Goal: Task Accomplishment & Management: Manage account settings

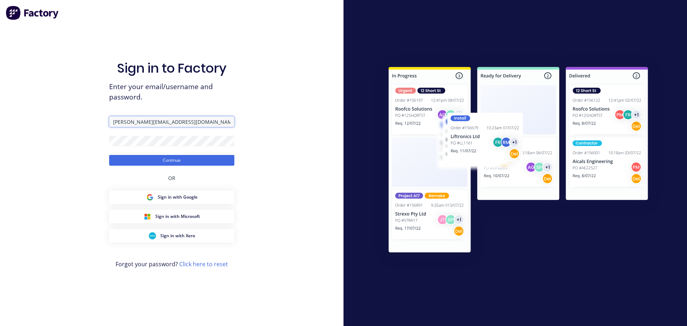
drag, startPoint x: 186, startPoint y: 123, endPoint x: 59, endPoint y: 111, distance: 127.1
click at [59, 111] on div "Sign in to Factory Enter your email/username and password. [PERSON_NAME][EMAIL_…" at bounding box center [171, 163] width 343 height 326
drag, startPoint x: 130, startPoint y: 120, endPoint x: 69, endPoint y: 118, distance: 60.8
click at [69, 118] on div "Sign in to Factory Enter your email/username and password. aru Continue OR Sign…" at bounding box center [171, 163] width 343 height 326
type input "[PERSON_NAME][EMAIL_ADDRESS][DOMAIN_NAME]"
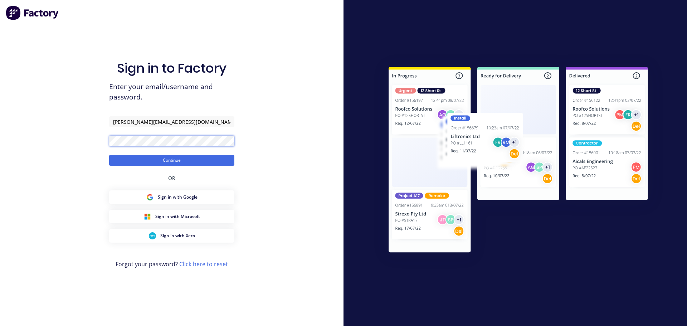
click at [83, 134] on div "Sign in to Factory Enter your email/username and password. [PERSON_NAME][EMAIL_…" at bounding box center [171, 163] width 343 height 326
click at [109, 155] on button "Continue" at bounding box center [171, 160] width 125 height 11
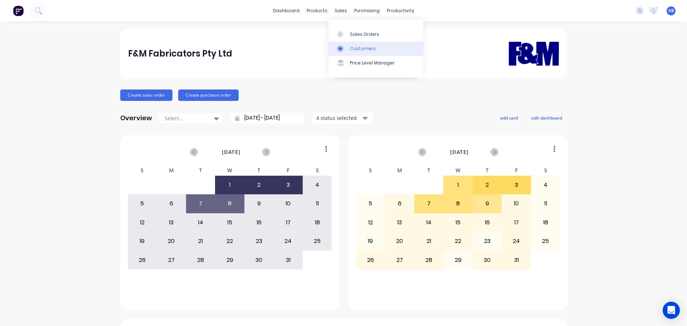
click at [359, 49] on div "Customers" at bounding box center [363, 48] width 26 height 6
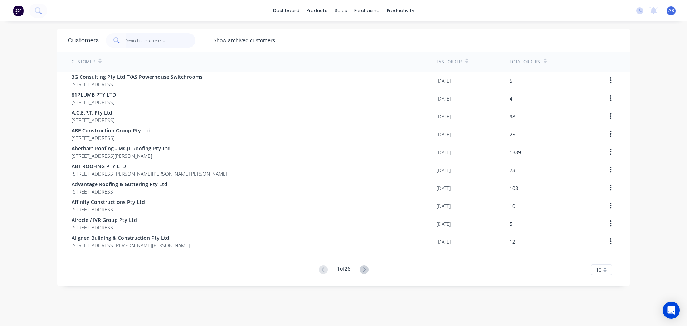
drag, startPoint x: 151, startPoint y: 39, endPoint x: 253, endPoint y: 39, distance: 101.6
click at [151, 39] on input "text" at bounding box center [161, 40] width 70 height 14
drag, startPoint x: 147, startPoint y: 39, endPoint x: 192, endPoint y: 25, distance: 47.0
click at [148, 39] on input "text" at bounding box center [161, 40] width 70 height 14
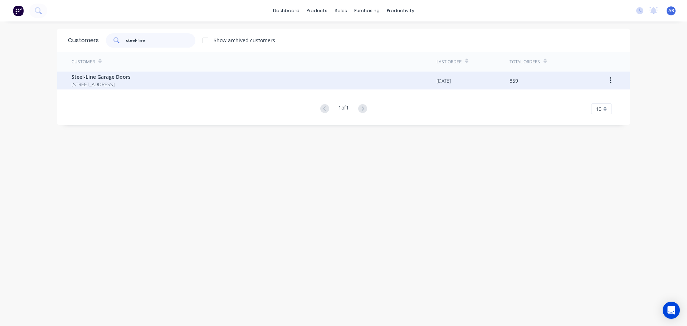
type input "steel-line"
click at [95, 74] on span "Steel-Line Garage Doors" at bounding box center [101, 77] width 59 height 8
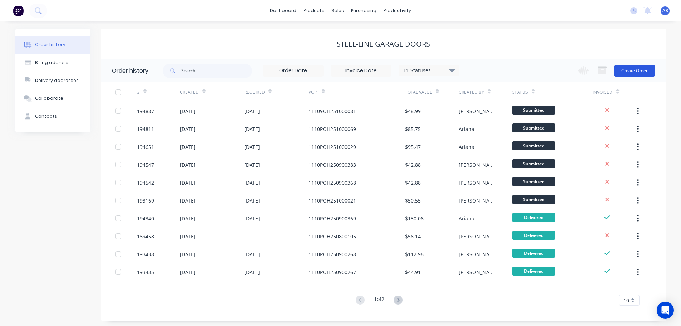
click at [639, 70] on button "Create Order" at bounding box center [634, 70] width 41 height 11
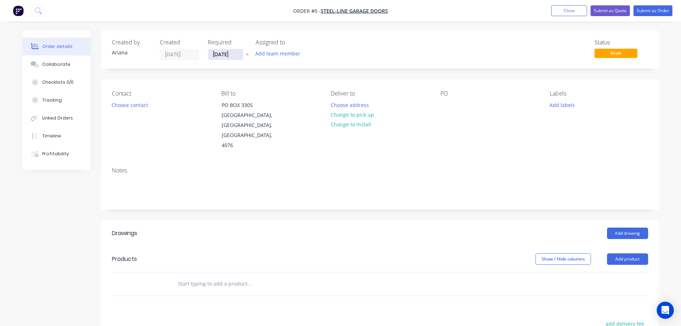
click at [229, 53] on input "[DATE]" at bounding box center [225, 54] width 35 height 11
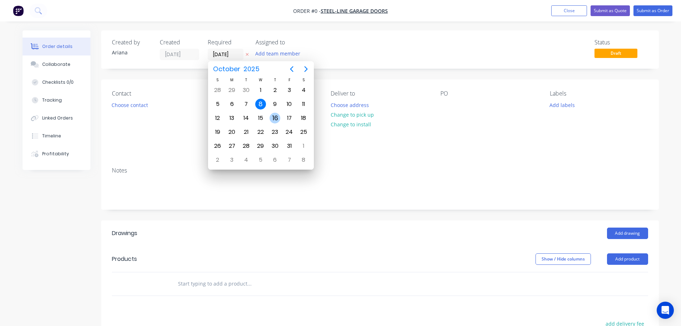
click at [273, 116] on div "16" at bounding box center [275, 118] width 11 height 11
type input "[DATE]"
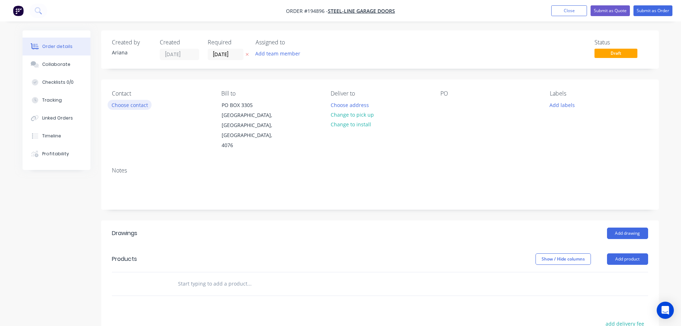
click at [121, 103] on button "Choose contact" at bounding box center [130, 105] width 44 height 10
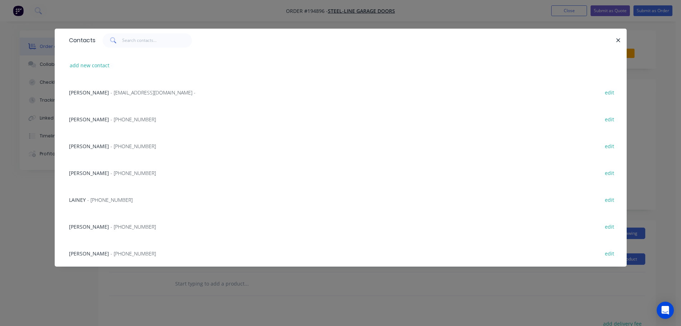
click at [87, 224] on span "[PERSON_NAME]" at bounding box center [89, 226] width 40 height 7
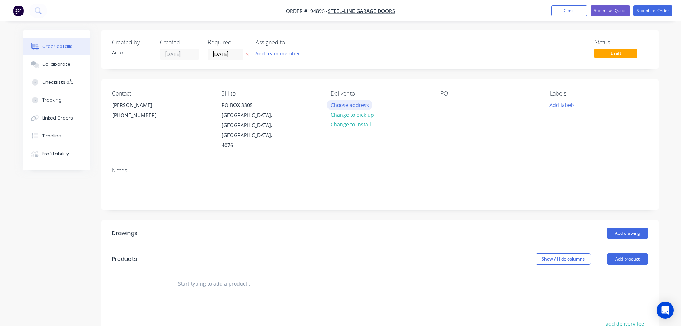
click at [350, 103] on button "Choose address" at bounding box center [350, 105] width 46 height 10
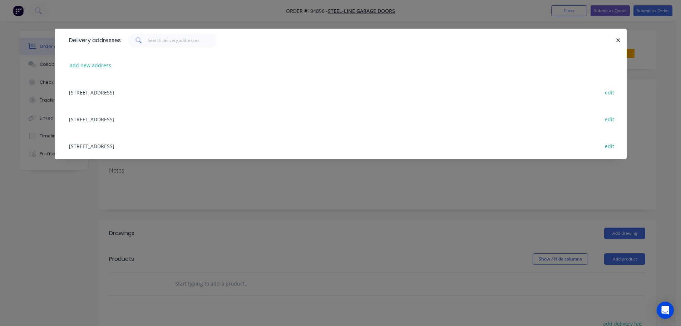
click at [110, 144] on div "[STREET_ADDRESS] edit" at bounding box center [340, 145] width 551 height 27
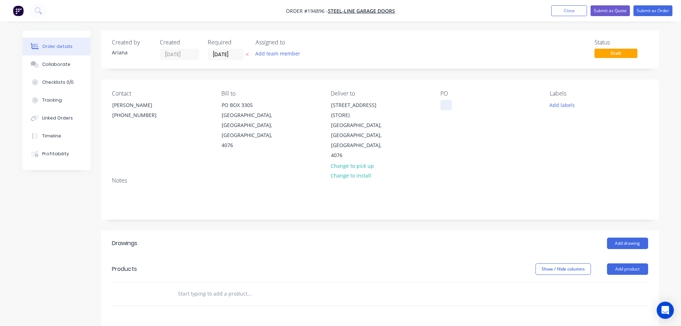
click at [447, 103] on div at bounding box center [446, 105] width 11 height 10
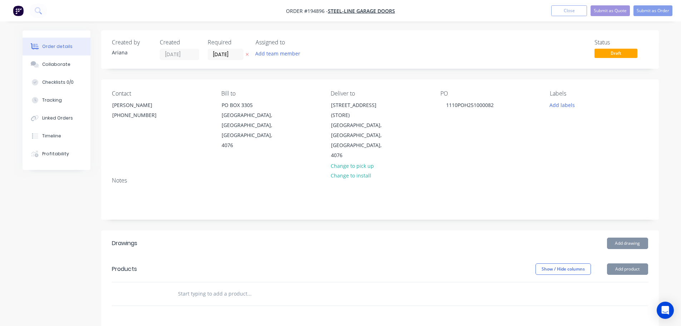
click at [561, 134] on div "Contact [PERSON_NAME] [PHONE_NUMBER] [PERSON_NAME] to [GEOGRAPHIC_DATA] Deliver…" at bounding box center [380, 125] width 558 height 92
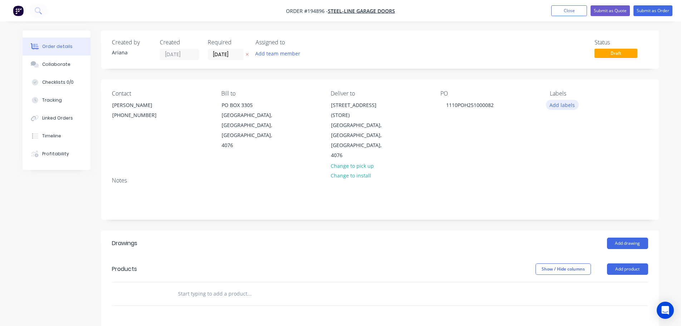
click at [567, 105] on button "Add labels" at bounding box center [562, 105] width 33 height 10
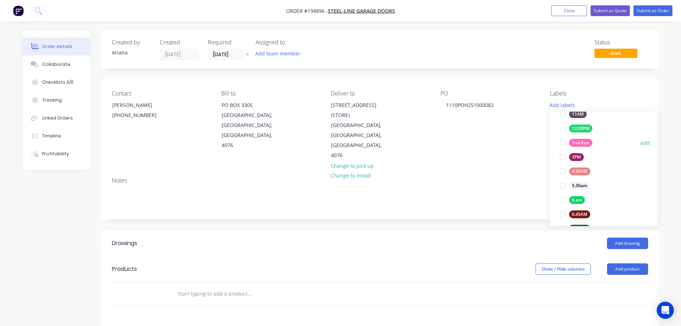
click at [563, 141] on div at bounding box center [563, 143] width 14 height 14
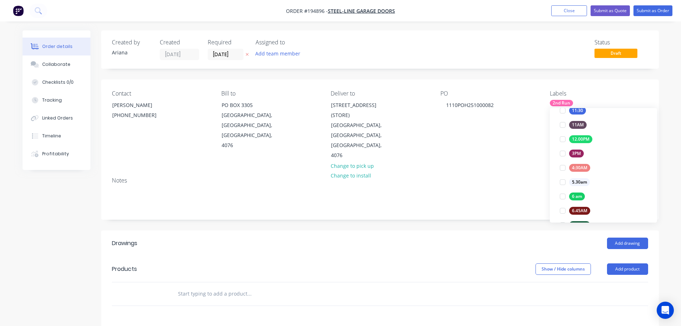
scroll to position [26, 0]
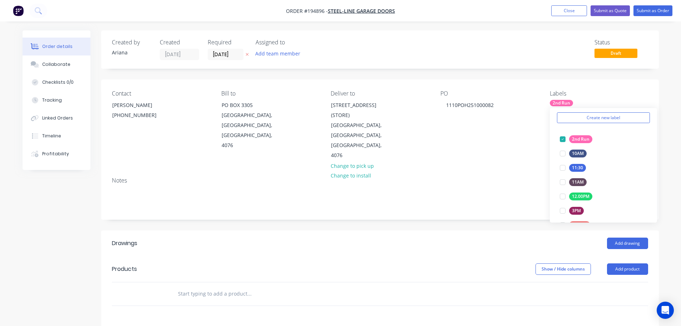
click at [509, 177] on div "Notes" at bounding box center [380, 180] width 536 height 7
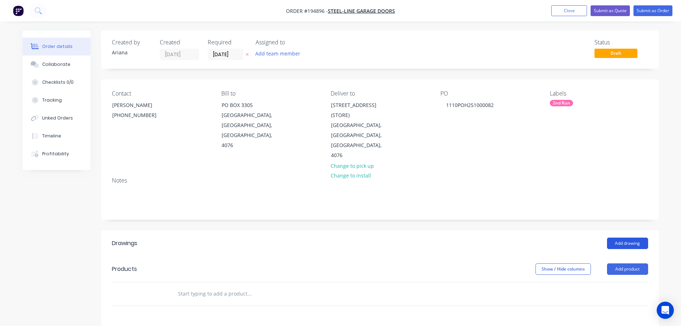
click at [635, 237] on button "Add drawing" at bounding box center [627, 242] width 41 height 11
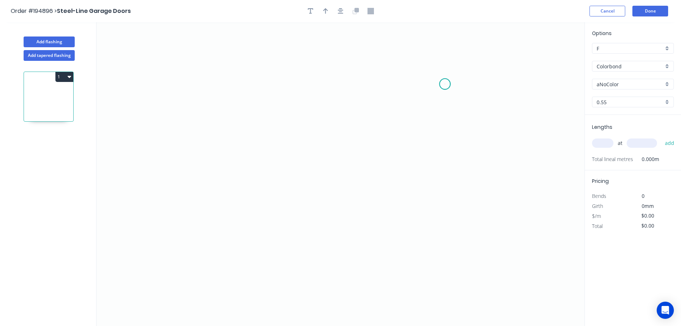
click at [445, 84] on icon "0" at bounding box center [341, 174] width 488 height 304
click at [414, 74] on icon "0" at bounding box center [341, 174] width 488 height 304
click at [274, 66] on icon "0 ?" at bounding box center [341, 174] width 488 height 304
click at [275, 207] on icon "0 ? ? ? º" at bounding box center [341, 174] width 488 height 304
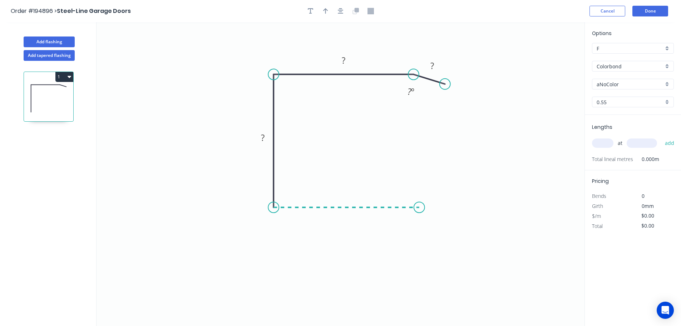
click at [419, 202] on icon "0 ? ? ? ? º" at bounding box center [341, 174] width 488 height 304
click at [419, 202] on circle at bounding box center [419, 207] width 11 height 11
click at [350, 214] on rect at bounding box center [346, 215] width 14 height 10
click at [404, 127] on icon "0 40 52 40 10 170 º" at bounding box center [341, 174] width 488 height 304
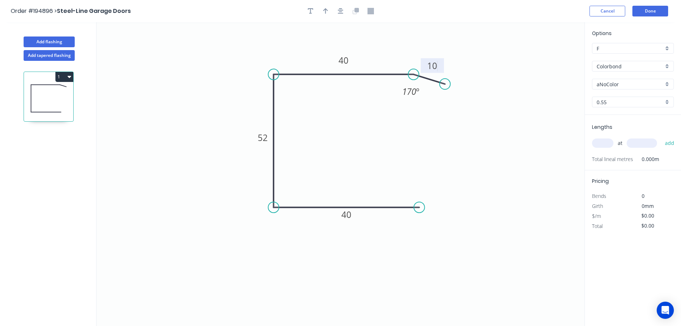
type input "$9.28"
click at [325, 9] on icon "button" at bounding box center [325, 11] width 5 height 6
drag, startPoint x: 417, startPoint y: 68, endPoint x: 304, endPoint y: 47, distance: 114.9
click at [304, 47] on icon at bounding box center [304, 38] width 6 height 23
click at [667, 84] on div "aNoColor" at bounding box center [633, 84] width 82 height 11
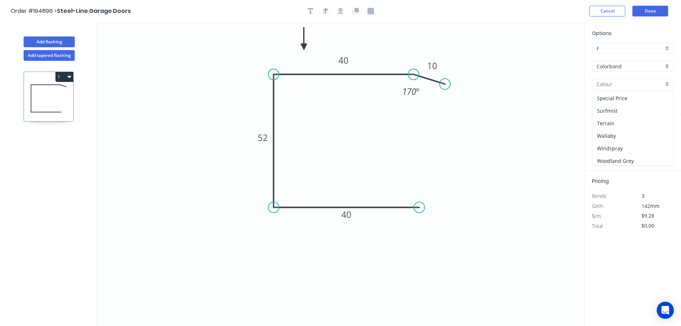
scroll to position [277, 0]
click at [628, 100] on div "Surfmist" at bounding box center [633, 96] width 81 height 13
type input "Surfmist"
click at [604, 141] on input "text" at bounding box center [602, 142] width 21 height 9
type input "4"
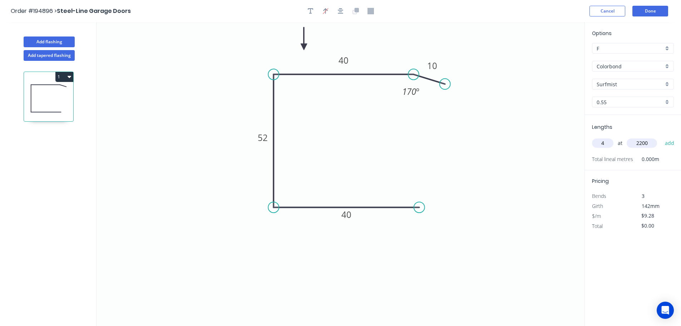
type input "2200"
click at [662, 137] on button "add" at bounding box center [670, 143] width 17 height 12
type input "$81.66"
click at [658, 10] on button "Done" at bounding box center [651, 11] width 36 height 11
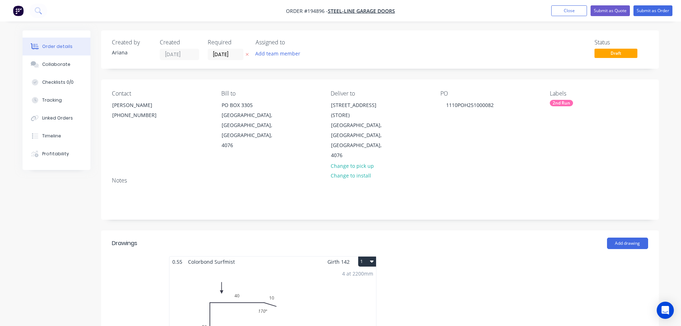
click at [362, 256] on button "1" at bounding box center [367, 261] width 18 height 10
click at [359, 274] on div "Use larger box size" at bounding box center [342, 279] width 55 height 10
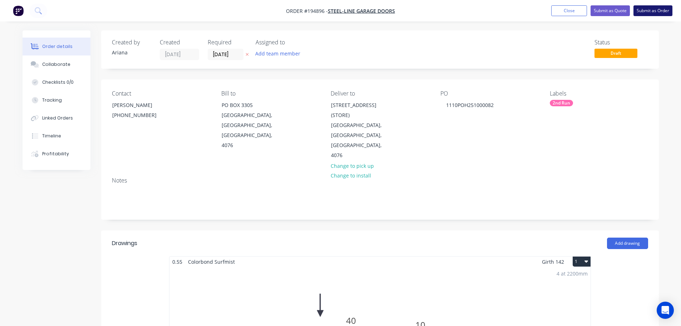
click at [652, 10] on button "Submit as Order" at bounding box center [653, 10] width 39 height 11
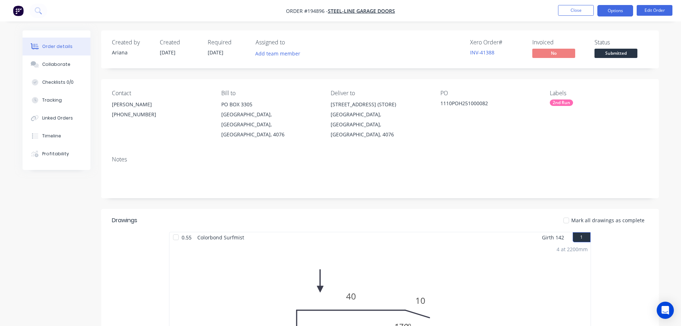
click at [611, 10] on button "Options" at bounding box center [616, 10] width 36 height 11
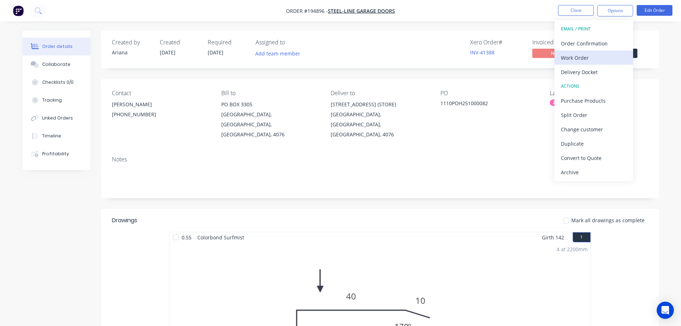
click at [582, 57] on div "Work Order" at bounding box center [594, 58] width 66 height 10
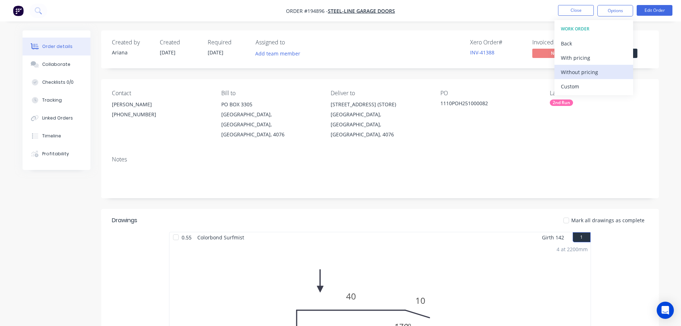
click at [574, 69] on div "Without pricing" at bounding box center [594, 72] width 66 height 10
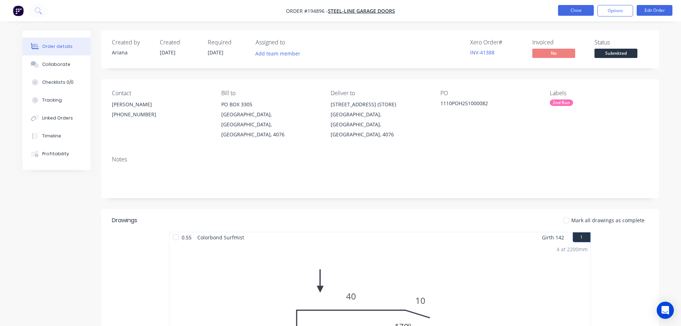
click at [582, 9] on button "Close" at bounding box center [576, 10] width 36 height 11
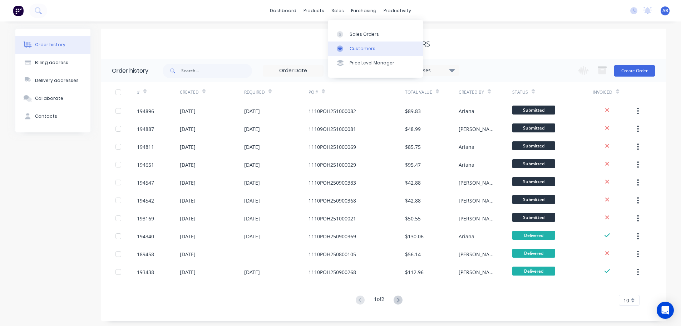
click at [365, 49] on div "Customers" at bounding box center [363, 48] width 26 height 6
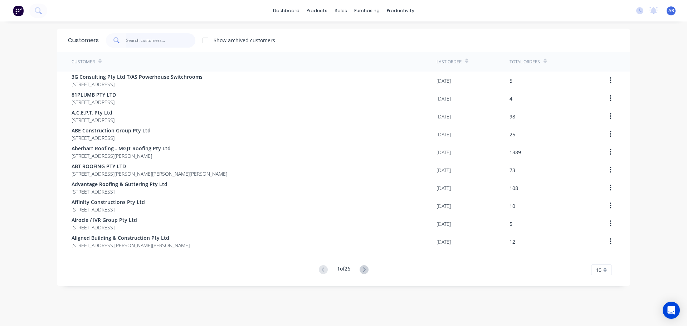
click at [172, 40] on input "text" at bounding box center [161, 40] width 70 height 14
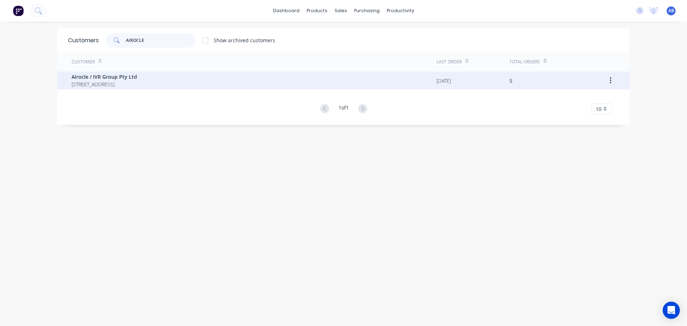
type input "AIROCLE"
click at [119, 83] on span "[STREET_ADDRESS]" at bounding box center [104, 84] width 65 height 8
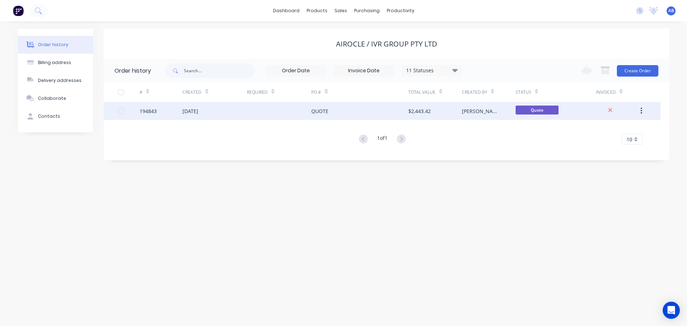
click at [315, 111] on div "QUOTE" at bounding box center [319, 111] width 17 height 8
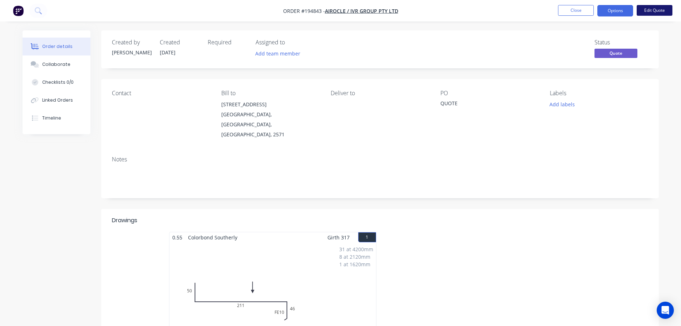
click at [658, 10] on button "Edit Quote" at bounding box center [655, 10] width 36 height 11
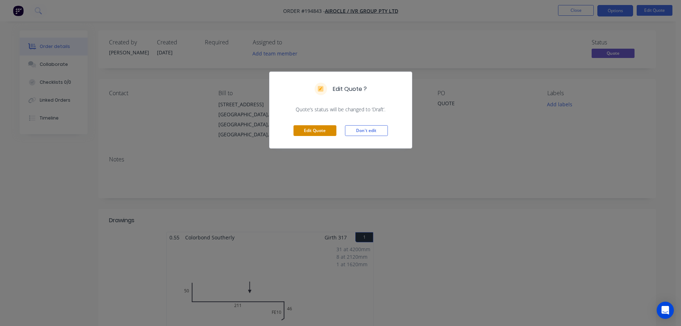
click at [314, 132] on button "Edit Quote" at bounding box center [315, 130] width 43 height 11
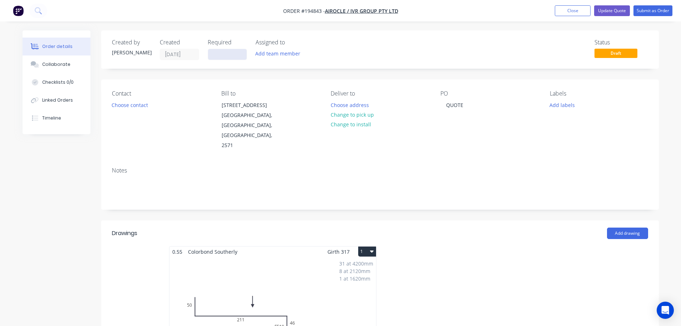
click at [234, 55] on input at bounding box center [227, 54] width 39 height 11
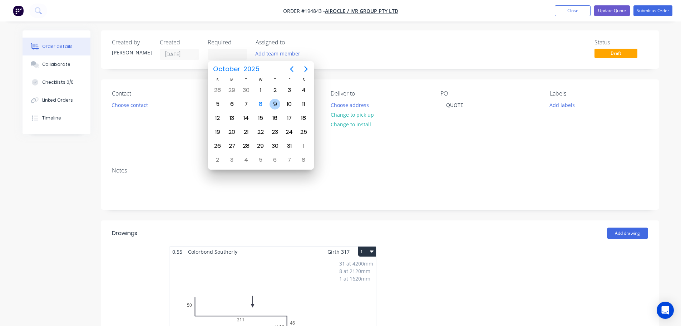
click at [273, 102] on div "9" at bounding box center [275, 104] width 11 height 11
type input "[DATE]"
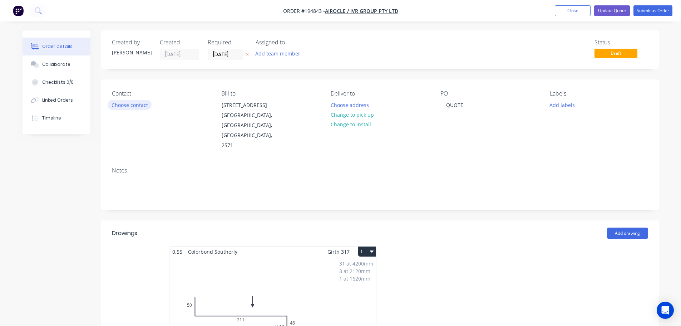
click at [131, 106] on button "Choose contact" at bounding box center [130, 105] width 44 height 10
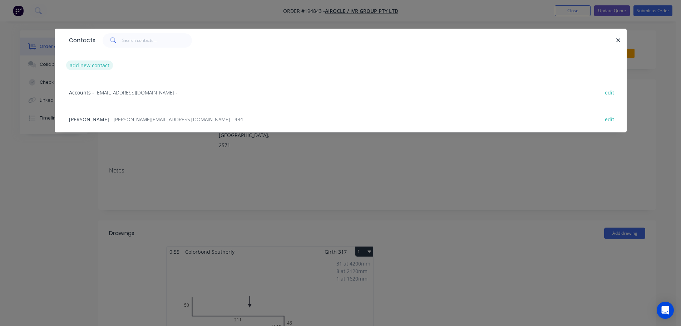
click at [93, 65] on button "add new contact" at bounding box center [89, 65] width 47 height 10
select select "AU"
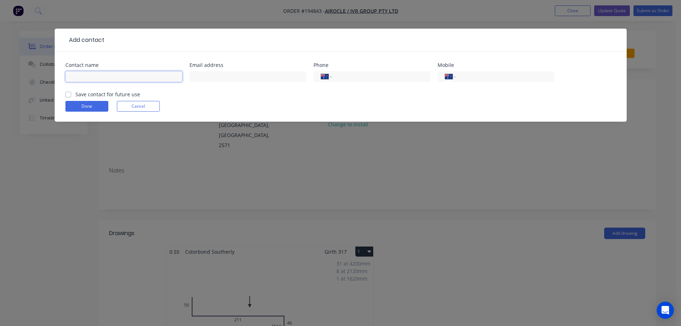
click at [92, 77] on input "text" at bounding box center [123, 76] width 117 height 11
type input "[PERSON_NAME]"
drag, startPoint x: 486, startPoint y: 78, endPoint x: 478, endPoint y: 87, distance: 11.9
click at [486, 78] on input "tel" at bounding box center [504, 77] width 86 height 8
type input "0436 963 321"
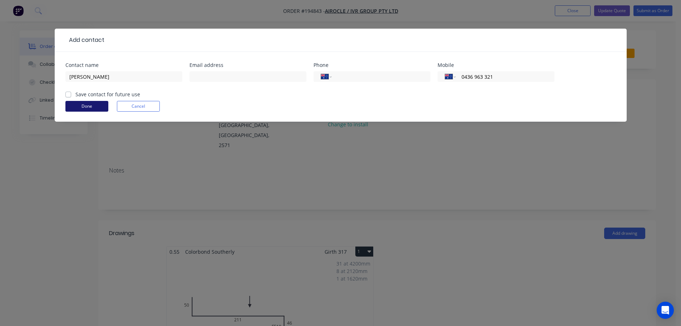
click at [86, 107] on button "Done" at bounding box center [86, 106] width 43 height 11
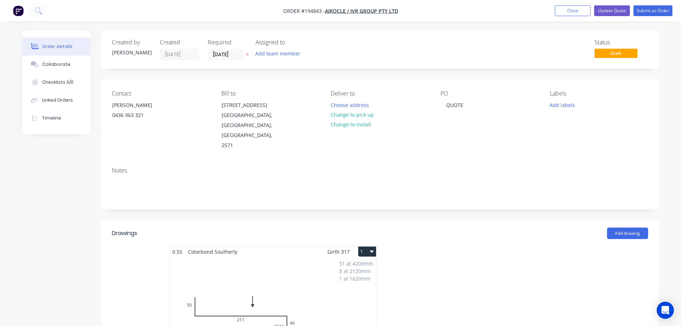
click at [425, 167] on div "Notes" at bounding box center [380, 170] width 536 height 7
click at [346, 104] on button "Choose address" at bounding box center [350, 105] width 46 height 10
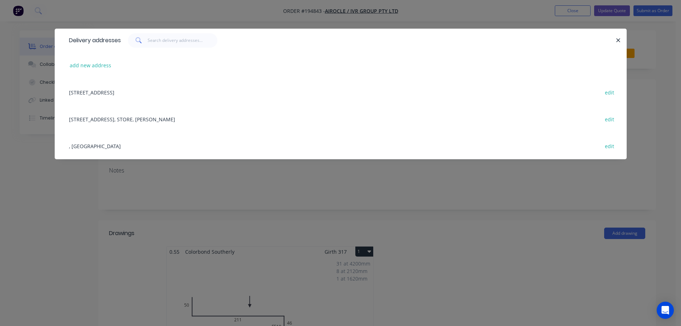
click at [106, 118] on div "[STREET_ADDRESS], STORE, [PERSON_NAME] edit" at bounding box center [340, 118] width 551 height 27
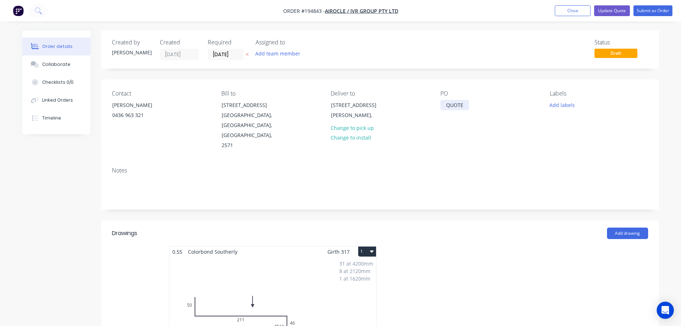
click at [466, 104] on div "QUOTE" at bounding box center [455, 105] width 29 height 10
click at [525, 131] on div "Contact [PERSON_NAME] [PHONE_NUMBER] Bill to [STREET_ADDRESS] Deliver to [STREE…" at bounding box center [380, 120] width 558 height 82
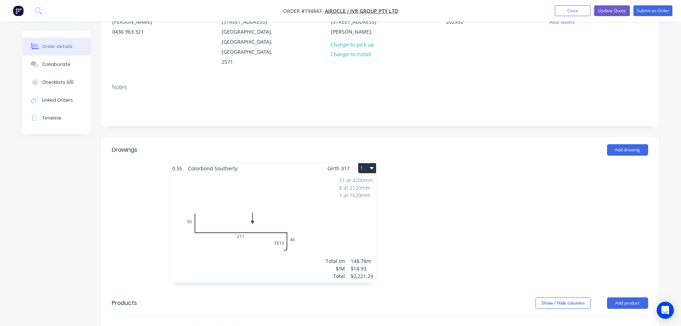
click at [365, 163] on button "1" at bounding box center [367, 168] width 18 height 10
click at [360, 180] on div "Use larger box size" at bounding box center [342, 185] width 55 height 10
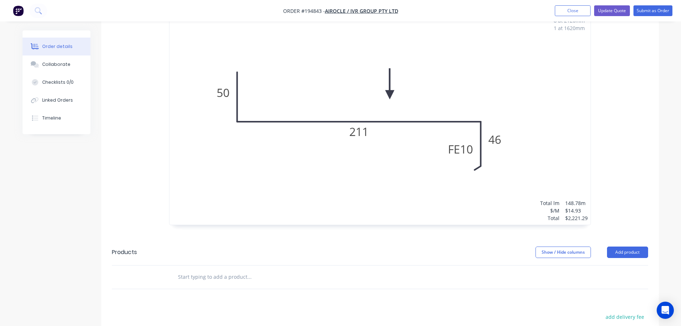
scroll to position [334, 0]
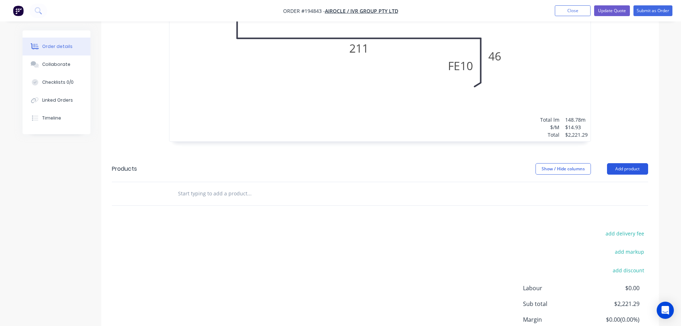
click at [626, 163] on button "Add product" at bounding box center [627, 168] width 41 height 11
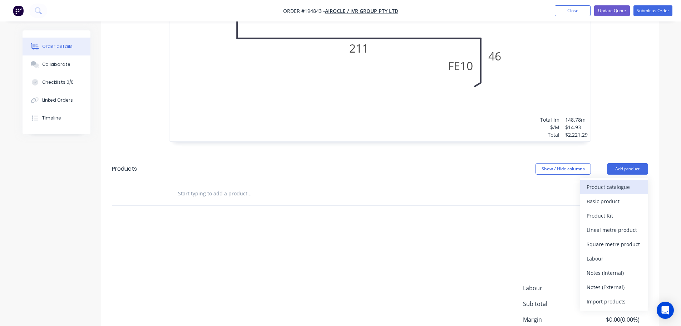
click at [610, 182] on div "Product catalogue" at bounding box center [614, 187] width 55 height 10
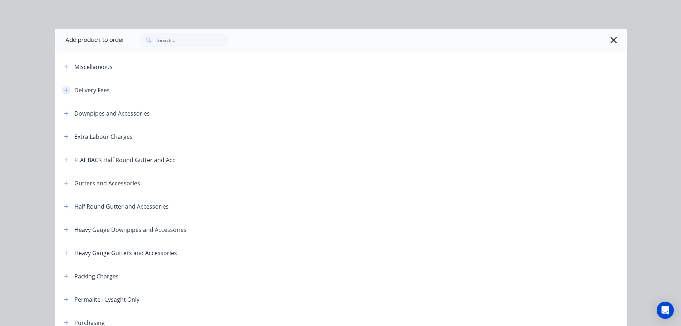
click at [64, 89] on icon "button" at bounding box center [66, 90] width 4 height 5
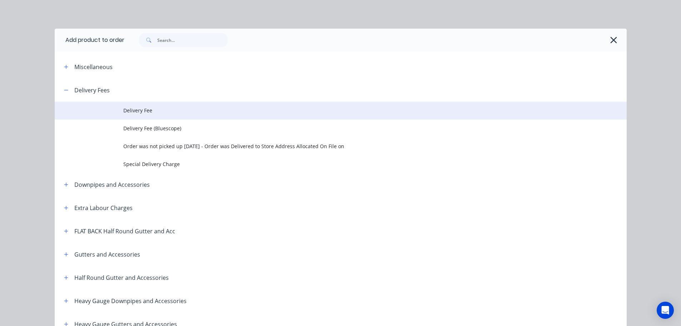
click at [141, 110] on span "Delivery Fee" at bounding box center [324, 111] width 403 height 8
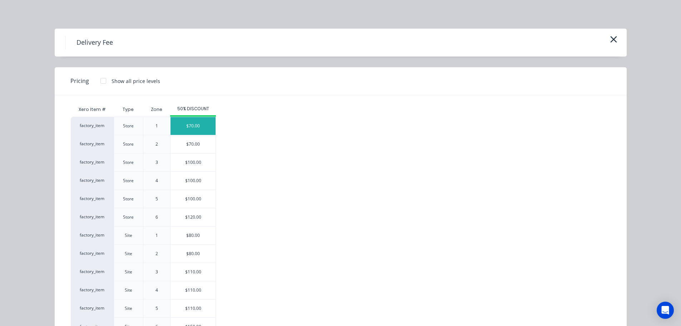
click at [190, 123] on div "$70.00" at bounding box center [193, 126] width 45 height 18
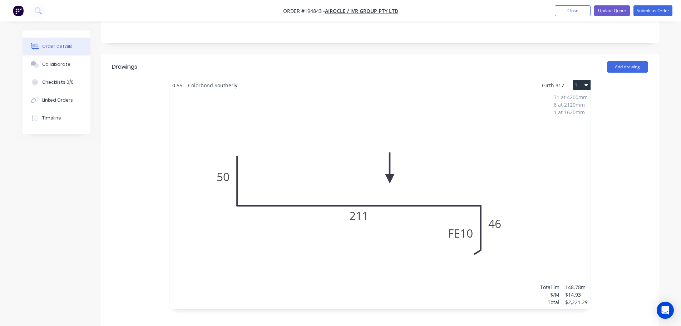
scroll to position [434, 0]
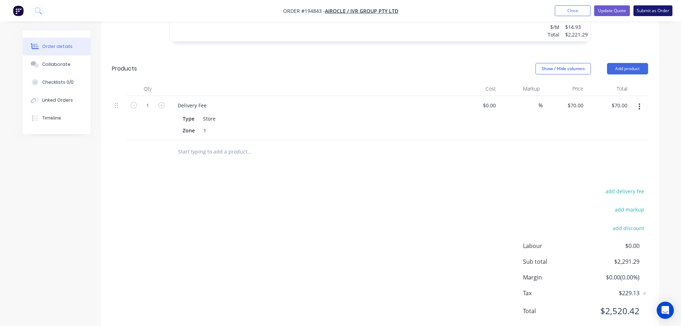
click at [649, 10] on button "Submit as Order" at bounding box center [653, 10] width 39 height 11
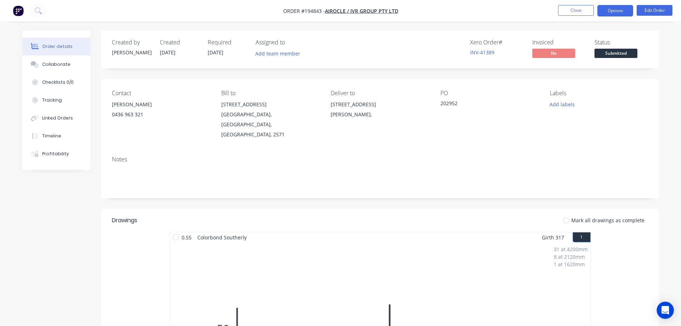
click at [612, 9] on button "Options" at bounding box center [616, 10] width 36 height 11
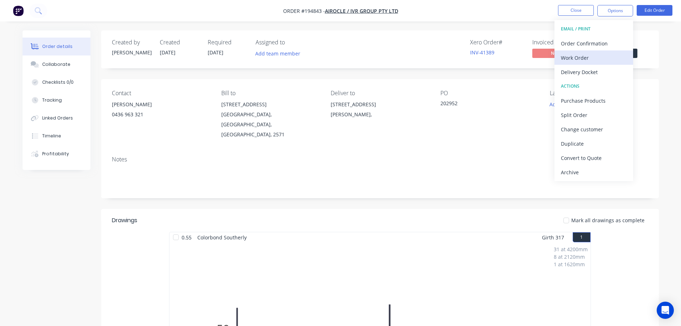
click at [576, 55] on div "Work Order" at bounding box center [594, 58] width 66 height 10
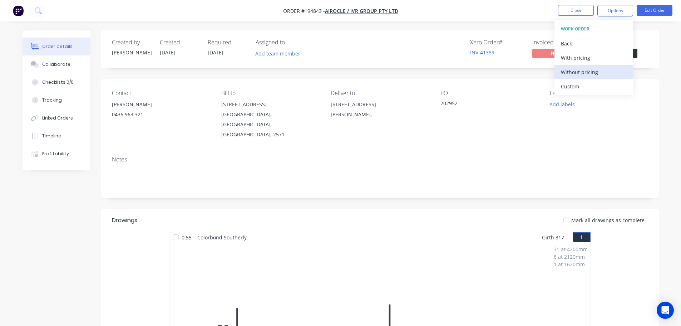
click at [578, 71] on div "Without pricing" at bounding box center [594, 72] width 66 height 10
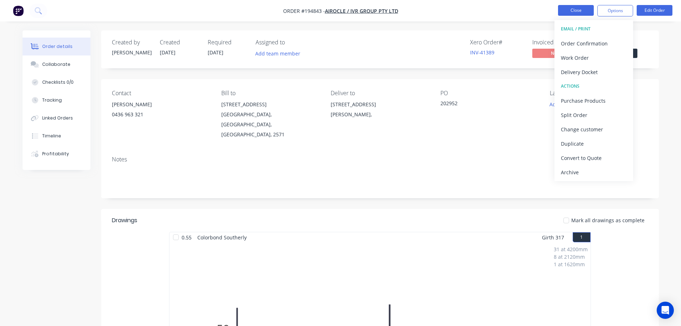
click at [580, 10] on button "Close" at bounding box center [576, 10] width 36 height 11
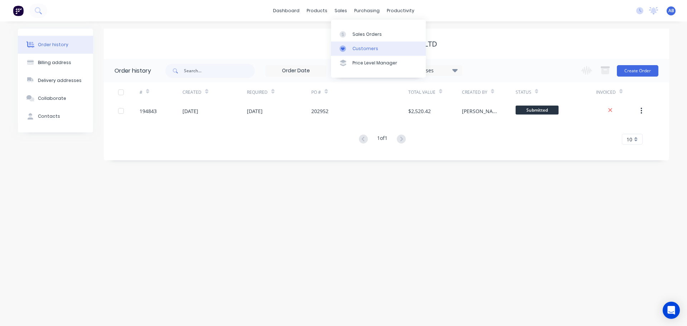
click at [359, 44] on link "Customers" at bounding box center [378, 48] width 95 height 14
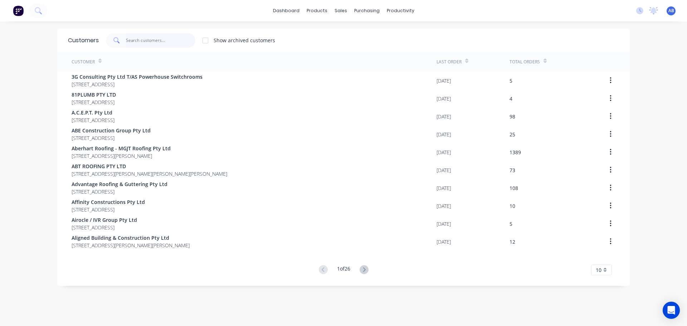
click at [178, 41] on input "text" at bounding box center [161, 40] width 70 height 14
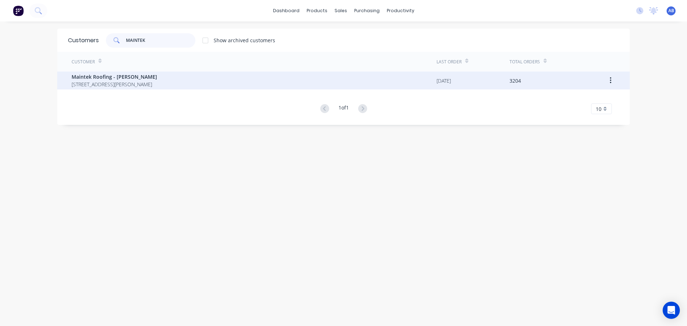
type input "MAINTEK"
click at [128, 81] on span "[STREET_ADDRESS][PERSON_NAME]" at bounding box center [114, 84] width 85 height 8
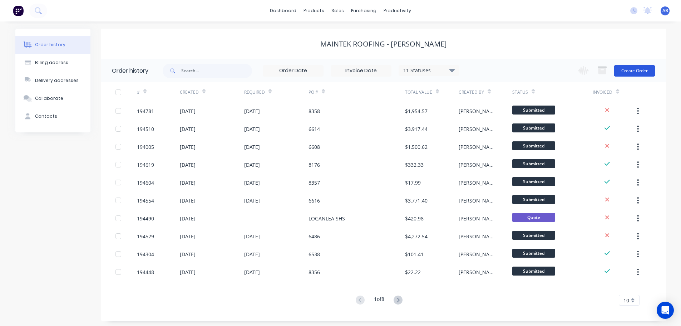
click at [633, 68] on button "Create Order" at bounding box center [634, 70] width 41 height 11
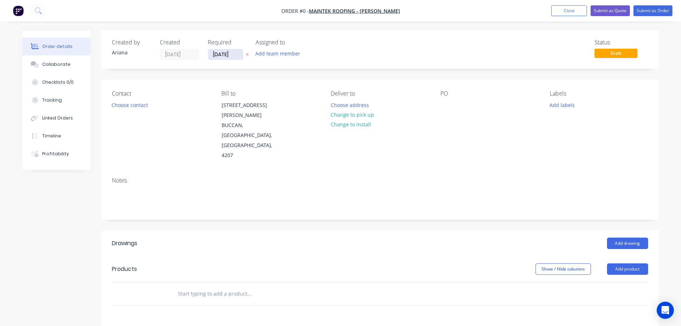
click at [226, 55] on input "[DATE]" at bounding box center [225, 54] width 35 height 11
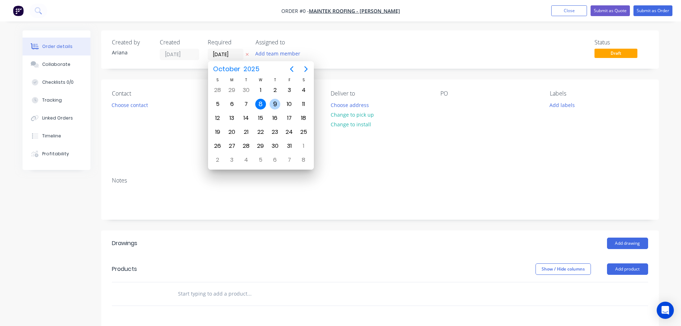
click at [275, 101] on div "9" at bounding box center [275, 104] width 11 height 11
type input "[DATE]"
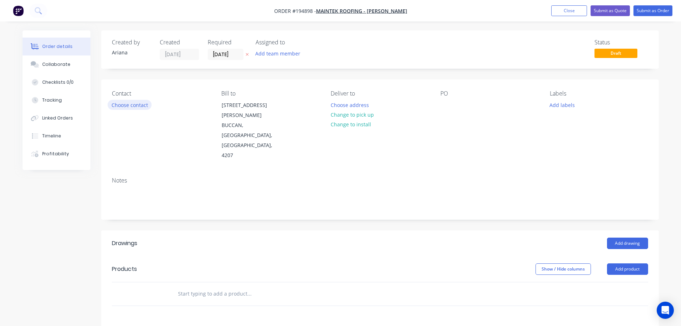
click at [130, 105] on button "Choose contact" at bounding box center [130, 105] width 44 height 10
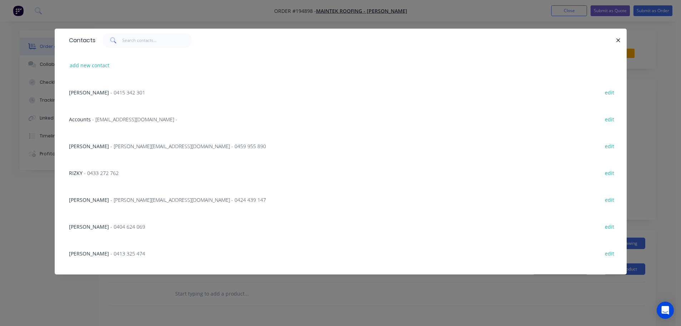
click at [161, 144] on span "- [PERSON_NAME][EMAIL_ADDRESS][DOMAIN_NAME] - 0459 955 890" at bounding box center [189, 146] width 156 height 7
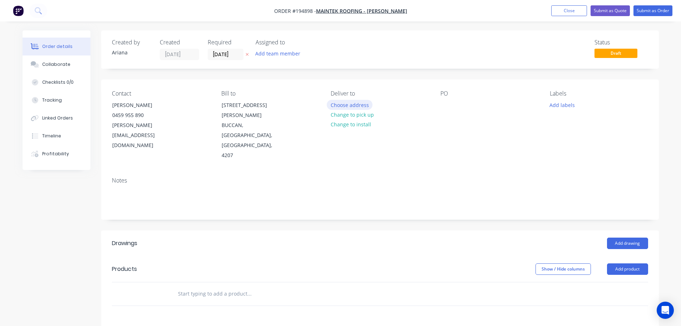
click at [357, 104] on button "Choose address" at bounding box center [350, 105] width 46 height 10
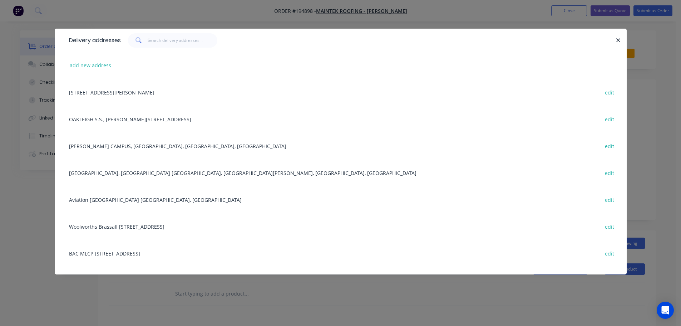
click at [254, 125] on div "OAKLEIGH S.S., [PERSON_NAME][STREET_ADDRESS] edit" at bounding box center [340, 118] width 551 height 27
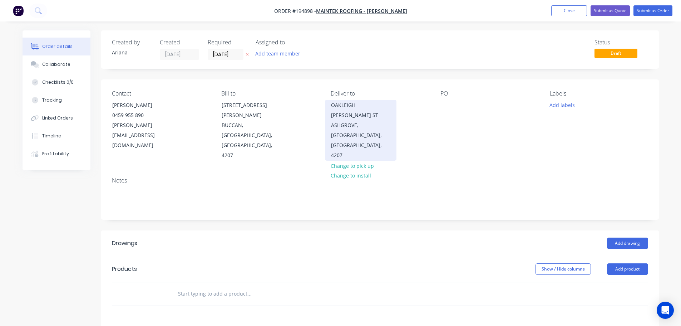
click at [351, 111] on div "OAKLEIGH [PERSON_NAME] ST" at bounding box center [360, 110] width 59 height 20
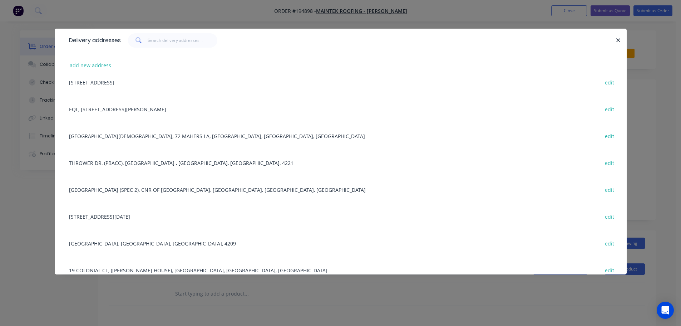
scroll to position [636, 0]
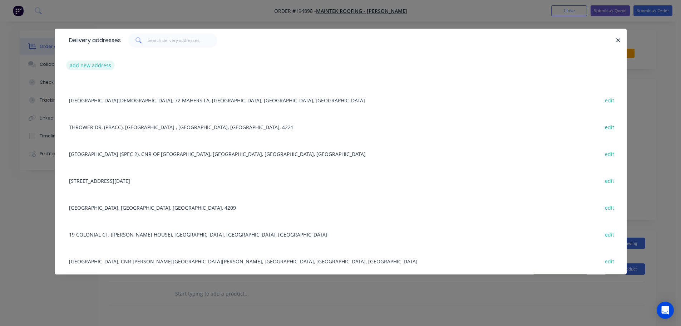
click at [85, 65] on button "add new address" at bounding box center [90, 65] width 49 height 10
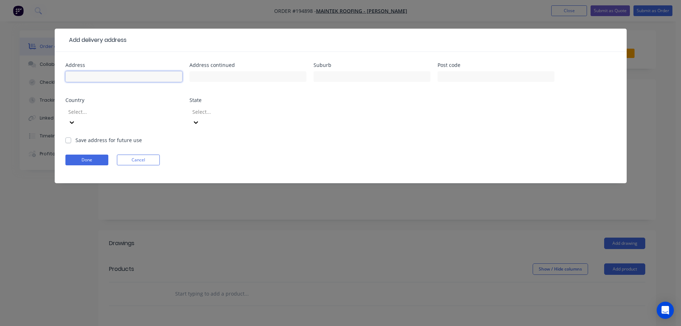
click at [89, 77] on input "text" at bounding box center [123, 76] width 117 height 11
type input "[STREET_ADDRESS][PERSON_NAME]"
type input "HILLCREST"
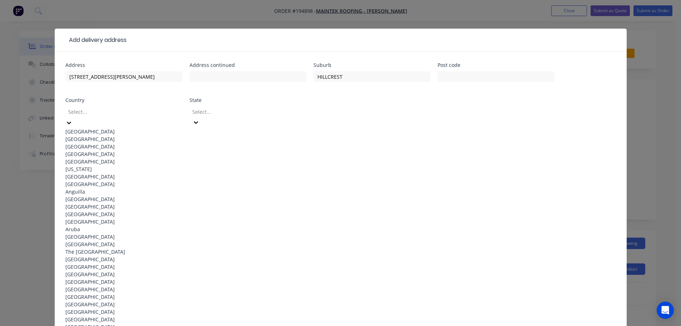
click at [114, 128] on div "[GEOGRAPHIC_DATA]" at bounding box center [123, 132] width 117 height 8
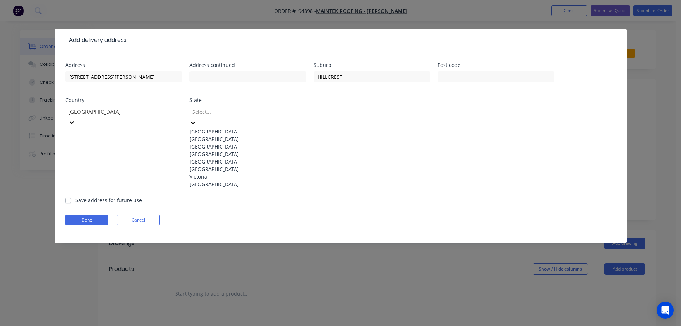
drag, startPoint x: 300, startPoint y: 109, endPoint x: 297, endPoint y: 112, distance: 4.2
click at [197, 119] on icon at bounding box center [193, 122] width 7 height 7
click at [207, 158] on div "[GEOGRAPHIC_DATA]" at bounding box center [248, 154] width 117 height 8
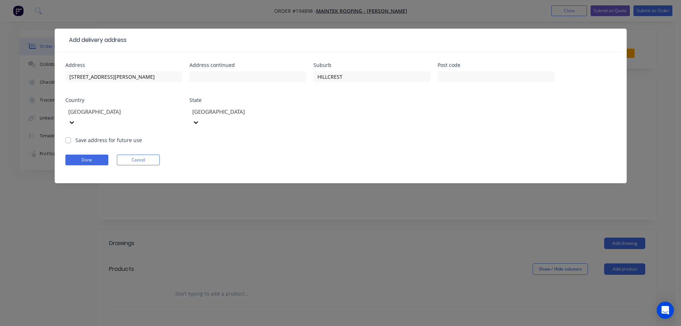
click at [403, 130] on form "Address [STREET_ADDRESS][PERSON_NAME] Address continued Suburb HILLCREST Post c…" at bounding box center [340, 123] width 551 height 121
click at [85, 154] on button "Done" at bounding box center [86, 159] width 43 height 11
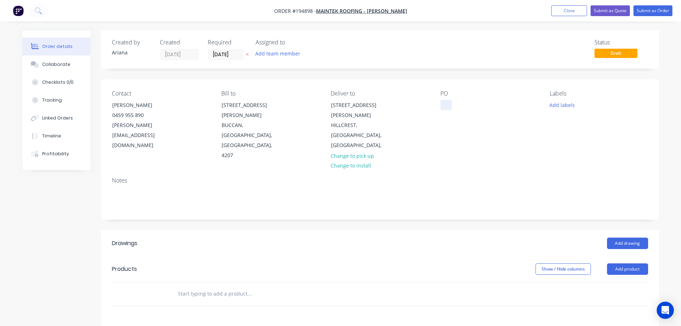
click at [446, 105] on div at bounding box center [446, 105] width 11 height 10
click at [475, 124] on div "PO 6491" at bounding box center [490, 125] width 98 height 70
click at [562, 105] on button "Add labels" at bounding box center [562, 105] width 33 height 10
click at [560, 194] on div at bounding box center [563, 192] width 14 height 14
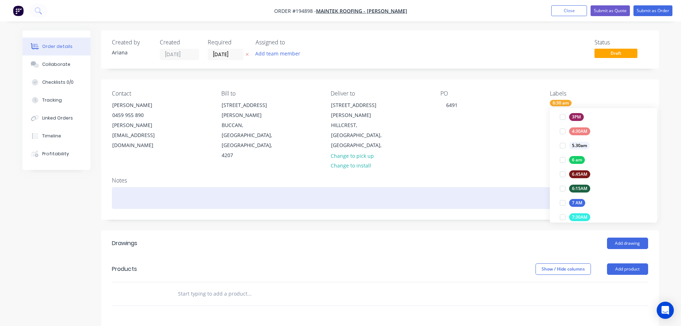
scroll to position [0, 0]
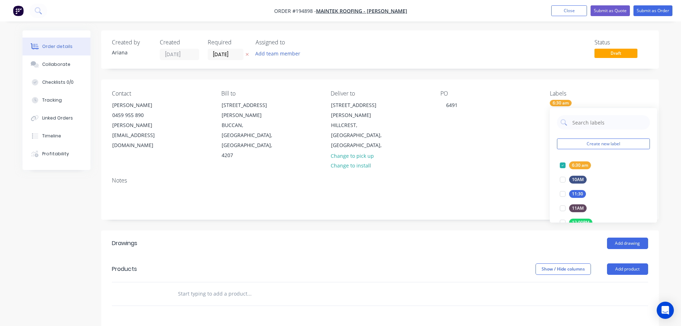
click at [483, 171] on div "Notes" at bounding box center [380, 195] width 558 height 48
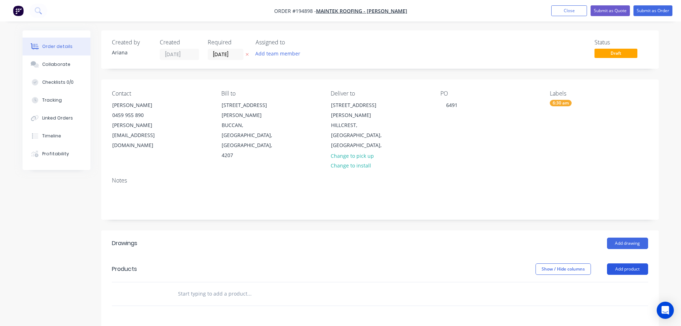
click at [629, 263] on button "Add product" at bounding box center [627, 268] width 41 height 11
click at [619, 282] on div "Product catalogue" at bounding box center [614, 287] width 55 height 10
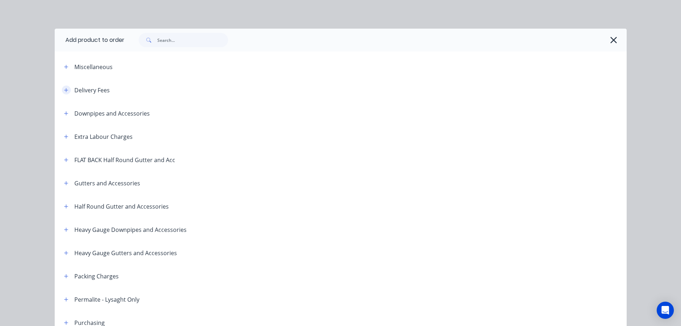
click at [64, 87] on button "button" at bounding box center [66, 89] width 9 height 9
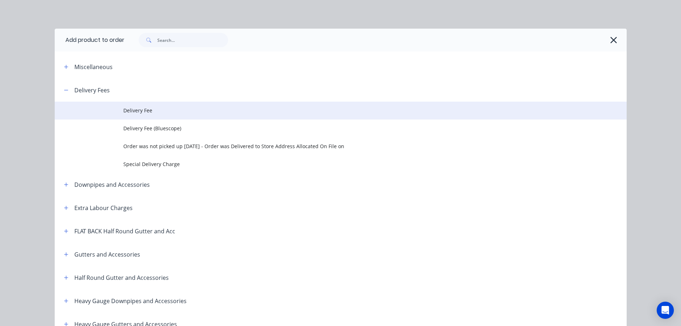
click at [152, 109] on span "Delivery Fee" at bounding box center [324, 111] width 403 height 8
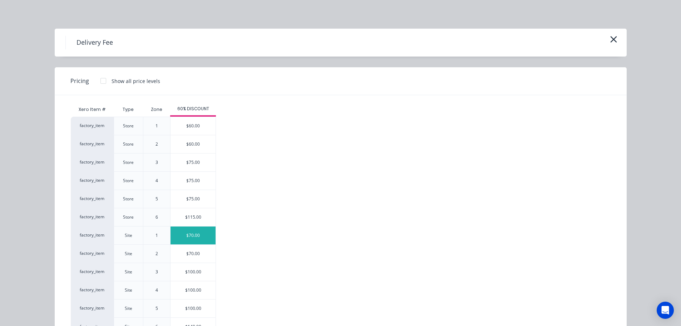
click at [194, 236] on div "$70.00" at bounding box center [193, 235] width 45 height 18
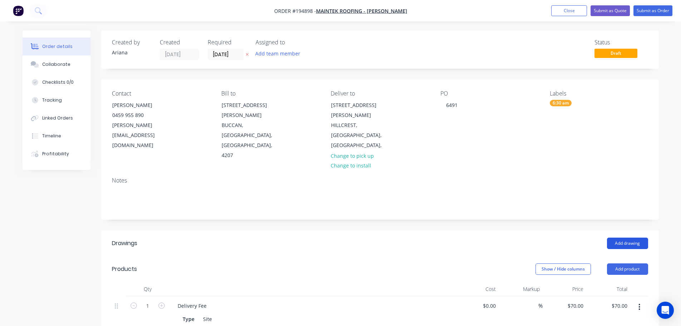
click at [635, 237] on button "Add drawing" at bounding box center [627, 242] width 41 height 11
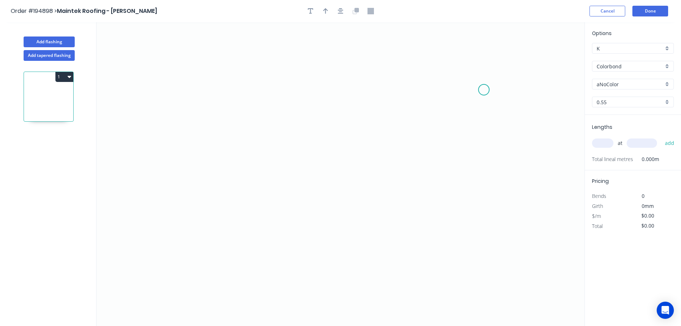
click at [484, 90] on icon "0" at bounding box center [341, 174] width 488 height 304
click at [463, 63] on icon "0" at bounding box center [341, 174] width 488 height 304
click at [209, 60] on icon "0 ?" at bounding box center [341, 174] width 488 height 304
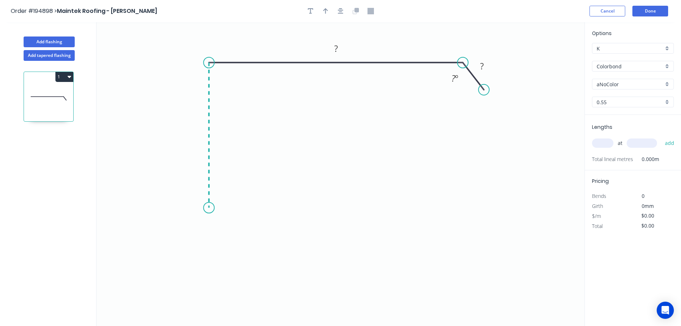
click at [214, 208] on icon "0 ? ? ? º" at bounding box center [341, 174] width 488 height 304
click at [188, 230] on icon "0 ? ? ? ? º" at bounding box center [341, 174] width 488 height 304
click at [211, 253] on icon "0 ? ? ? ? ? º" at bounding box center [341, 174] width 488 height 304
click at [211, 253] on circle at bounding box center [211, 251] width 11 height 11
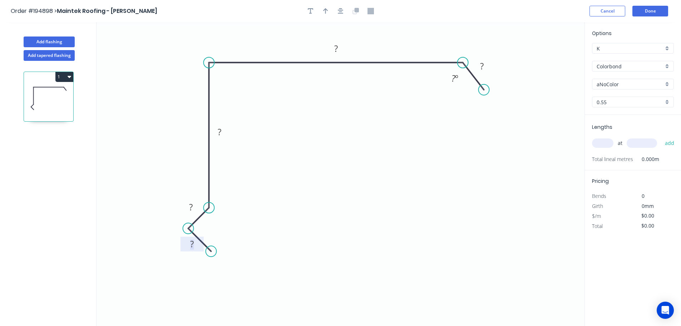
click at [193, 244] on tspan "?" at bounding box center [192, 244] width 4 height 12
drag, startPoint x: 501, startPoint y: 141, endPoint x: 482, endPoint y: 141, distance: 19.0
click at [501, 141] on icon "0 15 15 105 320 30 ? º" at bounding box center [341, 174] width 488 height 304
type input "$14.50"
click at [472, 103] on div "Hide angle" at bounding box center [489, 102] width 72 height 15
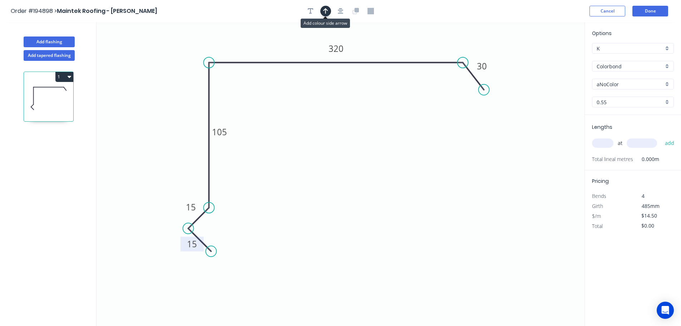
click at [324, 10] on icon "button" at bounding box center [325, 11] width 5 height 6
drag, startPoint x: 550, startPoint y: 55, endPoint x: 398, endPoint y: 43, distance: 152.5
click at [398, 43] on icon at bounding box center [398, 34] width 6 height 23
click at [667, 83] on div "aNoColor" at bounding box center [633, 84] width 82 height 11
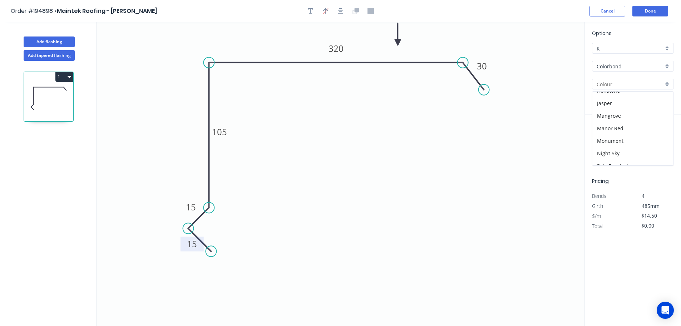
scroll to position [136, 0]
click at [643, 138] on div "Monument" at bounding box center [633, 137] width 81 height 13
type input "Monument"
click at [608, 144] on input "text" at bounding box center [602, 142] width 21 height 9
type input "1"
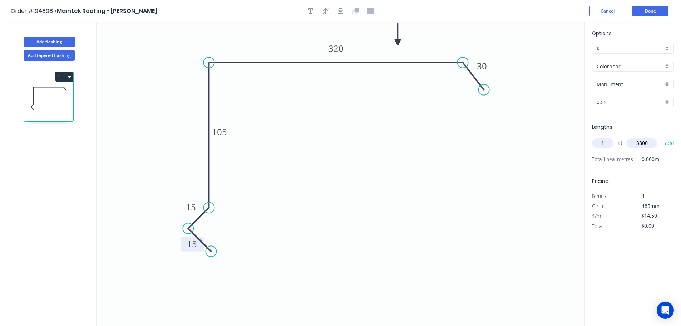
type input "3800"
click at [662, 137] on button "add" at bounding box center [670, 143] width 17 height 12
type input "$55.10"
click at [41, 41] on button "Add flashing" at bounding box center [49, 41] width 51 height 11
type input "$0.00"
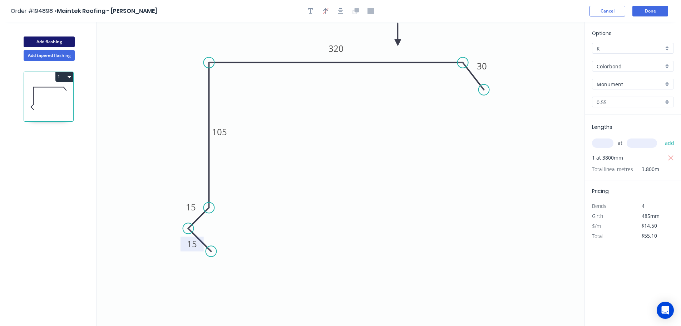
type input "$0.00"
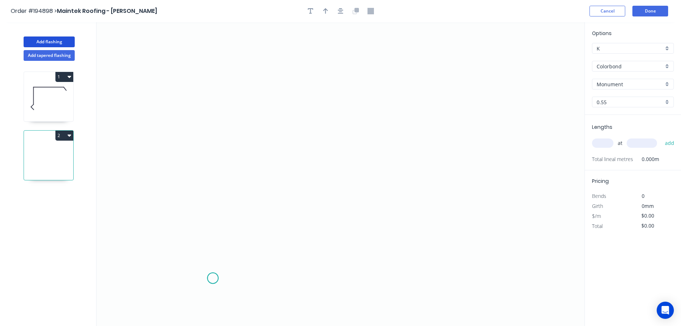
click at [213, 278] on icon "0" at bounding box center [341, 174] width 488 height 304
click at [212, 246] on icon "0" at bounding box center [341, 174] width 488 height 304
click at [172, 247] on icon "0 ?" at bounding box center [341, 174] width 488 height 304
click at [174, 122] on icon "0 ? ?" at bounding box center [341, 174] width 488 height 304
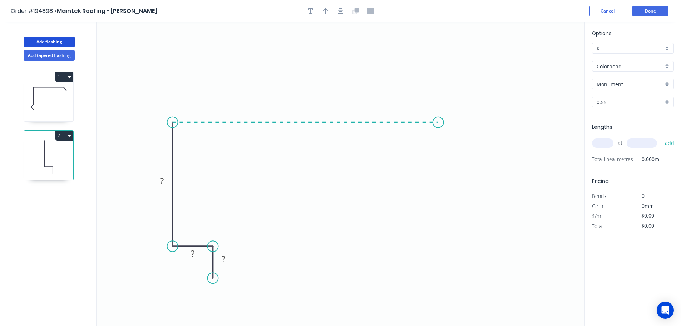
click at [438, 124] on icon "0 ? ? ?" at bounding box center [341, 174] width 488 height 304
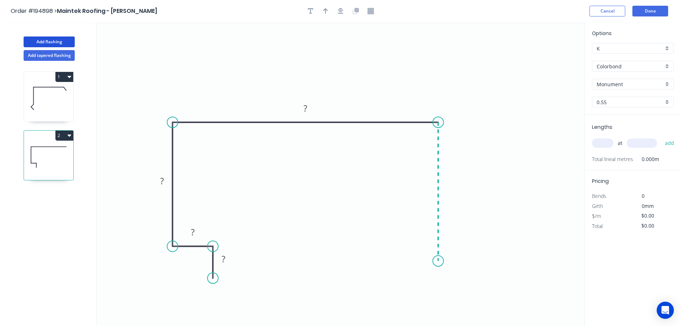
click at [439, 261] on icon "0 ? ? ? ?" at bounding box center [341, 174] width 488 height 304
click at [458, 283] on icon "0 ? ? ? ? ?" at bounding box center [341, 174] width 488 height 304
click at [439, 300] on icon "0 ? ? ? ? ? ?" at bounding box center [341, 174] width 488 height 304
click at [439, 300] on circle at bounding box center [438, 299] width 11 height 11
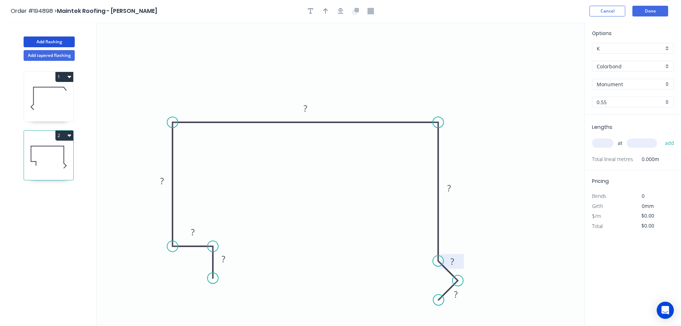
drag, startPoint x: 451, startPoint y: 269, endPoint x: 463, endPoint y: 256, distance: 18.0
click at [463, 256] on rect at bounding box center [452, 261] width 23 height 15
click at [226, 258] on rect at bounding box center [223, 259] width 14 height 10
click at [383, 202] on icon "0 15 28 90 280 105 15 15" at bounding box center [341, 174] width 488 height 304
click at [324, 9] on icon "button" at bounding box center [325, 11] width 5 height 6
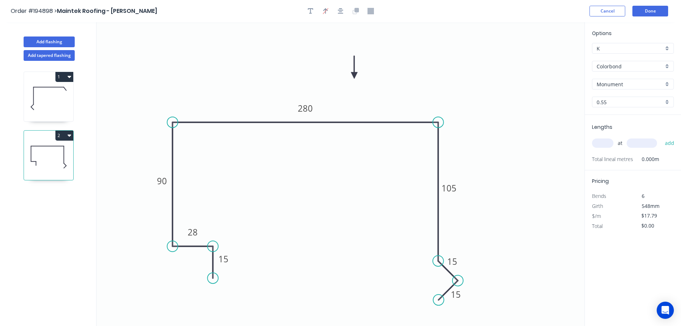
drag, startPoint x: 550, startPoint y: 57, endPoint x: 354, endPoint y: 75, distance: 196.1
click at [354, 75] on icon at bounding box center [354, 67] width 6 height 23
click at [46, 41] on button "Add flashing" at bounding box center [49, 41] width 51 height 11
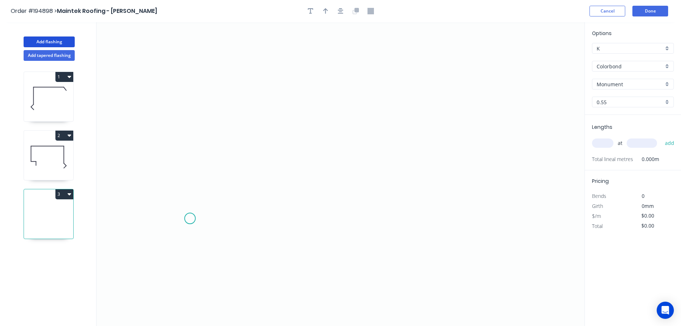
click at [190, 219] on icon "0" at bounding box center [341, 174] width 488 height 304
click at [185, 78] on icon "0" at bounding box center [341, 174] width 488 height 304
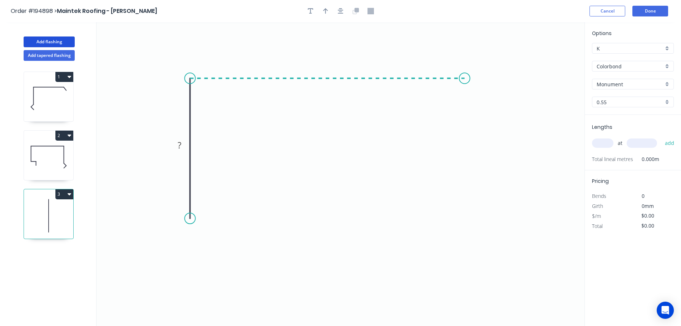
click at [465, 76] on icon "0 ?" at bounding box center [341, 174] width 488 height 304
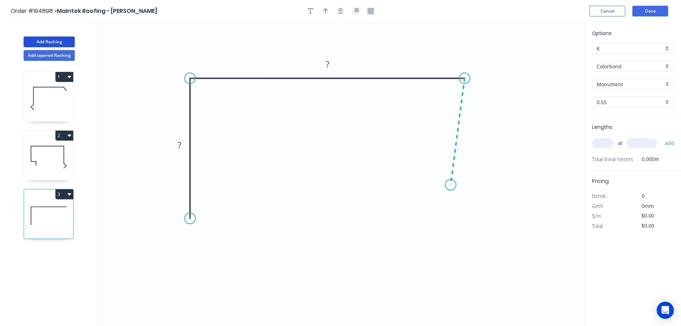
click at [451, 185] on icon "0 ? ?" at bounding box center [341, 174] width 488 height 304
click at [471, 213] on icon "0 ? ? ? ? º" at bounding box center [341, 174] width 488 height 304
click at [471, 213] on circle at bounding box center [471, 212] width 11 height 11
click at [471, 210] on circle at bounding box center [471, 210] width 11 height 11
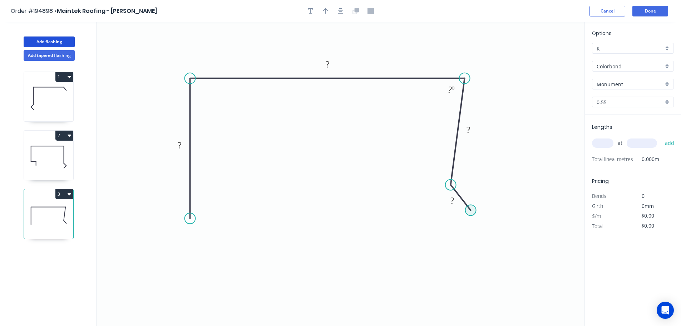
click at [471, 210] on circle at bounding box center [471, 210] width 11 height 11
click at [443, 231] on icon "0 ? ? ? ? ? º" at bounding box center [341, 174] width 488 height 304
click at [443, 231] on circle at bounding box center [443, 230] width 11 height 11
click at [446, 231] on circle at bounding box center [446, 230] width 11 height 11
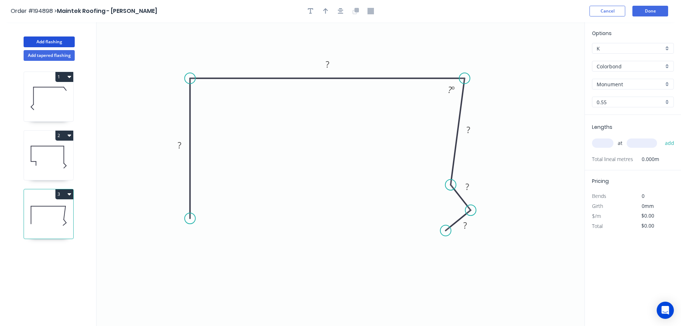
drag, startPoint x: 463, startPoint y: 197, endPoint x: 480, endPoint y: 184, distance: 21.4
click at [478, 183] on rect at bounding box center [467, 186] width 23 height 15
drag, startPoint x: 475, startPoint y: 231, endPoint x: 478, endPoint y: 235, distance: 5.1
click at [478, 235] on rect at bounding box center [468, 229] width 23 height 15
click at [202, 269] on div "Feather" at bounding box center [227, 270] width 72 height 15
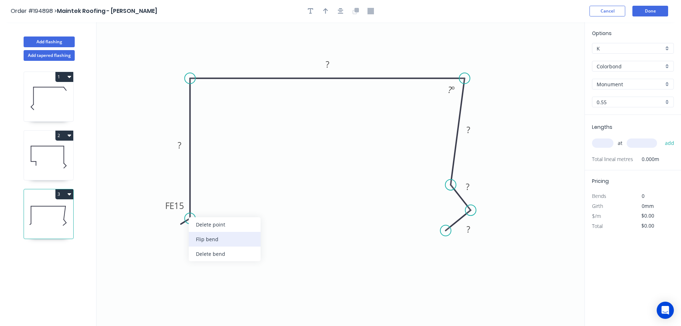
click at [206, 237] on div "Flip bend" at bounding box center [225, 239] width 72 height 15
click at [212, 205] on tspan "15" at bounding box center [210, 206] width 10 height 12
click at [244, 212] on icon "0 FE 10 ? ? ? ? ? ? º" at bounding box center [341, 174] width 488 height 304
drag, startPoint x: 217, startPoint y: 206, endPoint x: 233, endPoint y: 234, distance: 32.3
click at [233, 234] on rect at bounding box center [221, 233] width 28 height 15
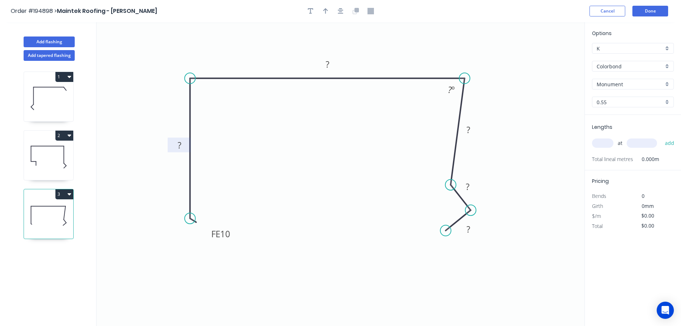
click at [180, 144] on tspan "?" at bounding box center [180, 145] width 4 height 12
click at [295, 159] on icon "0 FE 10 90 260 80 15 15 85 º" at bounding box center [341, 174] width 488 height 304
type input "$15.22"
click at [326, 9] on icon "button" at bounding box center [325, 11] width 5 height 6
drag, startPoint x: 550, startPoint y: 58, endPoint x: 394, endPoint y: 51, distance: 156.1
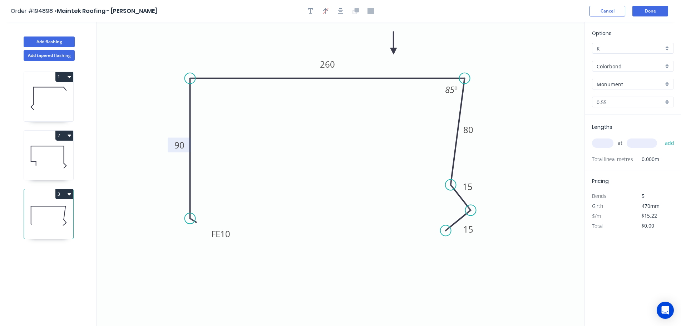
click at [394, 51] on icon at bounding box center [394, 42] width 6 height 23
click at [607, 143] on input "text" at bounding box center [602, 142] width 21 height 9
type input "2"
type input "5400"
click at [662, 137] on button "add" at bounding box center [670, 143] width 17 height 12
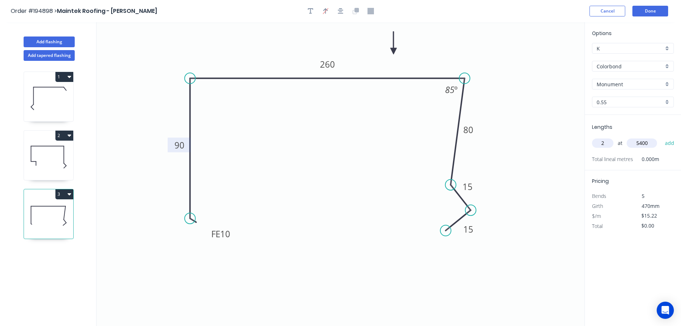
type input "$164.38"
click at [49, 161] on icon at bounding box center [48, 157] width 49 height 46
type input "$17.79"
type input "$0.00"
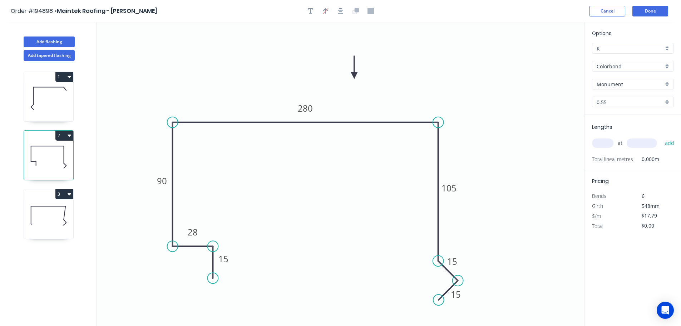
click at [67, 136] on button "2" at bounding box center [64, 136] width 18 height 10
click at [52, 151] on div "Duplicate" at bounding box center [39, 153] width 55 height 10
click at [162, 180] on tspan "90" at bounding box center [162, 181] width 10 height 12
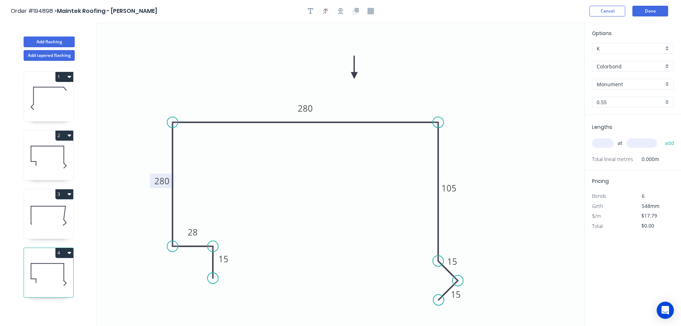
click at [212, 194] on icon "0 15 28 280 280 105 15 15" at bounding box center [341, 174] width 488 height 304
type input "$21.48"
click at [310, 105] on tspan "280" at bounding box center [305, 108] width 15 height 12
click at [312, 162] on icon "0 15 28 280 260 105 15 15" at bounding box center [341, 174] width 488 height 304
click at [454, 189] on tspan "105" at bounding box center [449, 188] width 15 height 12
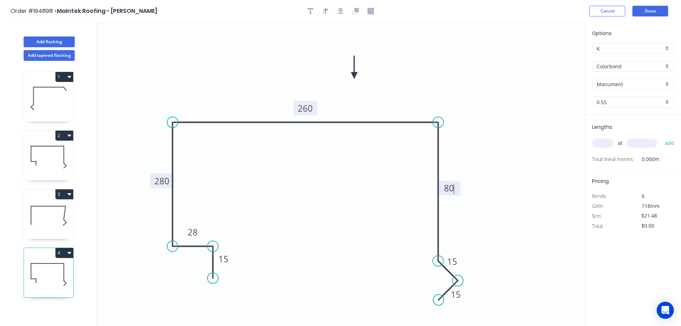
click at [476, 183] on icon "0 15 28 280 260 80 15 15" at bounding box center [341, 174] width 488 height 304
click at [605, 142] on input "text" at bounding box center [602, 142] width 21 height 9
type input "1"
click at [649, 142] on input "text" at bounding box center [642, 142] width 30 height 9
type input "1200"
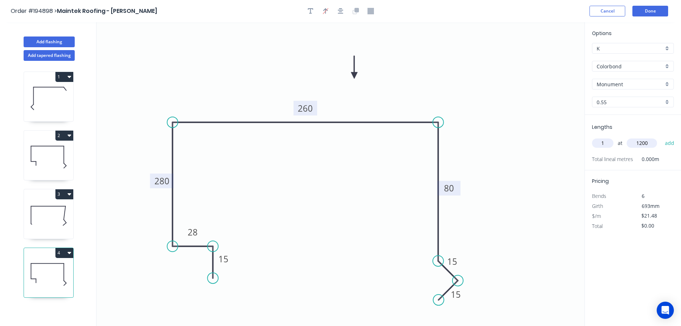
click at [662, 137] on button "add" at bounding box center [670, 143] width 17 height 12
type input "$25.78"
click at [655, 13] on button "Done" at bounding box center [651, 11] width 36 height 11
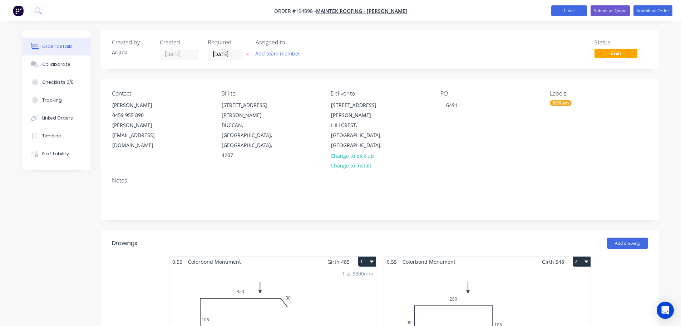
click at [571, 11] on button "Close" at bounding box center [569, 10] width 36 height 11
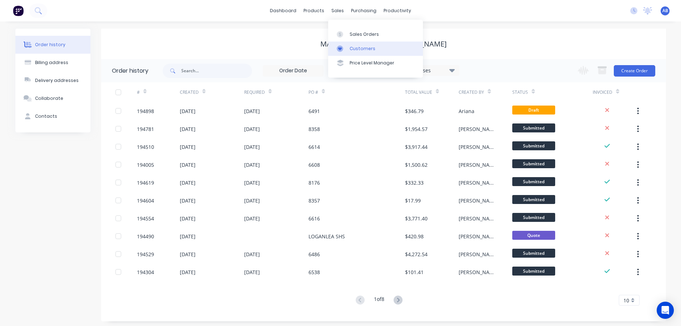
click at [362, 47] on div "Customers" at bounding box center [363, 48] width 26 height 6
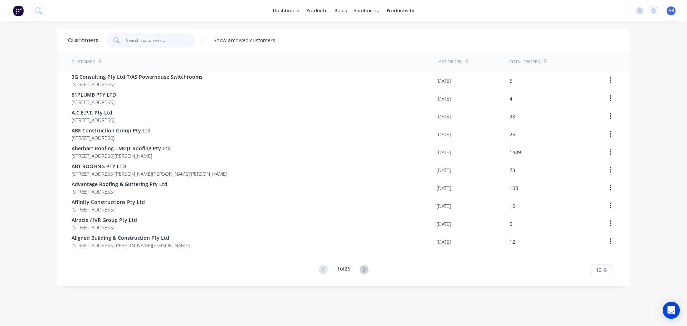
click at [159, 38] on input "text" at bounding box center [161, 40] width 70 height 14
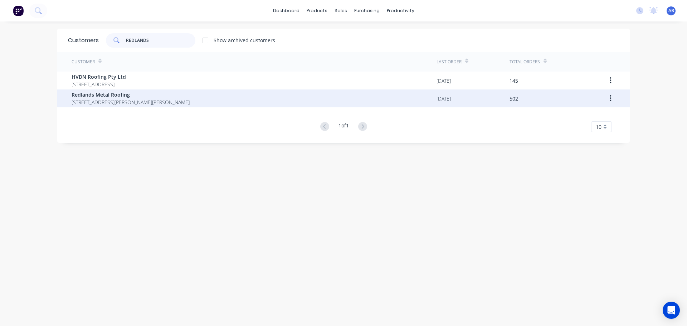
type input "REDLANDS"
click at [123, 100] on span "[STREET_ADDRESS][PERSON_NAME][PERSON_NAME]" at bounding box center [131, 102] width 118 height 8
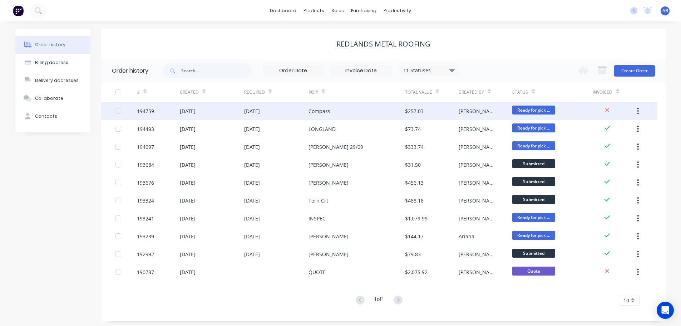
click at [345, 113] on div "Compass" at bounding box center [357, 111] width 97 height 18
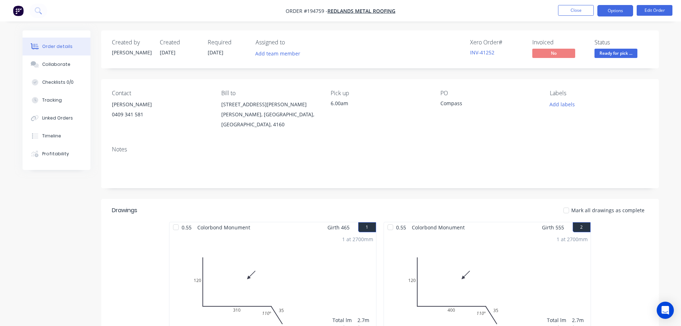
click at [619, 9] on button "Options" at bounding box center [616, 10] width 36 height 11
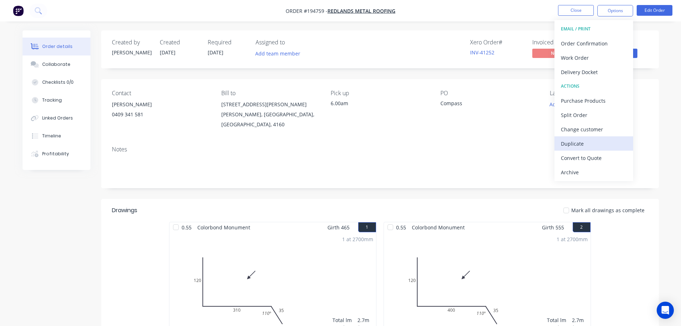
click at [579, 144] on div "Duplicate" at bounding box center [594, 143] width 66 height 10
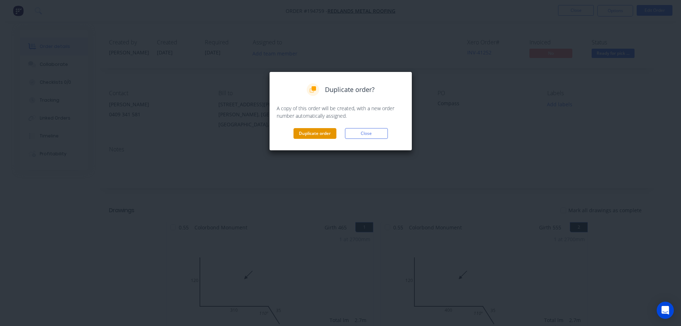
click at [322, 132] on button "Duplicate order" at bounding box center [315, 133] width 43 height 11
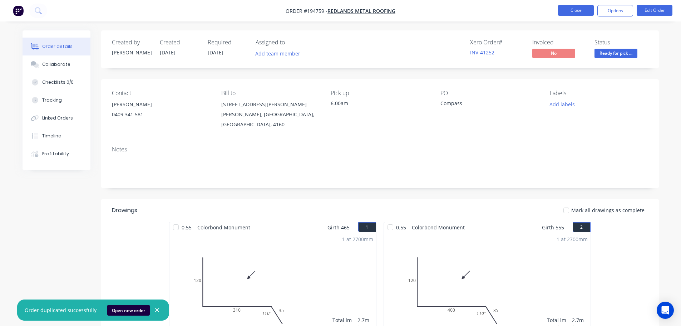
click at [575, 10] on button "Close" at bounding box center [576, 10] width 36 height 11
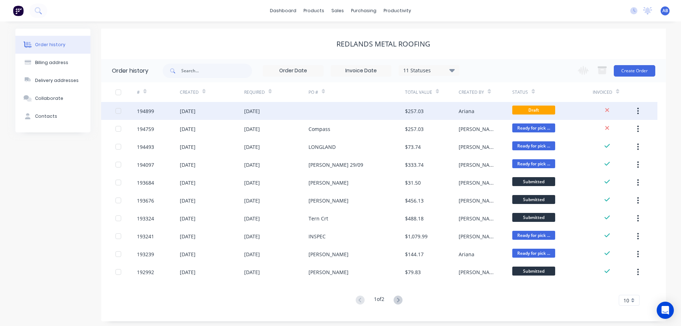
click at [322, 111] on div at bounding box center [357, 111] width 97 height 18
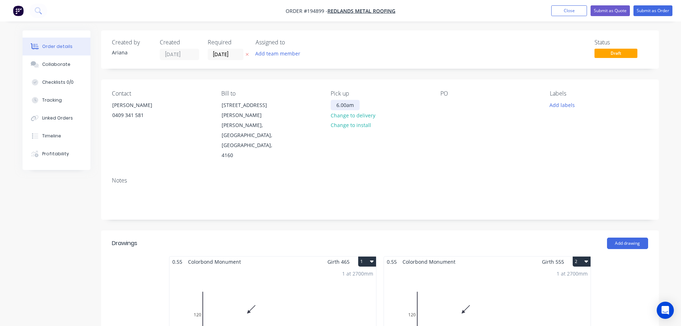
click at [353, 104] on div "6.00am" at bounding box center [345, 105] width 29 height 10
click at [447, 132] on div "Contact [PERSON_NAME] [PHONE_NUMBER] Bill to [STREET_ADDRESS][PERSON_NAME][PERS…" at bounding box center [380, 125] width 558 height 92
click at [444, 103] on div at bounding box center [446, 105] width 11 height 10
click at [487, 112] on div "PO COMPASS" at bounding box center [490, 125] width 98 height 70
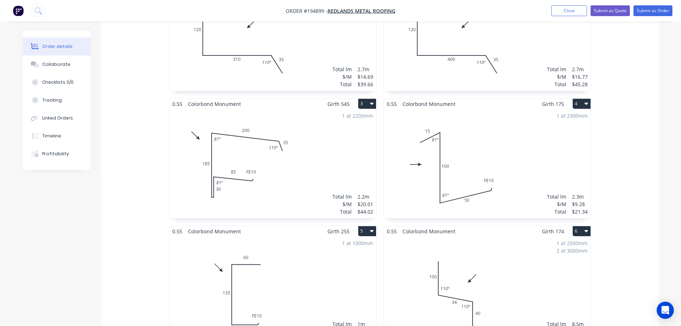
scroll to position [118, 0]
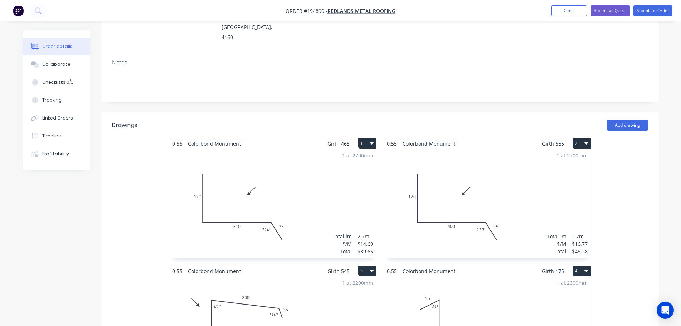
click at [365, 138] on button "1" at bounding box center [367, 143] width 18 height 10
click at [333, 184] on div "Delete" at bounding box center [342, 189] width 55 height 10
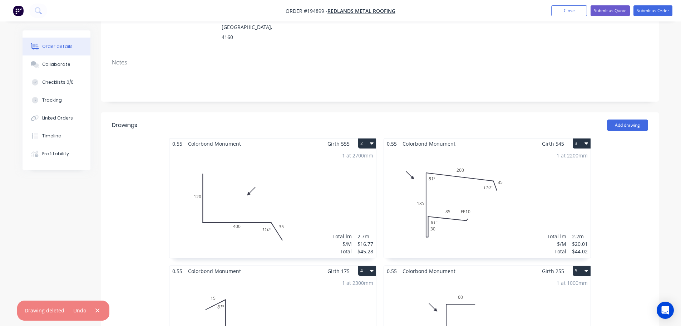
click at [362, 138] on button "2" at bounding box center [367, 143] width 18 height 10
click at [319, 184] on div "Delete" at bounding box center [342, 189] width 55 height 10
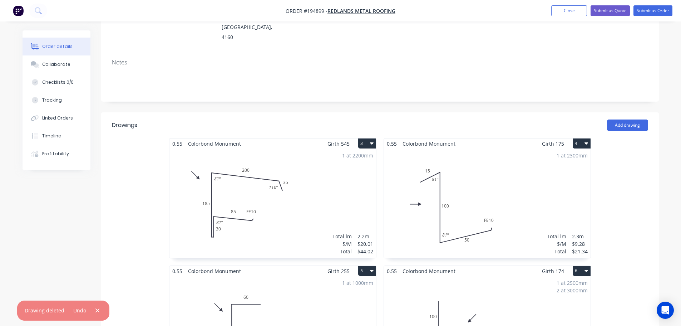
click at [580, 138] on button "4" at bounding box center [582, 143] width 18 height 10
click at [551, 184] on div "Delete" at bounding box center [556, 189] width 55 height 10
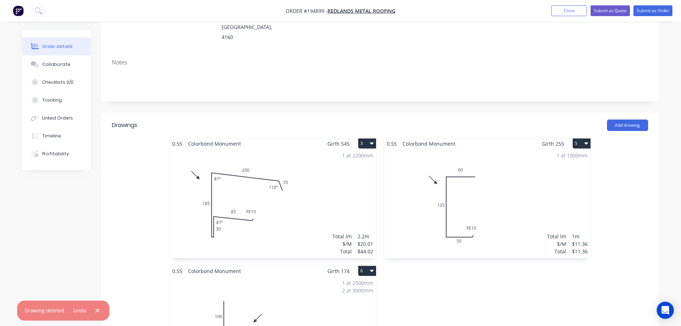
click at [364, 266] on button "6" at bounding box center [367, 271] width 18 height 10
click at [330, 311] on div "Delete" at bounding box center [342, 316] width 55 height 10
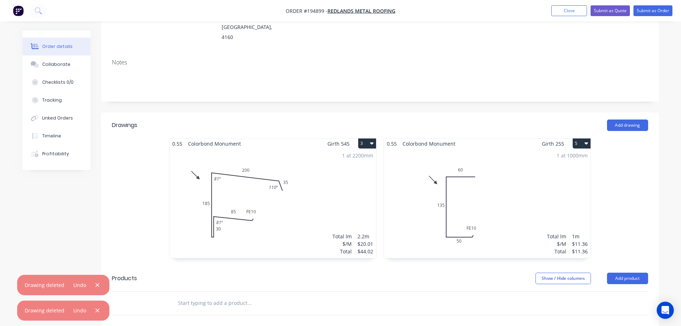
click at [584, 138] on button "5" at bounding box center [582, 143] width 18 height 10
click at [553, 184] on div "Delete" at bounding box center [556, 189] width 55 height 10
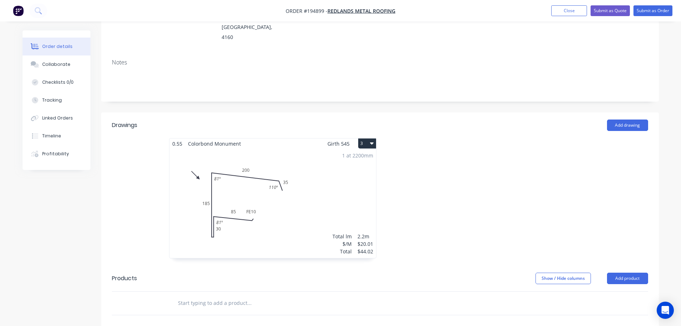
click at [333, 149] on div "1 at 2200mm Total lm $/M Total 2.2m $20.01 $44.02" at bounding box center [273, 203] width 207 height 109
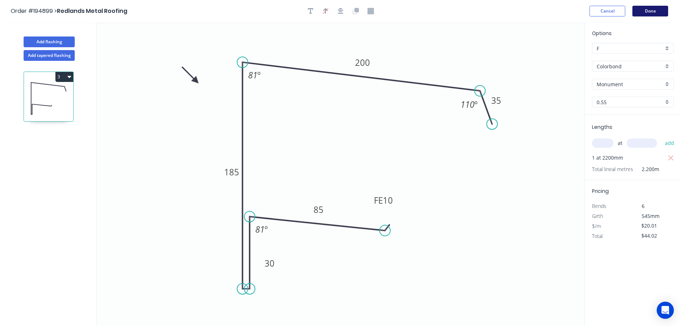
click at [655, 11] on button "Done" at bounding box center [651, 11] width 36 height 11
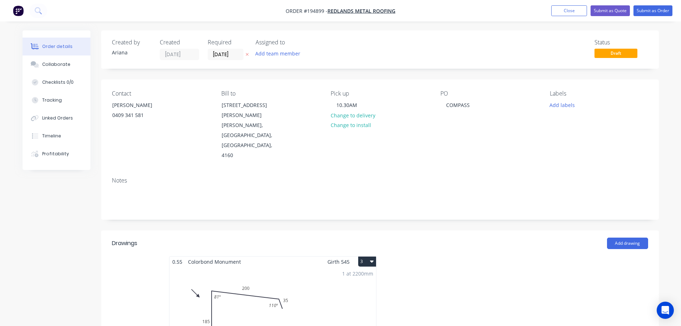
drag, startPoint x: 364, startPoint y: 233, endPoint x: 364, endPoint y: 239, distance: 6.4
click at [364, 256] on button "3" at bounding box center [367, 261] width 18 height 10
click at [362, 274] on div "Use larger box size" at bounding box center [342, 279] width 55 height 10
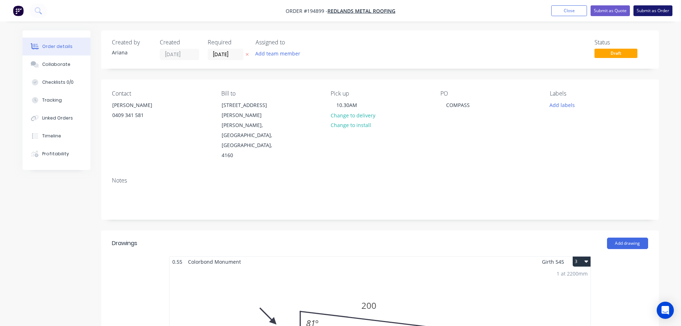
click at [653, 11] on button "Submit as Order" at bounding box center [653, 10] width 39 height 11
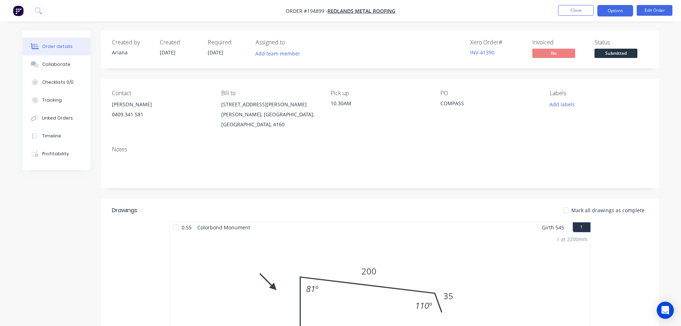
click at [613, 11] on button "Options" at bounding box center [616, 10] width 36 height 11
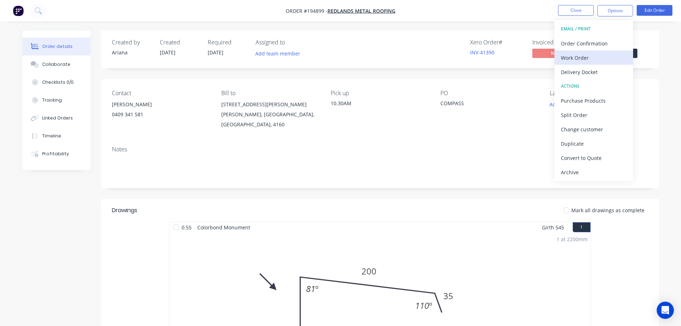
click at [575, 56] on div "Work Order" at bounding box center [594, 58] width 66 height 10
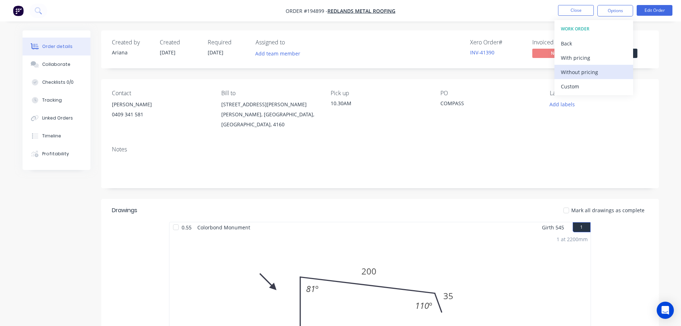
click at [572, 71] on div "Without pricing" at bounding box center [594, 72] width 66 height 10
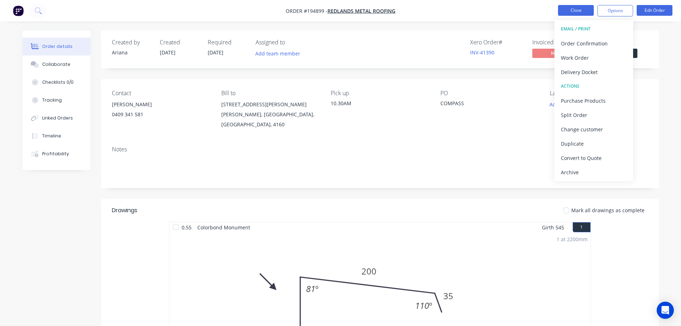
click at [579, 10] on button "Close" at bounding box center [576, 10] width 36 height 11
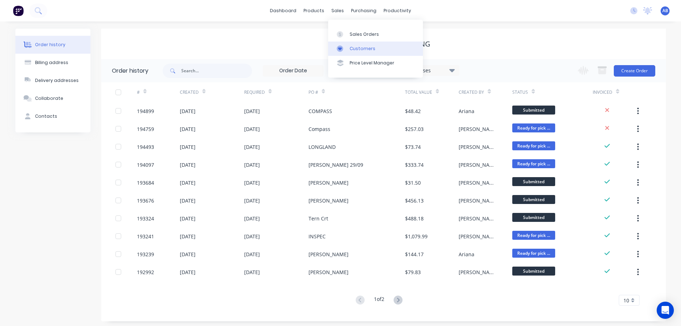
click at [360, 46] on div "Customers" at bounding box center [363, 48] width 26 height 6
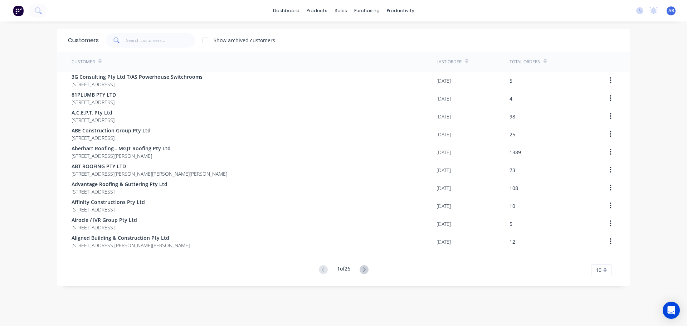
click at [159, 30] on div "Customers Show archived customers" at bounding box center [343, 40] width 572 height 23
click at [158, 39] on input "text" at bounding box center [161, 40] width 70 height 14
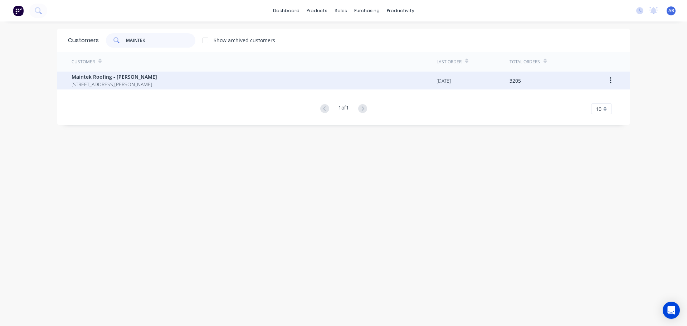
type input "MAINTEK"
click at [121, 79] on span "Maintek Roofing - [PERSON_NAME]" at bounding box center [114, 77] width 85 height 8
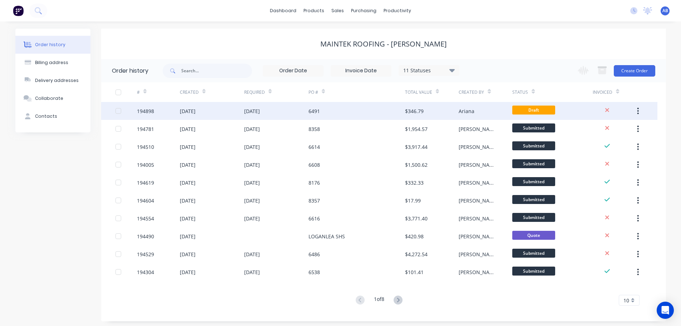
click at [331, 109] on div "6491" at bounding box center [357, 111] width 97 height 18
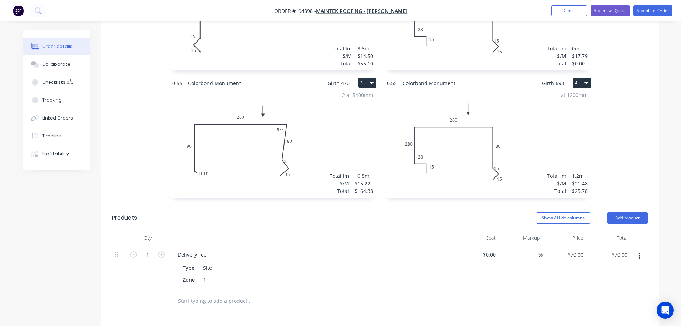
scroll to position [334, 0]
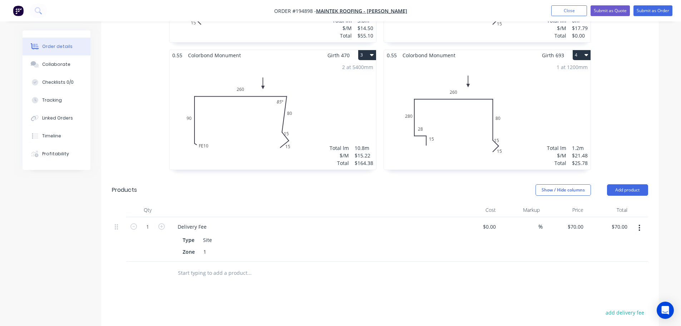
click at [560, 103] on div "1 at 1200mm Total lm $/M Total 1.2m $21.48 $25.78" at bounding box center [487, 114] width 207 height 109
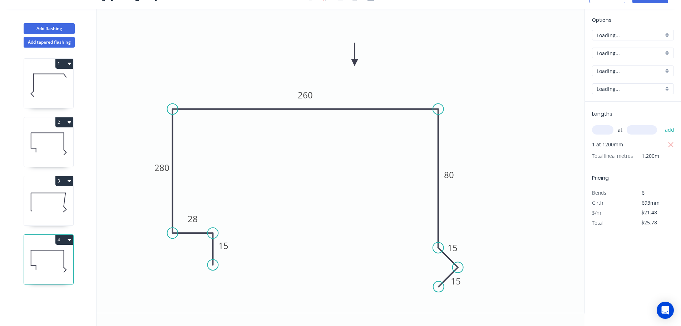
scroll to position [13, 0]
drag, startPoint x: 41, startPoint y: 41, endPoint x: 45, endPoint y: 41, distance: 4.0
click at [41, 41] on button "Add tapered flashing" at bounding box center [49, 42] width 51 height 11
type input "$0.00"
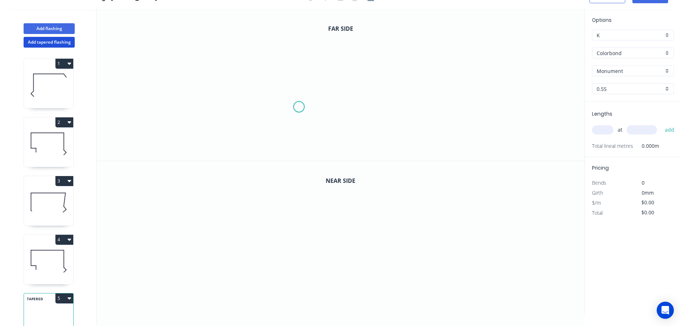
scroll to position [0, 0]
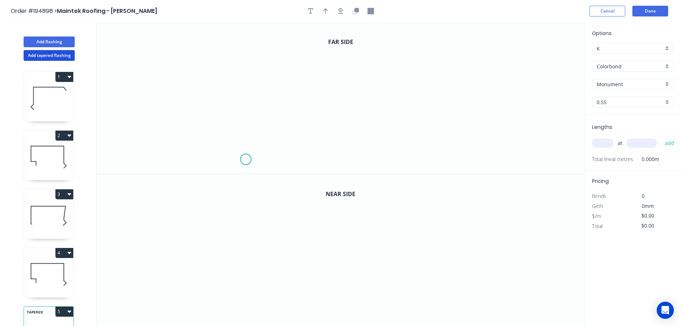
click at [246, 159] on icon "0" at bounding box center [341, 98] width 488 height 152
click at [246, 62] on icon "0" at bounding box center [341, 98] width 488 height 152
click at [478, 66] on icon "0 ?" at bounding box center [341, 98] width 488 height 152
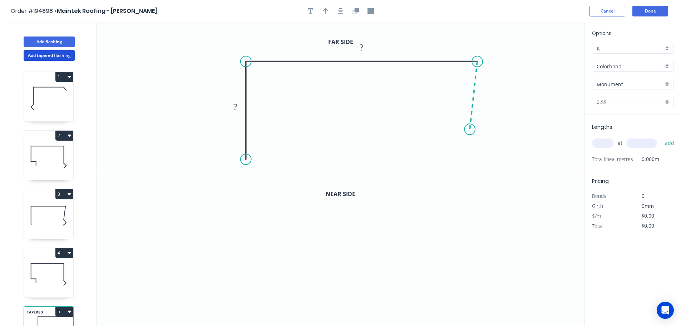
click at [470, 129] on icon "0 ? ?" at bounding box center [341, 98] width 488 height 152
click at [486, 149] on icon "0 ? ? ? ? º" at bounding box center [341, 98] width 488 height 152
click at [486, 149] on circle at bounding box center [485, 149] width 11 height 11
click at [487, 150] on circle at bounding box center [486, 149] width 11 height 11
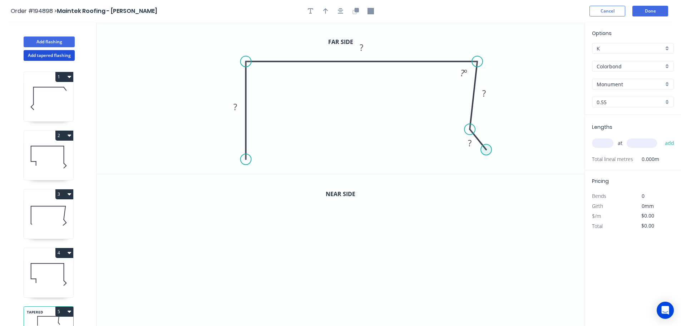
click at [487, 150] on circle at bounding box center [486, 149] width 11 height 11
click at [463, 164] on icon "0 ? ? ? ? ? º" at bounding box center [341, 98] width 488 height 152
click at [463, 164] on circle at bounding box center [462, 163] width 11 height 11
drag, startPoint x: 463, startPoint y: 164, endPoint x: 466, endPoint y: 167, distance: 4.1
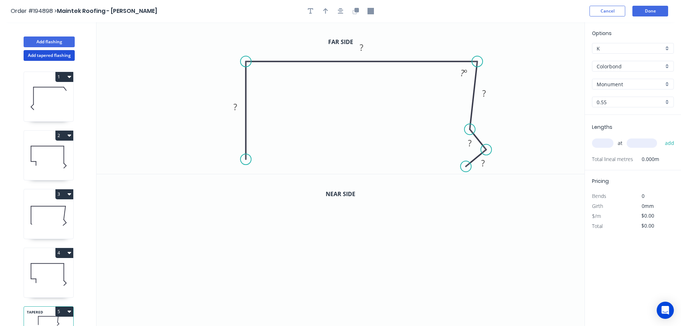
click at [466, 167] on circle at bounding box center [466, 166] width 11 height 11
drag, startPoint x: 480, startPoint y: 140, endPoint x: 496, endPoint y: 127, distance: 20.9
click at [496, 127] on rect at bounding box center [486, 130] width 23 height 15
click at [493, 167] on rect at bounding box center [484, 164] width 23 height 15
click at [272, 214] on div "Feather" at bounding box center [283, 213] width 72 height 15
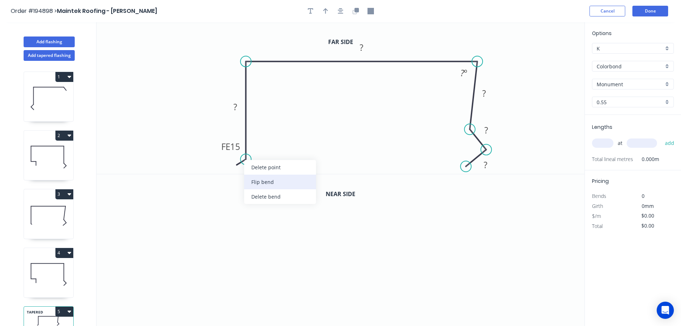
click at [262, 180] on div "Flip bend" at bounding box center [280, 182] width 72 height 15
click at [267, 144] on tspan "15" at bounding box center [266, 147] width 10 height 12
click at [281, 123] on icon "0 FE 10 ? ? ? ? ? ? º" at bounding box center [341, 98] width 488 height 152
drag, startPoint x: 273, startPoint y: 149, endPoint x: 289, endPoint y: 163, distance: 21.0
click at [289, 163] on rect at bounding box center [276, 160] width 28 height 15
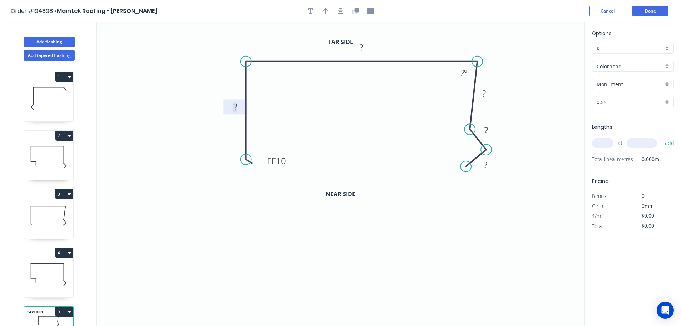
click at [237, 106] on tspan "?" at bounding box center [236, 107] width 4 height 12
click at [322, 114] on icon "0 FE 10 70 135 ? ? ? ? º" at bounding box center [341, 98] width 488 height 152
click at [464, 69] on tspan "º" at bounding box center [465, 73] width 3 height 12
click at [513, 72] on icon "0 FE 10 70 135 ? ? ? 85 º" at bounding box center [341, 98] width 488 height 152
click at [484, 93] on tspan "?" at bounding box center [484, 93] width 4 height 12
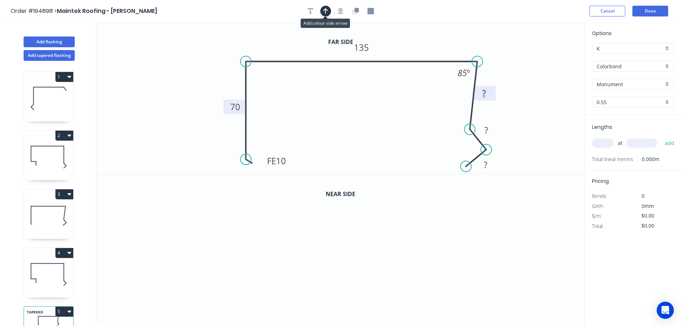
click at [324, 10] on icon "button" at bounding box center [325, 11] width 5 height 6
drag, startPoint x: 482, startPoint y: 54, endPoint x: 421, endPoint y: 41, distance: 63.1
click at [421, 41] on icon at bounding box center [420, 33] width 6 height 23
click at [512, 120] on icon "0 FE 10 70 135 ? ? ? 85 º" at bounding box center [341, 98] width 488 height 152
click at [486, 91] on tspan "?" at bounding box center [484, 93] width 4 height 12
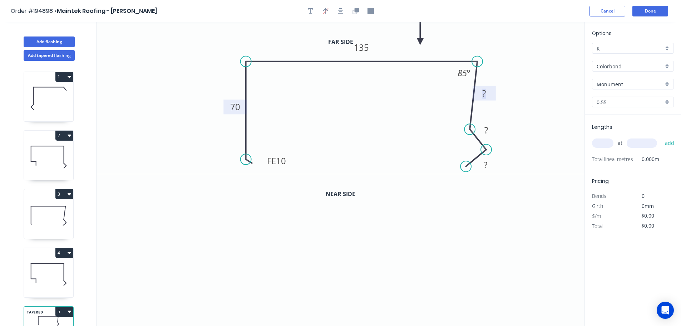
click at [517, 95] on icon "0 FE 10 70 135 ? ? ? 85 º" at bounding box center [341, 98] width 488 height 152
click at [486, 91] on rect at bounding box center [484, 94] width 14 height 10
click at [507, 84] on icon "0 FE 10 70 135 80 15 15 85 º" at bounding box center [341, 98] width 488 height 152
click at [357, 11] on icon "button" at bounding box center [356, 10] width 4 height 4
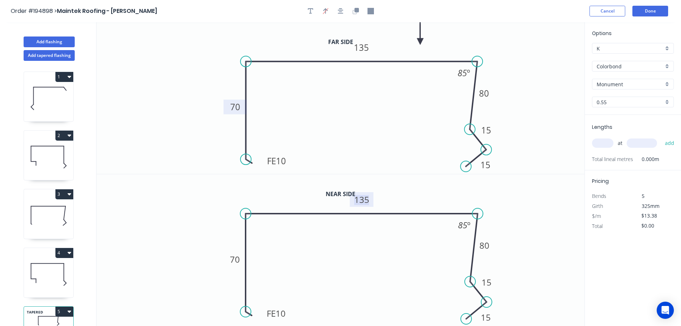
click at [366, 197] on tspan "135" at bounding box center [361, 199] width 15 height 12
click at [522, 111] on icon "0 FE 10 70 135 80 15 15 85 º" at bounding box center [341, 98] width 488 height 152
type input "$14.82"
click at [607, 141] on input "text" at bounding box center [602, 142] width 21 height 9
type input "1"
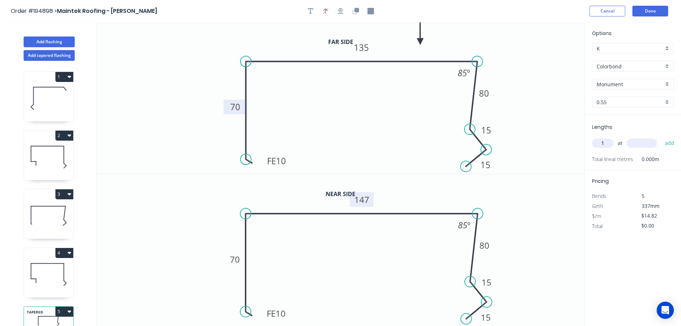
click at [642, 143] on input "text" at bounding box center [642, 142] width 30 height 9
type input "450"
click at [662, 137] on button "add" at bounding box center [670, 143] width 17 height 12
type input "$14.82"
click at [49, 41] on button "Add flashing" at bounding box center [49, 41] width 51 height 11
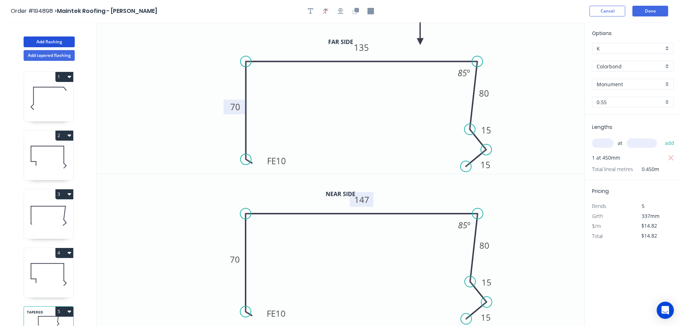
type input "$0.00"
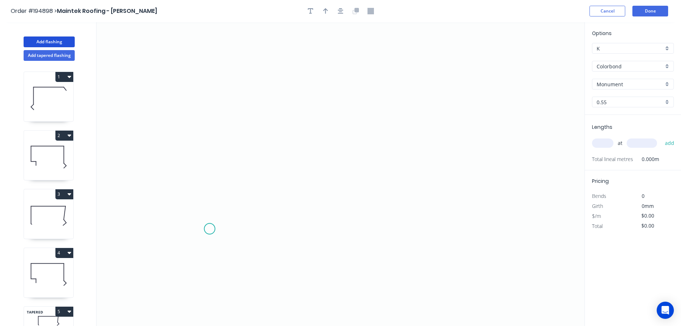
click at [209, 229] on icon "0" at bounding box center [341, 174] width 488 height 304
click at [217, 229] on icon at bounding box center [213, 229] width 8 height 0
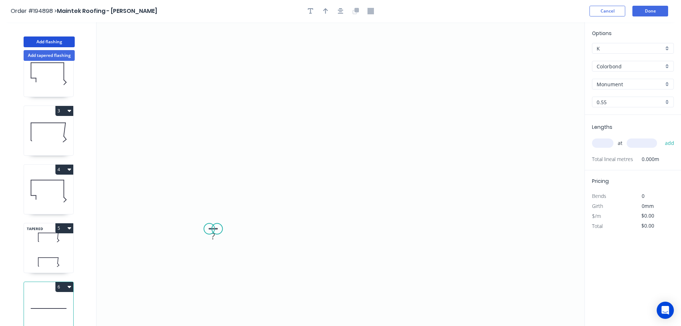
scroll to position [90, 0]
click at [65, 281] on button "6" at bounding box center [64, 286] width 18 height 10
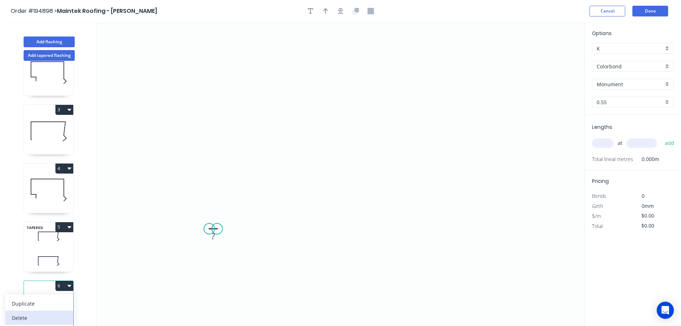
click at [35, 313] on div "Delete" at bounding box center [39, 318] width 55 height 10
type input "$14.82"
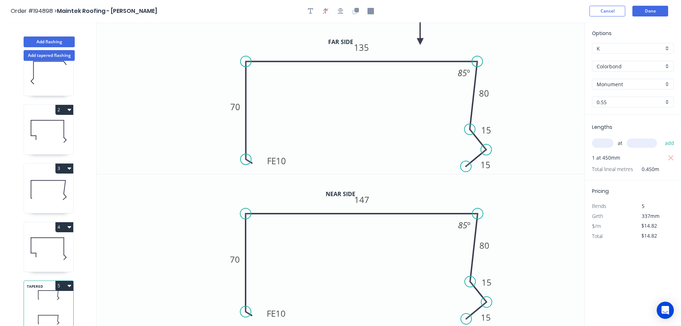
scroll to position [31, 0]
click at [97, 311] on icon "button" at bounding box center [97, 310] width 4 height 4
click at [54, 186] on icon at bounding box center [48, 190] width 49 height 46
type input "$15.22"
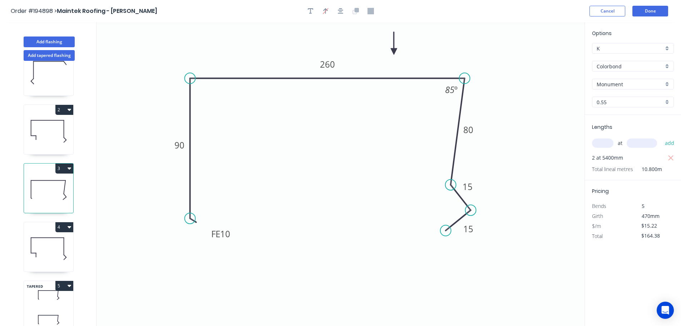
click at [64, 163] on button "3" at bounding box center [64, 168] width 18 height 10
click at [55, 181] on div "Duplicate" at bounding box center [39, 186] width 55 height 10
type input "$0.00"
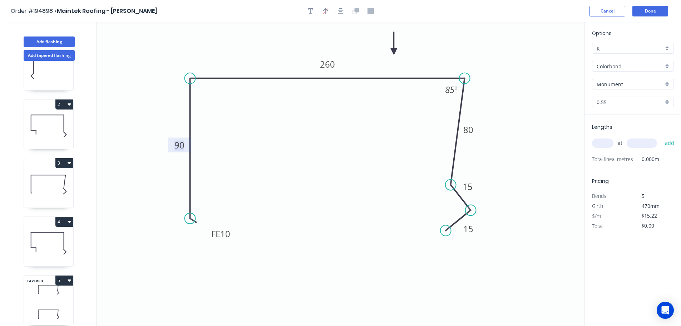
click at [180, 145] on tspan "90" at bounding box center [180, 145] width 10 height 12
click at [239, 151] on icon "0 FE 10 70 260 80 15 15 85 º" at bounding box center [341, 174] width 488 height 304
click at [331, 65] on tspan "260" at bounding box center [327, 64] width 15 height 12
click at [386, 109] on icon "0 FE 10 70 140 80 15 15 85 º" at bounding box center [341, 174] width 488 height 304
type input "$13.38"
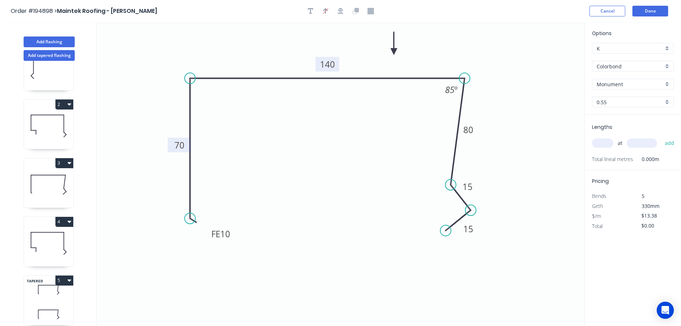
click at [611, 141] on input "text" at bounding box center [602, 142] width 21 height 9
type input "2"
click at [640, 141] on input "text" at bounding box center [642, 142] width 30 height 9
type input "5100"
click at [662, 137] on button "add" at bounding box center [670, 143] width 17 height 12
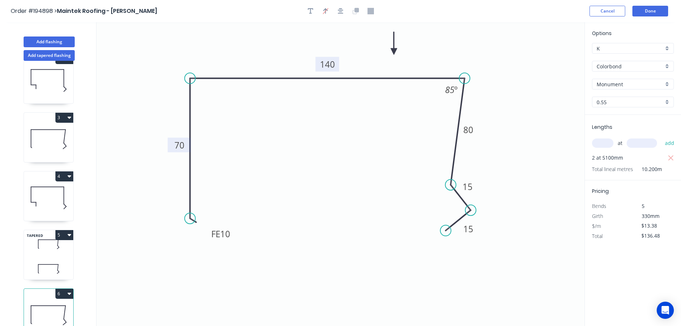
scroll to position [90, 0]
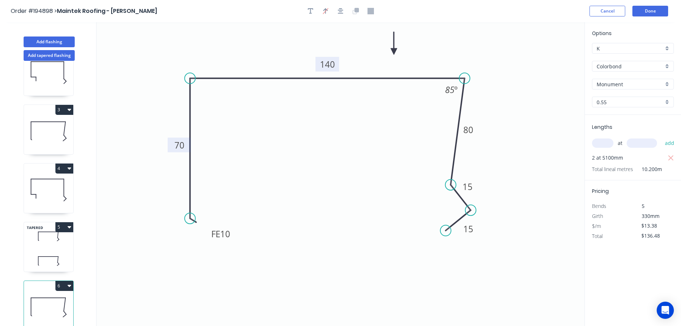
click at [65, 281] on button "6" at bounding box center [64, 286] width 18 height 10
click at [42, 298] on div "Duplicate" at bounding box center [39, 303] width 55 height 10
type input "$0.00"
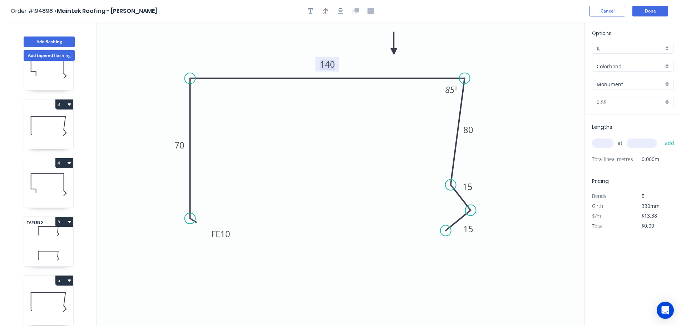
click at [332, 62] on tspan "140" at bounding box center [327, 64] width 15 height 12
click at [350, 108] on icon "0 FE 10 70 87 80 15 15 85 º" at bounding box center [341, 174] width 488 height 304
type input "$11.54"
click at [605, 140] on input "text" at bounding box center [602, 142] width 21 height 9
type input "1"
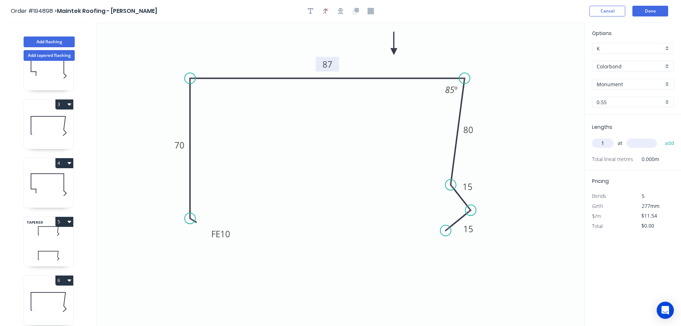
click at [648, 143] on input "text" at bounding box center [642, 142] width 30 height 9
type input "500"
click at [662, 137] on button "add" at bounding box center [670, 143] width 17 height 12
type input "$11.54"
click at [49, 40] on button "Add flashing" at bounding box center [49, 41] width 51 height 11
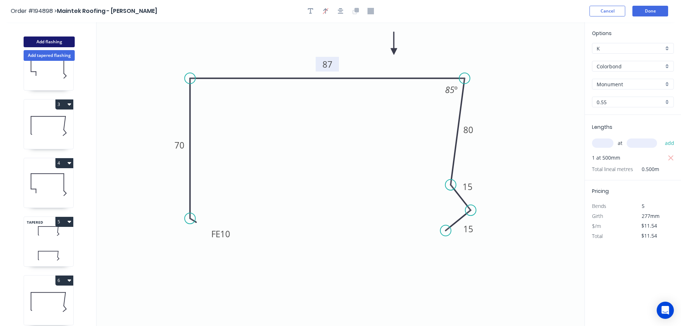
type input "$0.00"
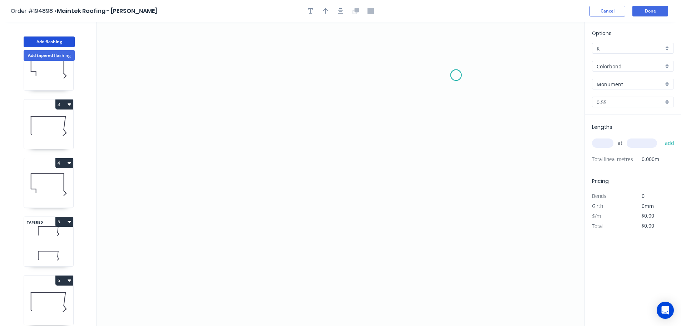
click at [456, 75] on icon "0" at bounding box center [341, 174] width 488 height 304
click at [210, 69] on icon "0" at bounding box center [341, 174] width 488 height 304
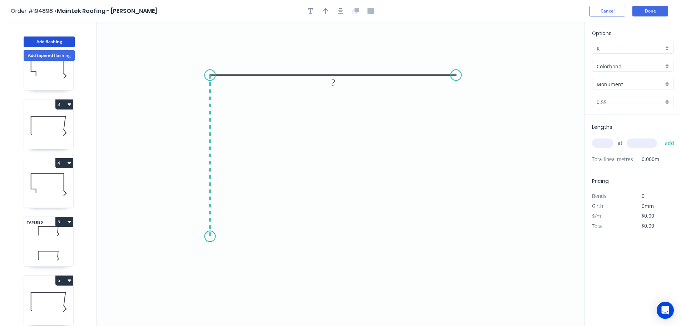
click at [208, 236] on icon "0 ?" at bounding box center [341, 174] width 488 height 304
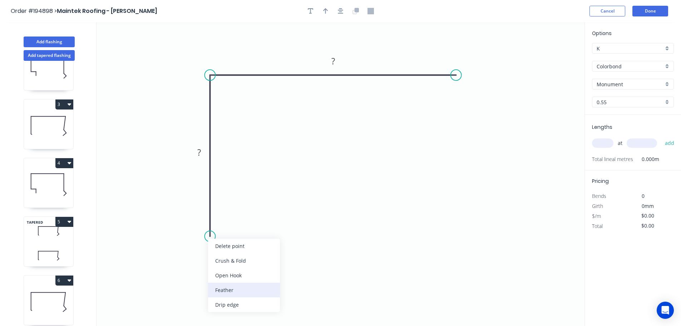
click at [242, 291] on div "Feather" at bounding box center [244, 290] width 72 height 15
click at [229, 260] on div "Flip bend" at bounding box center [245, 258] width 72 height 15
click at [231, 222] on tspan "15" at bounding box center [230, 223] width 10 height 12
click at [270, 241] on icon "0 FE 10 ? ?" at bounding box center [341, 174] width 488 height 304
drag, startPoint x: 236, startPoint y: 225, endPoint x: 255, endPoint y: 260, distance: 39.5
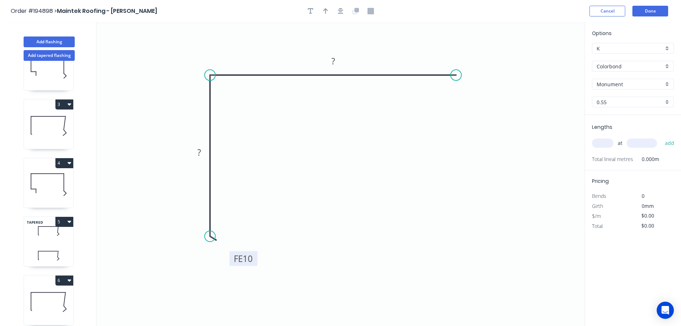
click at [255, 260] on rect at bounding box center [244, 258] width 28 height 15
click at [481, 124] on div "Feather" at bounding box center [493, 128] width 72 height 15
click at [473, 57] on tspan "15" at bounding box center [470, 56] width 10 height 12
click at [490, 68] on icon "0 FE 10 ? FE 10 ?" at bounding box center [341, 174] width 488 height 304
drag, startPoint x: 478, startPoint y: 56, endPoint x: 505, endPoint y: 102, distance: 52.7
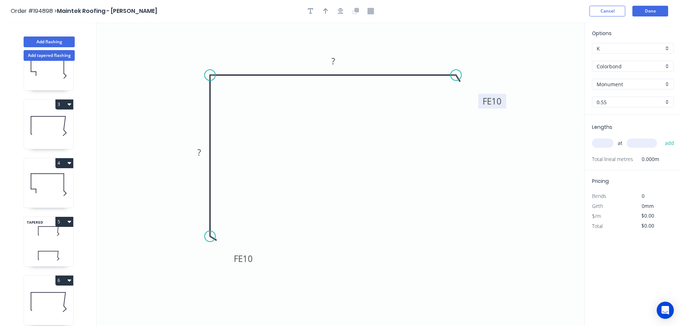
click at [505, 102] on rect at bounding box center [492, 101] width 28 height 15
click at [199, 150] on tspan "?" at bounding box center [199, 152] width 4 height 12
click at [332, 151] on icon "0 FE 10 90 FE 10 140" at bounding box center [341, 174] width 488 height 304
type input "$10.10"
click at [323, 9] on icon "button" at bounding box center [325, 11] width 5 height 6
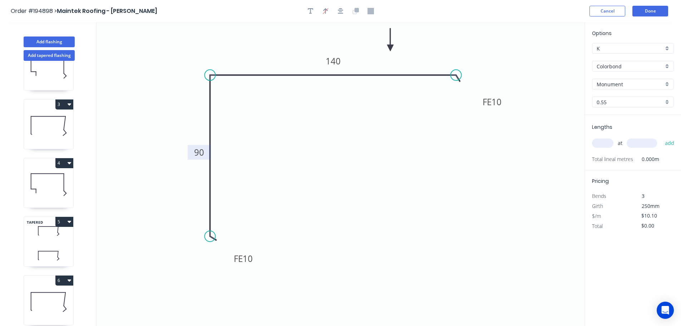
drag, startPoint x: 550, startPoint y: 57, endPoint x: 390, endPoint y: 48, distance: 160.1
click at [390, 48] on icon at bounding box center [390, 39] width 6 height 23
click at [667, 82] on div "Monument" at bounding box center [633, 84] width 82 height 11
click at [617, 150] on div "Night Sky" at bounding box center [633, 153] width 81 height 13
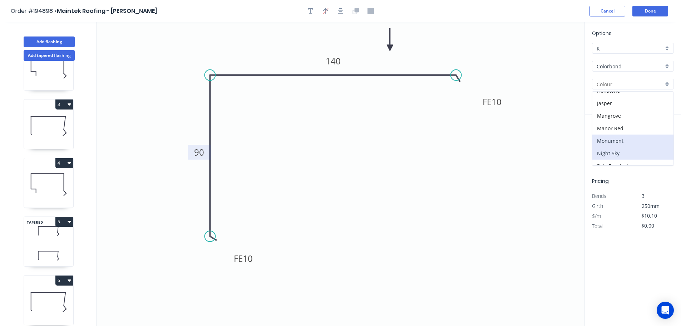
type input "Night Sky"
click at [609, 144] on input "text" at bounding box center [602, 142] width 21 height 9
type input "1"
type input "1000"
click at [662, 137] on button "add" at bounding box center [670, 143] width 17 height 12
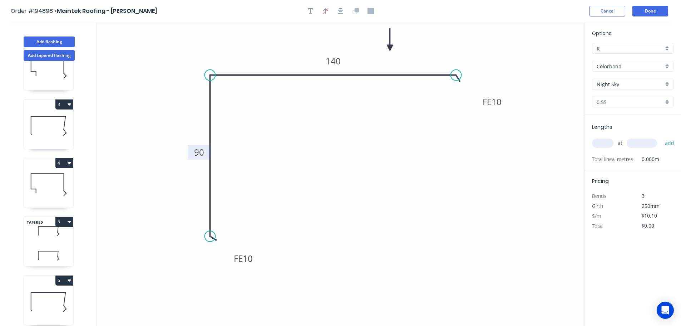
type input "$10.10"
click at [44, 41] on button "Add flashing" at bounding box center [49, 41] width 51 height 11
type input "$0.00"
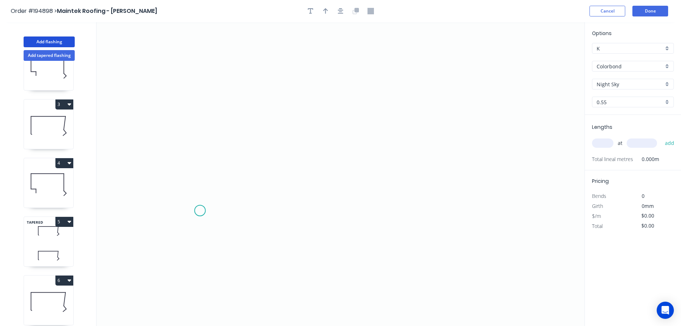
click at [200, 211] on icon "0" at bounding box center [341, 174] width 488 height 304
click at [197, 88] on icon "0" at bounding box center [341, 174] width 488 height 304
click at [426, 90] on icon "0 ?" at bounding box center [341, 174] width 488 height 304
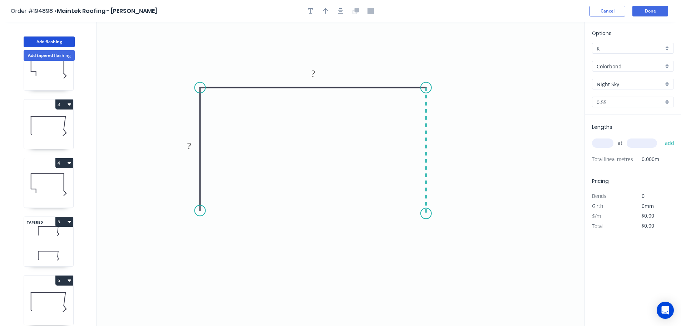
click at [426, 214] on icon "0 ? ?" at bounding box center [341, 174] width 488 height 304
click at [426, 214] on circle at bounding box center [426, 213] width 11 height 11
drag, startPoint x: 426, startPoint y: 211, endPoint x: 427, endPoint y: 216, distance: 5.8
click at [427, 216] on circle at bounding box center [426, 216] width 11 height 11
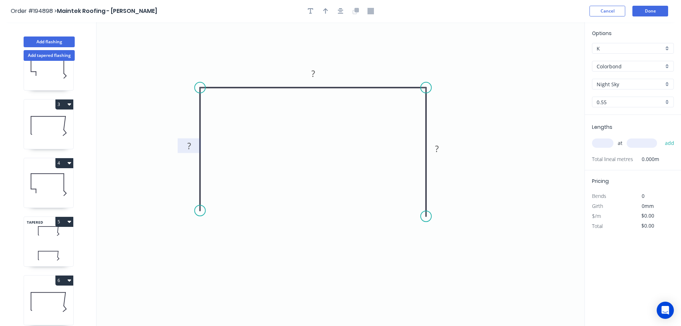
click at [191, 142] on tspan "?" at bounding box center [189, 146] width 4 height 12
click at [359, 138] on icon "0 100 190 100" at bounding box center [341, 174] width 488 height 304
type input "$11.22"
click at [324, 9] on icon "button" at bounding box center [325, 11] width 5 height 6
drag, startPoint x: 548, startPoint y: 55, endPoint x: 363, endPoint y: 58, distance: 184.9
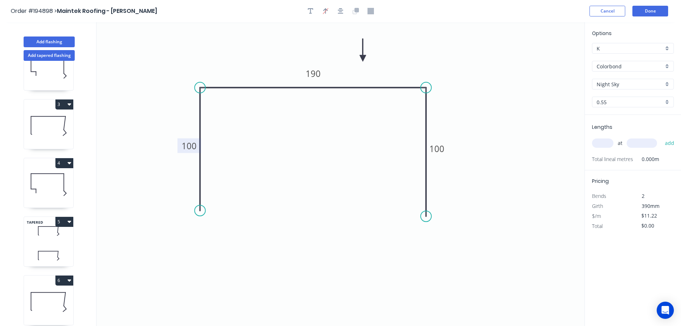
click at [363, 58] on icon at bounding box center [363, 50] width 6 height 23
click at [602, 143] on input "text" at bounding box center [602, 142] width 21 height 9
type input "1"
type input "1000"
click at [662, 137] on button "add" at bounding box center [670, 143] width 17 height 12
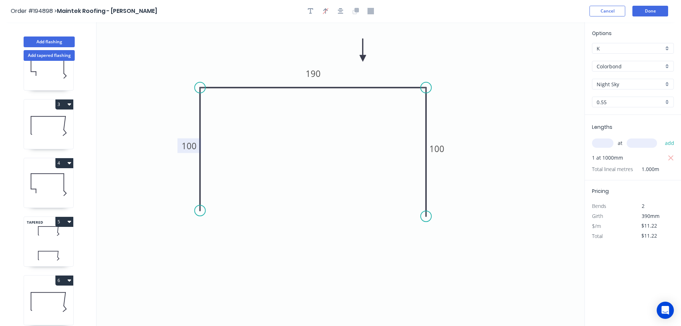
scroll to position [266, 0]
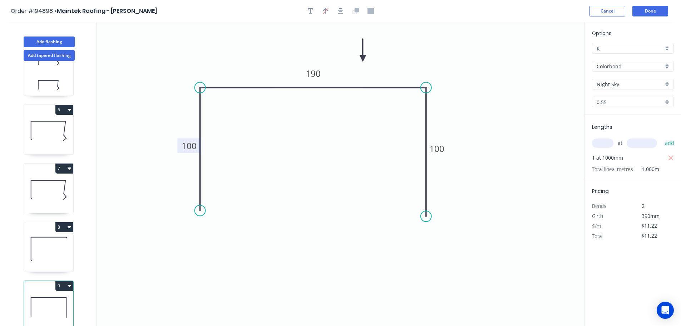
click at [64, 281] on button "9" at bounding box center [64, 286] width 18 height 10
click at [51, 298] on div "Duplicate" at bounding box center [39, 303] width 55 height 10
type input "$0.00"
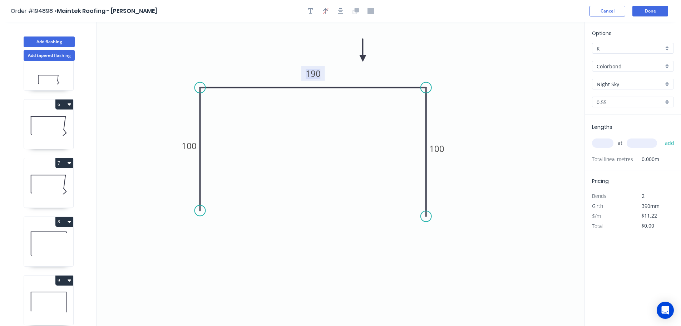
click at [317, 72] on tspan "190" at bounding box center [313, 74] width 15 height 12
click at [329, 106] on icon "0 100 175 100" at bounding box center [341, 174] width 488 height 304
click at [605, 142] on input "text" at bounding box center [602, 142] width 21 height 9
type input "1"
type input "1000"
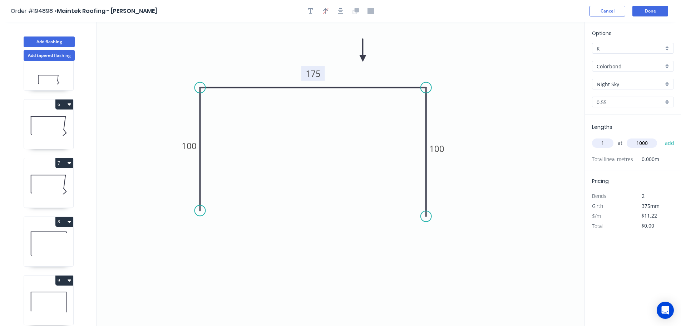
click at [662, 137] on button "add" at bounding box center [670, 143] width 17 height 12
type input "$11.22"
click at [38, 40] on button "Add flashing" at bounding box center [49, 41] width 51 height 11
type input "$0.00"
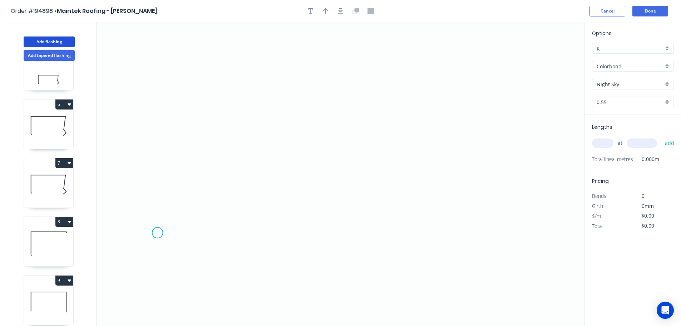
click at [157, 233] on icon "0" at bounding box center [341, 174] width 488 height 304
click at [179, 202] on icon at bounding box center [168, 217] width 21 height 30
click at [324, 200] on icon "0 ?" at bounding box center [341, 174] width 488 height 304
click at [326, 72] on icon "0 ? ? ? º" at bounding box center [341, 174] width 488 height 304
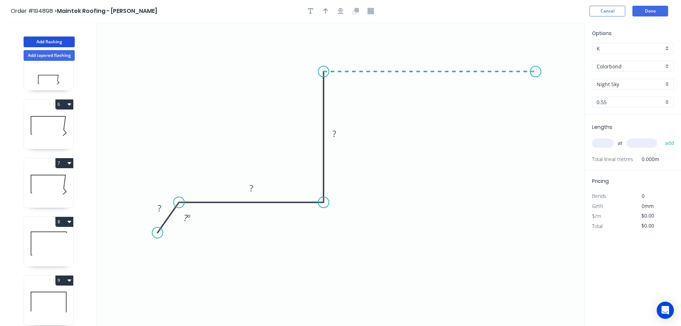
click at [536, 70] on icon "0 ? ? ? ? º" at bounding box center [341, 174] width 488 height 304
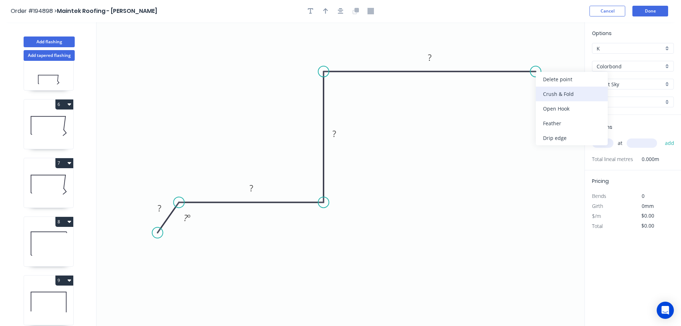
click at [547, 92] on div "Crush & Fold" at bounding box center [572, 94] width 72 height 15
click at [543, 92] on div "Flip bend" at bounding box center [570, 92] width 72 height 15
click at [553, 82] on tspan "10" at bounding box center [550, 83] width 10 height 12
click at [566, 120] on icon "0 ? ? ? CF 15 ? ? º" at bounding box center [341, 174] width 488 height 304
drag, startPoint x: 556, startPoint y: 87, endPoint x: 570, endPoint y: 99, distance: 19.3
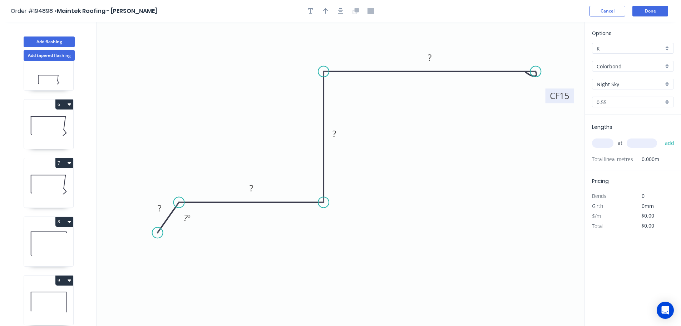
click at [570, 99] on rect at bounding box center [560, 95] width 29 height 15
click at [204, 242] on div "Hide angle" at bounding box center [223, 241] width 72 height 15
click at [159, 205] on tspan "?" at bounding box center [160, 208] width 4 height 12
click at [337, 177] on icon "0 30 100 278 CF 15 150" at bounding box center [341, 174] width 488 height 304
type input "$17.07"
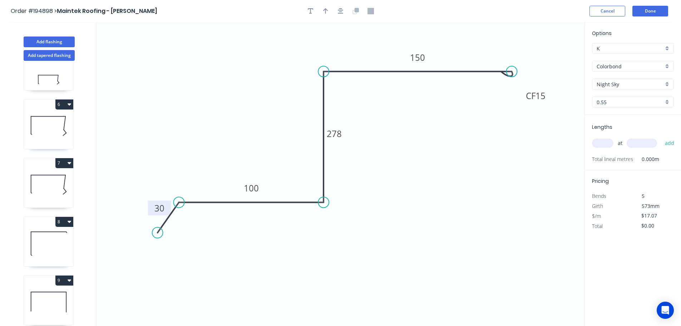
drag, startPoint x: 533, startPoint y: 73, endPoint x: 512, endPoint y: 76, distance: 21.3
click at [512, 76] on circle at bounding box center [511, 71] width 11 height 11
click at [438, 153] on icon "0 30 100 278 CF 15 150" at bounding box center [341, 174] width 488 height 304
click at [325, 10] on icon "button" at bounding box center [325, 11] width 5 height 6
drag, startPoint x: 549, startPoint y: 56, endPoint x: 276, endPoint y: 68, distance: 273.5
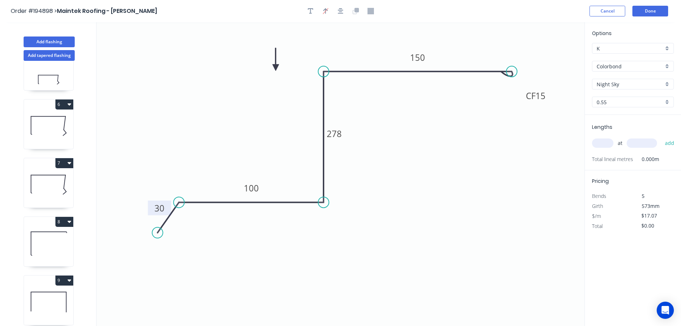
click at [276, 68] on icon at bounding box center [276, 59] width 6 height 23
click at [605, 144] on input "text" at bounding box center [602, 142] width 21 height 9
type input "1"
type input "2000"
click at [662, 137] on button "add" at bounding box center [670, 143] width 17 height 12
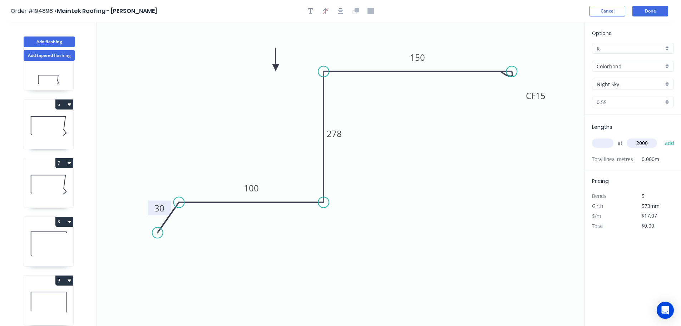
type input "$34.14"
click at [649, 10] on button "Done" at bounding box center [651, 11] width 36 height 11
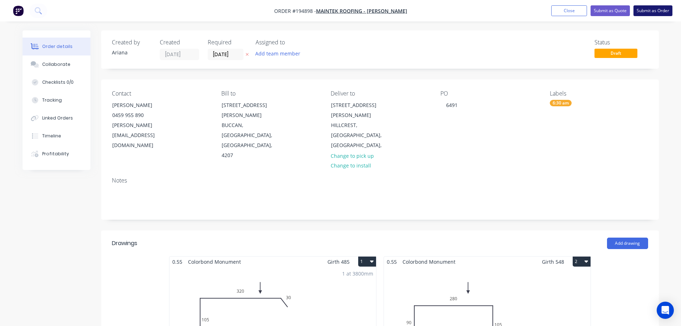
click at [650, 13] on button "Submit as Order" at bounding box center [653, 10] width 39 height 11
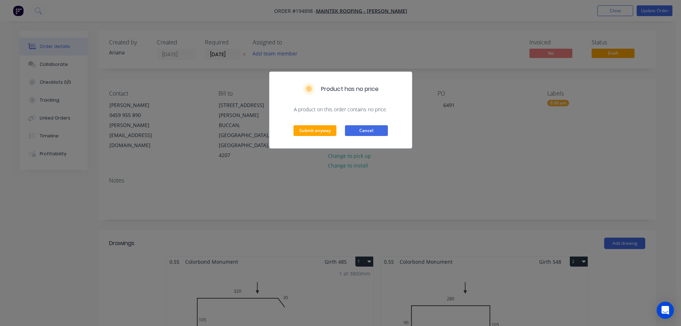
click at [376, 130] on button "Cancel" at bounding box center [366, 130] width 43 height 11
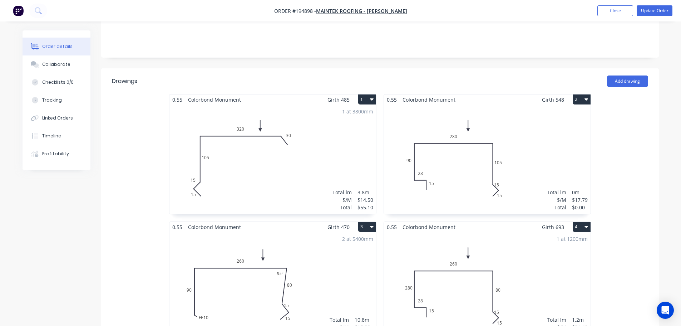
scroll to position [83, 0]
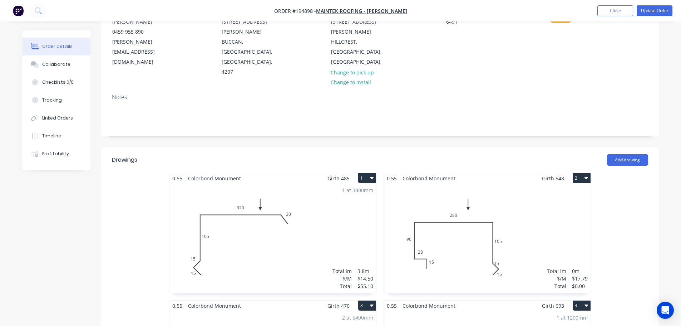
click at [512, 183] on div "Total lm $/M Total 0m $17.79 $0.00" at bounding box center [487, 237] width 207 height 109
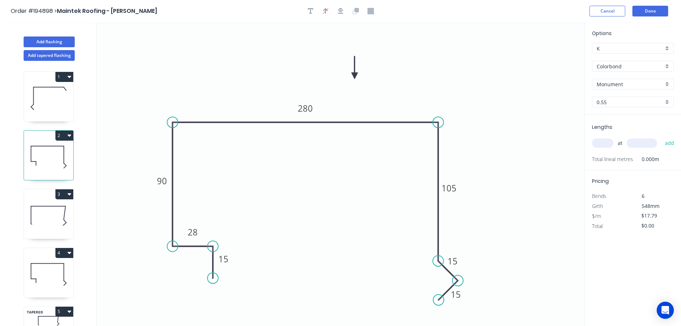
click at [605, 142] on input "text" at bounding box center [602, 142] width 21 height 9
type input "1"
click at [645, 143] on input "text" at bounding box center [642, 142] width 30 height 9
type input "1000"
click at [662, 137] on button "add" at bounding box center [670, 143] width 17 height 12
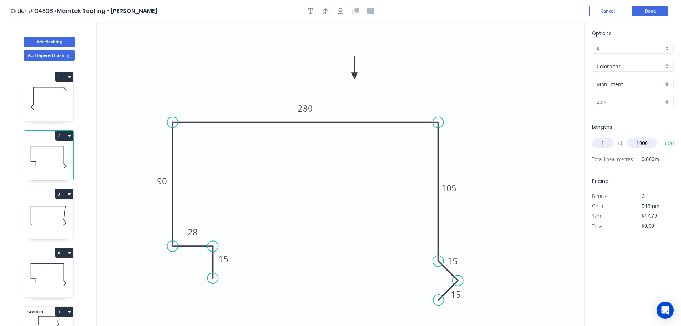
type input "$17.79"
click at [646, 10] on button "Done" at bounding box center [651, 11] width 36 height 11
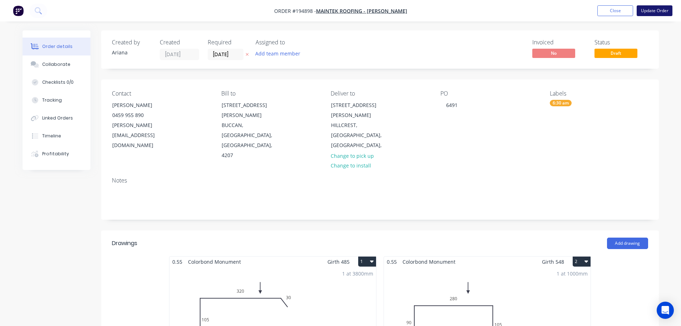
click at [653, 13] on button "Update Order" at bounding box center [655, 10] width 36 height 11
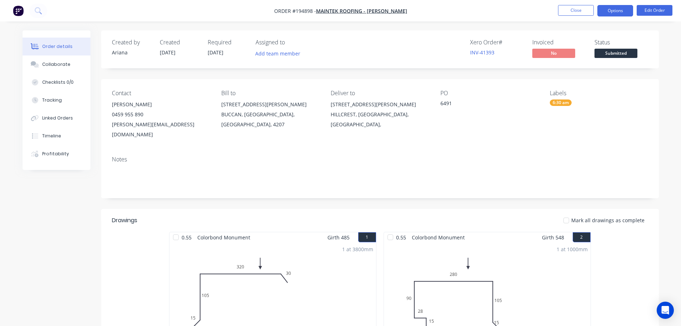
click at [609, 8] on button "Options" at bounding box center [616, 10] width 36 height 11
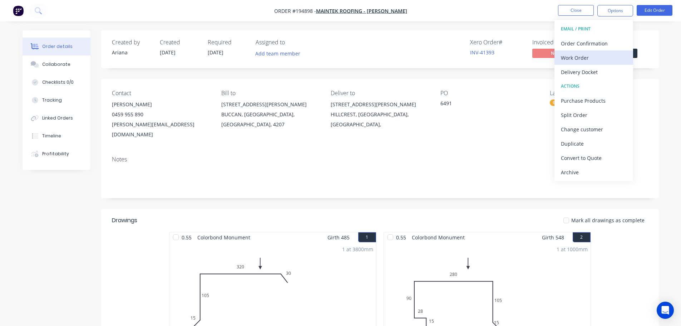
click at [592, 59] on div "Work Order" at bounding box center [594, 58] width 66 height 10
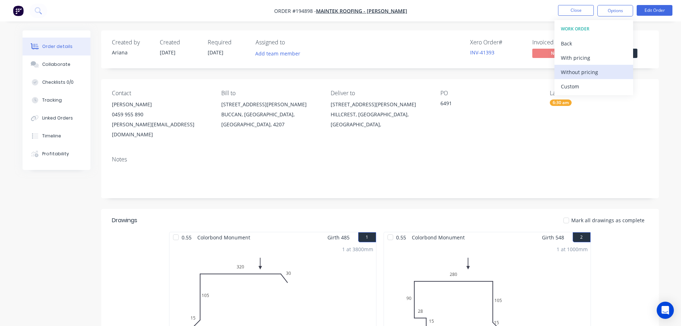
click at [587, 72] on div "Without pricing" at bounding box center [594, 72] width 66 height 10
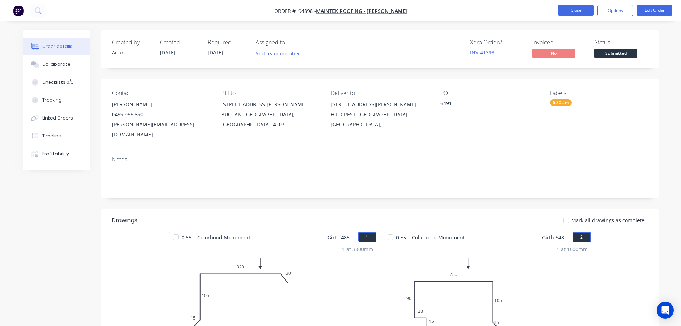
click at [581, 13] on button "Close" at bounding box center [576, 10] width 36 height 11
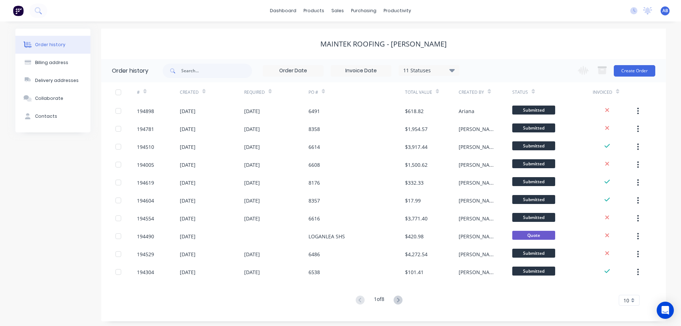
click at [514, 3] on div "dashboard products sales purchasing productivity dashboard products Product Cat…" at bounding box center [340, 10] width 681 height 21
click at [363, 45] on link "Customers" at bounding box center [375, 48] width 95 height 14
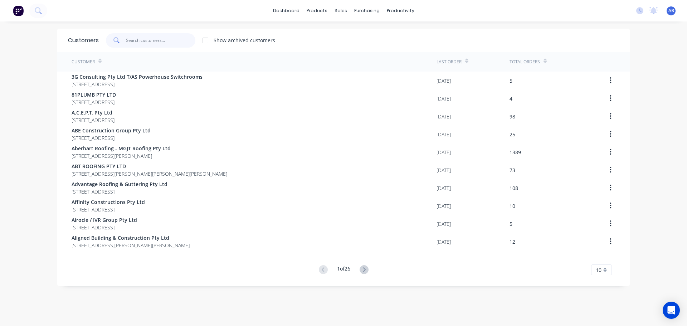
drag, startPoint x: 141, startPoint y: 39, endPoint x: 321, endPoint y: 45, distance: 179.7
click at [142, 39] on input "text" at bounding box center [161, 40] width 70 height 14
drag, startPoint x: 160, startPoint y: 43, endPoint x: 238, endPoint y: 36, distance: 78.6
click at [161, 42] on input "text" at bounding box center [161, 40] width 70 height 14
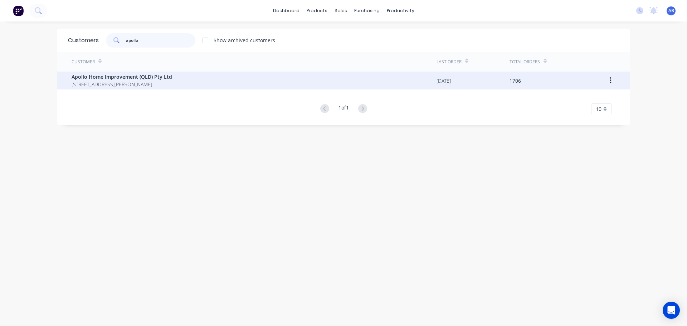
type input "apollo"
click at [126, 80] on span "Apollo Home Improvement (QLD) Pty Ltd" at bounding box center [122, 77] width 100 height 8
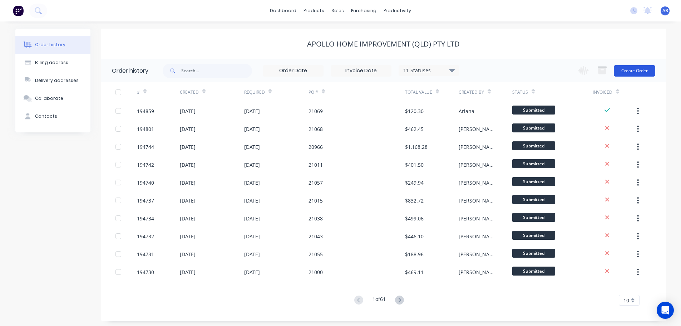
click at [641, 69] on button "Create Order" at bounding box center [634, 70] width 41 height 11
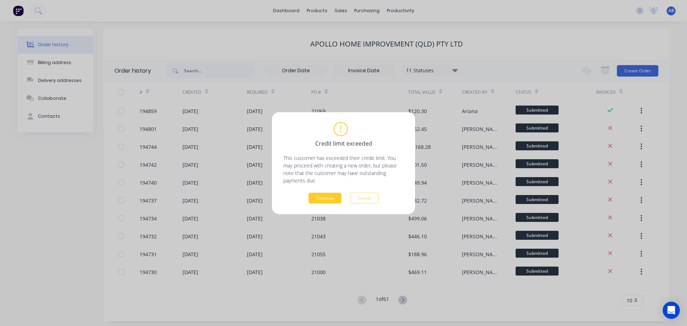
click at [323, 197] on button "Continue" at bounding box center [324, 197] width 33 height 11
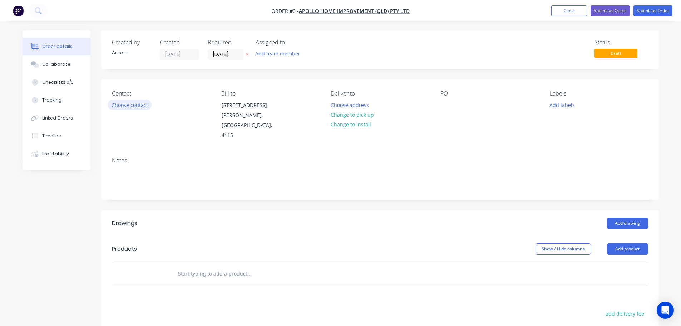
click at [134, 107] on button "Choose contact" at bounding box center [130, 105] width 44 height 10
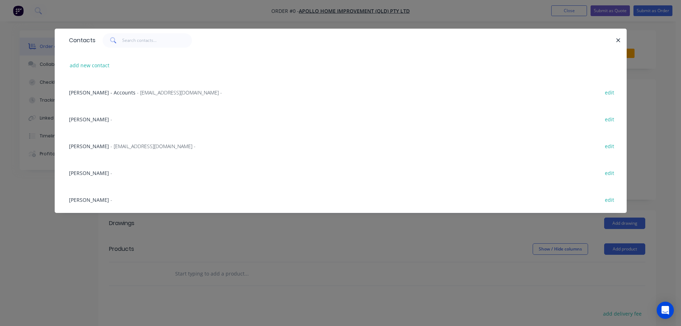
click at [88, 144] on span "[PERSON_NAME]" at bounding box center [89, 146] width 40 height 7
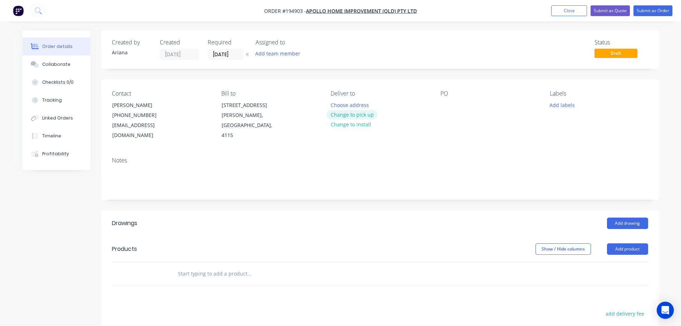
click at [356, 114] on button "Change to pick up" at bounding box center [352, 115] width 51 height 10
click at [339, 105] on div at bounding box center [336, 105] width 11 height 10
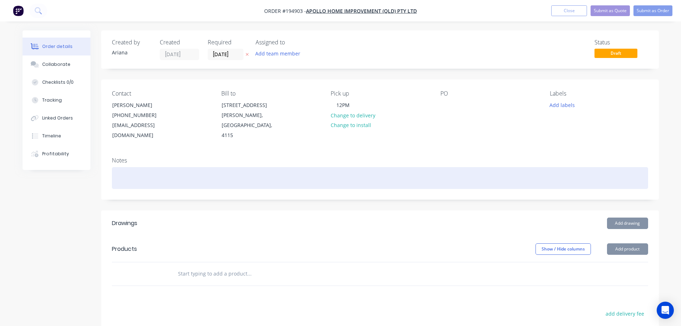
click at [450, 167] on div at bounding box center [380, 178] width 536 height 22
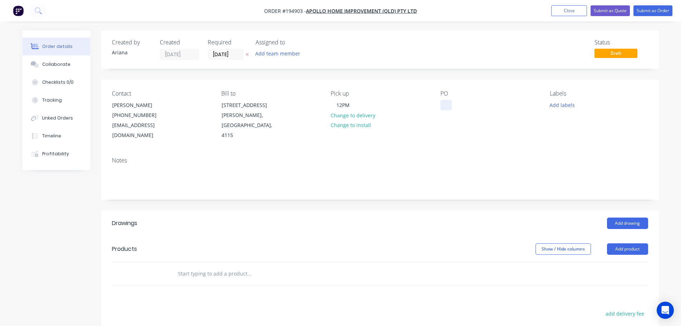
click at [447, 105] on div at bounding box center [446, 105] width 11 height 10
click at [531, 137] on div "Contact [PERSON_NAME] [PHONE_NUMBER] [EMAIL_ADDRESS][DOMAIN_NAME] Bill to [STRE…" at bounding box center [380, 115] width 558 height 72
click at [628, 217] on button "Add drawing" at bounding box center [627, 222] width 41 height 11
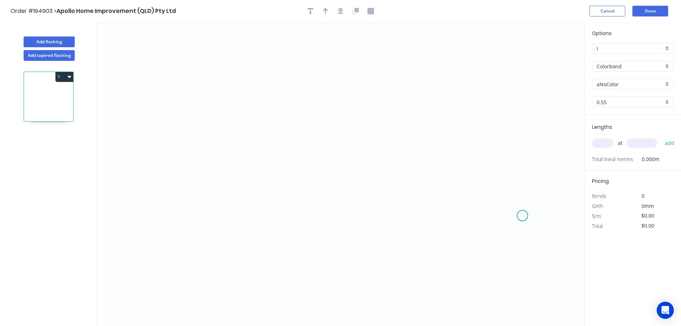
click at [523, 216] on icon "0" at bounding box center [341, 174] width 488 height 304
click at [503, 185] on icon at bounding box center [512, 200] width 20 height 31
click at [300, 166] on icon "0 ?" at bounding box center [341, 174] width 488 height 304
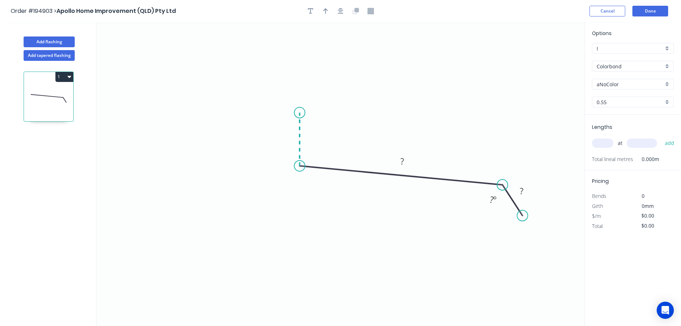
click at [298, 113] on icon "0 ? ? ? º" at bounding box center [341, 174] width 488 height 304
click at [150, 67] on icon "0 ? ? ? ? º ? º" at bounding box center [341, 174] width 488 height 304
click at [150, 67] on circle at bounding box center [150, 66] width 11 height 11
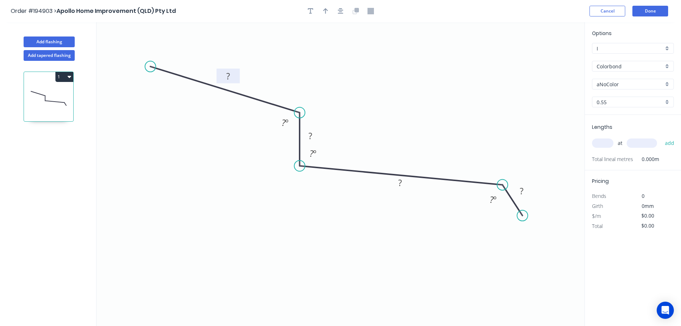
click at [229, 73] on tspan "?" at bounding box center [228, 76] width 4 height 12
click at [434, 65] on icon "0 100 20 250 40 125 º 93 º 112 º" at bounding box center [341, 174] width 488 height 304
type input "$14.47"
click at [325, 13] on icon "button" at bounding box center [325, 11] width 5 height 6
drag, startPoint x: 549, startPoint y: 57, endPoint x: 370, endPoint y: 86, distance: 181.2
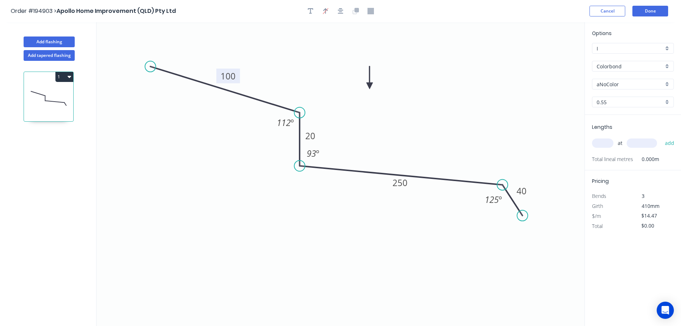
click at [370, 86] on icon at bounding box center [370, 77] width 6 height 23
drag, startPoint x: 320, startPoint y: 135, endPoint x: 325, endPoint y: 123, distance: 12.8
click at [325, 123] on rect at bounding box center [316, 124] width 23 height 15
click at [667, 81] on div "aNoColor" at bounding box center [633, 84] width 82 height 11
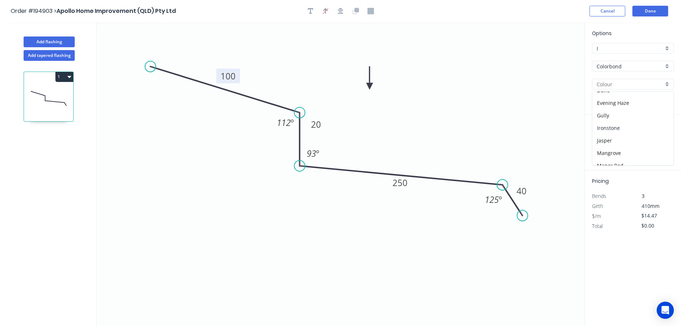
click at [636, 129] on div "Ironstone" at bounding box center [633, 128] width 81 height 13
type input "Ironstone"
click at [609, 140] on input "text" at bounding box center [602, 142] width 21 height 9
type input "2"
type input "3700"
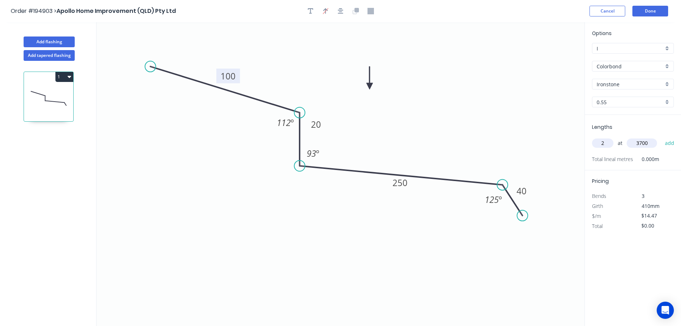
click at [662, 137] on button "add" at bounding box center [670, 143] width 17 height 12
type input "$107.08"
click at [649, 11] on button "Done" at bounding box center [651, 11] width 36 height 11
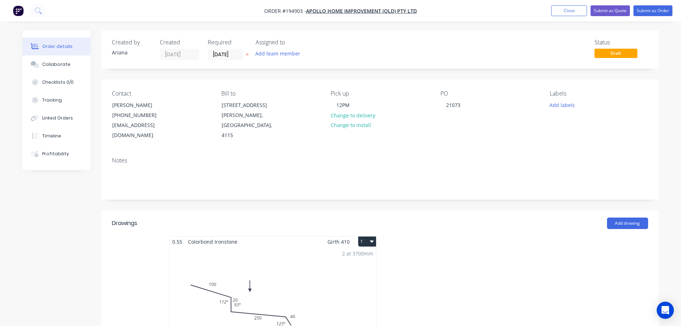
click at [364, 236] on button "1" at bounding box center [367, 241] width 18 height 10
click at [358, 254] on div "Use larger box size" at bounding box center [342, 259] width 55 height 10
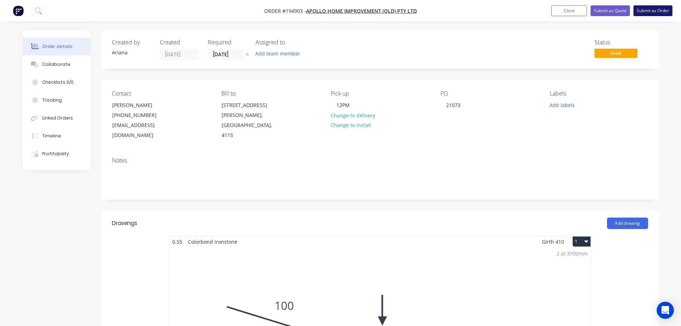
click at [649, 10] on button "Submit as Order" at bounding box center [653, 10] width 39 height 11
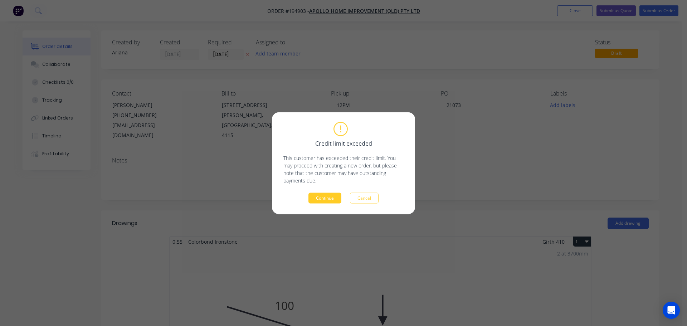
click at [323, 196] on button "Continue" at bounding box center [324, 197] width 33 height 11
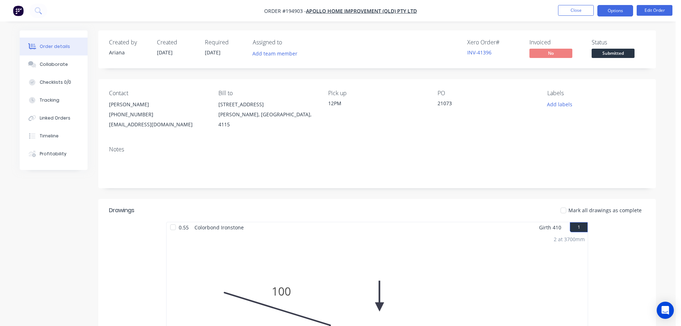
click at [612, 9] on button "Options" at bounding box center [616, 10] width 36 height 11
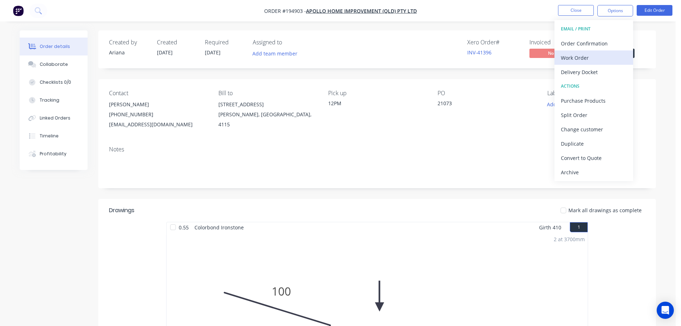
click at [585, 55] on div "Work Order" at bounding box center [594, 58] width 66 height 10
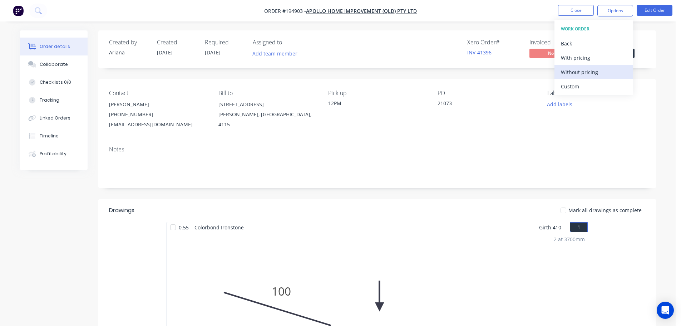
click at [573, 72] on div "Without pricing" at bounding box center [594, 72] width 66 height 10
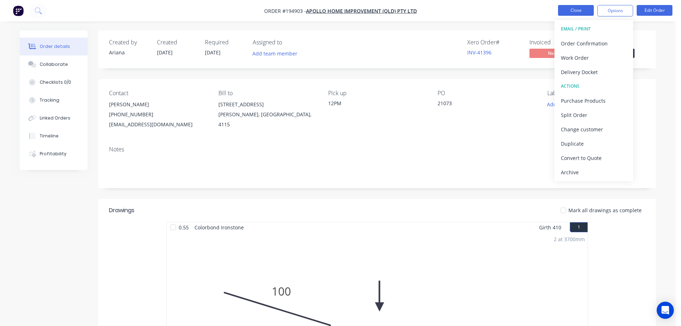
click at [570, 9] on button "Close" at bounding box center [576, 10] width 36 height 11
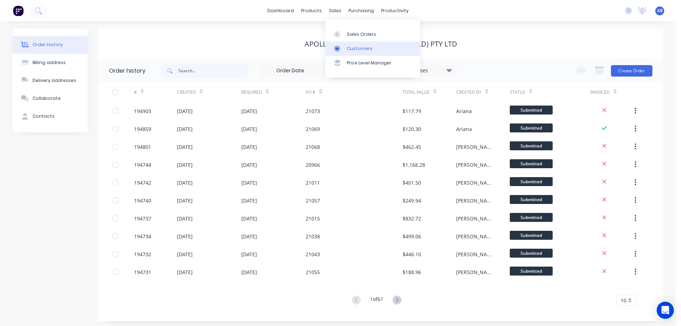
click at [353, 49] on div "Customers" at bounding box center [360, 48] width 26 height 6
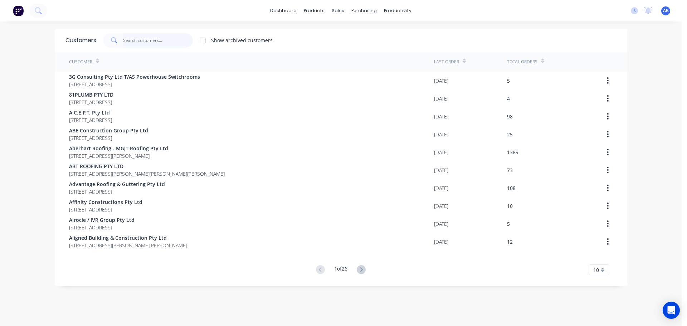
click at [158, 39] on input "text" at bounding box center [158, 40] width 70 height 14
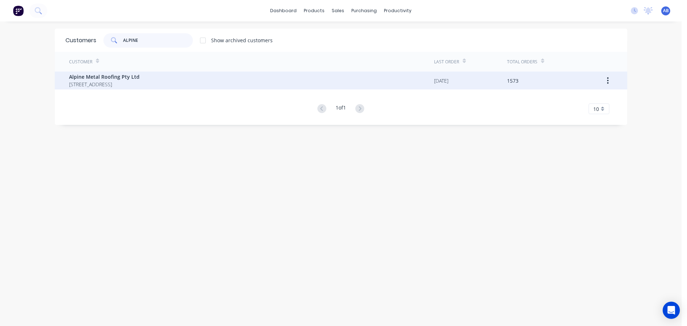
type input "ALPINE"
click at [83, 79] on span "Alpine Metal Roofing Pty Ltd" at bounding box center [104, 77] width 70 height 8
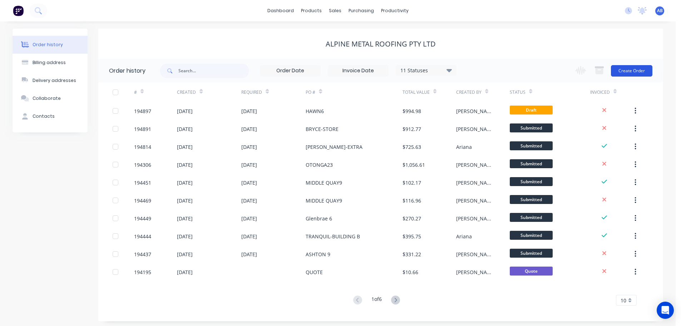
click at [638, 72] on button "Create Order" at bounding box center [631, 70] width 41 height 11
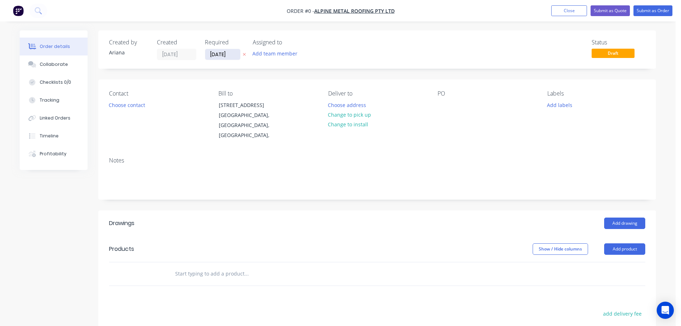
click at [227, 57] on input "[DATE]" at bounding box center [222, 54] width 35 height 11
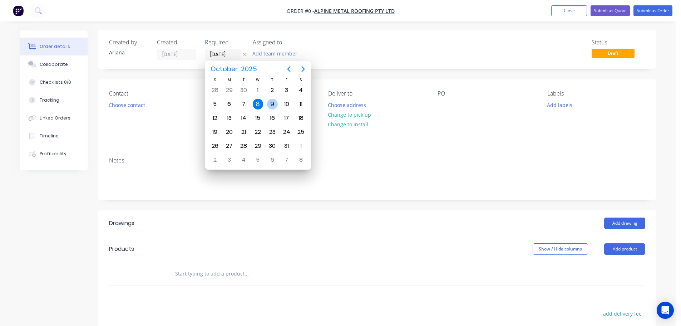
click at [274, 102] on div "9" at bounding box center [272, 104] width 11 height 11
type input "[DATE]"
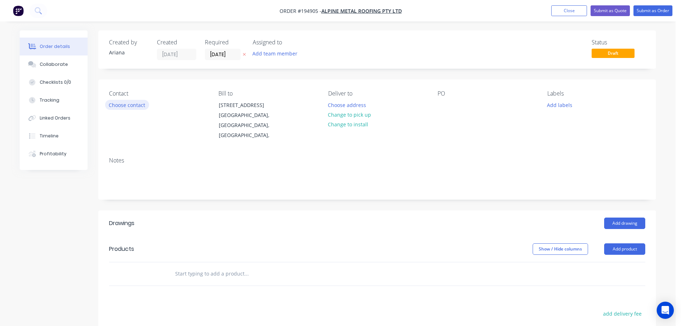
click at [127, 107] on button "Choose contact" at bounding box center [127, 105] width 44 height 10
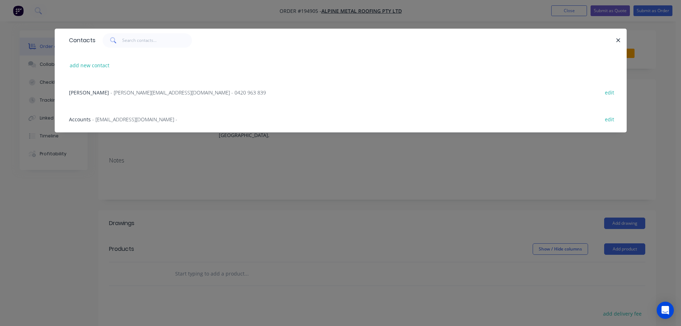
click at [111, 94] on span "- [PERSON_NAME][EMAIL_ADDRESS][DOMAIN_NAME] - 0420 963 839" at bounding box center [189, 92] width 156 height 7
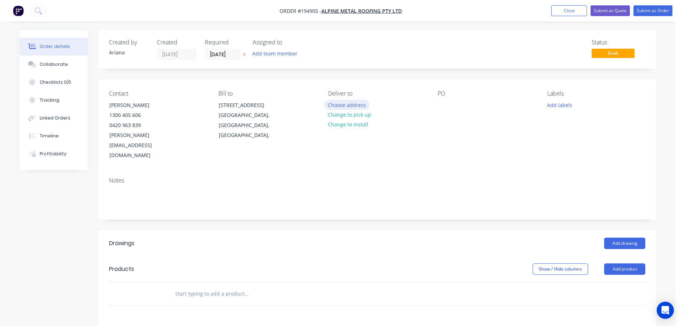
click at [343, 102] on button "Choose address" at bounding box center [347, 105] width 46 height 10
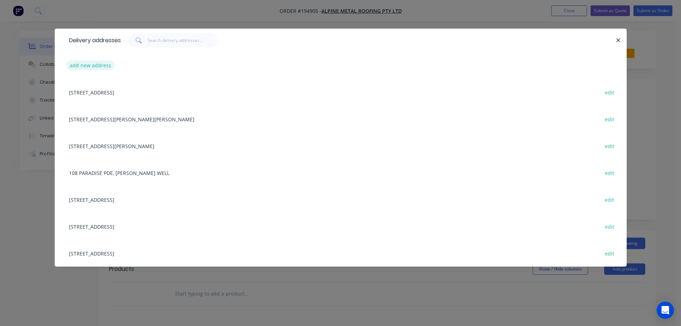
click at [92, 64] on button "add new address" at bounding box center [90, 65] width 49 height 10
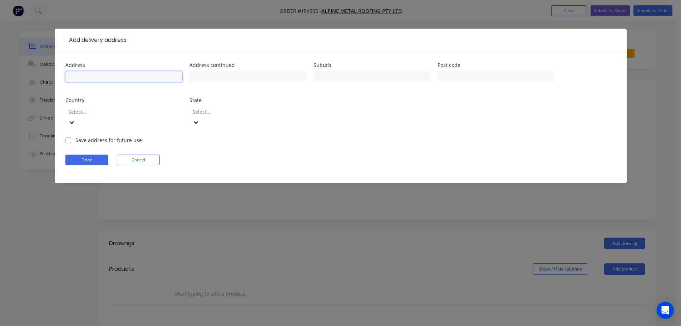
click at [91, 78] on input "text" at bounding box center [123, 76] width 117 height 11
type input "[STREET_ADDRESS]"
type input "BARDON"
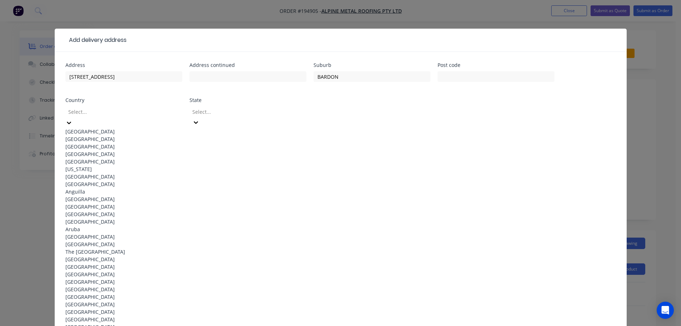
click at [79, 129] on div "[GEOGRAPHIC_DATA]" at bounding box center [123, 132] width 117 height 8
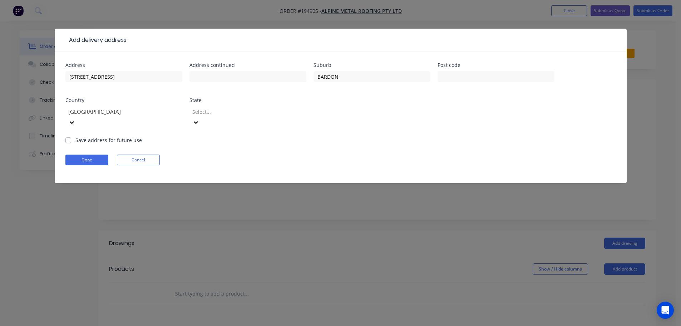
drag, startPoint x: 301, startPoint y: 112, endPoint x: 285, endPoint y: 115, distance: 16.1
click at [198, 121] on icon at bounding box center [196, 122] width 4 height 3
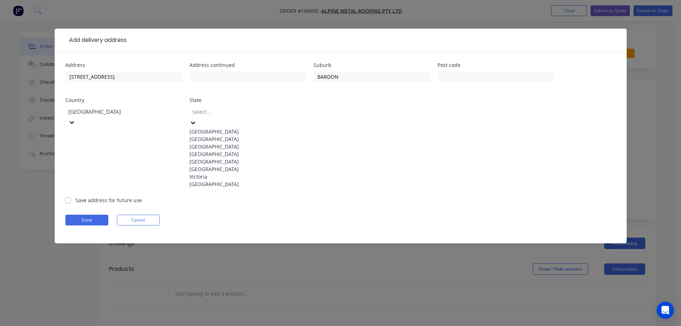
click at [204, 158] on div "[GEOGRAPHIC_DATA]" at bounding box center [248, 154] width 117 height 8
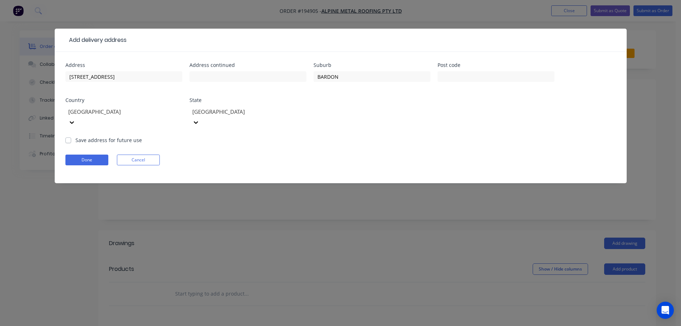
click at [380, 154] on div "Done Cancel" at bounding box center [340, 159] width 551 height 11
click at [92, 154] on button "Done" at bounding box center [86, 159] width 43 height 11
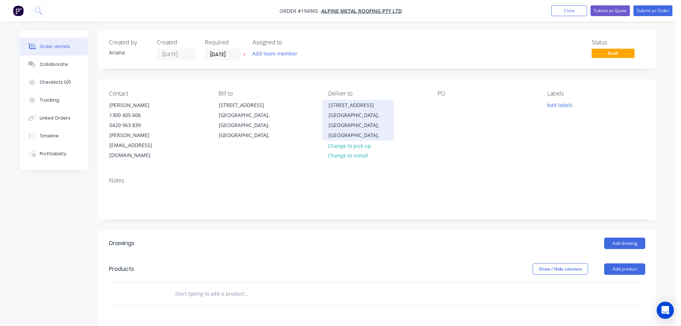
click at [364, 114] on div "[GEOGRAPHIC_DATA], [GEOGRAPHIC_DATA], [GEOGRAPHIC_DATA]," at bounding box center [358, 125] width 59 height 30
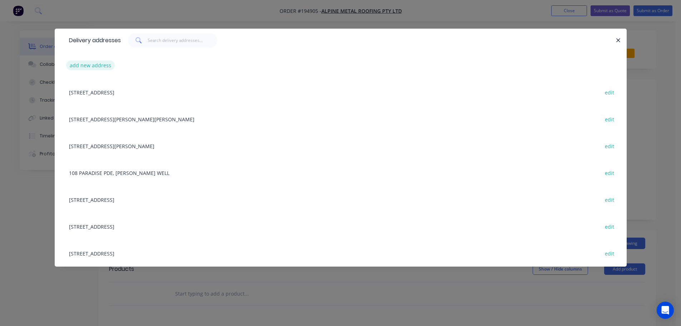
click at [92, 64] on button "add new address" at bounding box center [90, 65] width 49 height 10
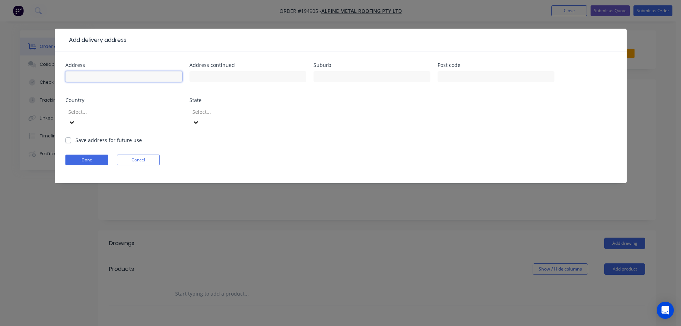
click at [90, 73] on input "text" at bounding box center [123, 76] width 117 height 11
type input "[STREET_ADDRESS]"
type input "([PERSON_NAME] CONSTRUCTION)"
type input "BARDON"
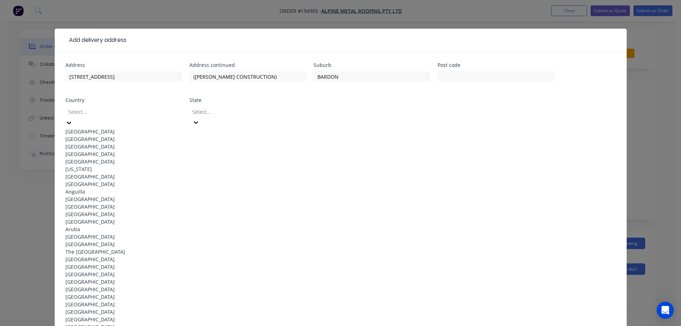
click at [126, 132] on div "[GEOGRAPHIC_DATA]" at bounding box center [123, 132] width 117 height 8
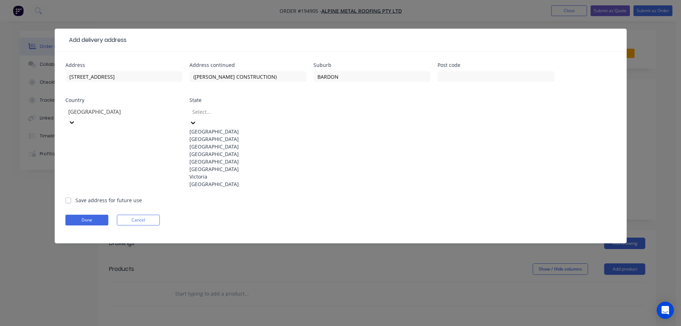
click at [197, 119] on icon at bounding box center [193, 122] width 7 height 7
click at [212, 158] on div "[GEOGRAPHIC_DATA]" at bounding box center [248, 154] width 117 height 8
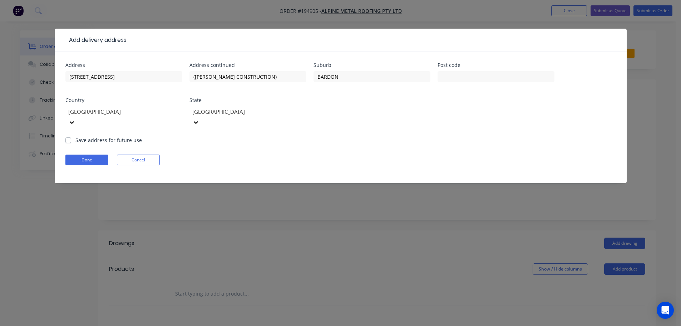
click at [350, 132] on form "Address [STREET_ADDRESS] Address continued ([PERSON_NAME] CONSTRUCTION) Suburb …" at bounding box center [340, 123] width 551 height 121
click at [95, 154] on button "Done" at bounding box center [86, 159] width 43 height 11
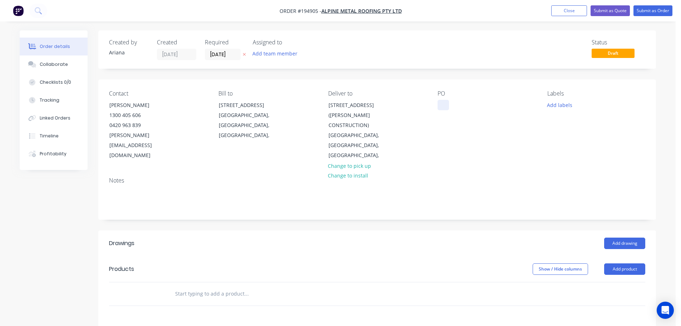
click at [445, 105] on div at bounding box center [443, 105] width 11 height 10
click at [527, 148] on div "PO CHISWICK 56" at bounding box center [487, 125] width 98 height 70
click at [621, 263] on button "Add product" at bounding box center [624, 268] width 41 height 11
click at [613, 282] on div "Product catalogue" at bounding box center [611, 287] width 55 height 10
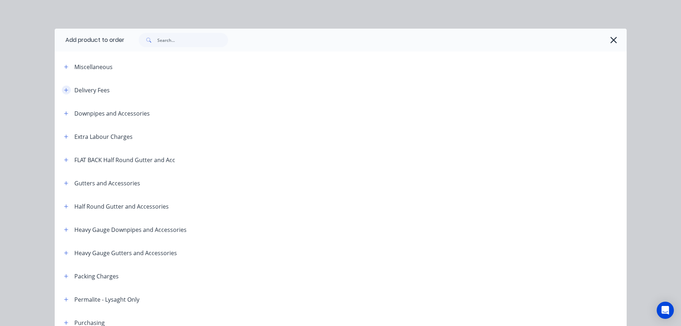
click at [64, 88] on icon "button" at bounding box center [66, 90] width 4 height 5
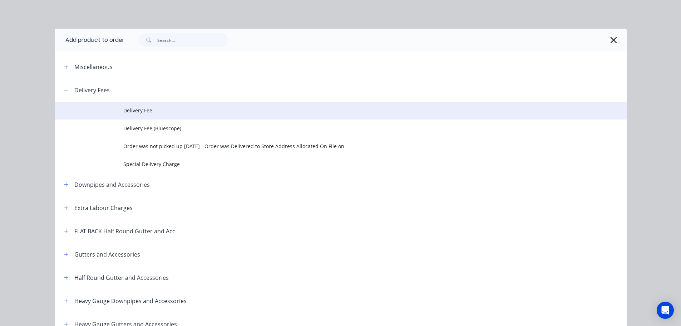
click at [143, 111] on span "Delivery Fee" at bounding box center [324, 111] width 403 height 8
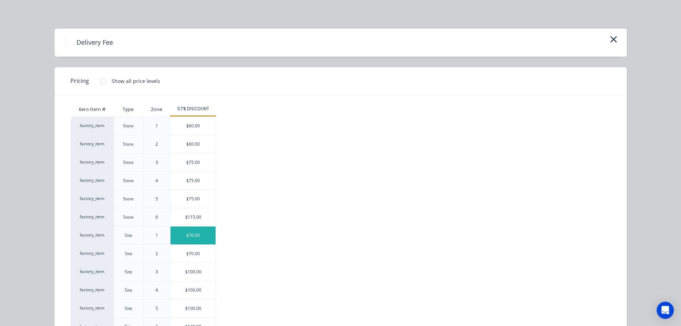
click at [198, 237] on div "$70.00" at bounding box center [193, 235] width 45 height 18
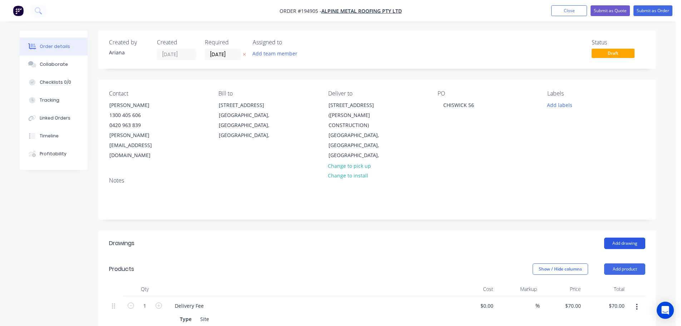
click at [625, 237] on button "Add drawing" at bounding box center [624, 242] width 41 height 11
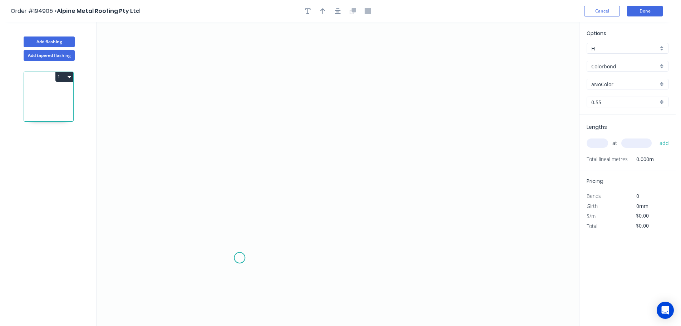
click at [240, 258] on icon "0" at bounding box center [338, 174] width 483 height 304
click at [213, 237] on icon "0" at bounding box center [338, 174] width 483 height 304
click at [235, 216] on icon "0 ?" at bounding box center [338, 174] width 483 height 304
click at [221, 97] on icon "0 ? ? ? º" at bounding box center [338, 174] width 483 height 304
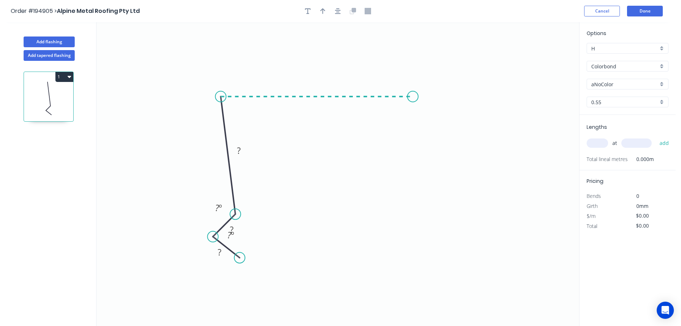
click at [413, 102] on icon "0 ? ? ? ? º ? º" at bounding box center [338, 174] width 483 height 304
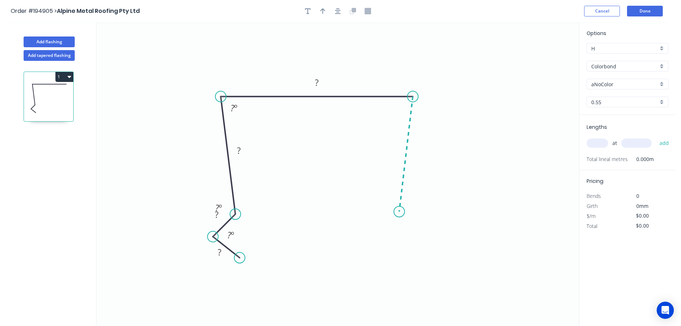
click at [399, 212] on icon "0 ? ? ? ? ? º ? º ? º" at bounding box center [338, 174] width 483 height 304
click at [419, 236] on icon "0 ? ? ? ? ? ? º ? º ? º ? º" at bounding box center [338, 174] width 483 height 304
click at [419, 236] on circle at bounding box center [419, 235] width 11 height 11
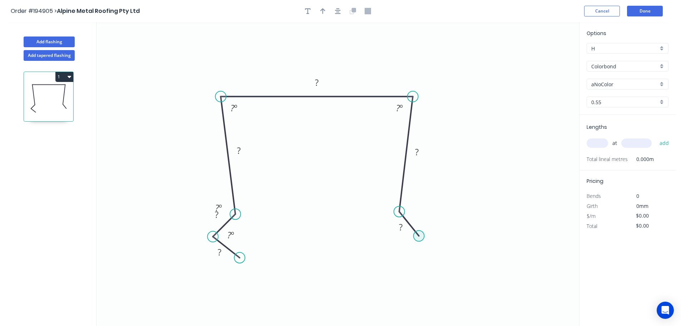
click at [419, 236] on circle at bounding box center [419, 235] width 11 height 11
click at [394, 258] on icon "0 ? ? ? ? ? ? ? º ? º ? º ? º" at bounding box center [338, 174] width 483 height 304
click at [394, 258] on circle at bounding box center [394, 260] width 11 height 11
click at [394, 257] on circle at bounding box center [393, 256] width 11 height 11
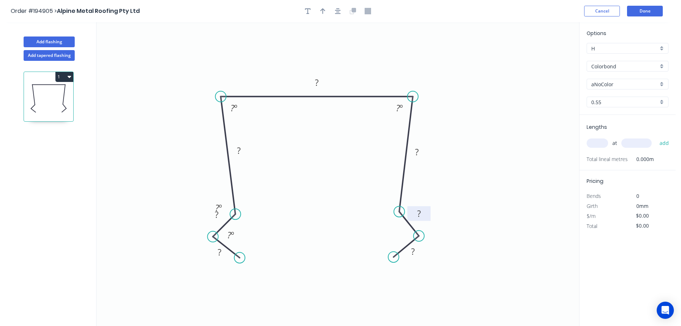
drag, startPoint x: 410, startPoint y: 224, endPoint x: 428, endPoint y: 210, distance: 22.7
click at [428, 210] on rect at bounding box center [419, 213] width 23 height 15
drag, startPoint x: 421, startPoint y: 255, endPoint x: 426, endPoint y: 259, distance: 6.3
click at [426, 259] on rect at bounding box center [417, 255] width 23 height 15
drag, startPoint x: 240, startPoint y: 257, endPoint x: 239, endPoint y: 260, distance: 3.7
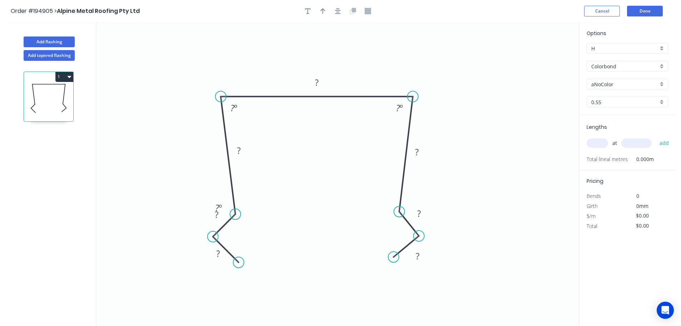
click at [239, 260] on circle at bounding box center [238, 262] width 11 height 11
click at [213, 235] on circle at bounding box center [213, 236] width 11 height 11
click at [240, 226] on div "Hide angle" at bounding box center [254, 228] width 72 height 15
click at [219, 254] on tspan "?" at bounding box center [218, 253] width 4 height 12
click at [350, 176] on icon "0 17 15 ? 90 ? 15 17 88 º 88 º" at bounding box center [338, 174] width 483 height 304
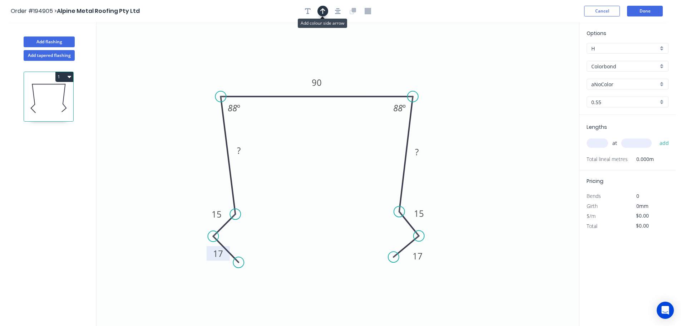
click at [320, 10] on icon "button" at bounding box center [322, 11] width 5 height 6
drag, startPoint x: 544, startPoint y: 56, endPoint x: 350, endPoint y: 61, distance: 193.9
click at [350, 61] on icon at bounding box center [350, 52] width 6 height 23
click at [661, 84] on div "aNoColor" at bounding box center [628, 84] width 82 height 11
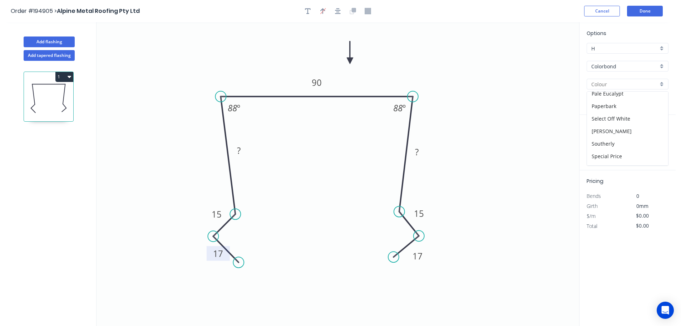
scroll to position [208, 0]
click at [628, 125] on div "[PERSON_NAME]" at bounding box center [627, 127] width 81 height 13
type input "[PERSON_NAME]"
click at [603, 142] on input "text" at bounding box center [597, 142] width 21 height 9
type input "1"
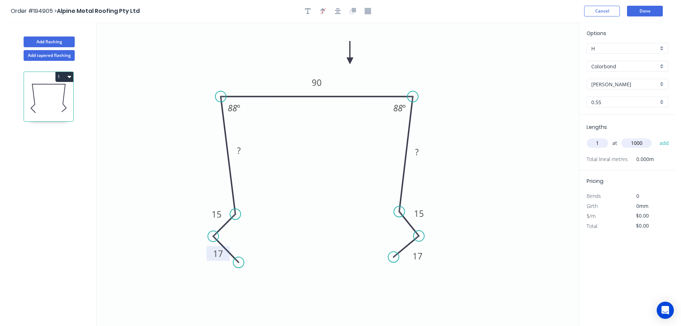
type input "1000"
click at [656, 137] on button "add" at bounding box center [664, 143] width 17 height 12
click at [644, 9] on button "Done" at bounding box center [645, 11] width 36 height 11
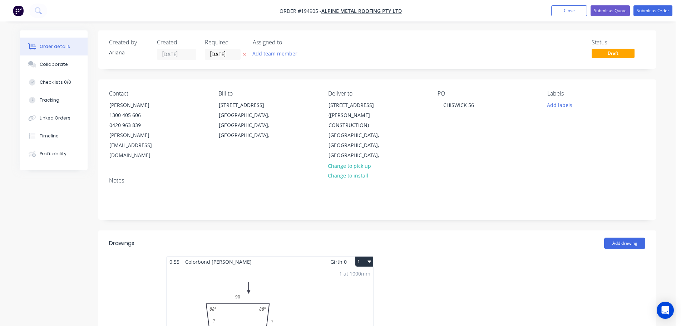
click at [325, 295] on div "1 at 1000mm Total lm $/M Total 1m $0.00 $0.00" at bounding box center [270, 321] width 207 height 109
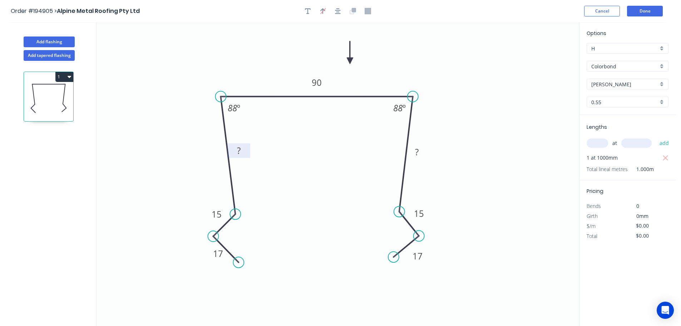
click at [237, 148] on tspan "?" at bounding box center [239, 150] width 4 height 12
click at [451, 65] on icon "0 17 15 60 90 60 15 17 88 º 88 º" at bounding box center [338, 174] width 483 height 304
type input "$13.18"
click at [61, 75] on button "1" at bounding box center [64, 77] width 18 height 10
click at [47, 94] on div "Duplicate" at bounding box center [39, 94] width 55 height 10
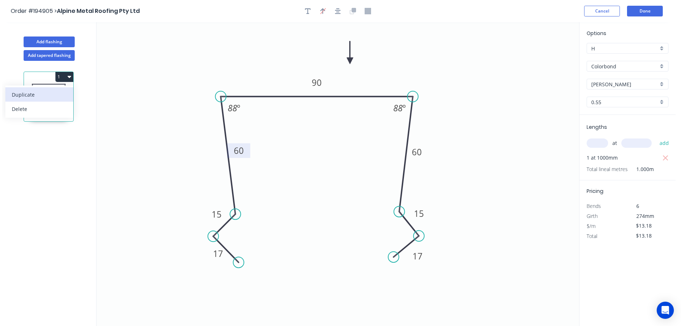
type input "$0.00"
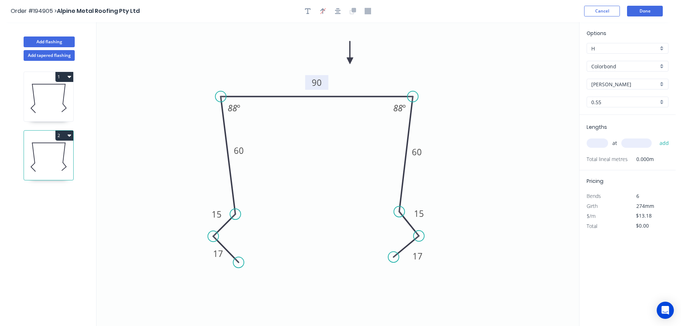
click at [319, 84] on tspan "90" at bounding box center [317, 83] width 10 height 12
click at [490, 87] on icon "0 17 15 60 140 60 15 17 88 º 88 º" at bounding box center [338, 174] width 483 height 304
type input "$15.16"
click at [603, 144] on input "text" at bounding box center [597, 142] width 21 height 9
type input "1"
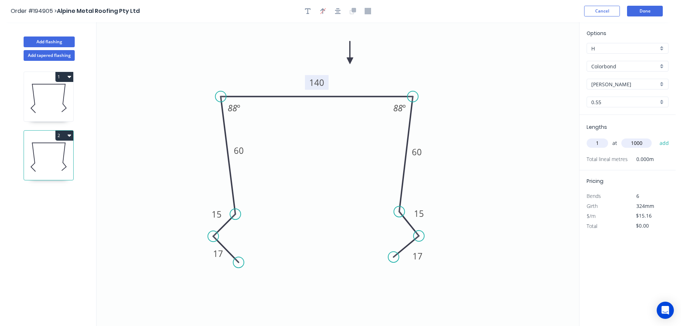
type input "1000"
click at [656, 137] on button "add" at bounding box center [664, 143] width 17 height 12
type input "$15.16"
click at [63, 40] on button "Add flashing" at bounding box center [49, 41] width 51 height 11
type input "$0.00"
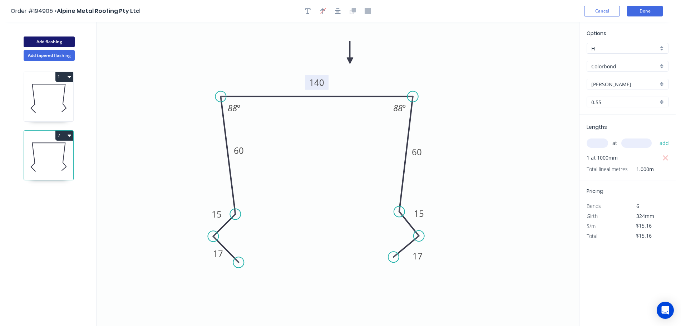
type input "$0.00"
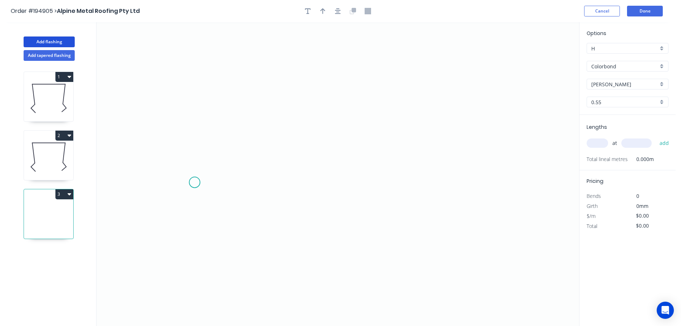
click at [195, 183] on icon "0" at bounding box center [338, 174] width 483 height 304
click at [218, 152] on icon at bounding box center [207, 167] width 24 height 30
click at [512, 144] on icon "0 ?" at bounding box center [338, 174] width 483 height 304
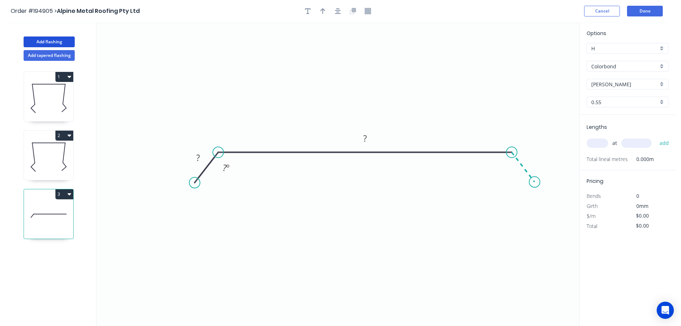
click at [535, 182] on icon "0 ? ? ? º" at bounding box center [338, 174] width 483 height 304
click at [535, 182] on circle at bounding box center [534, 181] width 11 height 11
click at [198, 157] on tspan "?" at bounding box center [198, 158] width 4 height 12
click at [278, 143] on icon "0 20 840 20 135 º 135 º" at bounding box center [338, 174] width 483 height 304
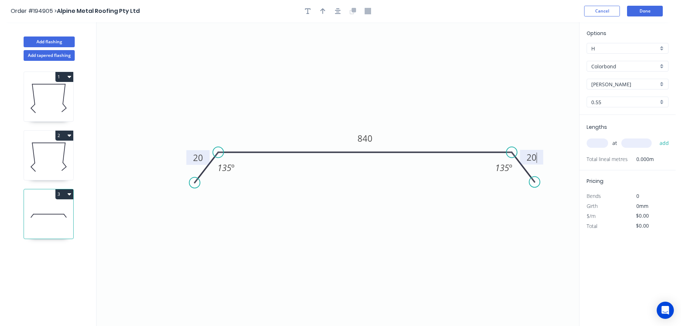
type input "$23.95"
click at [323, 7] on button "button" at bounding box center [323, 11] width 11 height 11
drag, startPoint x: 505, startPoint y: 67, endPoint x: 405, endPoint y: 87, distance: 101.6
click at [405, 87] on icon at bounding box center [402, 75] width 6 height 23
click at [597, 140] on input "text" at bounding box center [597, 142] width 21 height 9
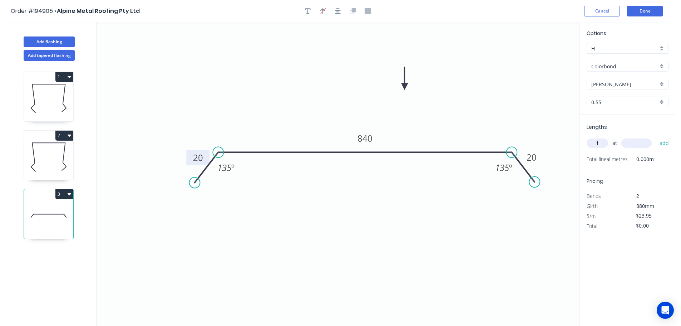
type input "1"
type input "1000"
click at [656, 137] on button "add" at bounding box center [664, 143] width 17 height 12
click at [63, 195] on button "3" at bounding box center [64, 194] width 18 height 10
click at [53, 210] on div "Duplicate" at bounding box center [39, 212] width 55 height 10
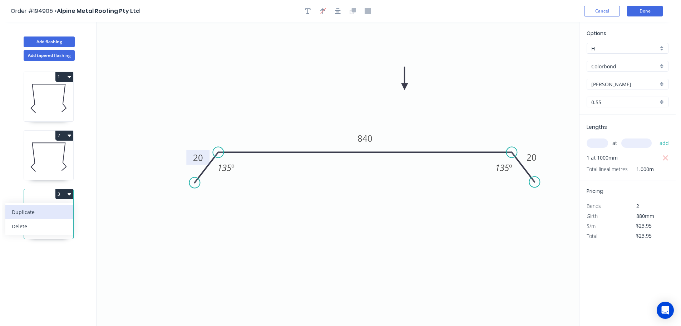
type input "$0.00"
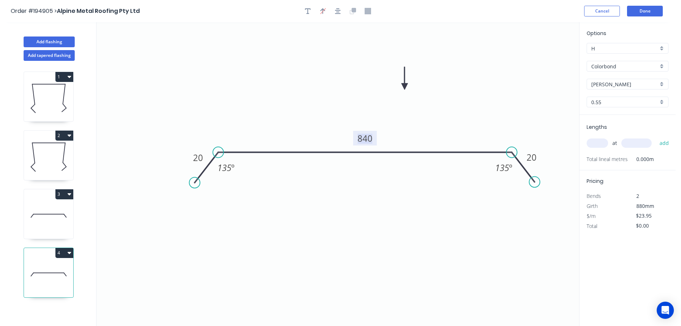
click at [370, 138] on tspan "840" at bounding box center [365, 138] width 15 height 12
click at [392, 131] on icon "0 20 410 20 135 º 135 º" at bounding box center [338, 174] width 483 height 304
type input "$14.04"
click at [602, 139] on input "text" at bounding box center [597, 142] width 21 height 9
type input "1"
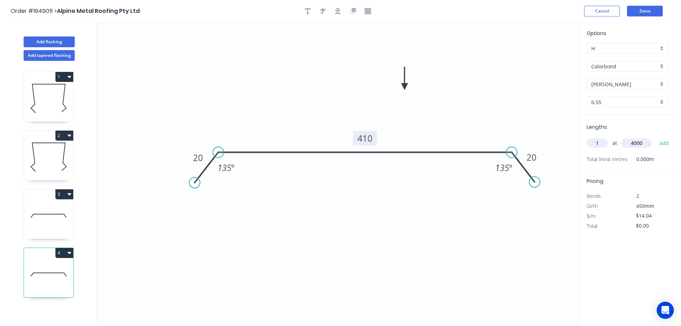
type input "4000"
click at [656, 137] on button "add" at bounding box center [664, 143] width 17 height 12
type input "$56.16"
click at [37, 39] on button "Add flashing" at bounding box center [49, 41] width 51 height 11
type input "$0.00"
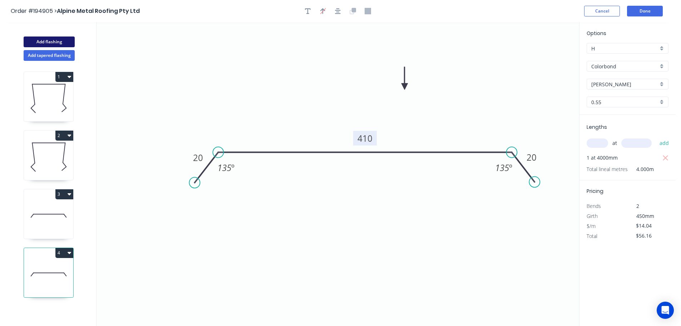
type input "$0.00"
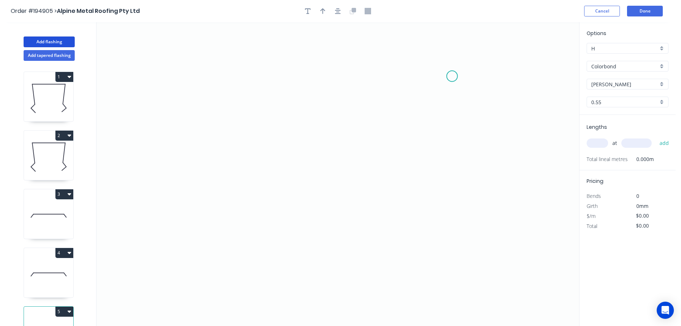
click at [452, 76] on icon "0" at bounding box center [338, 174] width 483 height 304
click at [265, 57] on icon "0" at bounding box center [338, 174] width 483 height 304
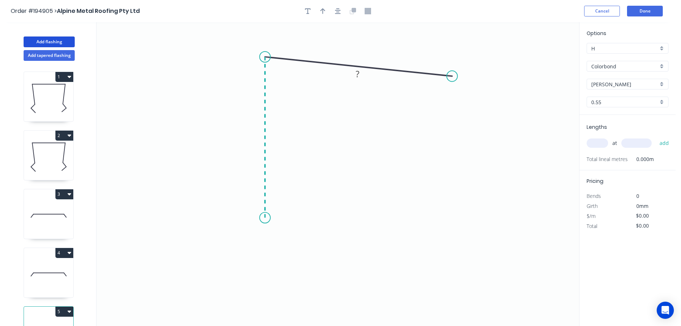
click at [266, 218] on icon "0 ?" at bounding box center [338, 174] width 483 height 304
click at [242, 244] on icon "0 ? ? ? º" at bounding box center [338, 174] width 483 height 304
click at [266, 265] on icon "0 ? ? ? ? º" at bounding box center [338, 174] width 483 height 304
click at [266, 265] on circle at bounding box center [266, 265] width 11 height 11
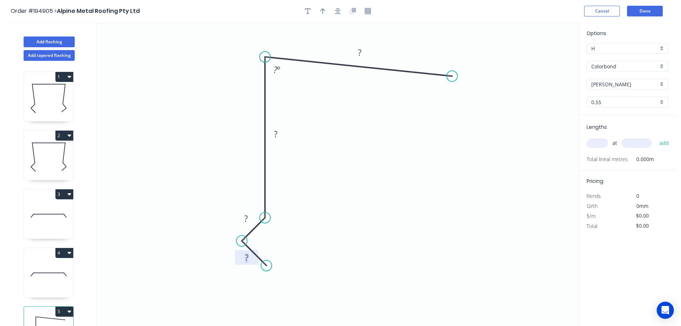
click at [246, 258] on tspan "?" at bounding box center [247, 257] width 4 height 12
click at [360, 171] on icon "0 17 15 100 100 80 º" at bounding box center [338, 174] width 483 height 304
type input "$10.85"
click at [324, 9] on icon "button" at bounding box center [322, 11] width 5 height 6
drag, startPoint x: 545, startPoint y: 57, endPoint x: 398, endPoint y: 43, distance: 147.0
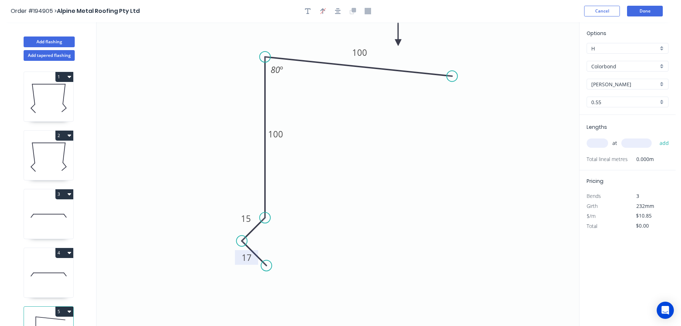
click at [398, 43] on icon at bounding box center [398, 34] width 6 height 23
click at [602, 141] on input "text" at bounding box center [597, 142] width 21 height 9
type input "1"
type input "1000"
click at [656, 137] on button "add" at bounding box center [664, 143] width 17 height 12
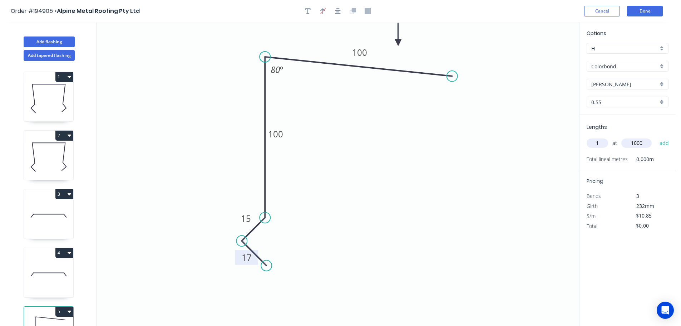
type input "$10.85"
click at [56, 40] on button "Add flashing" at bounding box center [49, 41] width 51 height 11
type input "$0.00"
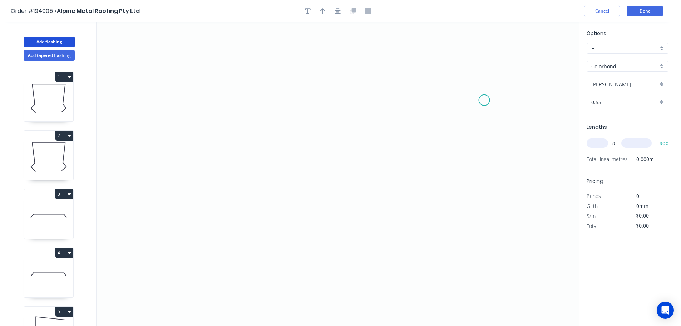
click at [485, 100] on icon "0" at bounding box center [338, 174] width 483 height 304
click at [461, 68] on icon "0" at bounding box center [338, 174] width 483 height 304
click at [240, 46] on icon "0 ?" at bounding box center [338, 174] width 483 height 304
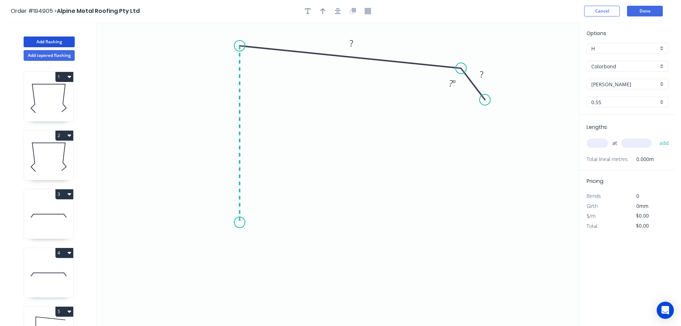
click at [242, 222] on icon "0 ? ? ? º" at bounding box center [338, 174] width 483 height 304
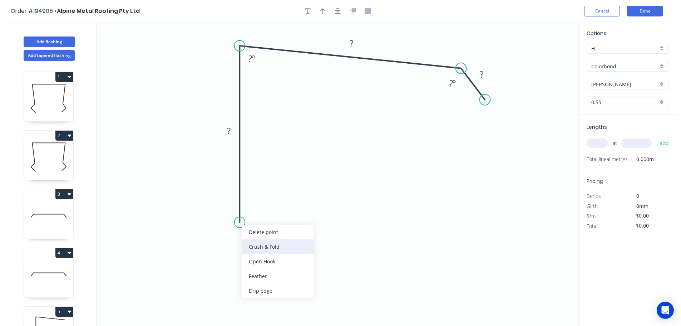
click at [286, 244] on div "Crush & Fold" at bounding box center [278, 246] width 72 height 15
click at [232, 210] on tspan "10" at bounding box center [229, 209] width 10 height 12
click at [304, 196] on icon "0 CF 15 ? ? ? ? º ? º" at bounding box center [338, 174] width 483 height 304
drag, startPoint x: 214, startPoint y: 211, endPoint x: 255, endPoint y: 262, distance: 66.1
click at [255, 262] on rect at bounding box center [266, 260] width 29 height 15
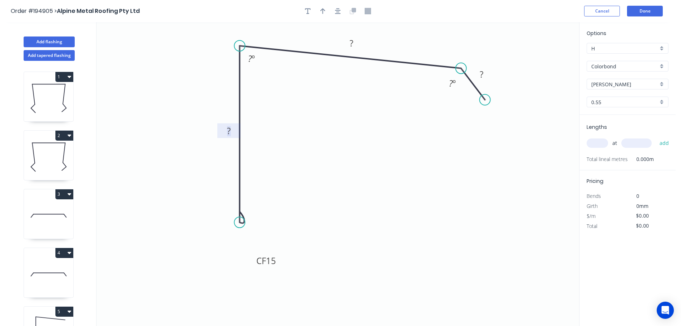
click at [232, 130] on rect at bounding box center [229, 131] width 14 height 10
click at [344, 125] on icon "0 CF 15 120 120 20 135 º 86 º" at bounding box center [338, 174] width 483 height 304
type input "$11.63"
click at [324, 11] on icon "button" at bounding box center [322, 11] width 5 height 6
click at [542, 55] on icon "0 CF 15 120 120 20 135 º 86 º" at bounding box center [338, 174] width 483 height 304
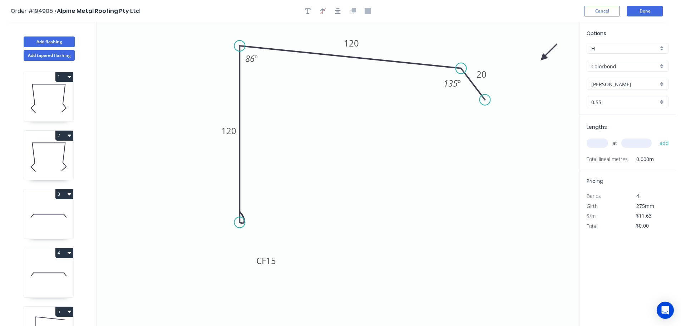
click at [541, 55] on icon "0 CF 15 120 120 20 135 º 86 º" at bounding box center [338, 174] width 483 height 304
drag, startPoint x: 545, startPoint y: 58, endPoint x: 403, endPoint y: 39, distance: 142.8
click at [403, 39] on icon at bounding box center [408, 33] width 21 height 21
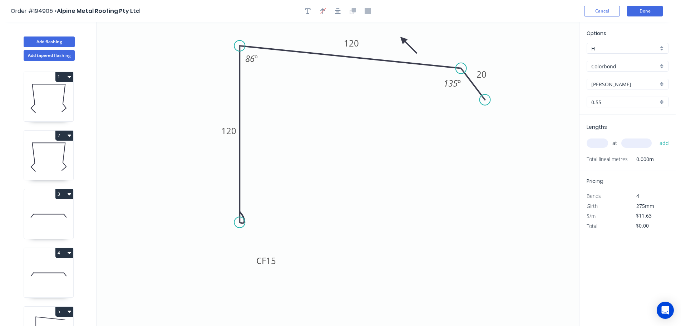
click at [403, 39] on icon at bounding box center [408, 45] width 21 height 21
click at [403, 39] on icon at bounding box center [403, 47] width 6 height 23
click at [403, 39] on icon at bounding box center [394, 39] width 23 height 6
click at [403, 39] on icon at bounding box center [397, 33] width 21 height 21
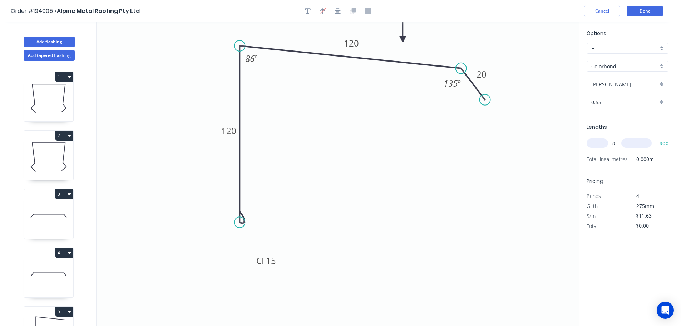
drag, startPoint x: 601, startPoint y: 142, endPoint x: 590, endPoint y: 138, distance: 11.6
click at [602, 142] on input "text" at bounding box center [597, 142] width 21 height 9
type input "1"
type input "3500"
click at [656, 137] on button "add" at bounding box center [664, 143] width 17 height 12
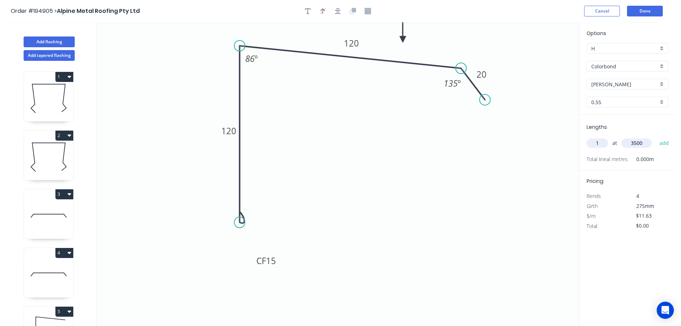
type input "$40.71"
click at [54, 40] on button "Add flashing" at bounding box center [49, 41] width 51 height 11
type input "$0.00"
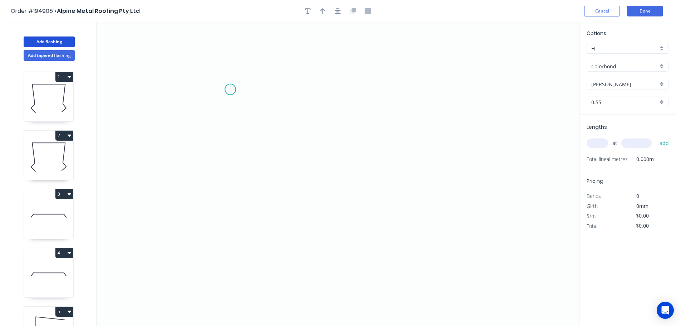
click at [230, 89] on icon "0" at bounding box center [338, 174] width 483 height 304
click at [203, 64] on icon "0" at bounding box center [338, 174] width 483 height 304
click at [202, 234] on icon "0 ?" at bounding box center [338, 174] width 483 height 304
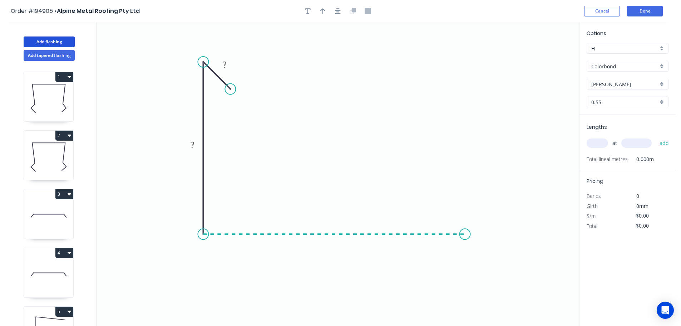
click at [465, 228] on icon "0 ? ?" at bounding box center [338, 174] width 483 height 304
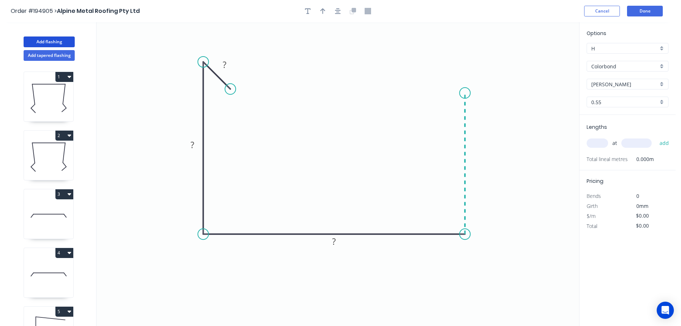
click at [467, 93] on icon "0 ? ? ?" at bounding box center [338, 174] width 483 height 304
click at [425, 107] on icon "0 ? ? ? ?" at bounding box center [338, 174] width 483 height 304
click at [425, 107] on circle at bounding box center [424, 107] width 11 height 11
click at [227, 64] on rect at bounding box center [224, 65] width 14 height 10
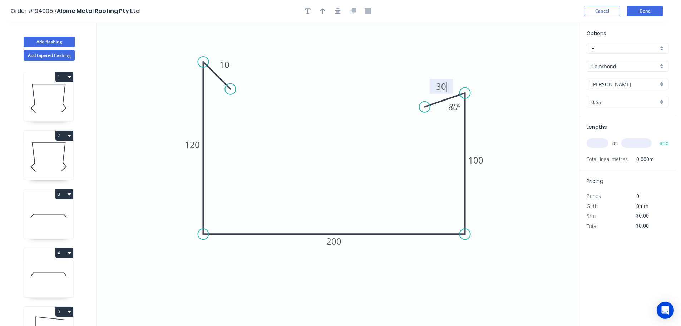
click at [347, 124] on icon "0 10 120 200 100 30 80 º" at bounding box center [338, 174] width 483 height 304
type input "$15.59"
click at [323, 10] on icon "button" at bounding box center [322, 11] width 5 height 6
drag, startPoint x: 544, startPoint y: 57, endPoint x: 459, endPoint y: 283, distance: 242.2
click at [459, 283] on icon at bounding box center [459, 274] width 6 height 23
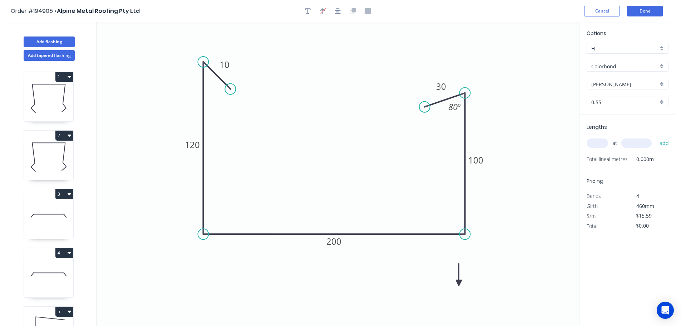
click at [459, 283] on icon at bounding box center [459, 274] width 6 height 23
click at [459, 283] on icon at bounding box center [465, 277] width 21 height 21
click at [605, 142] on input "text" at bounding box center [597, 142] width 21 height 9
type input "1"
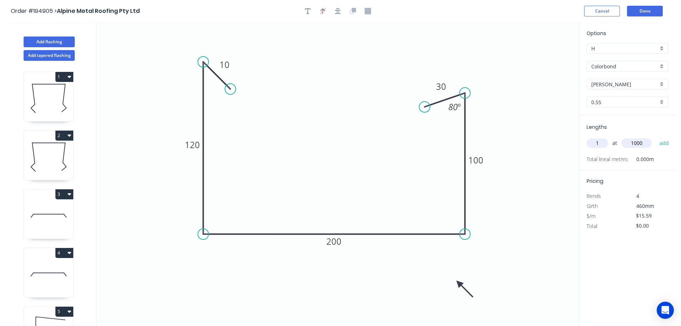
type input "1000"
click at [656, 137] on button "add" at bounding box center [664, 143] width 17 height 12
type input "$15.59"
click at [52, 41] on button "Add flashing" at bounding box center [49, 41] width 51 height 11
type input "$0.00"
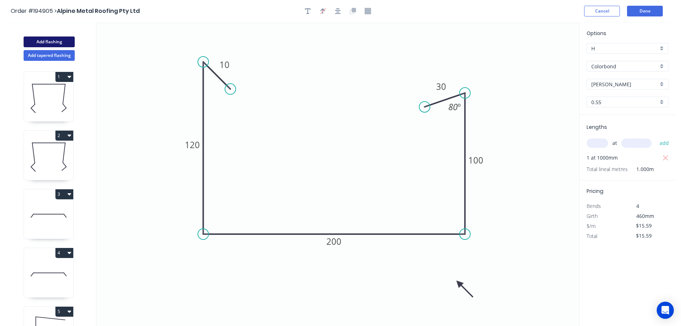
type input "$0.00"
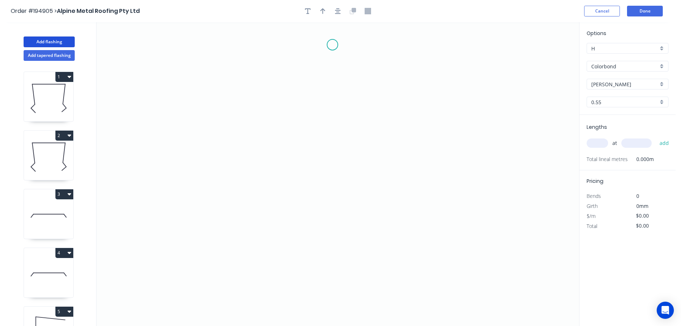
click at [333, 45] on icon "0" at bounding box center [338, 174] width 483 height 304
click at [306, 72] on icon "0" at bounding box center [338, 174] width 483 height 304
click at [306, 230] on icon "0 ?" at bounding box center [338, 174] width 483 height 304
click at [333, 255] on icon at bounding box center [319, 243] width 26 height 26
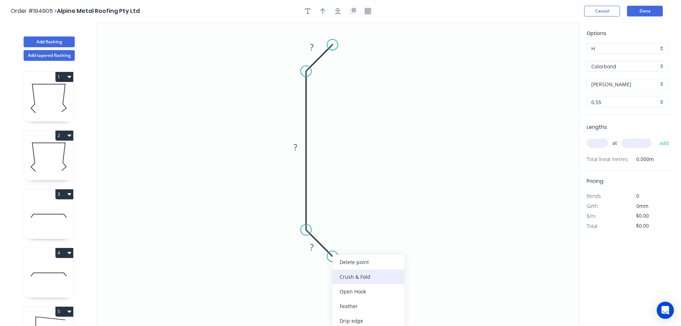
click at [355, 277] on div "Crush & Fold" at bounding box center [369, 276] width 72 height 15
click at [340, 275] on div "Flip bend" at bounding box center [366, 276] width 72 height 15
drag, startPoint x: 348, startPoint y: 237, endPoint x: 379, endPoint y: 289, distance: 61.1
click at [379, 289] on rect at bounding box center [366, 284] width 29 height 15
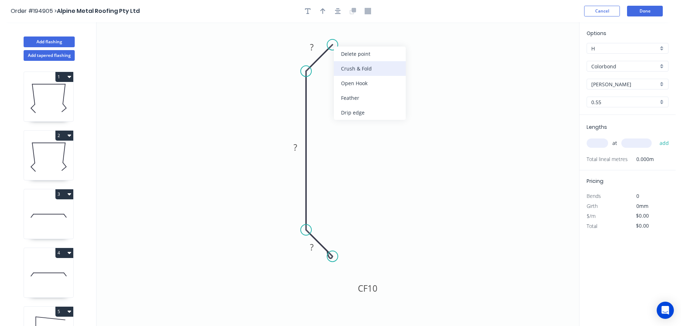
click at [358, 65] on div "Crush & Fold" at bounding box center [370, 68] width 72 height 15
drag, startPoint x: 341, startPoint y: 23, endPoint x: 381, endPoint y: 33, distance: 41.3
click at [381, 33] on rect at bounding box center [368, 33] width 29 height 15
click at [314, 46] on rect at bounding box center [312, 48] width 14 height 10
click at [363, 107] on icon "0 CF 10 10 100 CF 10 10" at bounding box center [338, 174] width 483 height 304
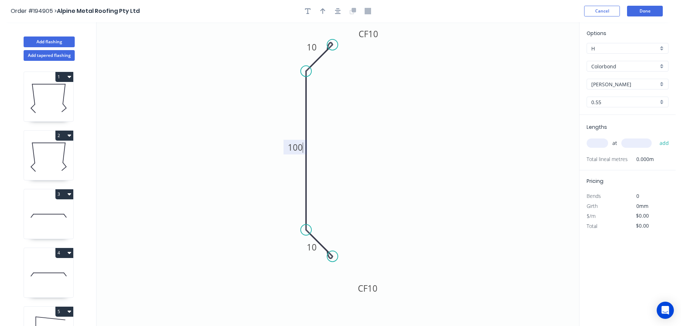
type input "$11.19"
click at [321, 9] on icon "button" at bounding box center [322, 11] width 5 height 6
drag, startPoint x: 544, startPoint y: 56, endPoint x: 394, endPoint y: 127, distance: 165.7
click at [394, 127] on icon at bounding box center [395, 118] width 6 height 23
click at [394, 127] on icon at bounding box center [394, 118] width 6 height 23
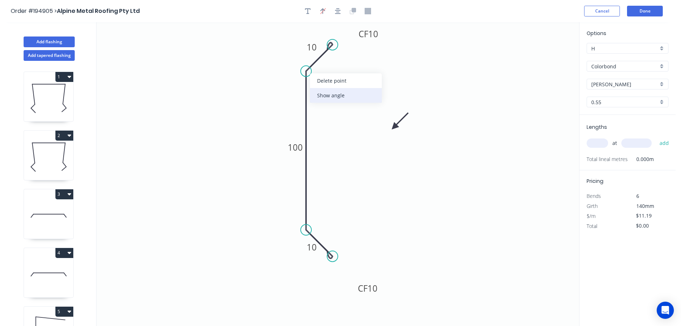
click at [329, 95] on div "Show angle" at bounding box center [346, 95] width 72 height 15
click at [324, 78] on tspan "º" at bounding box center [324, 78] width 3 height 12
click at [355, 127] on icon "0 CF 10 10 100 CF 10 10 135 º" at bounding box center [338, 174] width 483 height 304
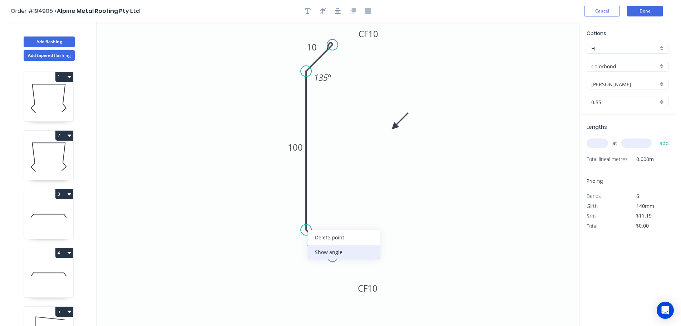
click at [326, 249] on div "Show angle" at bounding box center [344, 252] width 72 height 15
click at [323, 221] on tspan "º" at bounding box center [324, 222] width 3 height 12
click at [394, 188] on icon "0 CF 10 10 100 CF 10 10 135 º 135 º" at bounding box center [338, 174] width 483 height 304
click at [598, 139] on input "text" at bounding box center [597, 142] width 21 height 9
type input "1"
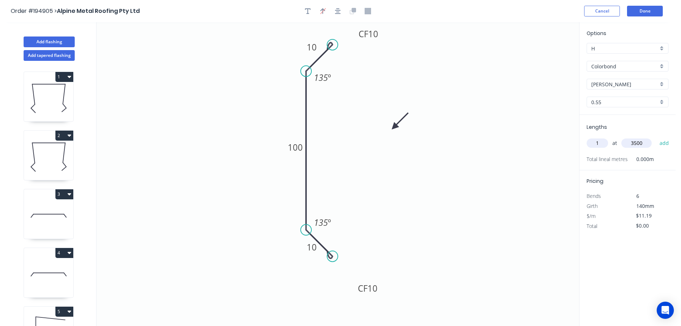
type input "3500"
click at [656, 137] on button "add" at bounding box center [664, 143] width 17 height 12
type input "$39.17"
click at [43, 38] on button "Add flashing" at bounding box center [49, 41] width 51 height 11
type input "$0.00"
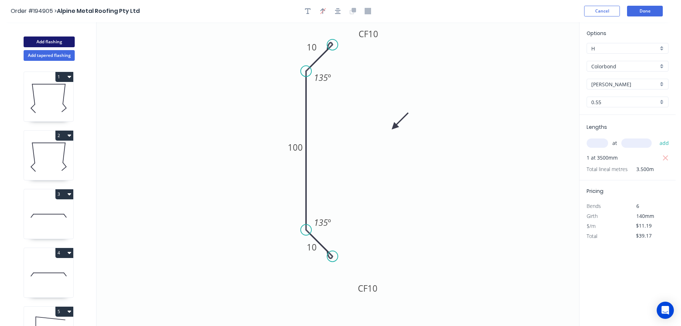
type input "$0.00"
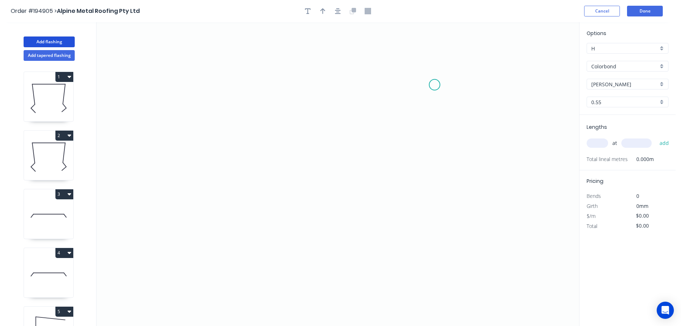
click at [435, 85] on icon "0" at bounding box center [338, 174] width 483 height 304
click at [256, 65] on icon "0" at bounding box center [338, 174] width 483 height 304
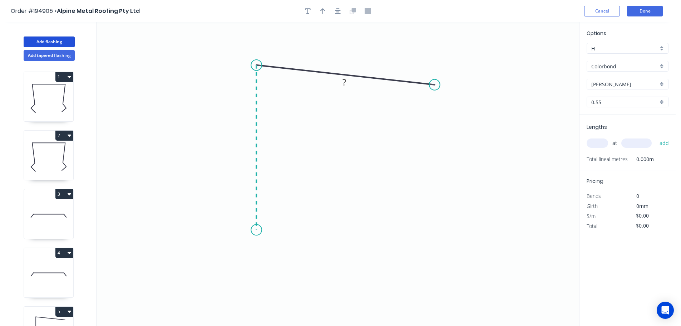
click at [254, 230] on icon "0 ?" at bounding box center [338, 174] width 483 height 304
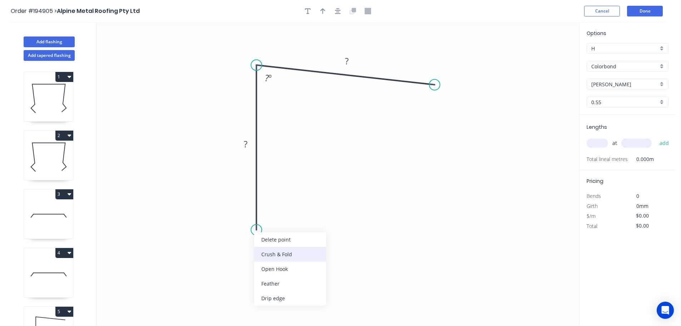
click at [297, 254] on div "Crush & Fold" at bounding box center [290, 254] width 72 height 15
click at [246, 217] on tspan "10" at bounding box center [246, 217] width 10 height 12
click at [297, 209] on icon "0 CF 15 ? ? ? º" at bounding box center [338, 174] width 483 height 304
drag, startPoint x: 228, startPoint y: 216, endPoint x: 260, endPoint y: 265, distance: 58.0
click at [260, 265] on rect at bounding box center [273, 264] width 29 height 15
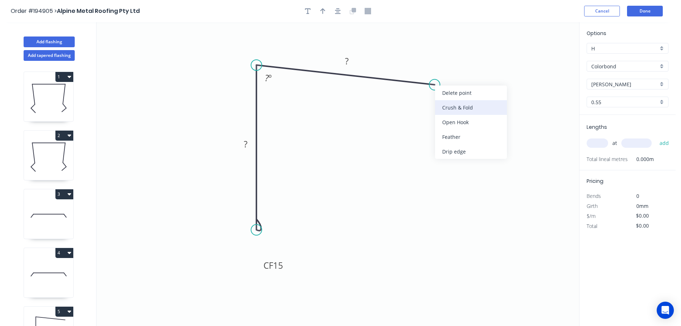
click at [461, 107] on div "Crush & Fold" at bounding box center [471, 107] width 72 height 15
click at [453, 105] on div "Flip bend" at bounding box center [473, 108] width 72 height 15
click at [450, 100] on tspan "10" at bounding box center [447, 98] width 10 height 12
click at [490, 113] on icon "0 CF 15 ? CF 15 ? ? º" at bounding box center [338, 174] width 483 height 304
drag, startPoint x: 456, startPoint y: 98, endPoint x: 477, endPoint y: 122, distance: 32.7
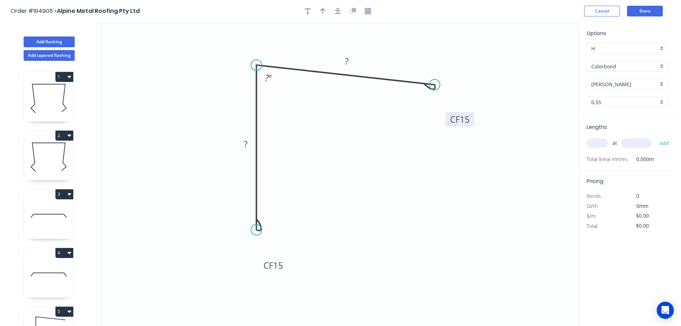
click at [474, 122] on rect at bounding box center [460, 119] width 29 height 15
click at [249, 144] on rect at bounding box center [246, 144] width 14 height 10
click at [295, 134] on icon "0 CF 15 100 CF 15 100 87 º" at bounding box center [338, 174] width 483 height 304
type input "$12.40"
click at [322, 9] on icon "button" at bounding box center [322, 11] width 5 height 6
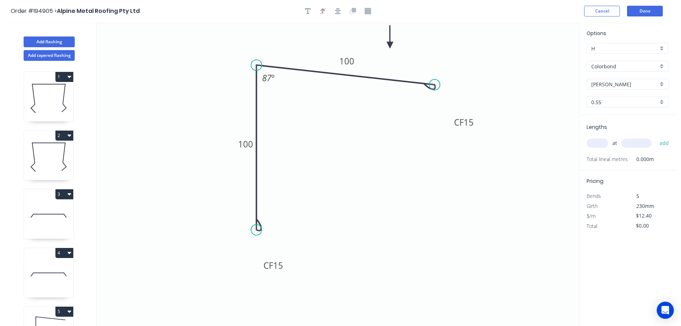
drag, startPoint x: 545, startPoint y: 56, endPoint x: 392, endPoint y: 45, distance: 153.5
click at [392, 45] on icon at bounding box center [390, 36] width 6 height 23
click at [596, 139] on input "text" at bounding box center [597, 142] width 21 height 9
type input "1"
type input "1000"
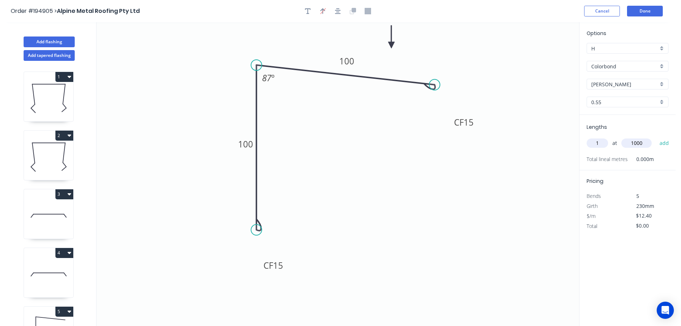
click at [656, 137] on button "add" at bounding box center [664, 143] width 17 height 12
type input "$12.40"
click at [651, 11] on button "Done" at bounding box center [645, 11] width 36 height 11
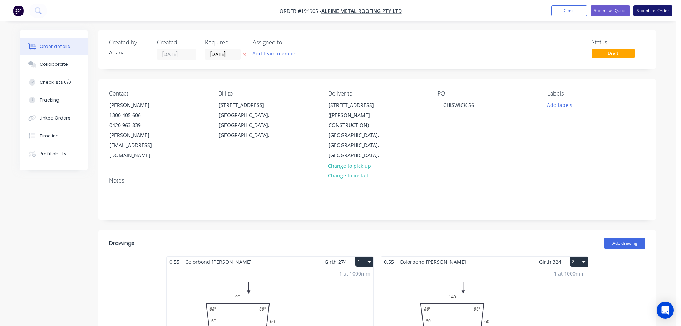
click at [646, 11] on button "Submit as Order" at bounding box center [653, 10] width 39 height 11
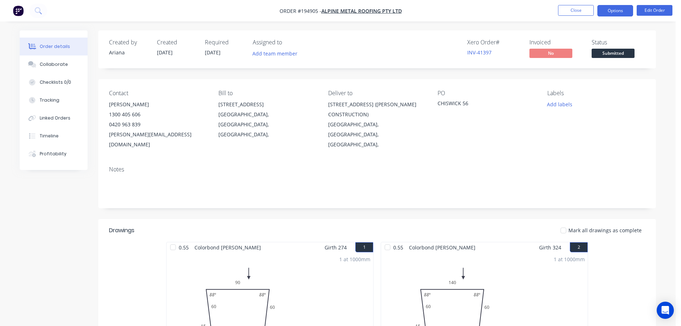
click at [613, 11] on button "Options" at bounding box center [616, 10] width 36 height 11
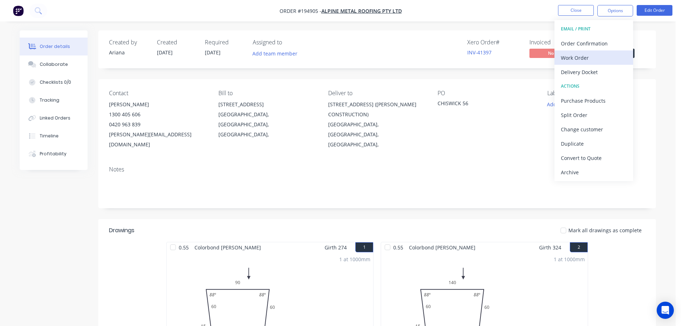
click at [589, 57] on div "Work Order" at bounding box center [594, 58] width 66 height 10
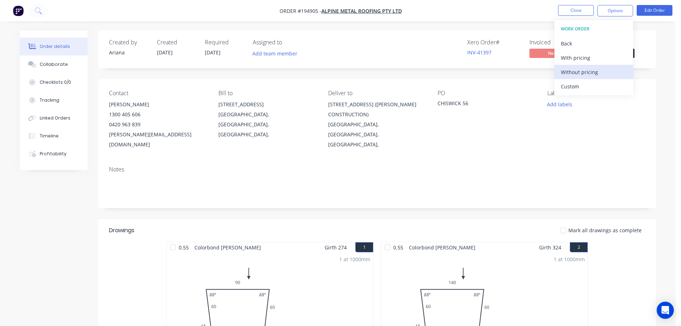
click at [578, 70] on div "Without pricing" at bounding box center [594, 72] width 66 height 10
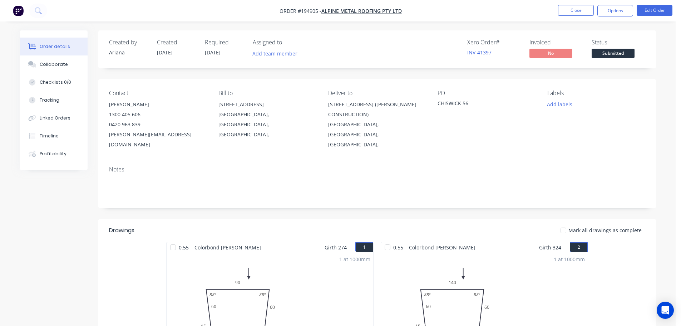
click at [471, 10] on nav "Order #194905 - Alpine Metal Roofing Pty Ltd Close Options Edit Order" at bounding box center [340, 10] width 681 height 21
click at [580, 10] on button "Close" at bounding box center [576, 10] width 36 height 11
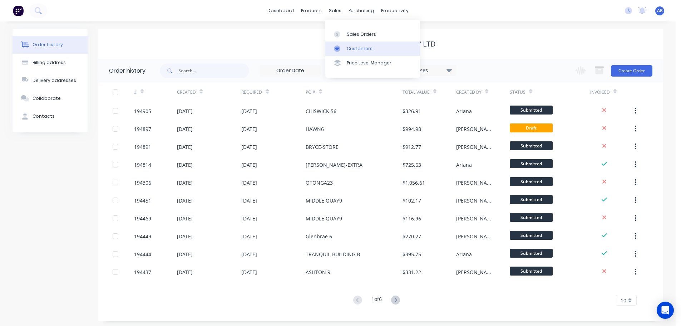
click at [354, 45] on div "Customers" at bounding box center [360, 48] width 26 height 6
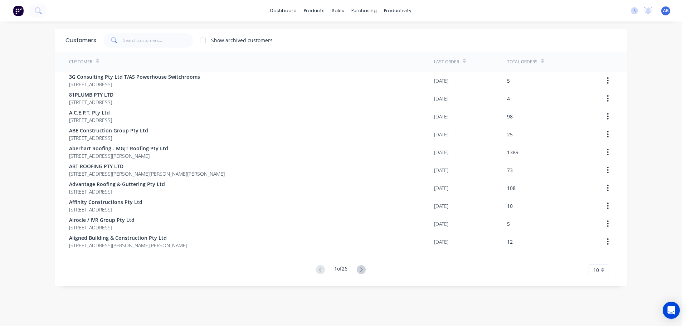
click at [461, 5] on div "dashboard products sales purchasing productivity dashboard products Product Cat…" at bounding box center [340, 10] width 681 height 21
drag, startPoint x: 152, startPoint y: 42, endPoint x: 227, endPoint y: 37, distance: 75.6
click at [154, 41] on input "text" at bounding box center [158, 40] width 70 height 14
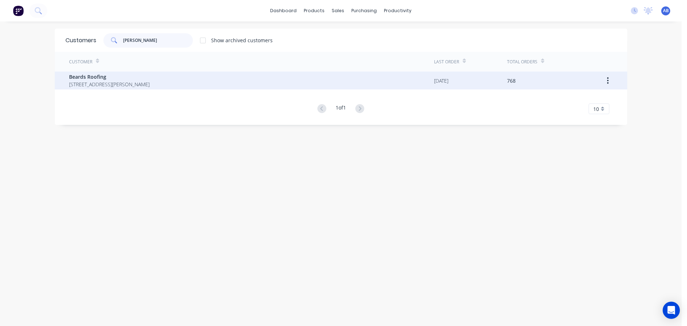
type input "[PERSON_NAME]"
click at [146, 80] on div "Beards Roofing [STREET_ADDRESS][PERSON_NAME]" at bounding box center [109, 80] width 80 height 15
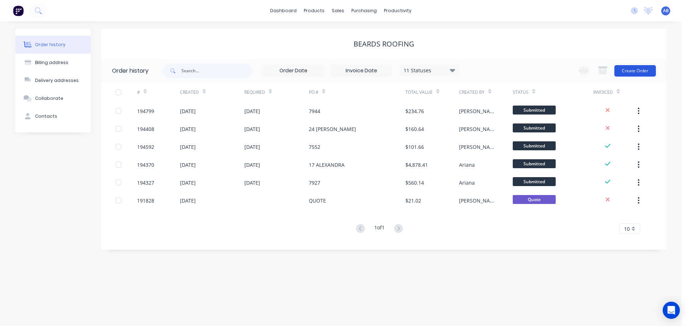
click at [640, 72] on button "Create Order" at bounding box center [634, 70] width 41 height 11
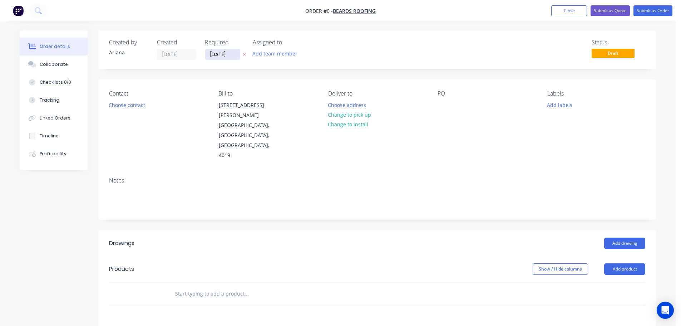
click at [222, 57] on input "[DATE]" at bounding box center [222, 54] width 35 height 11
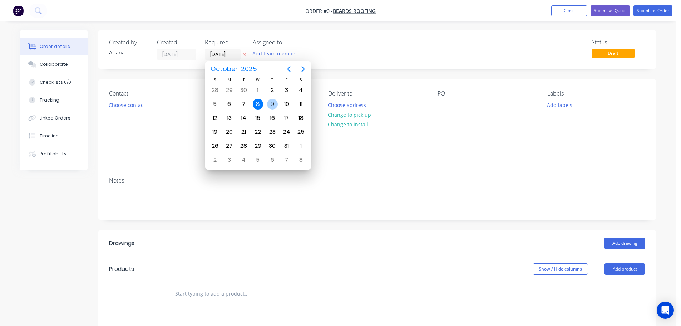
click at [273, 102] on div "9" at bounding box center [272, 104] width 11 height 11
type input "[DATE]"
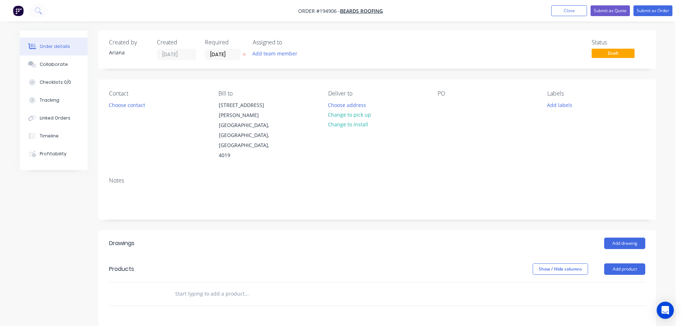
click at [385, 56] on div "Status Draft" at bounding box center [484, 49] width 321 height 21
click at [424, 171] on div "Notes" at bounding box center [377, 195] width 558 height 48
click at [375, 59] on div "Status Draft" at bounding box center [484, 49] width 321 height 21
click at [127, 104] on button "Choose contact" at bounding box center [127, 105] width 44 height 10
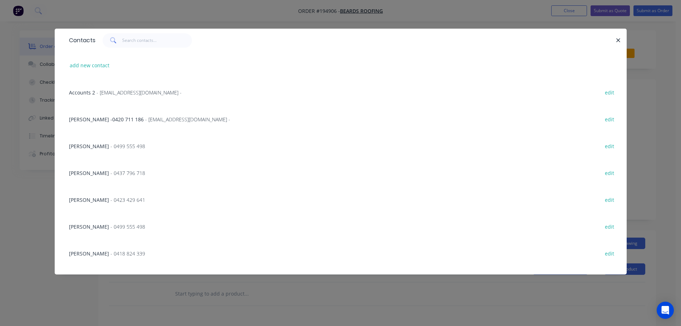
click at [99, 197] on span "[PERSON_NAME]" at bounding box center [89, 199] width 40 height 7
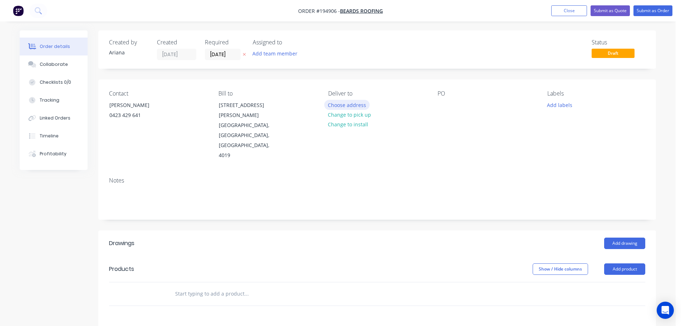
click at [357, 103] on button "Choose address" at bounding box center [347, 105] width 46 height 10
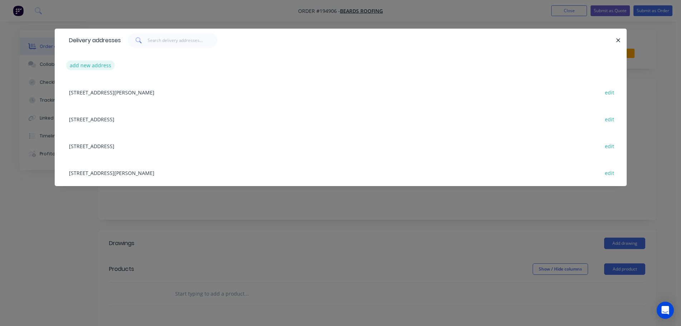
click at [84, 64] on button "add new address" at bounding box center [90, 65] width 49 height 10
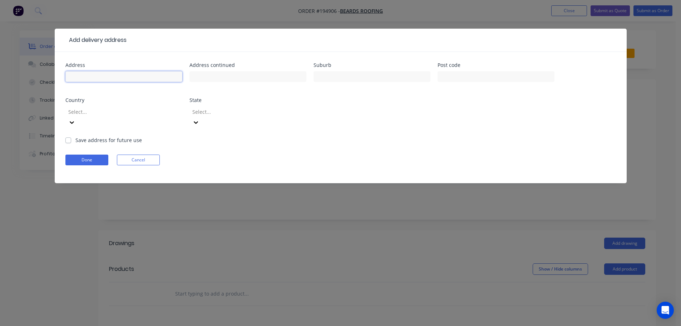
click at [92, 77] on input "text" at bounding box center [123, 76] width 117 height 11
type input "17 [PERSON_NAME]"
type input "MURARRIE"
click at [464, 77] on input "text" at bounding box center [496, 76] width 117 height 11
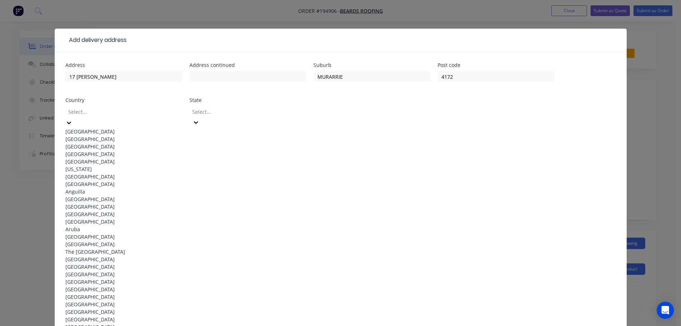
click at [84, 129] on div "[GEOGRAPHIC_DATA]" at bounding box center [123, 132] width 117 height 8
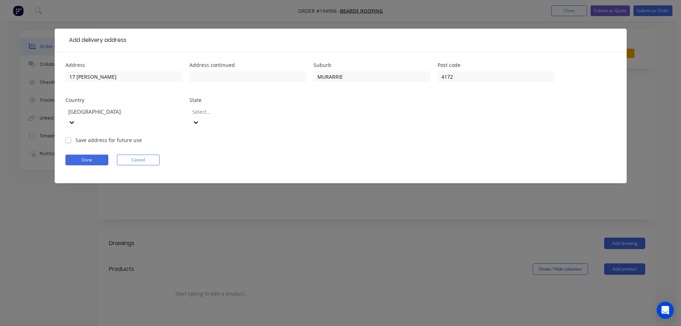
click at [200, 119] on icon at bounding box center [195, 122] width 7 height 7
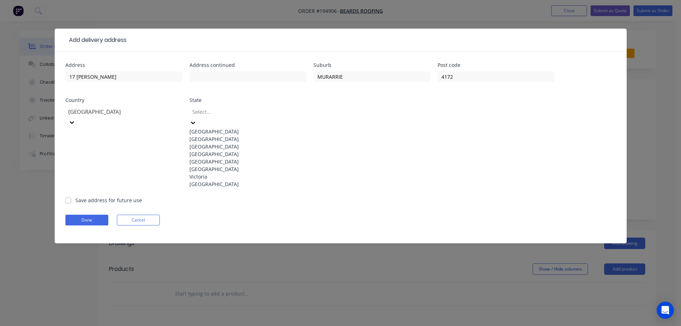
click at [204, 158] on div "[GEOGRAPHIC_DATA]" at bounding box center [248, 154] width 117 height 8
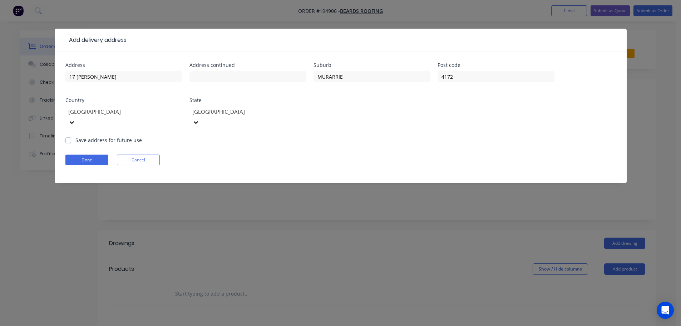
click at [349, 136] on form "Address 17 [PERSON_NAME] Address continued Suburb MURARRIE Post code [GEOGRAPHI…" at bounding box center [340, 123] width 551 height 121
click at [97, 154] on button "Done" at bounding box center [86, 159] width 43 height 11
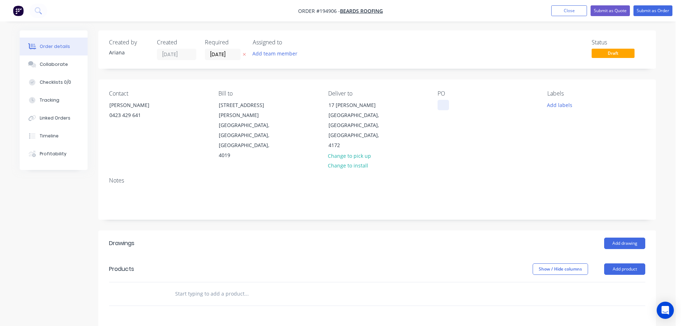
click at [445, 107] on div at bounding box center [443, 105] width 11 height 10
click at [518, 171] on div "Notes" at bounding box center [377, 195] width 558 height 48
click at [557, 105] on button "Add labels" at bounding box center [559, 105] width 33 height 10
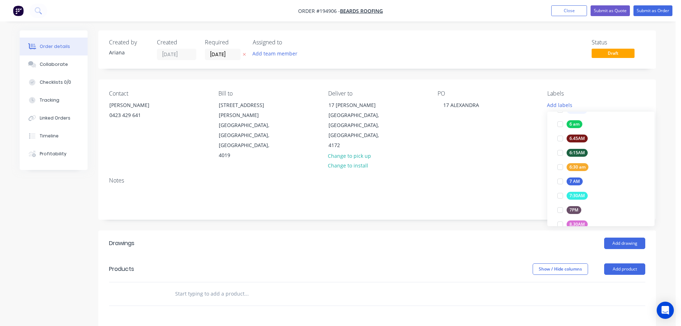
scroll to position [165, 0]
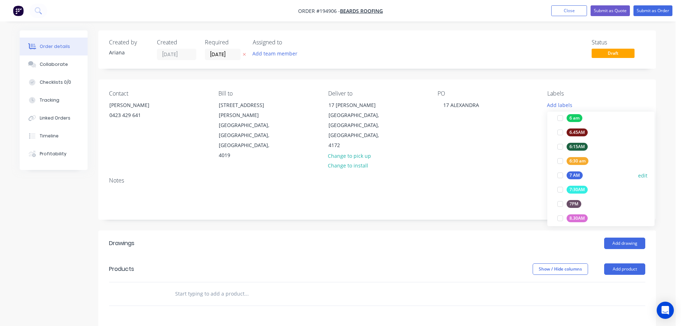
click at [556, 174] on div at bounding box center [560, 175] width 14 height 14
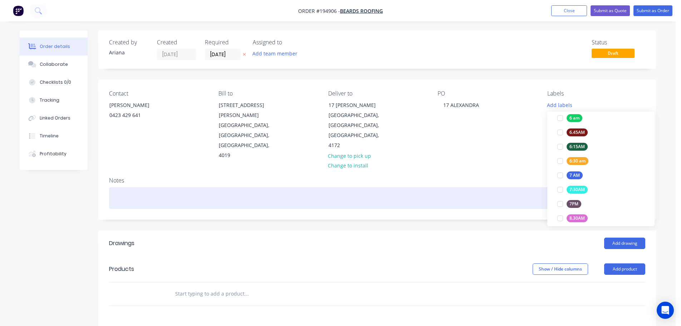
scroll to position [0, 0]
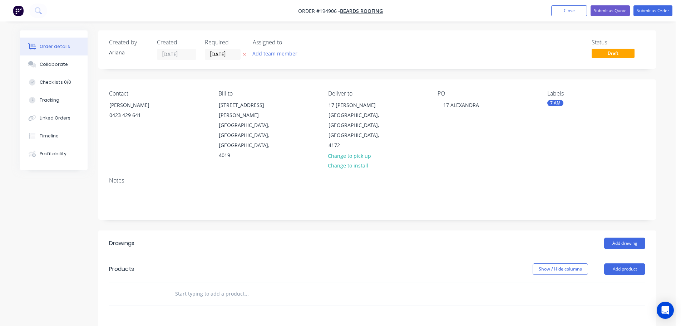
click at [516, 177] on div "Notes" at bounding box center [377, 180] width 536 height 7
click at [625, 263] on button "Add product" at bounding box center [624, 268] width 41 height 11
click at [615, 282] on div "Product catalogue" at bounding box center [611, 287] width 55 height 10
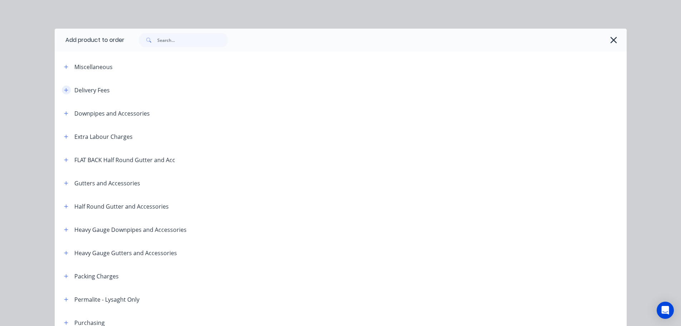
click at [64, 88] on icon "button" at bounding box center [66, 90] width 4 height 5
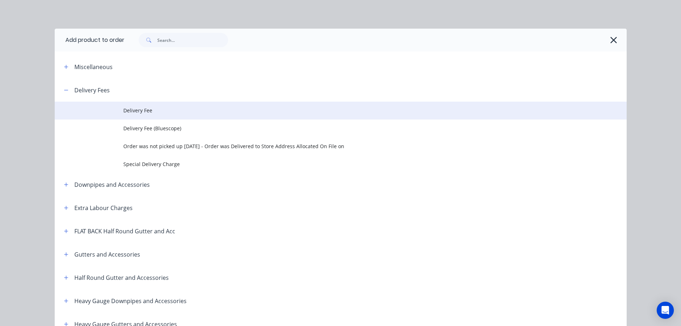
click at [150, 108] on span "Delivery Fee" at bounding box center [324, 111] width 403 height 8
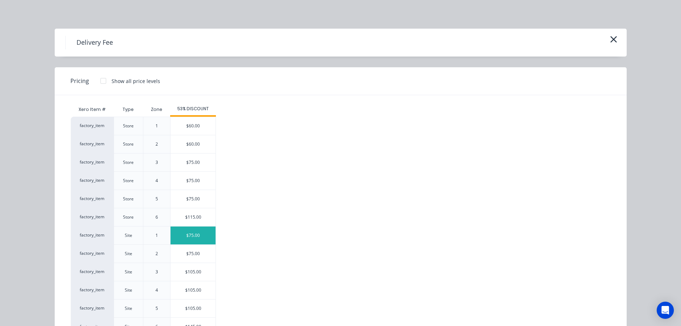
click at [199, 234] on div "$75.00" at bounding box center [193, 235] width 45 height 18
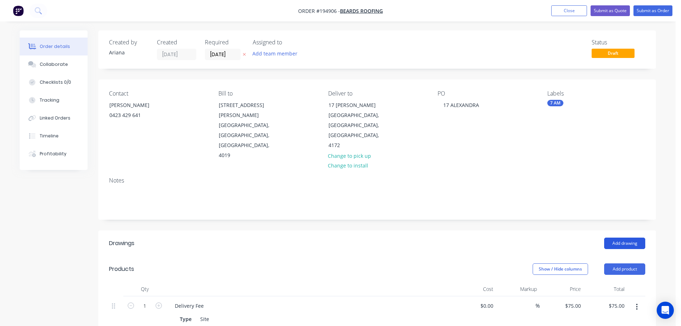
click at [625, 237] on button "Add drawing" at bounding box center [624, 242] width 41 height 11
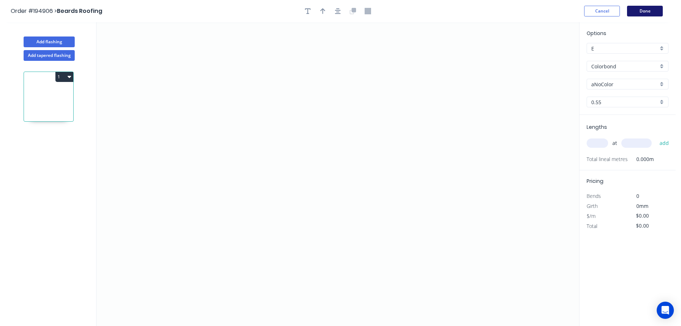
click at [642, 11] on button "Done" at bounding box center [645, 11] width 36 height 11
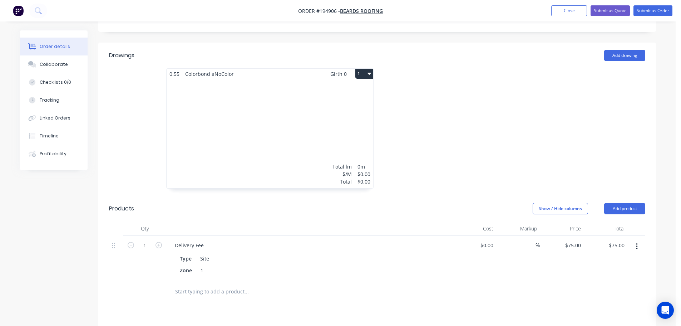
scroll to position [318, 0]
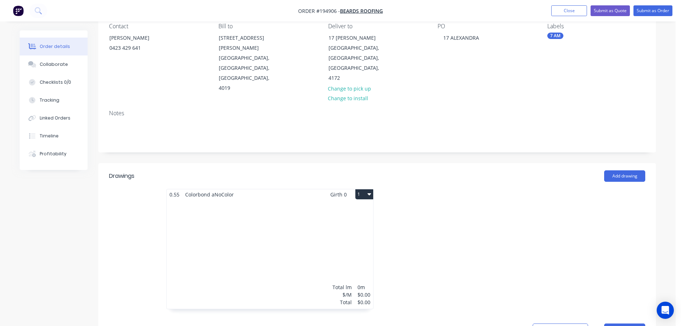
click at [320, 216] on div "Total lm $/M Total 0m $0.00 $0.00" at bounding box center [270, 254] width 207 height 109
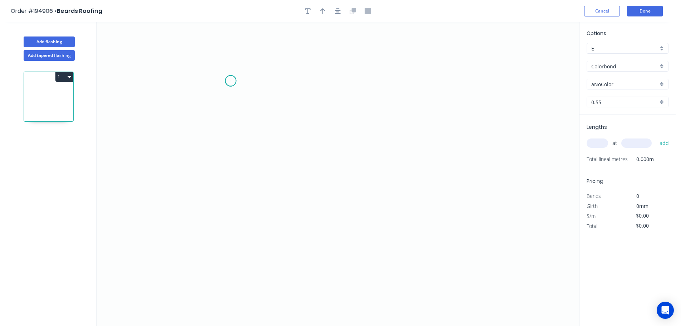
click at [231, 81] on icon "0" at bounding box center [338, 174] width 483 height 304
click at [527, 78] on icon "0" at bounding box center [338, 174] width 483 height 304
click at [551, 115] on icon "0 ?" at bounding box center [338, 174] width 483 height 304
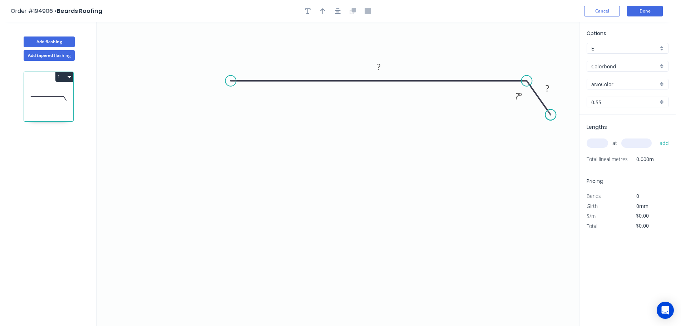
click at [551, 115] on circle at bounding box center [550, 114] width 11 height 11
click at [523, 115] on div "Hide angle" at bounding box center [556, 120] width 72 height 15
click at [241, 132] on div "Feather" at bounding box center [266, 132] width 72 height 15
click at [239, 105] on div "Flip bend" at bounding box center [265, 103] width 72 height 15
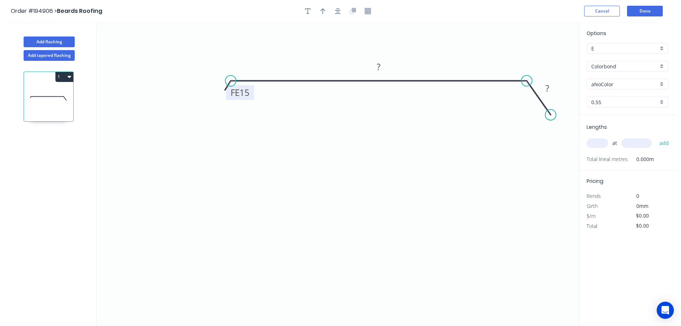
click at [247, 94] on tspan "15" at bounding box center [245, 93] width 10 height 12
click at [262, 92] on icon "0 FE 8 ? ?" at bounding box center [338, 174] width 483 height 304
drag, startPoint x: 249, startPoint y: 97, endPoint x: 247, endPoint y: 105, distance: 9.2
click at [207, 118] on rect at bounding box center [198, 114] width 23 height 15
click at [382, 67] on rect at bounding box center [379, 67] width 14 height 10
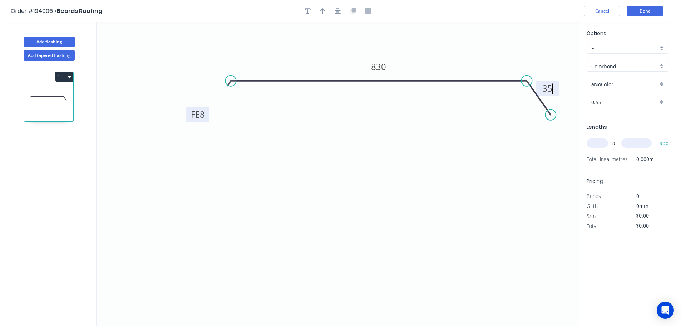
click at [445, 114] on icon "0 FE 8 830 35" at bounding box center [338, 174] width 483 height 304
click at [322, 9] on icon "button" at bounding box center [322, 11] width 5 height 6
drag, startPoint x: 543, startPoint y: 55, endPoint x: 422, endPoint y: 44, distance: 121.5
click at [422, 44] on icon at bounding box center [421, 35] width 6 height 23
click at [664, 66] on div "Colorbond" at bounding box center [628, 66] width 82 height 11
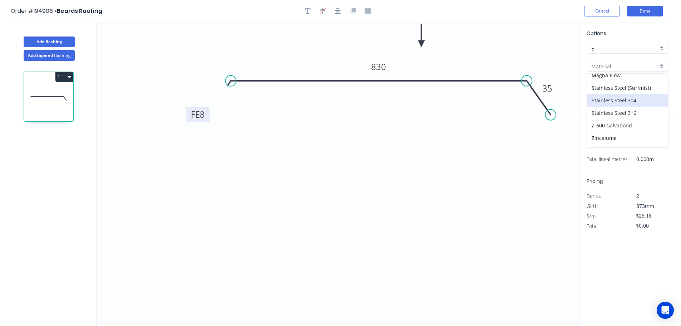
scroll to position [152, 0]
click at [621, 125] on div "Zincalume" at bounding box center [627, 128] width 81 height 13
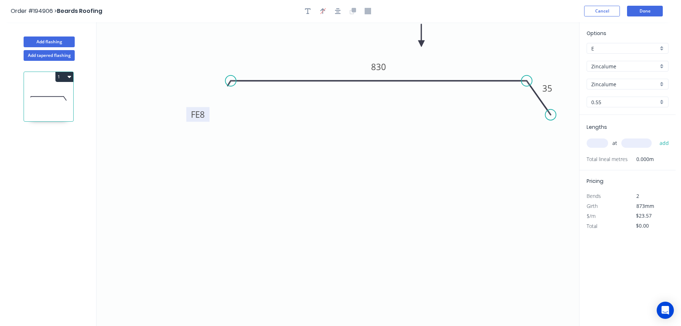
click at [600, 143] on input "text" at bounding box center [597, 142] width 21 height 9
click at [656, 137] on button "add" at bounding box center [664, 143] width 17 height 12
click at [61, 41] on button "Add flashing" at bounding box center [49, 41] width 51 height 11
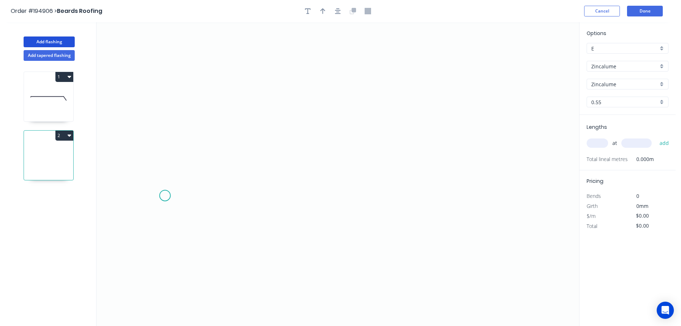
click at [165, 196] on icon "0" at bounding box center [338, 174] width 483 height 304
click at [186, 165] on icon at bounding box center [175, 180] width 21 height 31
click at [504, 169] on icon "0 ?" at bounding box center [338, 174] width 483 height 304
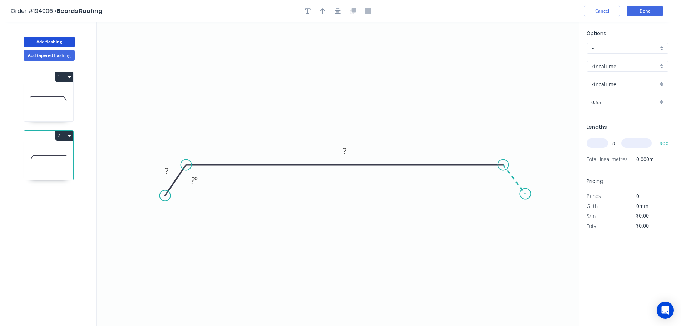
click at [526, 194] on icon "0 ? ? ? º" at bounding box center [338, 174] width 483 height 304
click at [526, 194] on circle at bounding box center [525, 193] width 11 height 11
click at [215, 204] on div "Hide angle" at bounding box center [228, 203] width 72 height 15
click at [506, 204] on div "Hide angle" at bounding box center [532, 204] width 72 height 15
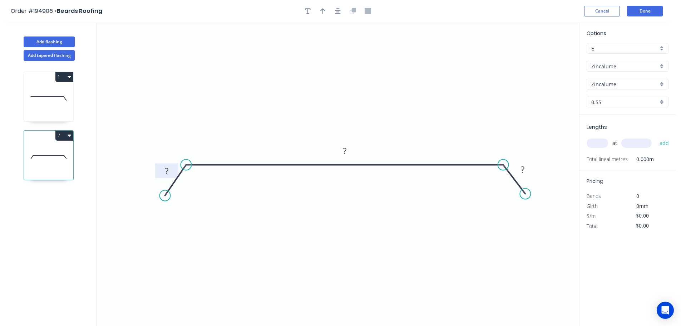
click at [167, 168] on tspan "?" at bounding box center [167, 171] width 4 height 12
click at [262, 200] on icon "0 35 800 35" at bounding box center [338, 174] width 483 height 304
click at [321, 9] on icon "button" at bounding box center [322, 11] width 5 height 6
drag, startPoint x: 544, startPoint y: 57, endPoint x: 347, endPoint y: 91, distance: 199.7
click at [347, 91] on icon at bounding box center [347, 82] width 6 height 23
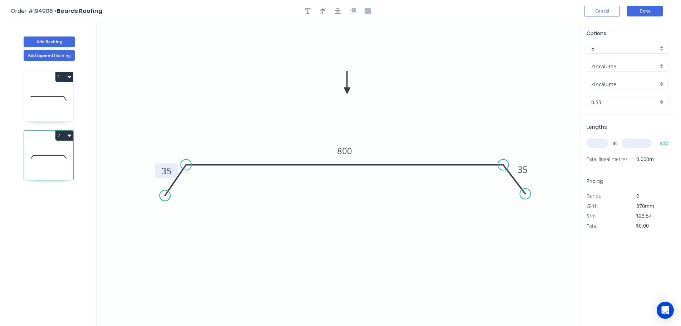
click at [597, 140] on input "text" at bounding box center [597, 142] width 21 height 9
click at [656, 137] on button "add" at bounding box center [664, 143] width 17 height 12
click at [63, 135] on button "2" at bounding box center [64, 136] width 18 height 10
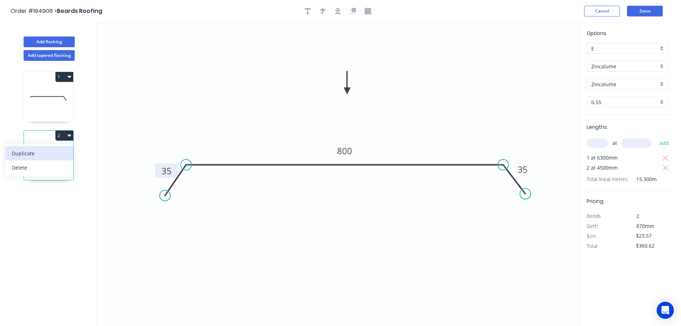
click at [40, 152] on div "Duplicate" at bounding box center [39, 153] width 55 height 10
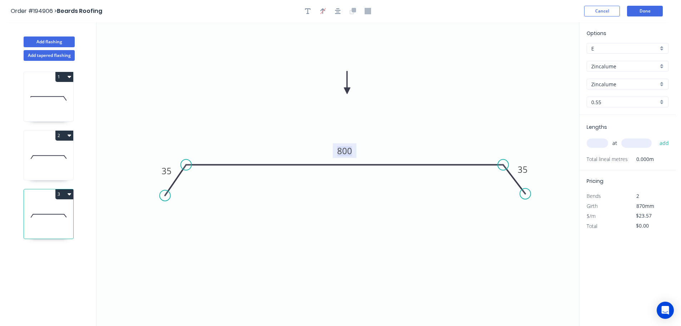
click at [348, 152] on tspan "800" at bounding box center [344, 151] width 15 height 12
click at [376, 136] on icon "0 35 610 35" at bounding box center [338, 174] width 483 height 304
click at [602, 143] on input "text" at bounding box center [597, 142] width 21 height 9
click at [656, 137] on button "add" at bounding box center [664, 143] width 17 height 12
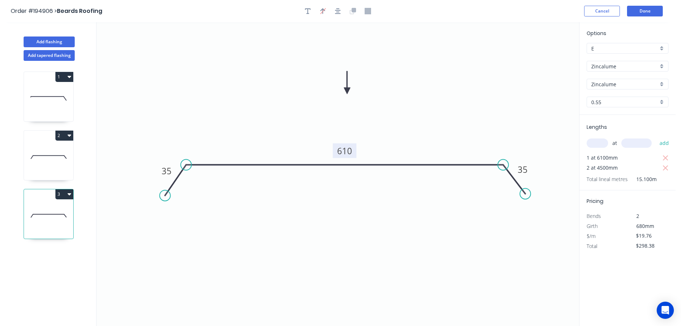
click at [63, 192] on button "3" at bounding box center [64, 194] width 18 height 10
click at [49, 211] on div "Duplicate" at bounding box center [39, 212] width 55 height 10
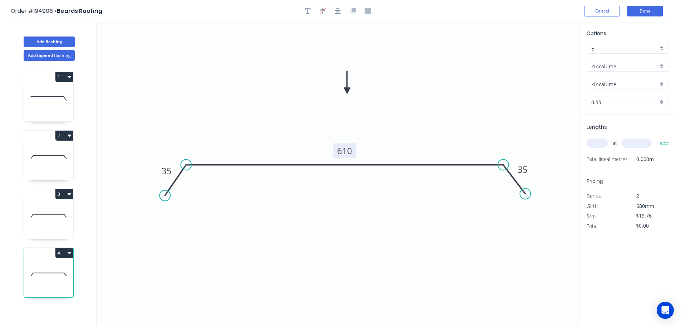
click at [350, 151] on tspan "610" at bounding box center [344, 151] width 15 height 12
click at [372, 134] on icon "0 35 420 35" at bounding box center [338, 174] width 483 height 304
click at [598, 141] on input "text" at bounding box center [597, 142] width 21 height 9
click at [656, 137] on button "add" at bounding box center [664, 143] width 17 height 12
drag, startPoint x: 50, startPoint y: 95, endPoint x: 54, endPoint y: 90, distance: 6.1
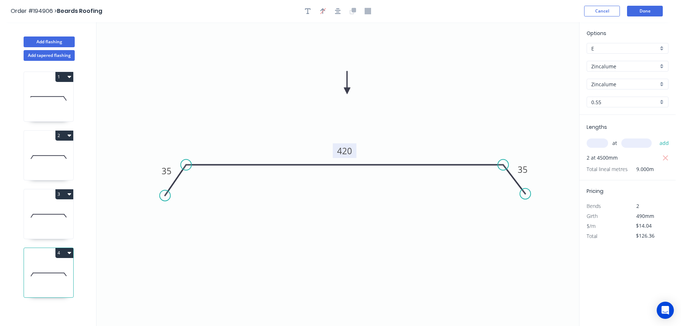
click at [50, 94] on icon at bounding box center [48, 98] width 49 height 46
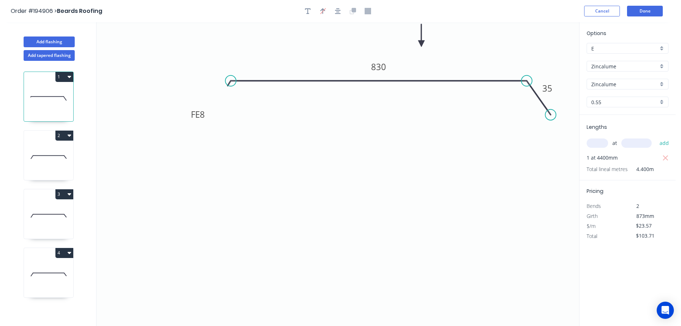
click at [66, 74] on button "1" at bounding box center [64, 77] width 18 height 10
click at [56, 91] on div "Duplicate" at bounding box center [39, 94] width 55 height 10
click at [383, 65] on tspan "830" at bounding box center [378, 67] width 15 height 12
click at [398, 95] on icon "0 FE 8 650 35" at bounding box center [338, 174] width 483 height 304
click at [604, 143] on input "text" at bounding box center [597, 142] width 21 height 9
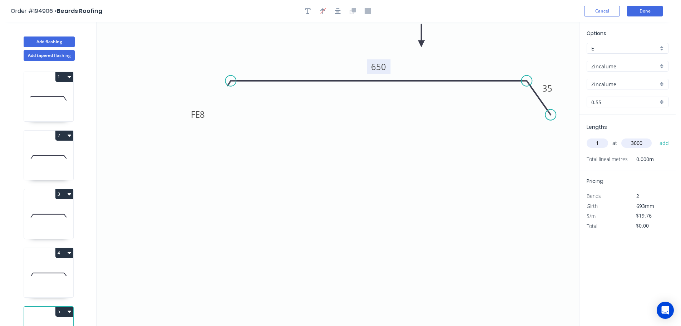
click at [656, 137] on button "add" at bounding box center [664, 143] width 17 height 12
click at [49, 40] on button "Add flashing" at bounding box center [49, 41] width 51 height 11
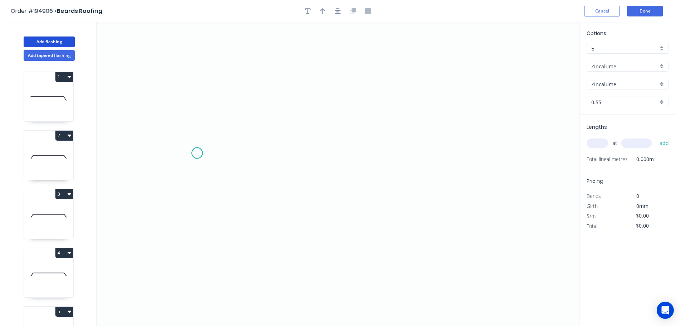
click at [197, 153] on icon "0" at bounding box center [338, 174] width 483 height 304
click at [520, 154] on icon "0" at bounding box center [338, 174] width 483 height 304
click at [520, 154] on circle at bounding box center [519, 153] width 11 height 11
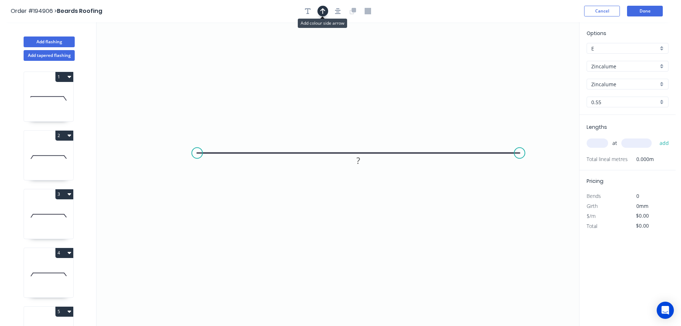
click at [326, 9] on button "button" at bounding box center [323, 11] width 11 height 11
drag, startPoint x: 544, startPoint y: 58, endPoint x: 352, endPoint y: 75, distance: 193.6
click at [352, 75] on icon at bounding box center [351, 67] width 6 height 23
click at [359, 161] on tspan "?" at bounding box center [359, 160] width 4 height 12
click at [390, 112] on icon "0 800" at bounding box center [338, 174] width 483 height 304
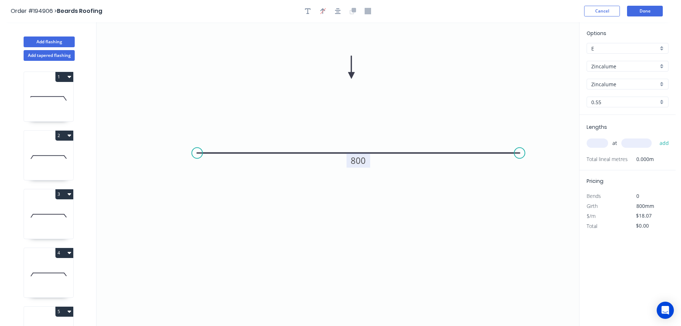
click at [597, 141] on input "text" at bounding box center [597, 142] width 21 height 9
click at [656, 137] on button "add" at bounding box center [664, 143] width 17 height 12
click at [46, 205] on icon at bounding box center [48, 216] width 49 height 46
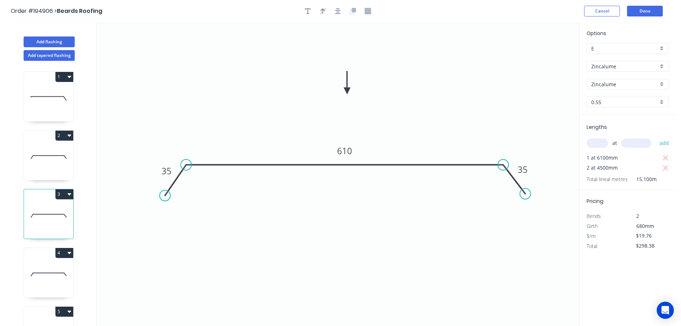
click at [60, 191] on button "3" at bounding box center [64, 194] width 18 height 10
click at [55, 213] on div "Duplicate" at bounding box center [39, 212] width 55 height 10
click at [170, 168] on tspan "35" at bounding box center [167, 171] width 10 height 12
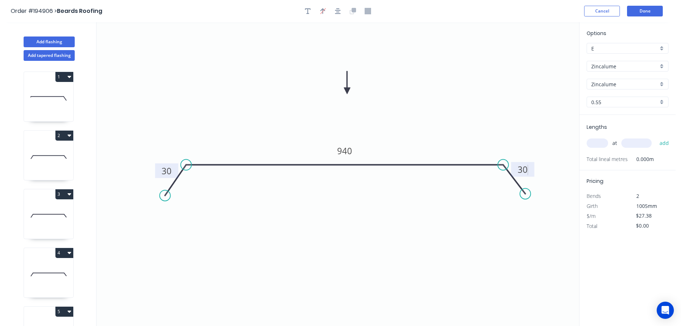
click at [467, 100] on icon "0 30 940 30" at bounding box center [338, 174] width 483 height 304
click at [602, 144] on input "text" at bounding box center [597, 142] width 21 height 9
click at [656, 137] on button "add" at bounding box center [664, 143] width 17 height 12
click at [651, 13] on button "Done" at bounding box center [645, 11] width 36 height 11
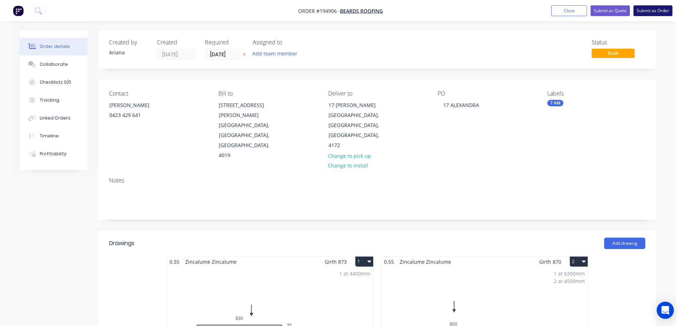
click at [652, 9] on button "Submit as Order" at bounding box center [653, 10] width 39 height 11
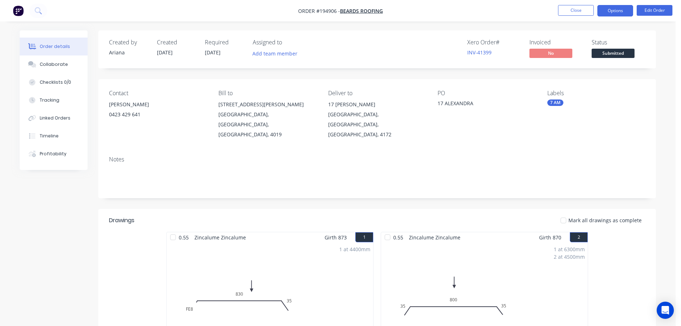
click at [617, 11] on button "Options" at bounding box center [616, 10] width 36 height 11
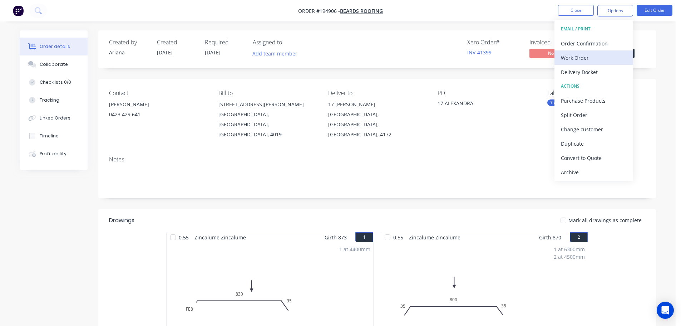
click at [582, 55] on div "Work Order" at bounding box center [594, 58] width 66 height 10
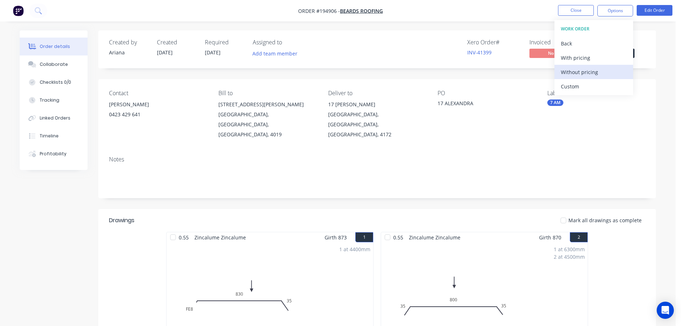
click at [568, 74] on div "Without pricing" at bounding box center [594, 72] width 66 height 10
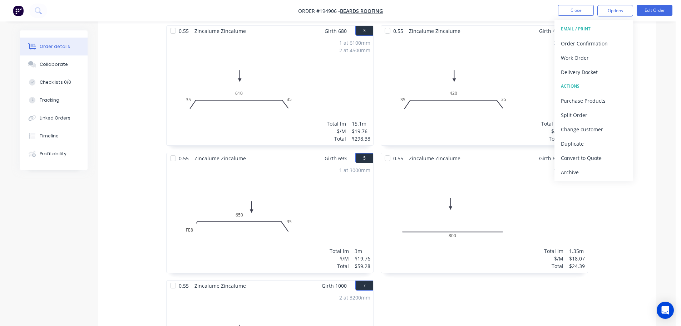
scroll to position [607, 0]
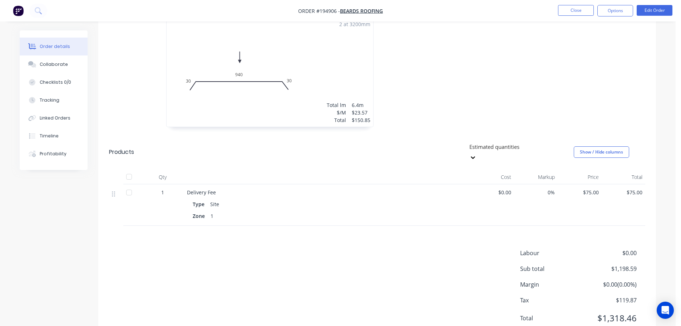
click at [512, 13] on nav "Order #194906 - Beards Roofing Close Options Edit Order" at bounding box center [340, 10] width 681 height 21
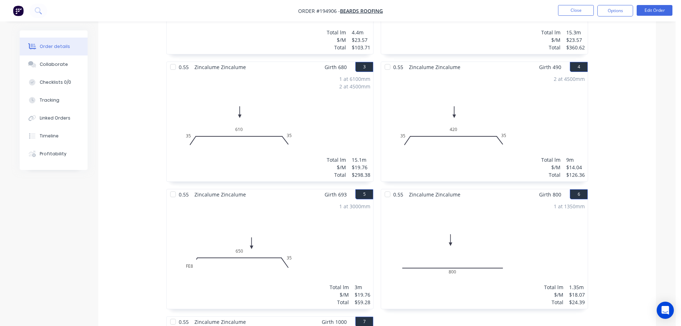
scroll to position [0, 0]
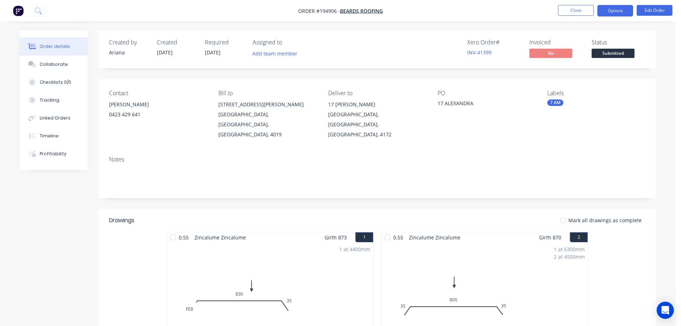
click at [620, 11] on button "Options" at bounding box center [616, 10] width 36 height 11
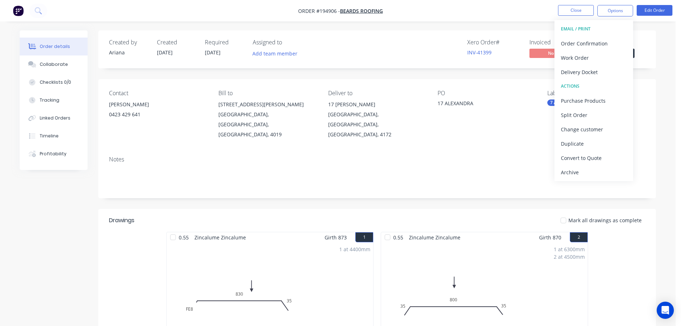
click at [468, 4] on nav "Order #194906 - Beards Roofing Close Options EMAIL / PRINT Order Confirmation W…" at bounding box center [340, 10] width 681 height 21
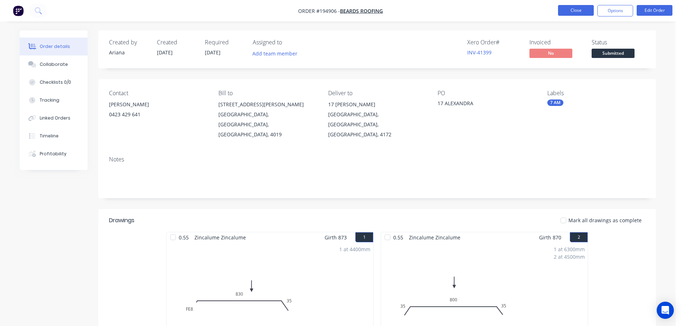
click at [575, 9] on button "Close" at bounding box center [576, 10] width 36 height 11
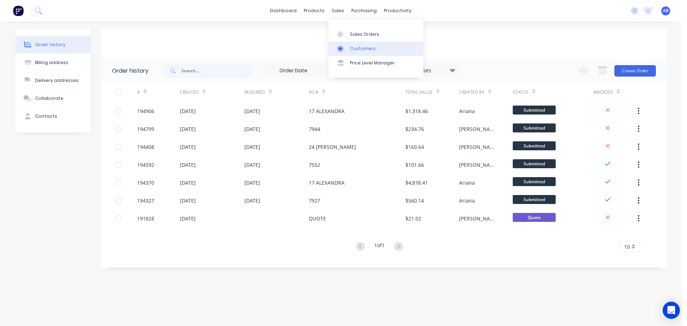
click at [355, 49] on div "Customers" at bounding box center [363, 48] width 26 height 6
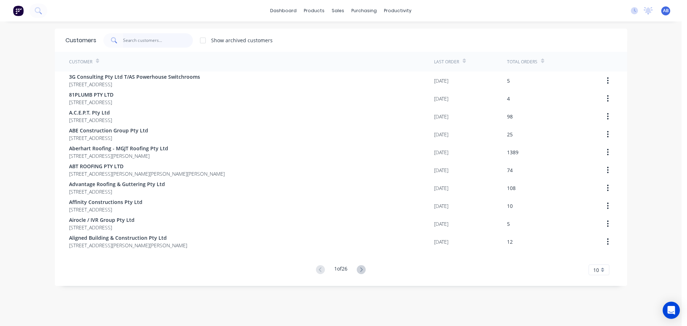
click at [173, 41] on input "text" at bounding box center [158, 40] width 70 height 14
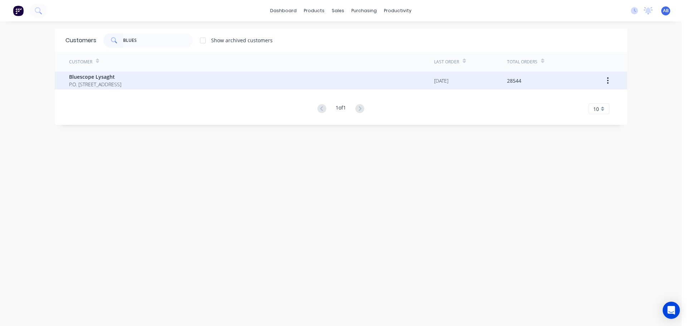
click at [117, 84] on span "P.O. [STREET_ADDRESS]" at bounding box center [95, 84] width 52 height 8
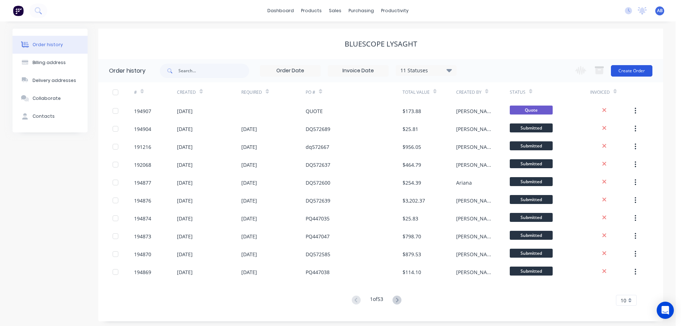
click at [632, 67] on button "Create Order" at bounding box center [631, 70] width 41 height 11
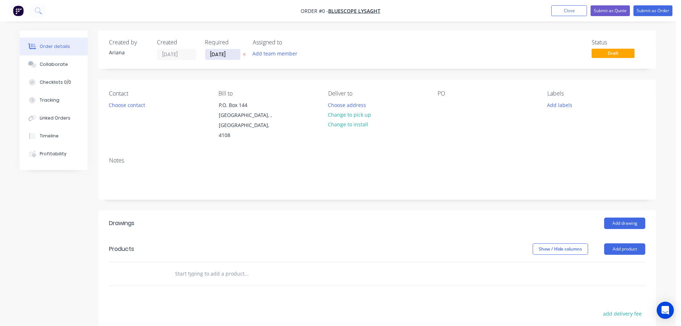
click at [219, 55] on input "[DATE]" at bounding box center [222, 54] width 35 height 11
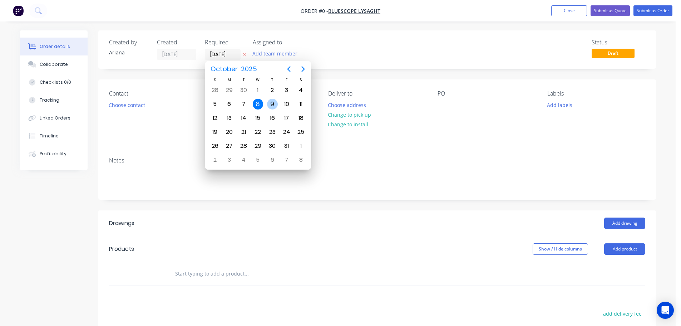
click at [273, 101] on div "9" at bounding box center [272, 104] width 11 height 11
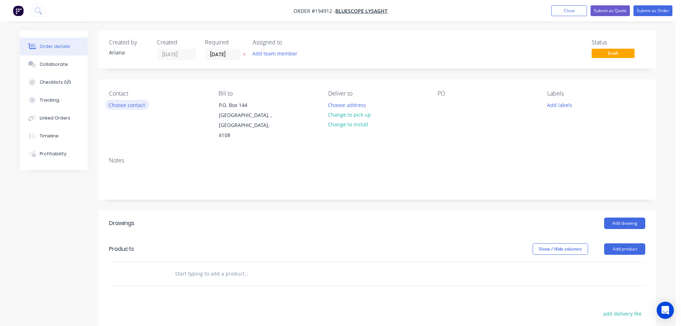
click at [122, 106] on button "Choose contact" at bounding box center [127, 105] width 44 height 10
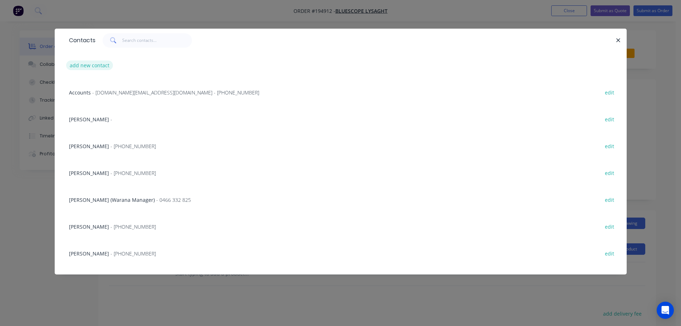
click at [81, 65] on button "add new contact" at bounding box center [89, 65] width 47 height 10
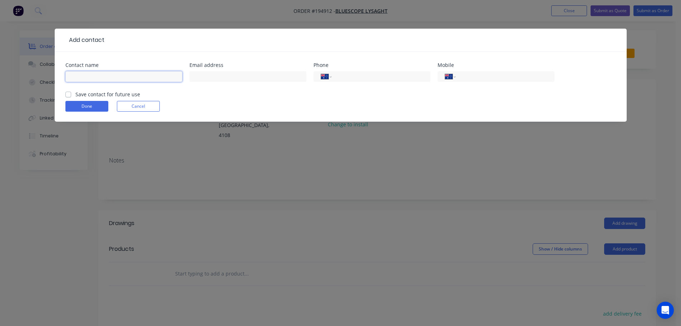
click at [79, 77] on input "text" at bounding box center [123, 76] width 117 height 11
drag, startPoint x: 477, startPoint y: 77, endPoint x: 473, endPoint y: 78, distance: 3.6
click at [477, 77] on input "tel" at bounding box center [504, 77] width 86 height 8
click at [419, 102] on div "Done Cancel" at bounding box center [340, 106] width 551 height 11
click at [94, 107] on button "Done" at bounding box center [86, 106] width 43 height 11
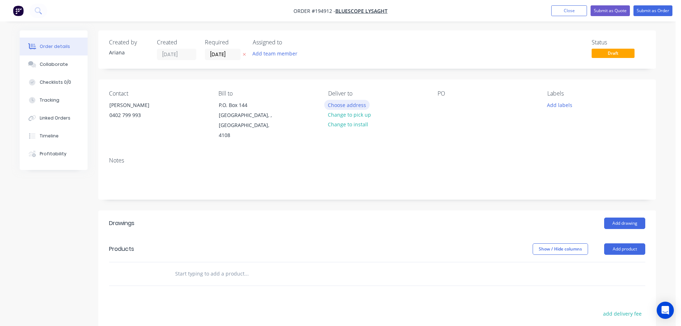
click at [344, 104] on button "Choose address" at bounding box center [347, 105] width 46 height 10
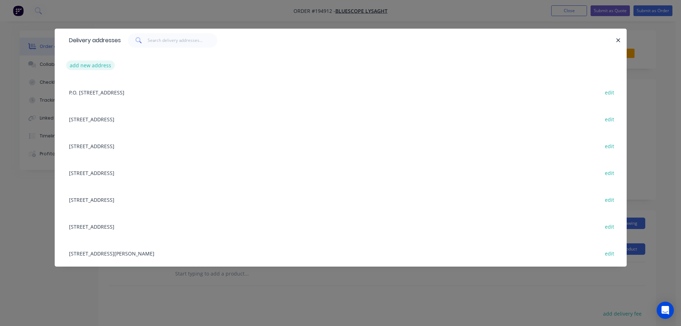
click at [87, 64] on button "add new address" at bounding box center [90, 65] width 49 height 10
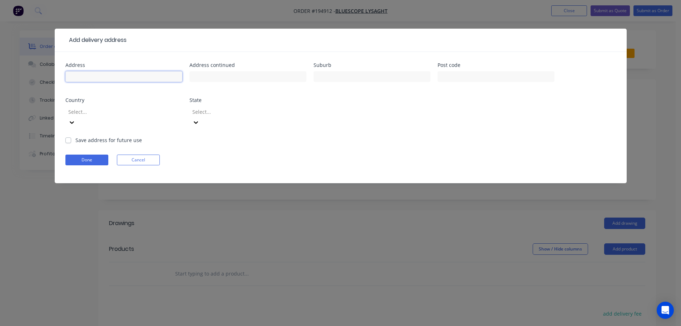
click at [86, 78] on input "text" at bounding box center [123, 76] width 117 height 11
click at [359, 75] on input "text" at bounding box center [372, 76] width 117 height 11
click at [192, 75] on input "GATE CODE - 5545" at bounding box center [248, 76] width 117 height 11
click at [255, 77] on input "(GATE CODE - 5545" at bounding box center [248, 76] width 117 height 11
click at [343, 78] on input "text" at bounding box center [372, 76] width 117 height 11
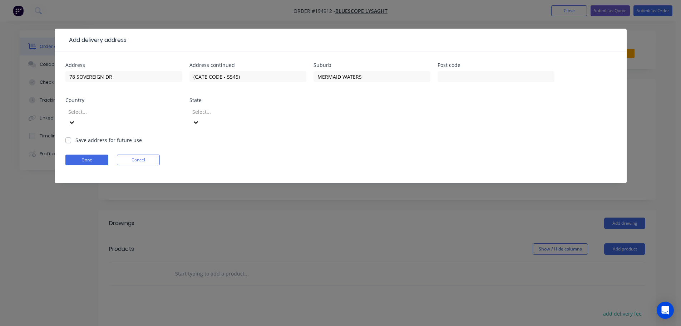
click at [366, 101] on div "Address 78 SOVEREIGN DR Address continued (GATE CODE - 5545) Suburb MERMAID WAT…" at bounding box center [340, 100] width 551 height 74
click at [478, 74] on input "text" at bounding box center [496, 76] width 117 height 11
click at [479, 115] on div "Address 78 SOVEREIGN DR Address continued (GATE CODE - 5545) Suburb MERMAID WAT…" at bounding box center [340, 100] width 551 height 74
click at [74, 121] on icon at bounding box center [72, 122] width 4 height 3
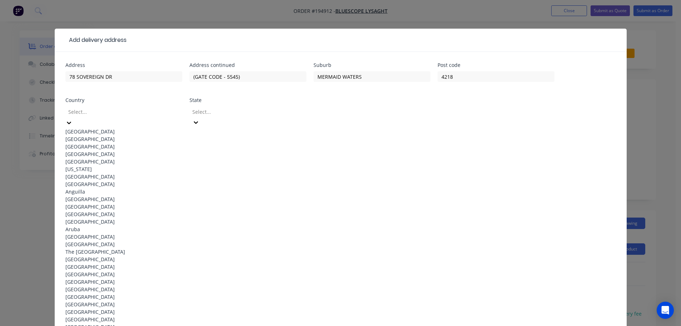
click at [97, 128] on div "[GEOGRAPHIC_DATA]" at bounding box center [123, 132] width 117 height 8
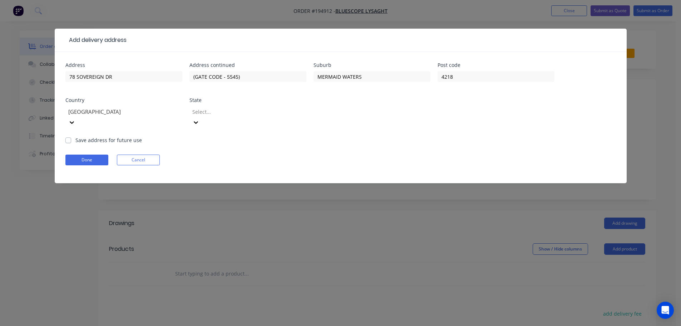
click at [200, 119] on icon at bounding box center [195, 122] width 7 height 7
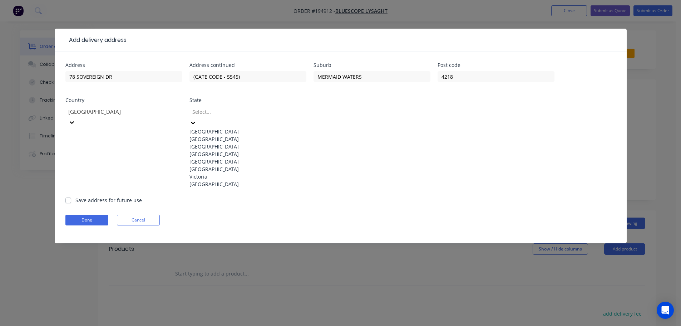
click at [216, 158] on div "[GEOGRAPHIC_DATA]" at bounding box center [248, 154] width 117 height 8
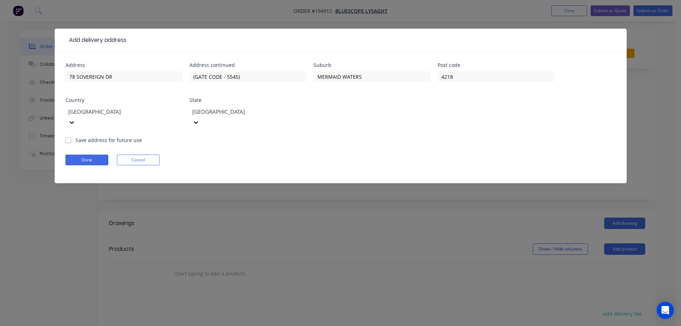
click at [383, 131] on form "Address 78 SOVEREIGN DR Address continued (GATE CODE - 5545) Suburb MERMAID WAT…" at bounding box center [340, 123] width 551 height 121
click at [81, 154] on button "Done" at bounding box center [86, 159] width 43 height 11
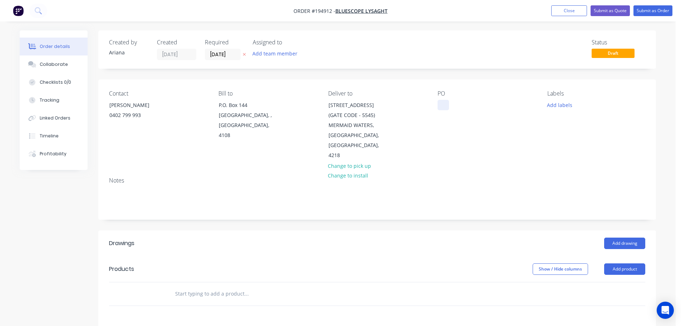
click at [443, 102] on div at bounding box center [443, 105] width 11 height 10
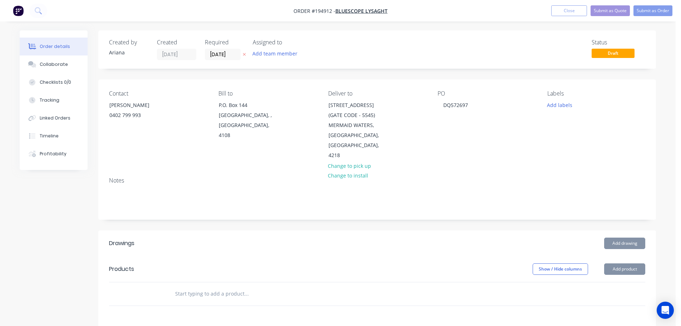
click at [472, 121] on div "PO DQ572697" at bounding box center [487, 125] width 98 height 70
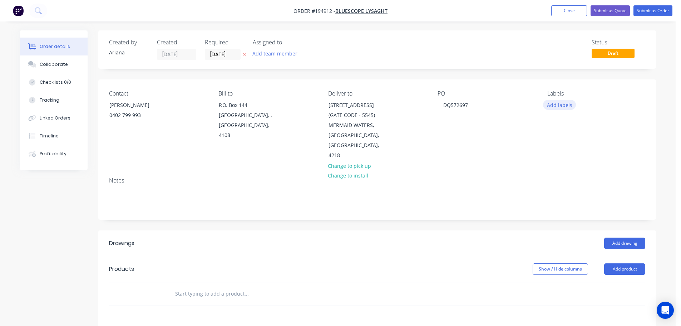
click at [562, 108] on button "Add labels" at bounding box center [559, 105] width 33 height 10
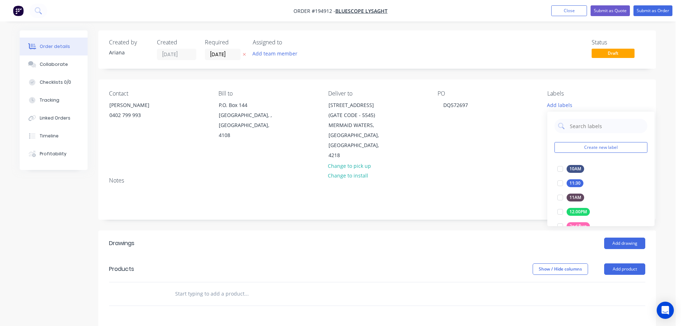
click at [505, 124] on div "PO DQ572697" at bounding box center [487, 125] width 98 height 70
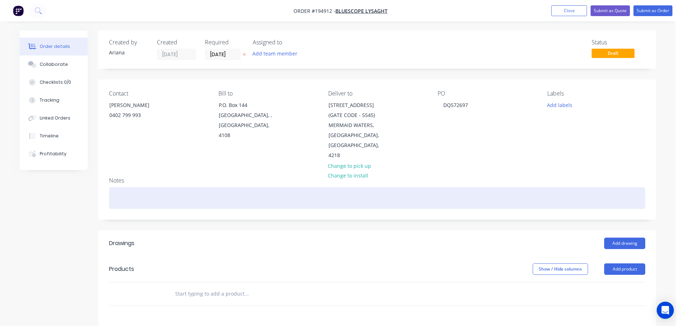
click at [120, 187] on div at bounding box center [377, 198] width 536 height 22
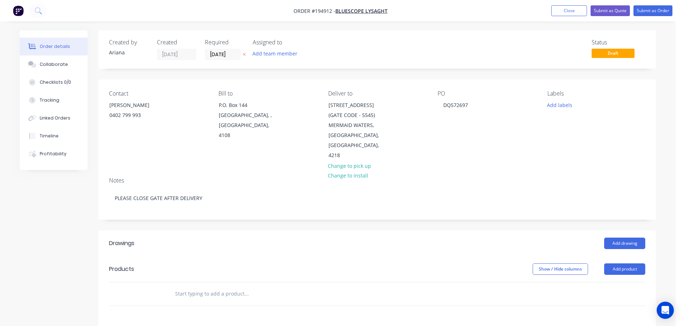
click at [147, 157] on div "Contact [PERSON_NAME] [PHONE_NUMBER] Bill to P.O. [GEOGRAPHIC_DATA], 4108 Deliv…" at bounding box center [377, 125] width 558 height 92
click at [620, 263] on button "Add product" at bounding box center [624, 268] width 41 height 11
click at [607, 282] on div "Product catalogue" at bounding box center [611, 287] width 55 height 10
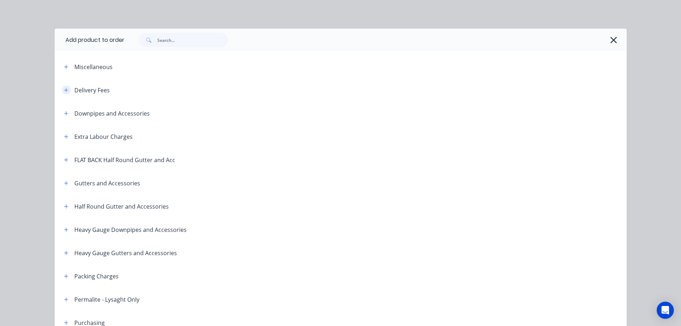
click at [64, 88] on icon "button" at bounding box center [66, 90] width 4 height 5
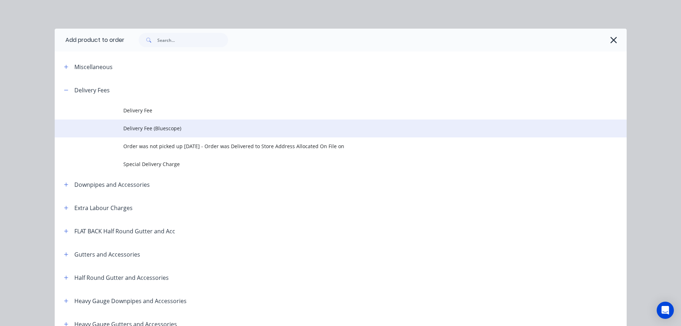
click at [153, 126] on span "Delivery Fee (Bluescope)" at bounding box center [324, 128] width 403 height 8
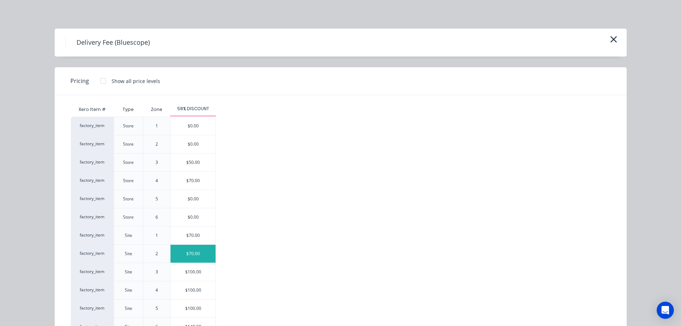
click at [191, 254] on div "$70.00" at bounding box center [193, 254] width 45 height 18
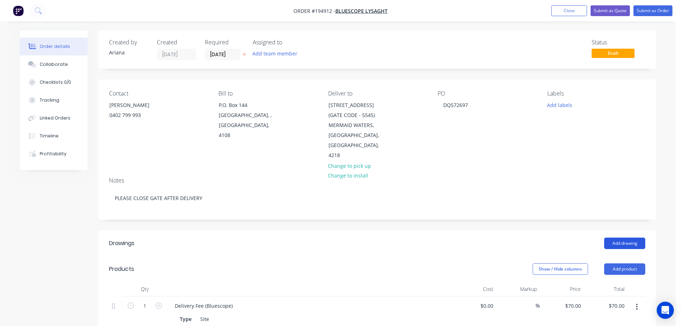
click at [619, 237] on button "Add drawing" at bounding box center [624, 242] width 41 height 11
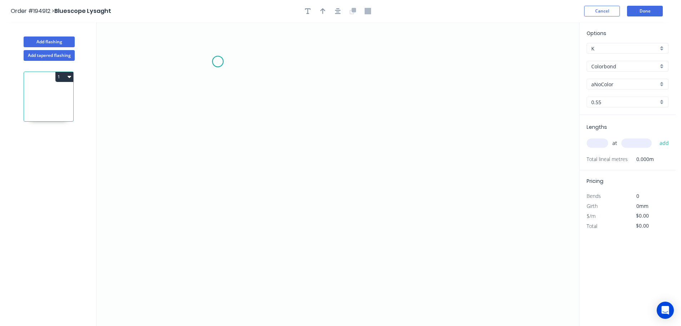
click at [218, 62] on icon "0" at bounding box center [338, 174] width 483 height 304
click at [221, 144] on icon "0" at bounding box center [338, 174] width 483 height 304
click at [421, 168] on icon "0 ?" at bounding box center [338, 174] width 483 height 304
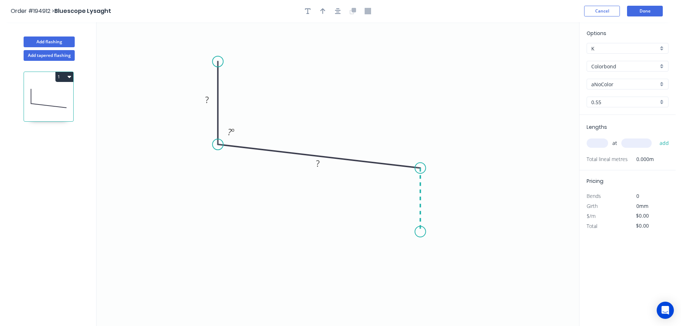
click at [419, 232] on icon "0 ? ? ? º" at bounding box center [338, 174] width 483 height 304
click at [403, 213] on icon "0 ? ? ? ? º ? º" at bounding box center [338, 174] width 483 height 304
click at [403, 213] on circle at bounding box center [402, 213] width 11 height 11
click at [208, 100] on tspan "?" at bounding box center [207, 100] width 4 height 12
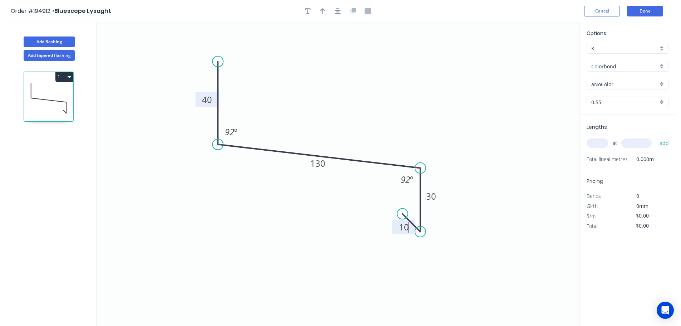
click at [377, 75] on icon "0 40 130 30 10 92 º 92 º" at bounding box center [338, 174] width 483 height 304
drag, startPoint x: 323, startPoint y: 10, endPoint x: 403, endPoint y: 34, distance: 83.5
click at [324, 9] on icon "button" at bounding box center [322, 11] width 5 height 6
drag, startPoint x: 544, startPoint y: 55, endPoint x: 328, endPoint y: 92, distance: 219.7
click at [328, 92] on icon at bounding box center [330, 82] width 6 height 23
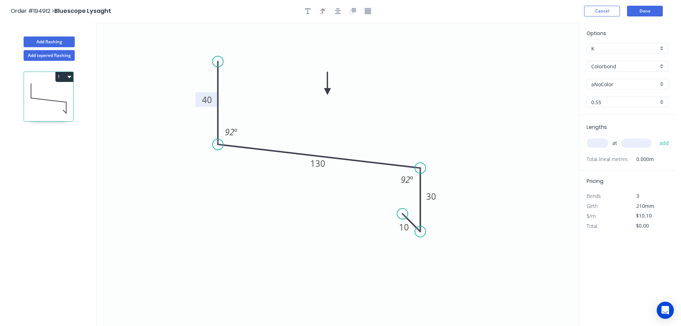
click at [662, 81] on div "aNoColor" at bounding box center [628, 84] width 82 height 11
click at [639, 98] on div "Surfmist" at bounding box center [627, 96] width 81 height 13
click at [598, 143] on input "text" at bounding box center [597, 142] width 21 height 9
click at [656, 137] on button "add" at bounding box center [664, 143] width 17 height 12
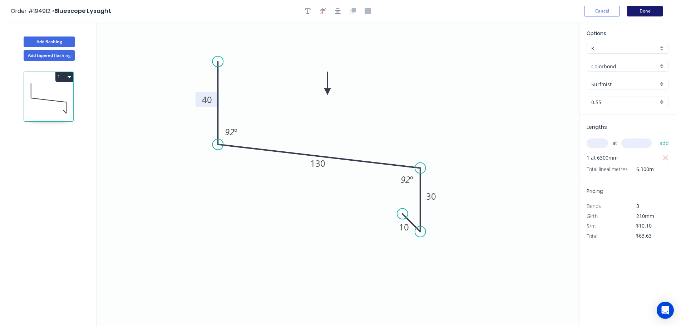
click at [647, 12] on button "Done" at bounding box center [645, 11] width 36 height 11
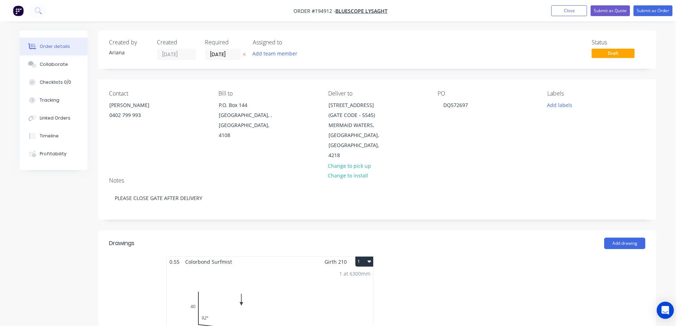
click at [365, 256] on button "1" at bounding box center [364, 261] width 18 height 10
click at [362, 274] on div "Use larger box size" at bounding box center [339, 279] width 55 height 10
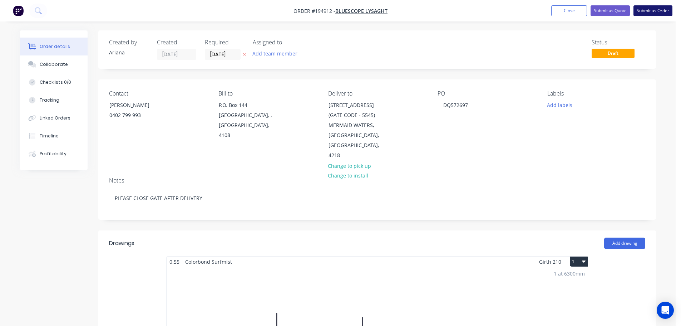
click at [651, 10] on button "Submit as Order" at bounding box center [653, 10] width 39 height 11
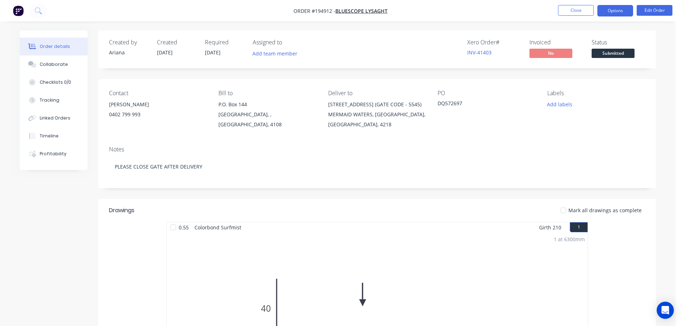
click at [615, 10] on button "Options" at bounding box center [616, 10] width 36 height 11
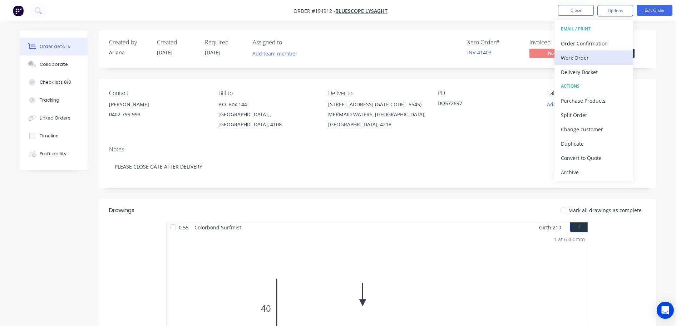
click at [586, 55] on div "Work Order" at bounding box center [594, 58] width 66 height 10
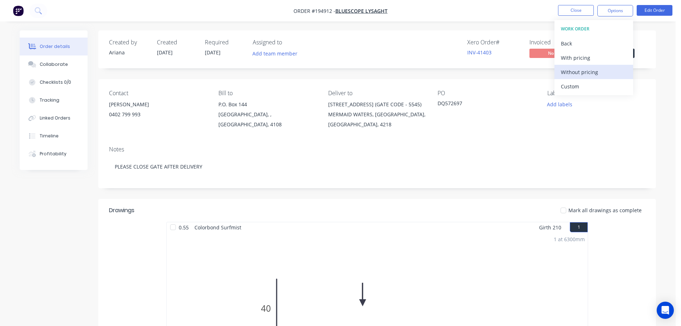
click at [574, 74] on div "Without pricing" at bounding box center [594, 72] width 66 height 10
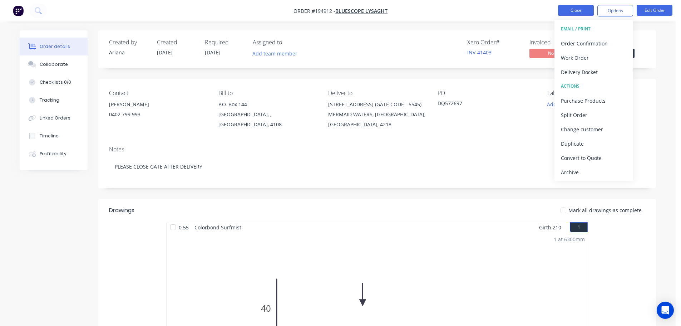
click at [575, 10] on button "Close" at bounding box center [576, 10] width 36 height 11
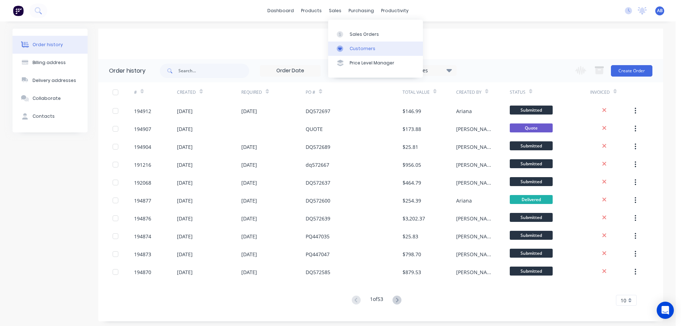
click at [359, 50] on div "Customers" at bounding box center [363, 48] width 26 height 6
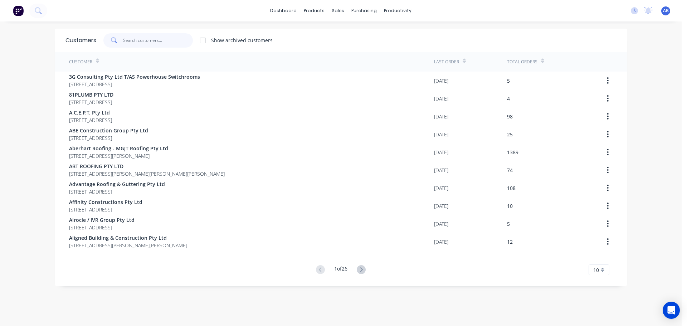
click at [162, 41] on input "text" at bounding box center [158, 40] width 70 height 14
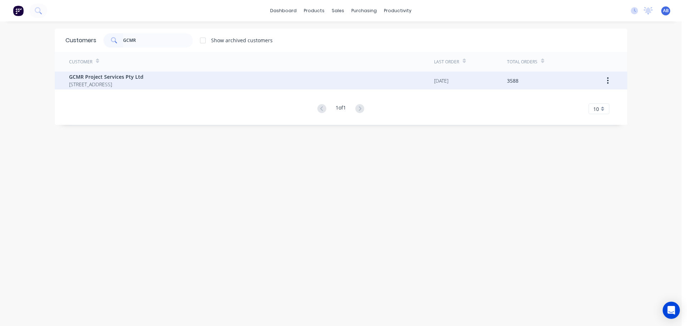
click at [143, 82] on span "[STREET_ADDRESS]" at bounding box center [106, 84] width 74 height 8
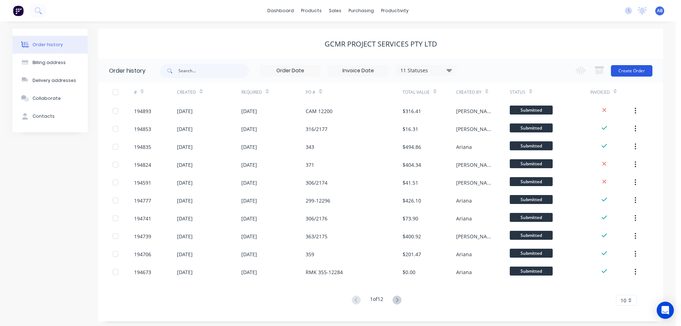
click at [634, 69] on button "Create Order" at bounding box center [631, 70] width 41 height 11
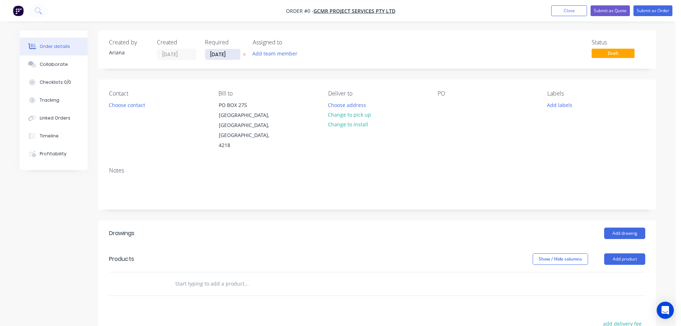
click at [224, 55] on input "[DATE]" at bounding box center [222, 54] width 35 height 11
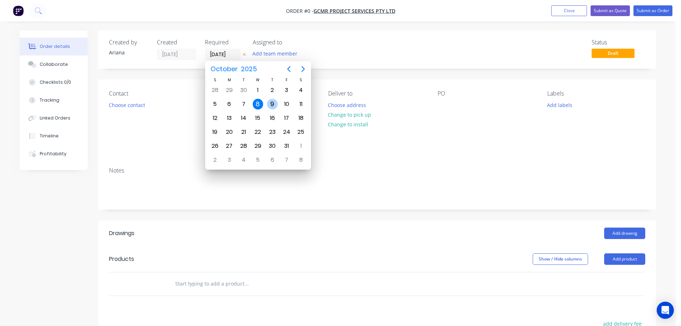
click at [273, 101] on div "9" at bounding box center [272, 104] width 11 height 11
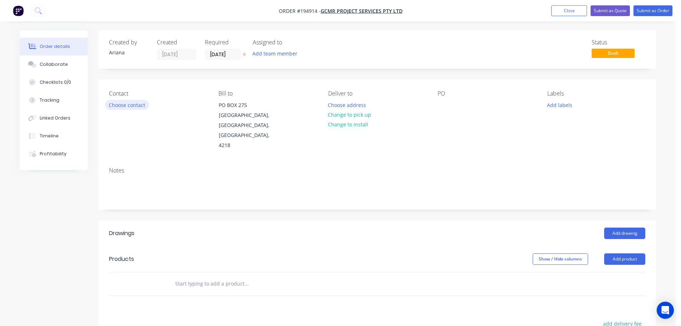
click at [121, 107] on button "Choose contact" at bounding box center [127, 105] width 44 height 10
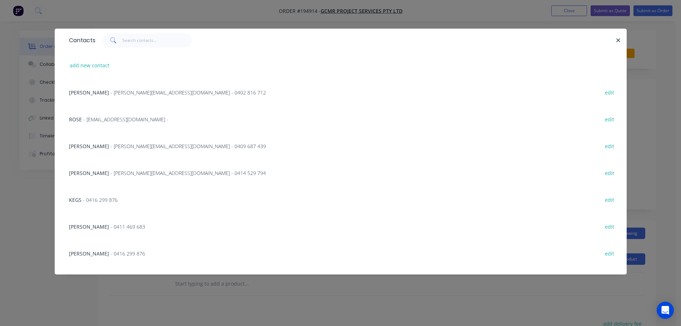
click at [113, 171] on span "- [PERSON_NAME][EMAIL_ADDRESS][DOMAIN_NAME] - 0414 529 794" at bounding box center [189, 173] width 156 height 7
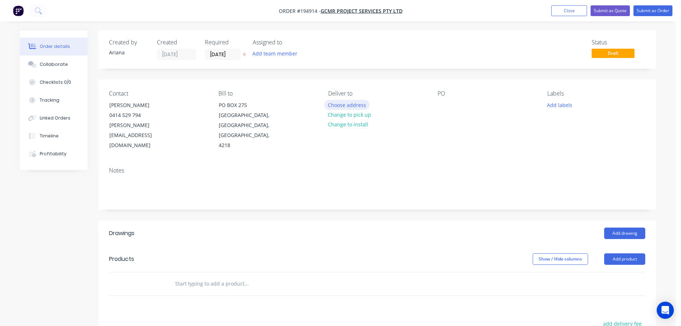
click at [353, 106] on button "Choose address" at bounding box center [347, 105] width 46 height 10
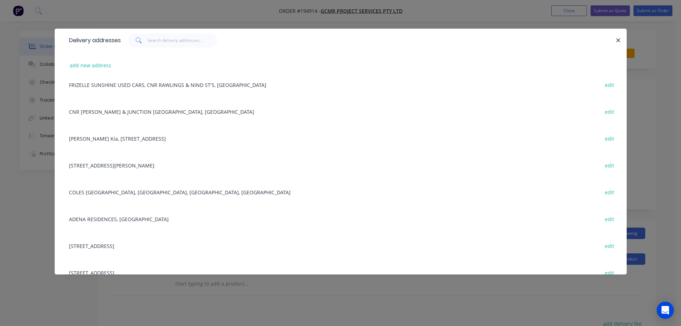
scroll to position [442, 0]
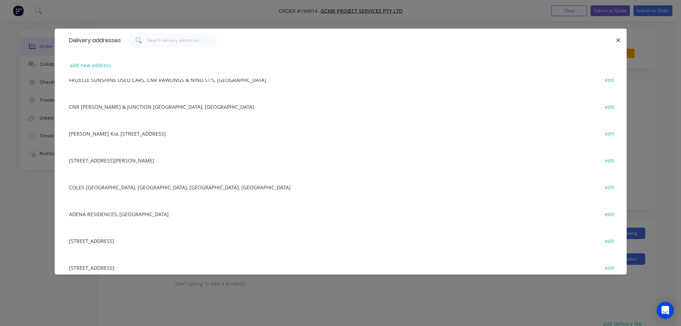
click at [123, 214] on div "ADENA RESIDENCES, [GEOGRAPHIC_DATA], WYNNUM edit" at bounding box center [340, 213] width 551 height 27
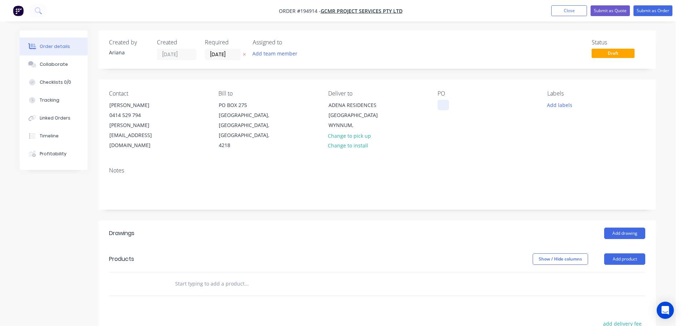
click at [443, 104] on div at bounding box center [443, 105] width 11 height 10
click at [541, 132] on div "Contact [PERSON_NAME] [PHONE_NUMBER] [PERSON_NAME][EMAIL_ADDRESS][DOMAIN_NAME] …" at bounding box center [377, 120] width 558 height 82
click at [560, 103] on button "Add labels" at bounding box center [559, 105] width 33 height 10
drag, startPoint x: 561, startPoint y: 157, endPoint x: 543, endPoint y: 157, distance: 18.6
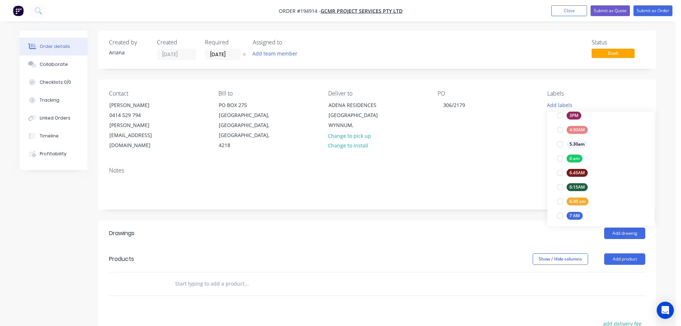
click at [561, 157] on div at bounding box center [560, 158] width 14 height 14
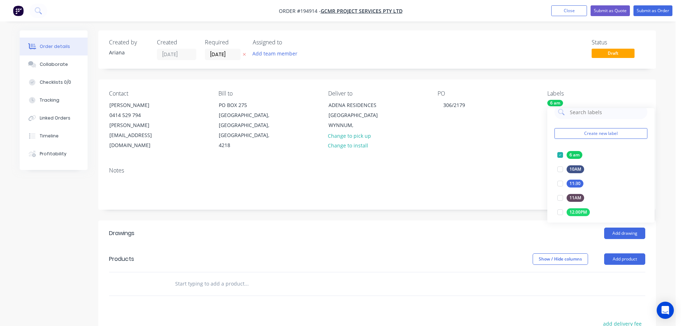
click at [501, 148] on div "Contact [PERSON_NAME] [PHONE_NUMBER] [PERSON_NAME][EMAIL_ADDRESS][DOMAIN_NAME] …" at bounding box center [377, 120] width 558 height 82
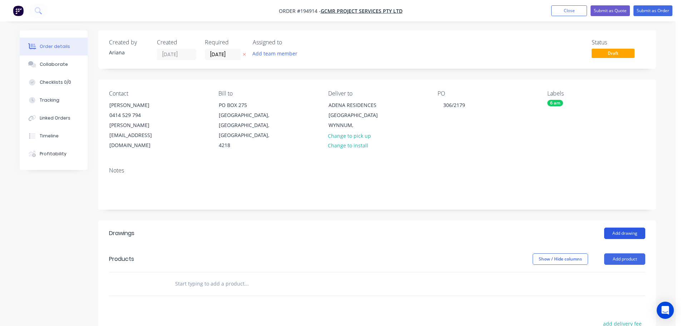
click at [628, 227] on button "Add drawing" at bounding box center [624, 232] width 41 height 11
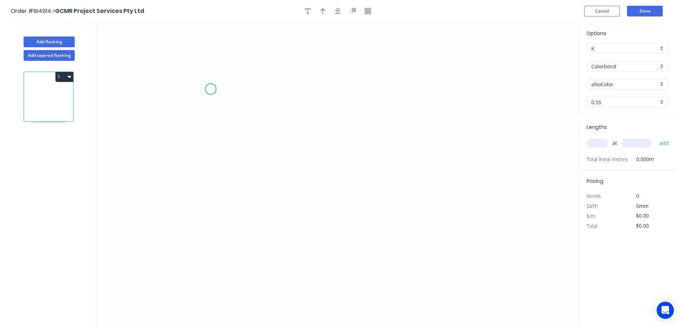
click at [211, 89] on icon "0" at bounding box center [338, 174] width 483 height 304
click at [211, 241] on icon "0" at bounding box center [338, 174] width 483 height 304
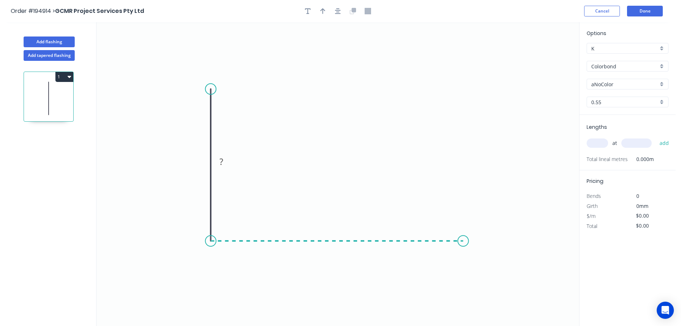
click at [463, 243] on icon "0 ?" at bounding box center [338, 174] width 483 height 304
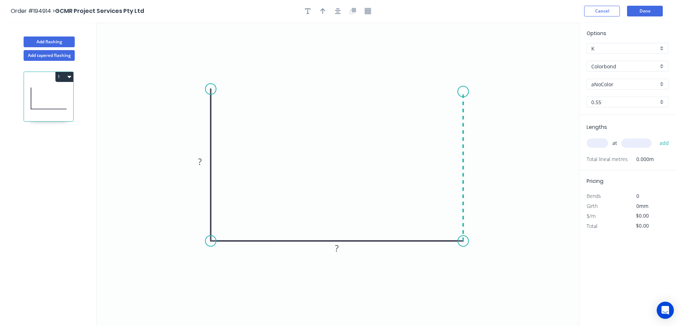
click at [466, 92] on icon "0 ? ?" at bounding box center [338, 174] width 483 height 304
click at [502, 112] on div "Crush & Fold" at bounding box center [502, 115] width 72 height 15
click at [454, 76] on tspan "10" at bounding box center [453, 79] width 10 height 12
click at [487, 112] on icon "0 ? ? CF 15 ?" at bounding box center [338, 174] width 483 height 304
drag, startPoint x: 459, startPoint y: 77, endPoint x: 439, endPoint y: 61, distance: 25.0
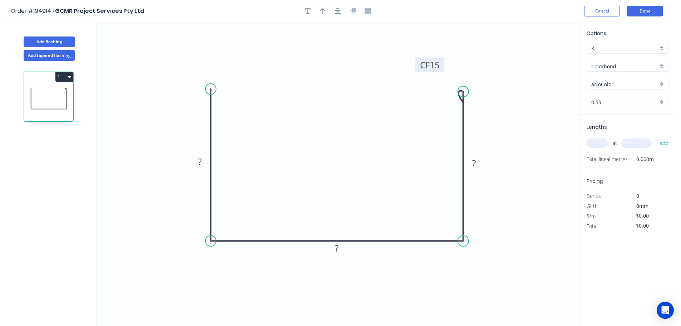
click at [439, 61] on rect at bounding box center [430, 65] width 29 height 15
drag, startPoint x: 211, startPoint y: 89, endPoint x: 210, endPoint y: 93, distance: 4.4
click at [210, 93] on circle at bounding box center [210, 93] width 11 height 11
click at [235, 117] on div "Crush & Fold" at bounding box center [246, 117] width 72 height 15
click at [229, 118] on div "Flip bend" at bounding box center [247, 119] width 72 height 15
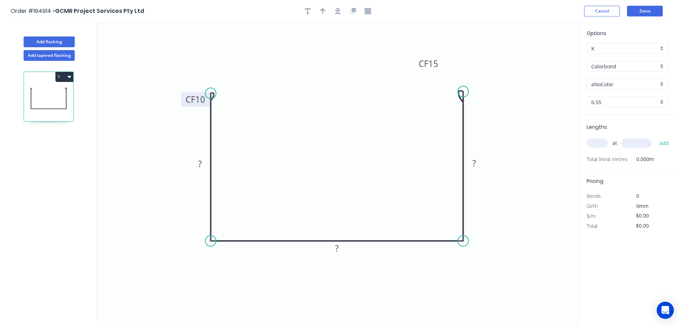
click at [201, 100] on tspan "10" at bounding box center [200, 99] width 10 height 12
click at [293, 115] on icon "0 CF 15 ? ? CF 15 ?" at bounding box center [338, 174] width 483 height 304
drag, startPoint x: 185, startPoint y: 99, endPoint x: 240, endPoint y: 68, distance: 62.3
click at [240, 68] on rect at bounding box center [249, 69] width 29 height 15
click at [202, 163] on rect at bounding box center [200, 164] width 14 height 10
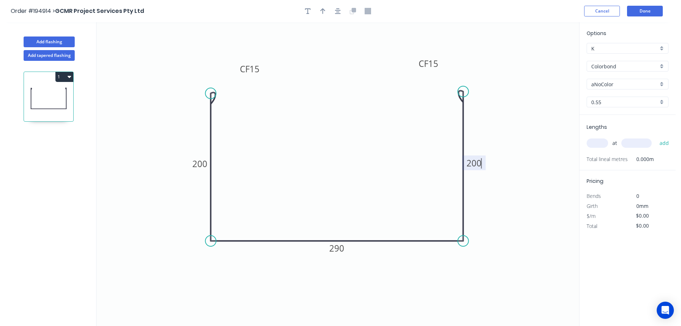
click at [504, 170] on icon "0 CF 15 200 290 CF 15 200" at bounding box center [338, 174] width 483 height 304
click at [324, 11] on icon "button" at bounding box center [322, 11] width 5 height 6
drag, startPoint x: 542, startPoint y: 55, endPoint x: 467, endPoint y: 280, distance: 236.4
click at [470, 278] on icon at bounding box center [473, 266] width 6 height 23
click at [467, 280] on icon at bounding box center [467, 271] width 6 height 23
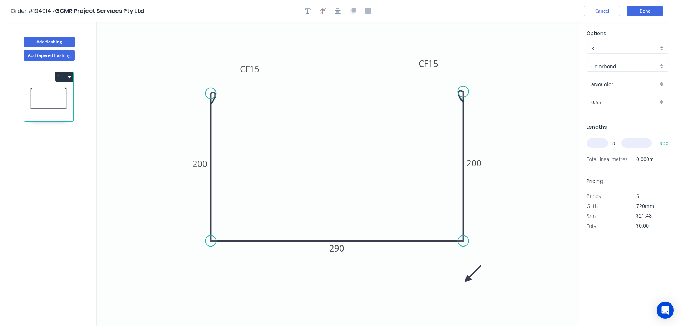
click at [467, 280] on icon at bounding box center [473, 273] width 21 height 21
click at [467, 280] on icon at bounding box center [475, 279] width 23 height 6
click at [663, 82] on div "aNoColor" at bounding box center [628, 84] width 82 height 11
click at [629, 146] on div "Monument" at bounding box center [627, 149] width 81 height 13
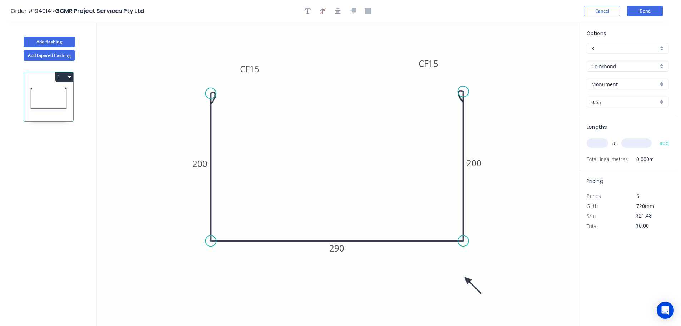
click at [599, 143] on input "text" at bounding box center [597, 142] width 21 height 9
click at [656, 137] on button "add" at bounding box center [664, 143] width 17 height 12
click at [646, 14] on button "Done" at bounding box center [645, 11] width 36 height 11
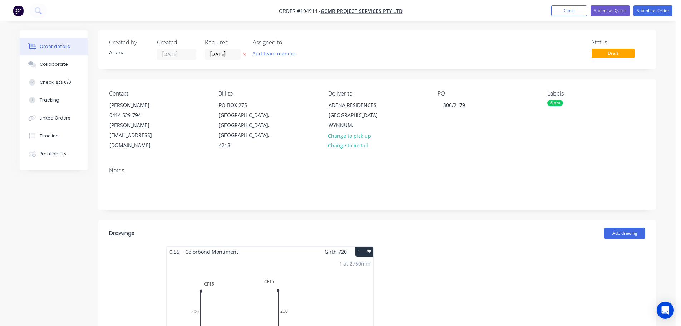
click at [351, 287] on div "1 at 2760mm Total lm $/M Total 2.76m $21.48 $59.28" at bounding box center [270, 311] width 207 height 109
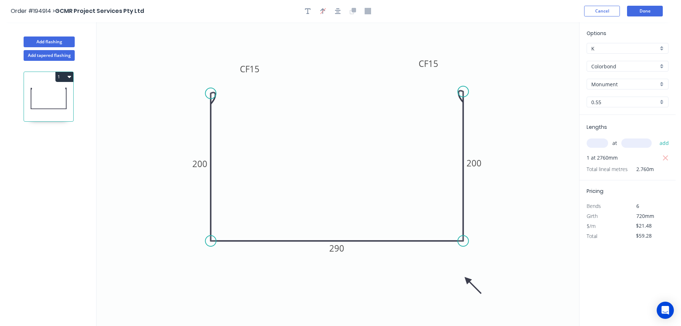
click at [65, 78] on button "1" at bounding box center [64, 77] width 18 height 10
click at [58, 94] on div "Duplicate" at bounding box center [39, 94] width 55 height 10
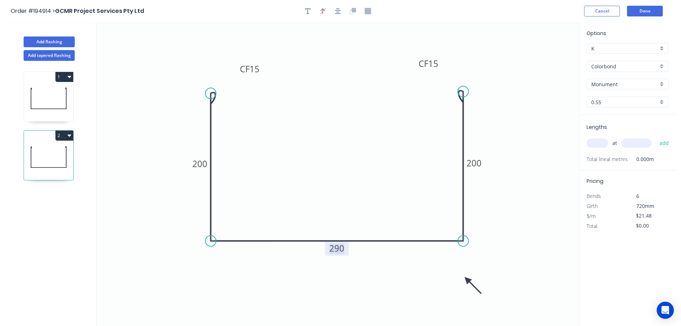
click at [340, 251] on tspan "290" at bounding box center [337, 248] width 15 height 12
click at [344, 223] on icon "0 CF 15 200 200 CF 15 200" at bounding box center [338, 174] width 483 height 304
click at [601, 144] on input "text" at bounding box center [597, 142] width 21 height 9
click at [639, 144] on input "text" at bounding box center [637, 142] width 30 height 9
click at [656, 137] on button "add" at bounding box center [664, 143] width 17 height 12
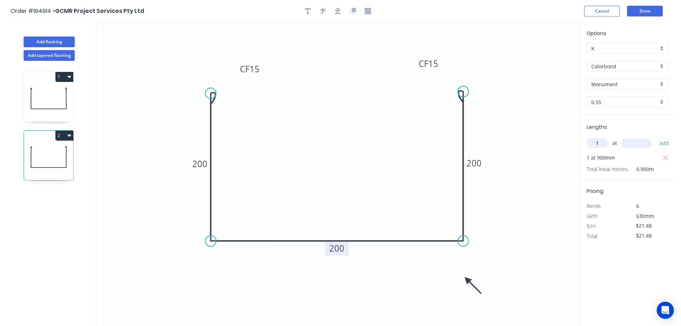
click at [639, 144] on input "text" at bounding box center [637, 142] width 30 height 9
click at [656, 137] on button "add" at bounding box center [664, 143] width 17 height 12
click at [66, 135] on button "2" at bounding box center [64, 136] width 18 height 10
click at [46, 151] on div "Duplicate" at bounding box center [39, 153] width 55 height 10
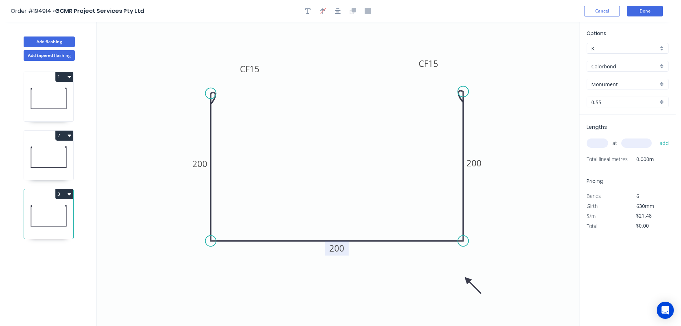
click at [341, 247] on tspan "200" at bounding box center [337, 248] width 15 height 12
click at [353, 227] on icon "0 CF 15 200 400 CF 15 200" at bounding box center [338, 174] width 483 height 304
click at [602, 144] on input "text" at bounding box center [597, 142] width 21 height 9
click at [646, 143] on input "text" at bounding box center [637, 142] width 30 height 9
click at [656, 137] on button "add" at bounding box center [664, 143] width 17 height 12
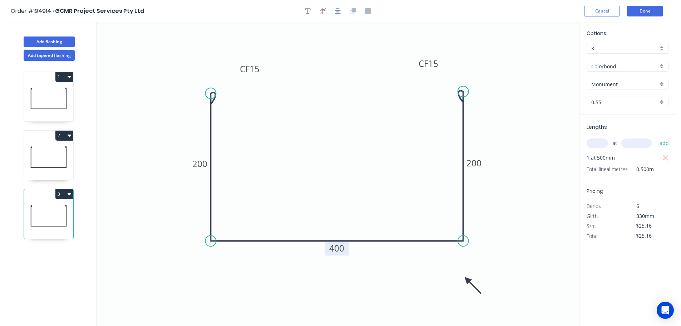
click at [63, 193] on button "3" at bounding box center [64, 194] width 18 height 10
click at [56, 211] on div "Duplicate" at bounding box center [39, 212] width 55 height 10
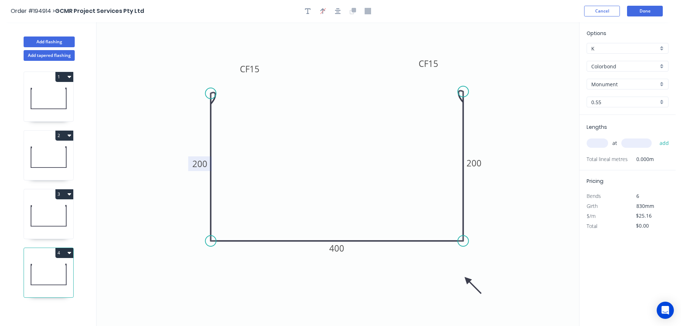
click at [206, 163] on tspan "200" at bounding box center [199, 164] width 15 height 12
drag, startPoint x: 221, startPoint y: 163, endPoint x: 347, endPoint y: 258, distance: 157.8
click at [224, 163] on icon "0 CF 15 160 400 CF 15 200" at bounding box center [338, 174] width 483 height 304
click at [342, 248] on tspan "400" at bounding box center [337, 248] width 15 height 12
click at [346, 223] on icon "0 CF 15 160 170 CF 15 200" at bounding box center [338, 174] width 483 height 304
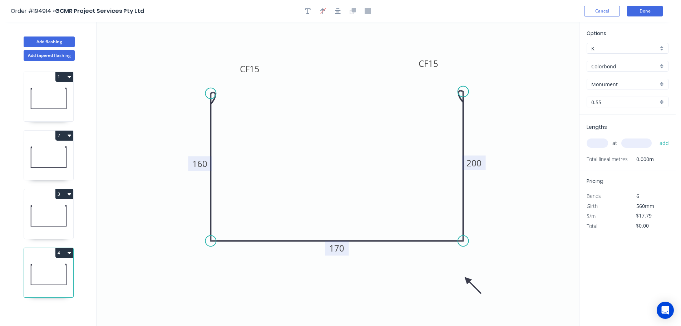
click at [478, 161] on tspan "200" at bounding box center [474, 163] width 15 height 12
click at [491, 194] on icon "0 CF 15 160 170 CF 15 160" at bounding box center [338, 174] width 483 height 304
click at [603, 143] on input "text" at bounding box center [597, 142] width 21 height 9
click at [635, 142] on input "text" at bounding box center [637, 142] width 30 height 9
click at [656, 137] on button "add" at bounding box center [664, 143] width 17 height 12
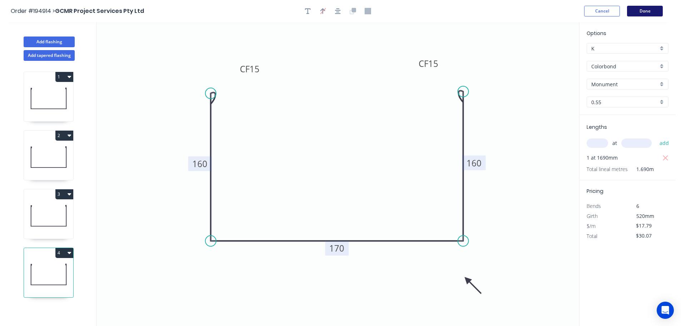
click at [646, 11] on button "Done" at bounding box center [645, 11] width 36 height 11
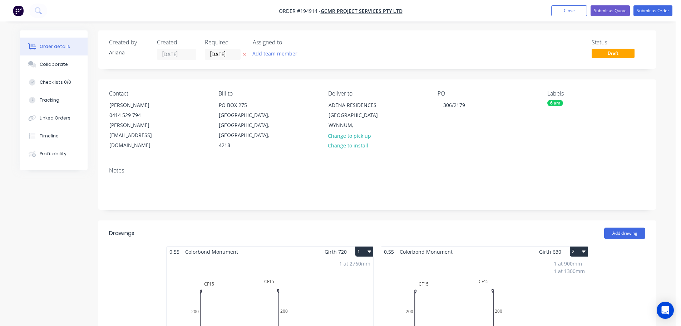
click at [510, 270] on div "1 at 900mm 1 at 1300mm Total lm $/M Total 2.2m $21.48 $49.40" at bounding box center [484, 311] width 207 height 109
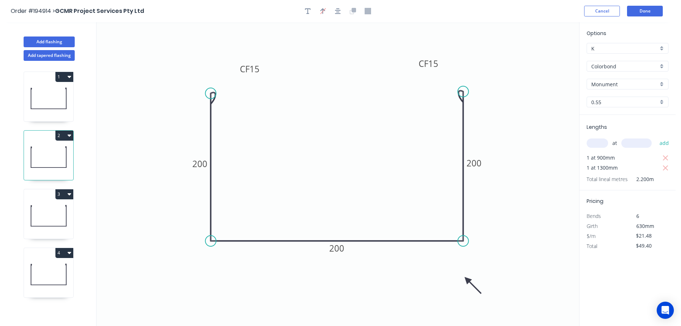
click at [56, 270] on icon at bounding box center [48, 274] width 49 height 46
click at [47, 39] on button "Add flashing" at bounding box center [49, 41] width 51 height 11
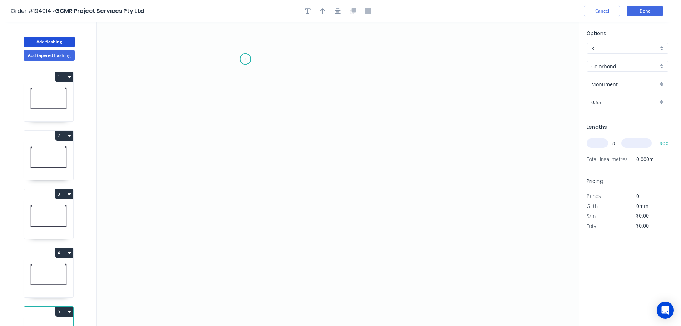
click at [245, 59] on icon "0" at bounding box center [338, 174] width 483 height 304
click at [245, 224] on icon "0" at bounding box center [338, 174] width 483 height 304
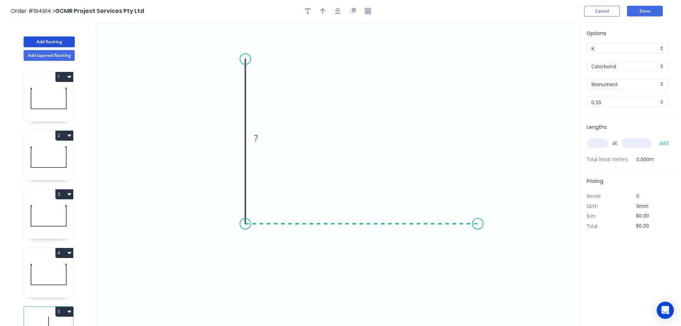
click at [478, 220] on icon "0 ?" at bounding box center [338, 174] width 483 height 304
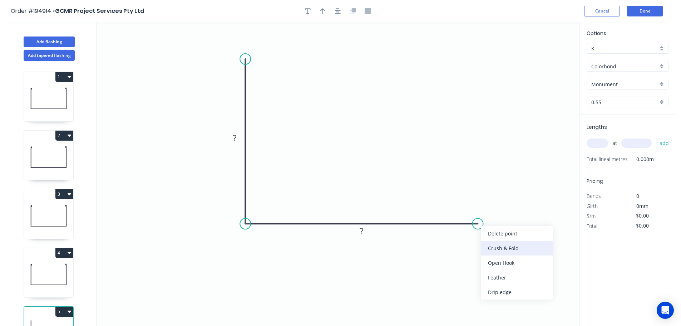
click at [506, 247] on div "Crush & Fold" at bounding box center [517, 248] width 72 height 15
click at [473, 234] on tspan "10" at bounding box center [473, 236] width 10 height 12
click at [521, 253] on icon "0 ? CF 15 ?" at bounding box center [338, 174] width 483 height 304
drag, startPoint x: 482, startPoint y: 240, endPoint x: 508, endPoint y: 200, distance: 48.0
click at [508, 200] on rect at bounding box center [495, 195] width 29 height 15
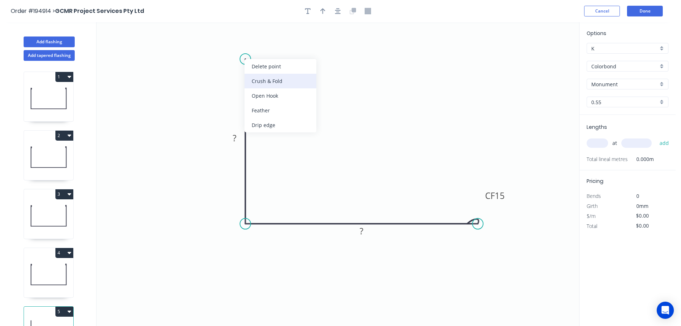
click at [264, 82] on div "Crush & Fold" at bounding box center [281, 81] width 72 height 15
click at [268, 80] on div "Flip bend" at bounding box center [280, 82] width 72 height 15
click at [267, 45] on tspan "10" at bounding box center [265, 46] width 10 height 12
click at [277, 46] on icon "0 CF 15 ? CF 15 ?" at bounding box center [338, 174] width 483 height 304
drag, startPoint x: 272, startPoint y: 47, endPoint x: 293, endPoint y: 40, distance: 22.5
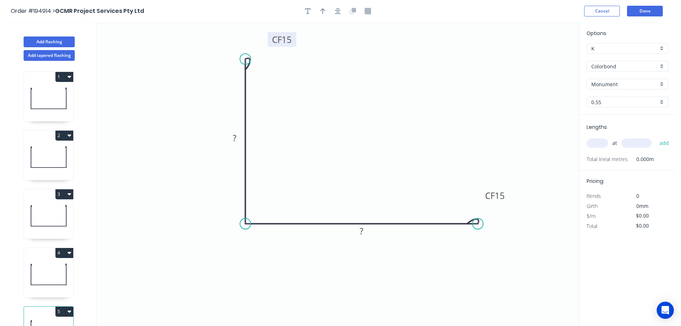
click at [293, 40] on rect at bounding box center [282, 39] width 29 height 15
drag, startPoint x: 507, startPoint y: 196, endPoint x: 509, endPoint y: 192, distance: 5.3
click at [509, 192] on rect at bounding box center [497, 190] width 29 height 15
click at [236, 136] on tspan "?" at bounding box center [235, 138] width 4 height 12
click at [280, 135] on icon "0 CF 15 160 CF 15 160" at bounding box center [338, 174] width 483 height 304
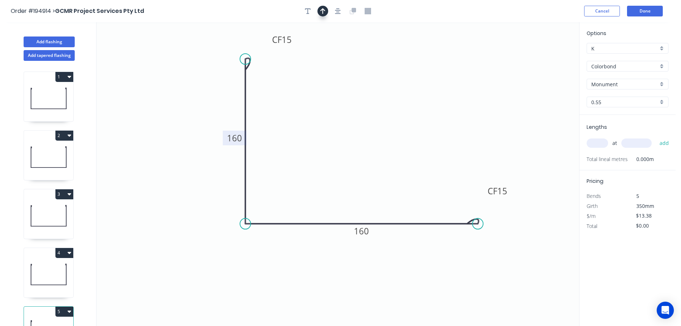
click at [322, 10] on icon "button" at bounding box center [322, 11] width 5 height 6
drag, startPoint x: 543, startPoint y: 58, endPoint x: 245, endPoint y: 273, distance: 367.5
click at [245, 273] on icon at bounding box center [248, 263] width 6 height 23
click at [245, 273] on icon at bounding box center [245, 264] width 6 height 23
click at [245, 273] on icon at bounding box center [251, 267] width 21 height 21
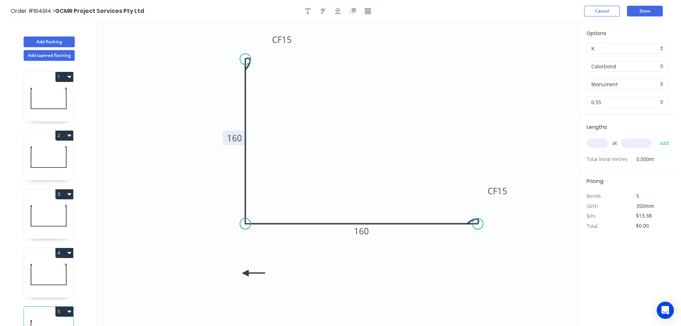
click at [245, 273] on icon at bounding box center [253, 273] width 23 height 6
click at [245, 273] on icon at bounding box center [245, 281] width 6 height 23
click at [600, 143] on input "text" at bounding box center [597, 142] width 21 height 9
click at [656, 137] on button "add" at bounding box center [664, 143] width 17 height 12
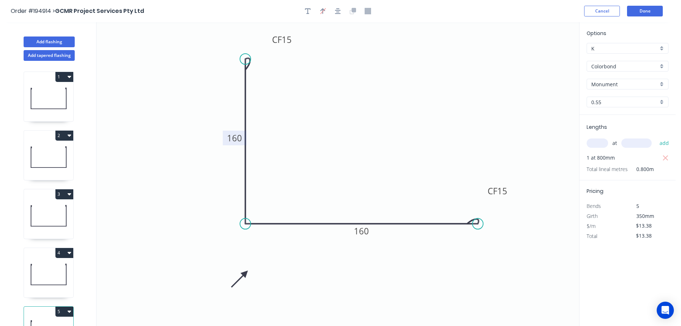
click at [430, 121] on icon "0 CF 15 160 CF 15 160" at bounding box center [338, 174] width 483 height 304
click at [38, 40] on button "Add flashing" at bounding box center [49, 41] width 51 height 11
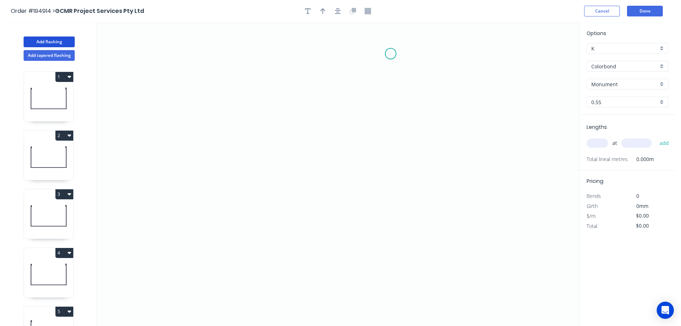
click at [391, 54] on icon "0" at bounding box center [338, 174] width 483 height 304
click at [319, 51] on icon "0" at bounding box center [338, 174] width 483 height 304
click at [316, 205] on icon "0 ?" at bounding box center [338, 174] width 483 height 304
click at [316, 205] on circle at bounding box center [319, 205] width 11 height 11
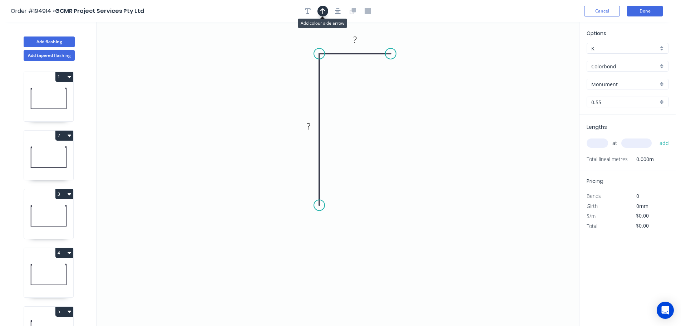
click at [321, 10] on icon "button" at bounding box center [322, 11] width 5 height 6
drag, startPoint x: 463, startPoint y: 80, endPoint x: 255, endPoint y: 108, distance: 210.7
click at [257, 108] on icon at bounding box center [260, 103] width 6 height 23
click at [255, 108] on icon at bounding box center [254, 99] width 6 height 23
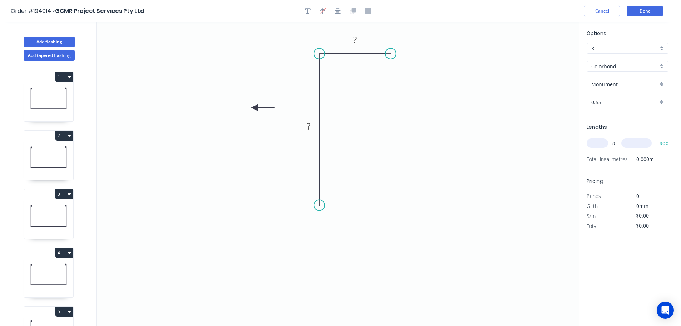
click at [255, 108] on icon at bounding box center [262, 107] width 23 height 6
click at [255, 108] on icon at bounding box center [260, 113] width 21 height 21
click at [255, 108] on icon at bounding box center [249, 113] width 21 height 21
click at [308, 126] on tspan "?" at bounding box center [309, 126] width 4 height 12
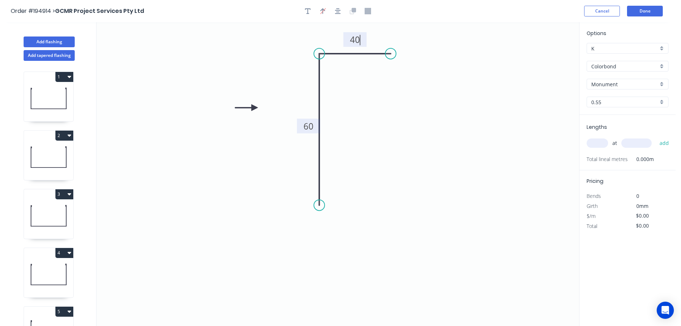
click at [361, 131] on icon "0 60 40" at bounding box center [338, 174] width 483 height 304
click at [455, 137] on icon "0 60 40" at bounding box center [338, 174] width 483 height 304
click at [398, 108] on icon "0 60 40" at bounding box center [338, 174] width 483 height 304
click at [550, 136] on icon "0 60 40" at bounding box center [338, 174] width 483 height 304
click at [600, 142] on input "text" at bounding box center [597, 142] width 21 height 9
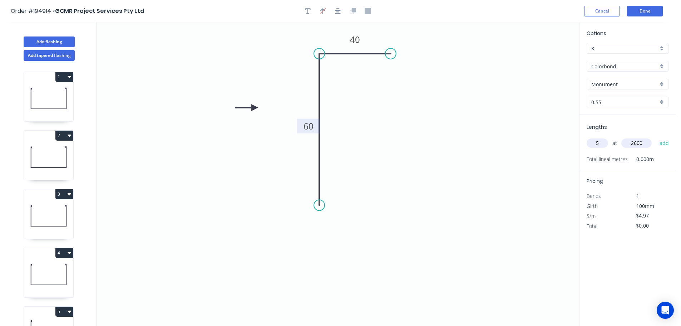
click at [656, 137] on button "add" at bounding box center [664, 143] width 17 height 12
click at [42, 57] on button "Add tapered flashing" at bounding box center [49, 55] width 51 height 11
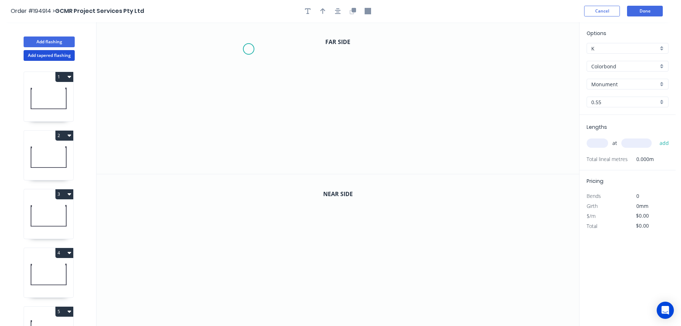
click at [249, 49] on icon "0" at bounding box center [338, 98] width 483 height 152
click at [252, 103] on icon "0" at bounding box center [338, 98] width 483 height 152
click at [482, 95] on icon "0 ?" at bounding box center [338, 98] width 483 height 152
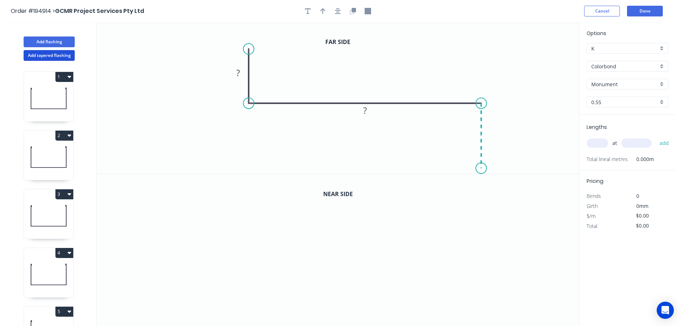
click at [479, 168] on icon "0 ? ?" at bounding box center [338, 98] width 483 height 152
click at [462, 150] on icon "0 ? ? ?" at bounding box center [338, 98] width 483 height 152
click at [462, 150] on circle at bounding box center [461, 148] width 11 height 11
click at [239, 70] on tspan "?" at bounding box center [238, 73] width 4 height 12
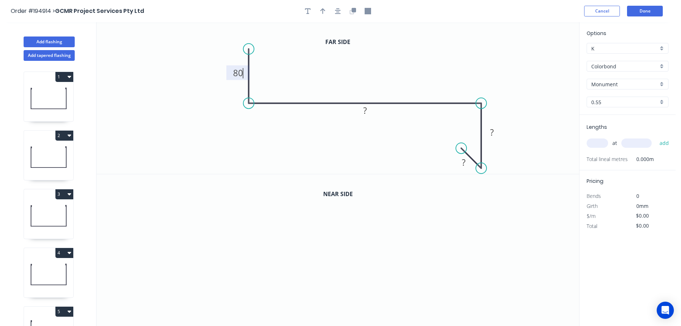
click at [457, 68] on icon "0 80 ? ? ?" at bounding box center [338, 98] width 483 height 152
click at [368, 113] on rect at bounding box center [365, 111] width 14 height 10
click at [406, 85] on icon "0 80 265 ? ?" at bounding box center [338, 98] width 483 height 152
click at [491, 133] on tspan "?" at bounding box center [492, 132] width 4 height 12
click at [464, 164] on tspan "?" at bounding box center [464, 162] width 4 height 12
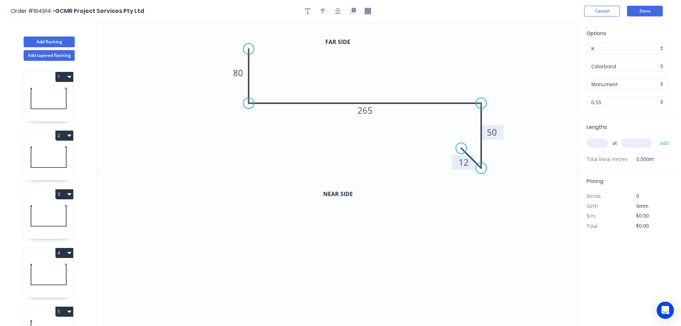
click at [519, 76] on icon "0 80 265 50 12" at bounding box center [338, 98] width 483 height 152
click at [321, 13] on icon "button" at bounding box center [322, 11] width 5 height 6
drag, startPoint x: 544, startPoint y: 57, endPoint x: 384, endPoint y: 72, distance: 160.2
click at [384, 72] on icon at bounding box center [384, 63] width 6 height 23
click at [356, 13] on button "button" at bounding box center [353, 11] width 11 height 11
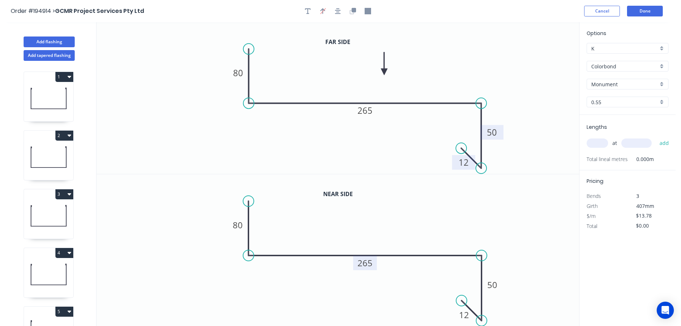
click at [371, 264] on tspan "265" at bounding box center [365, 263] width 15 height 12
click at [416, 219] on icon "0 80 255 50 12" at bounding box center [338, 250] width 483 height 152
click at [596, 142] on input "text" at bounding box center [597, 142] width 21 height 9
click at [637, 142] on input "text" at bounding box center [637, 142] width 30 height 9
click at [656, 137] on button "add" at bounding box center [664, 143] width 17 height 12
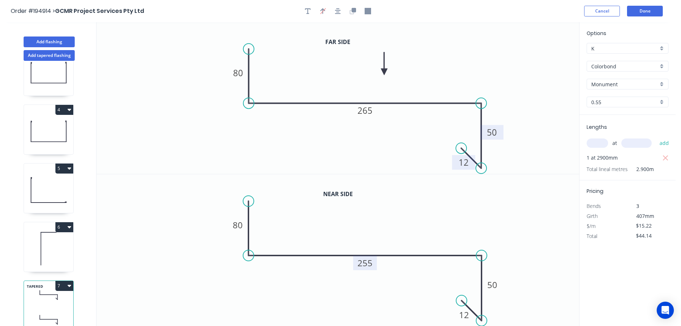
scroll to position [148, 0]
click at [65, 281] on button "7" at bounding box center [64, 286] width 18 height 10
click at [55, 298] on div "Duplicate" at bounding box center [39, 303] width 55 height 10
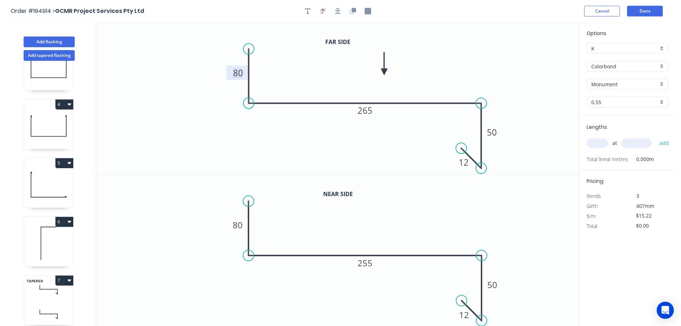
click at [241, 71] on tspan "80" at bounding box center [238, 73] width 10 height 12
click at [240, 225] on tspan "80" at bounding box center [238, 225] width 10 height 12
click at [386, 225] on icon "0 50 255 50 12" at bounding box center [338, 250] width 483 height 152
click at [372, 110] on tspan "265" at bounding box center [365, 110] width 15 height 12
click at [393, 156] on icon "0 50 260 50 12" at bounding box center [338, 98] width 483 height 152
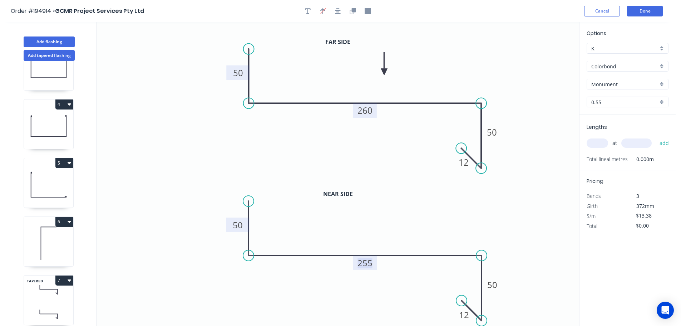
click at [370, 262] on tspan "255" at bounding box center [365, 263] width 15 height 12
click at [383, 245] on icon "0 50 250 50 12" at bounding box center [338, 250] width 483 height 152
click at [595, 143] on input "text" at bounding box center [597, 142] width 21 height 9
click at [638, 141] on input "text" at bounding box center [637, 142] width 30 height 9
click at [656, 137] on button "add" at bounding box center [664, 143] width 17 height 12
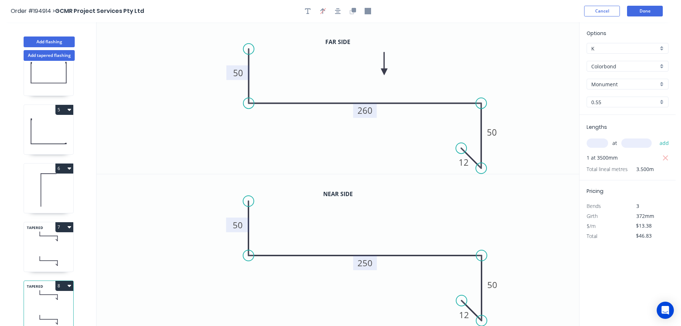
scroll to position [207, 0]
click at [64, 281] on button "8" at bounding box center [64, 286] width 18 height 10
click at [53, 298] on div "Duplicate" at bounding box center [39, 303] width 55 height 10
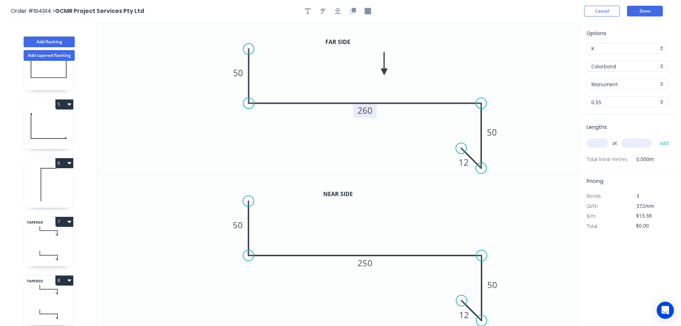
click at [369, 111] on tspan "260" at bounding box center [365, 110] width 15 height 12
click at [385, 113] on icon "0 50 265 50 12" at bounding box center [338, 98] width 483 height 152
click at [369, 263] on tspan "250" at bounding box center [365, 263] width 15 height 12
click at [393, 232] on icon "0 50 255 50 12" at bounding box center [338, 250] width 483 height 152
click at [605, 142] on input "text" at bounding box center [597, 142] width 21 height 9
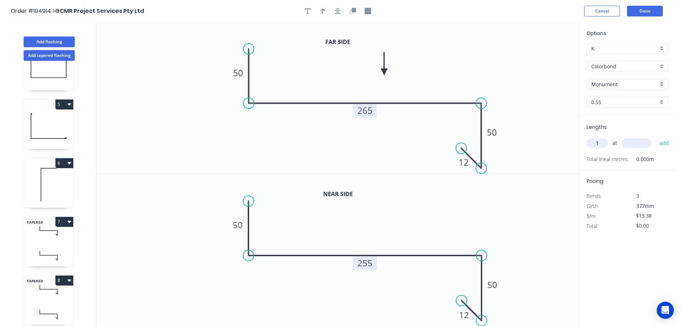
click at [644, 141] on input "text" at bounding box center [637, 142] width 30 height 9
click at [656, 137] on button "add" at bounding box center [664, 143] width 17 height 12
click at [54, 39] on button "Add flashing" at bounding box center [49, 41] width 51 height 11
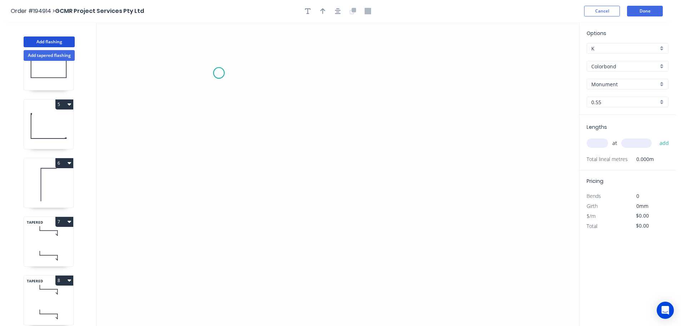
click at [219, 73] on icon "0" at bounding box center [338, 174] width 483 height 304
click at [220, 178] on icon "0" at bounding box center [338, 174] width 483 height 304
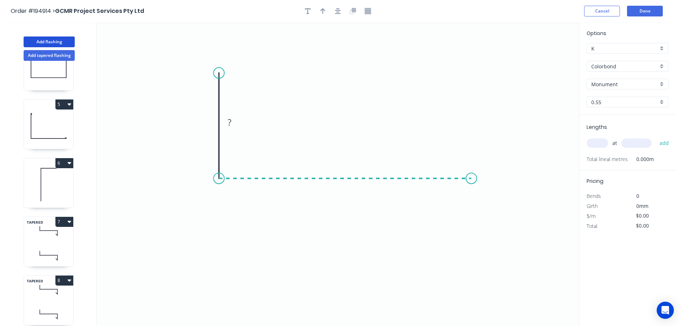
click at [472, 173] on icon "0 ?" at bounding box center [338, 174] width 483 height 304
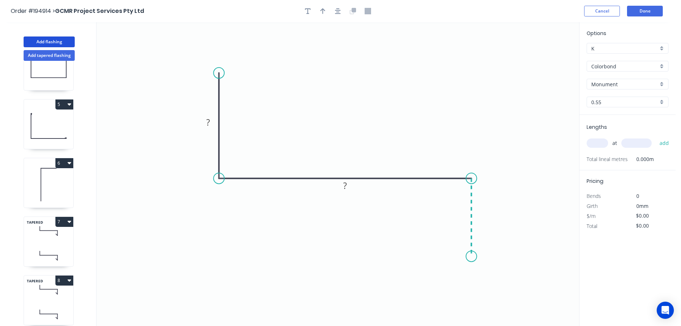
click at [472, 256] on icon "0 ? ?" at bounding box center [338, 174] width 483 height 304
click at [451, 237] on icon "0 ? ? ?" at bounding box center [338, 174] width 483 height 304
click at [451, 237] on circle at bounding box center [451, 235] width 11 height 11
click at [208, 120] on tspan "?" at bounding box center [208, 122] width 4 height 12
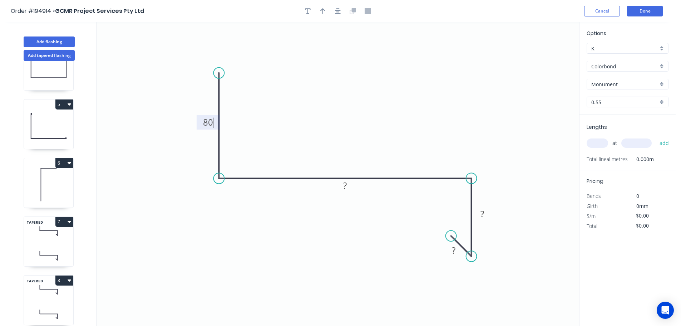
click at [248, 117] on icon "0 80 ? ? ?" at bounding box center [338, 174] width 483 height 304
click at [345, 187] on tspan "?" at bounding box center [345, 186] width 4 height 12
click at [354, 154] on icon "0 80 265 ? ?" at bounding box center [338, 174] width 483 height 304
click at [484, 214] on rect at bounding box center [482, 214] width 14 height 10
click at [455, 252] on tspan "?" at bounding box center [454, 250] width 4 height 12
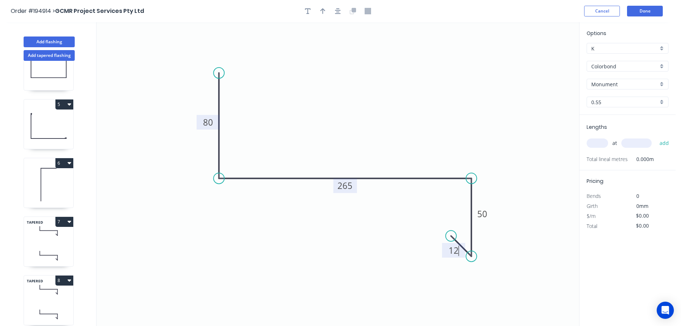
click at [476, 153] on icon "0 80 265 50 12" at bounding box center [338, 174] width 483 height 304
click at [320, 8] on button "button" at bounding box center [323, 11] width 11 height 11
drag, startPoint x: 500, startPoint y: 78, endPoint x: 339, endPoint y: 110, distance: 164.2
click at [339, 110] on icon at bounding box center [340, 101] width 6 height 23
click at [604, 141] on input "text" at bounding box center [597, 142] width 21 height 9
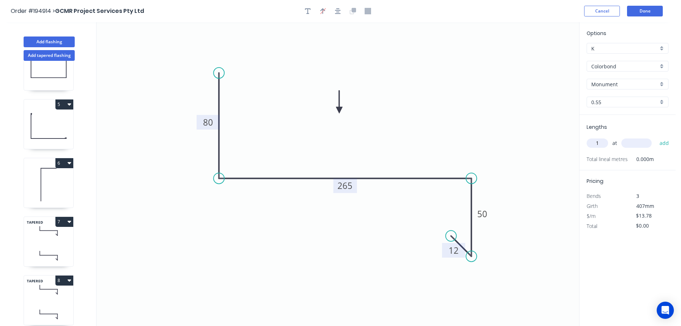
click at [640, 143] on input "text" at bounding box center [637, 142] width 30 height 9
click at [656, 137] on button "add" at bounding box center [664, 143] width 17 height 12
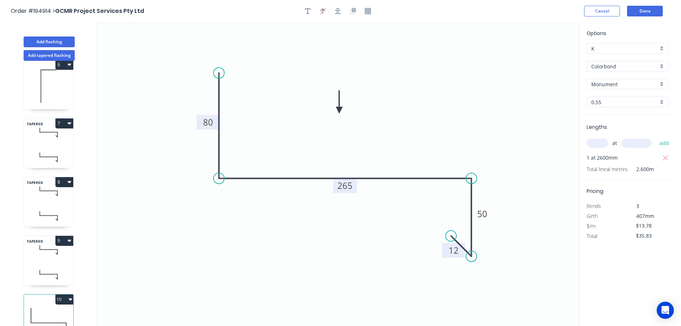
scroll to position [324, 0]
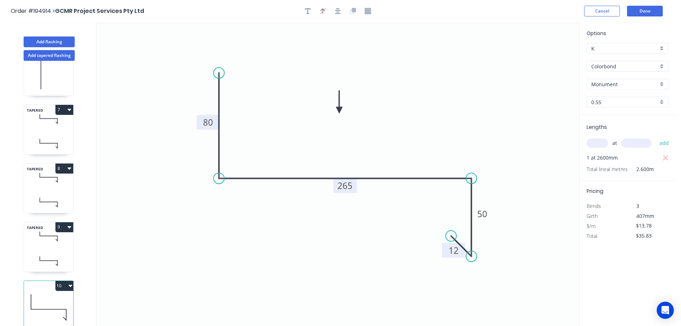
click at [65, 281] on button "10" at bounding box center [64, 286] width 18 height 10
click at [46, 298] on div "Duplicate" at bounding box center [39, 303] width 55 height 10
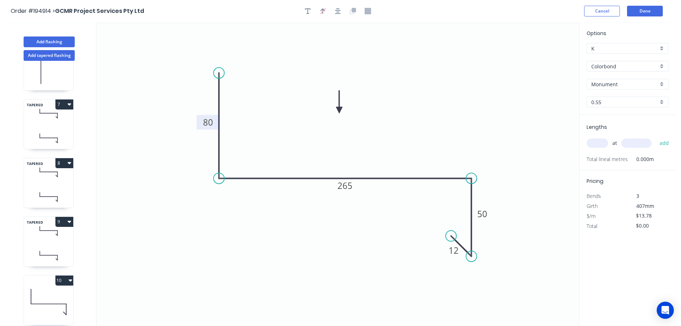
click at [210, 123] on tspan "80" at bounding box center [208, 122] width 10 height 12
drag, startPoint x: 232, startPoint y: 121, endPoint x: 331, endPoint y: 170, distance: 110.2
click at [234, 121] on icon "0 50 265 50 12" at bounding box center [338, 174] width 483 height 304
click at [350, 184] on tspan "265" at bounding box center [345, 186] width 15 height 12
click at [364, 161] on icon "0 50 280 50 12" at bounding box center [338, 174] width 483 height 304
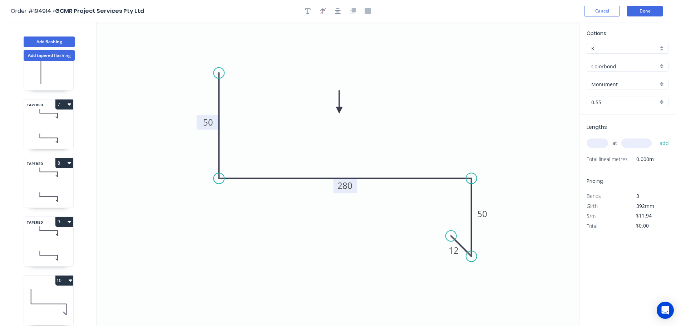
click at [602, 143] on input "text" at bounding box center [597, 142] width 21 height 9
click at [649, 143] on input "text" at bounding box center [637, 142] width 30 height 9
click at [656, 137] on button "add" at bounding box center [664, 143] width 17 height 12
click at [55, 40] on button "Add flashing" at bounding box center [49, 41] width 51 height 11
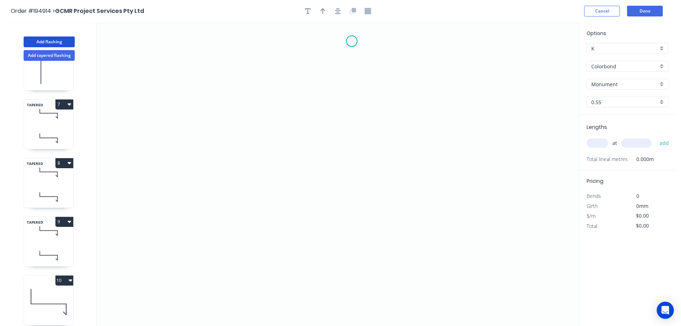
click at [352, 41] on icon "0" at bounding box center [338, 174] width 483 height 304
click at [330, 63] on icon at bounding box center [341, 52] width 22 height 22
click at [330, 165] on icon "0 ?" at bounding box center [338, 174] width 483 height 304
click at [351, 190] on icon "0 ? ?" at bounding box center [338, 174] width 483 height 304
click at [354, 278] on icon "0 ? ? ?" at bounding box center [338, 174] width 483 height 304
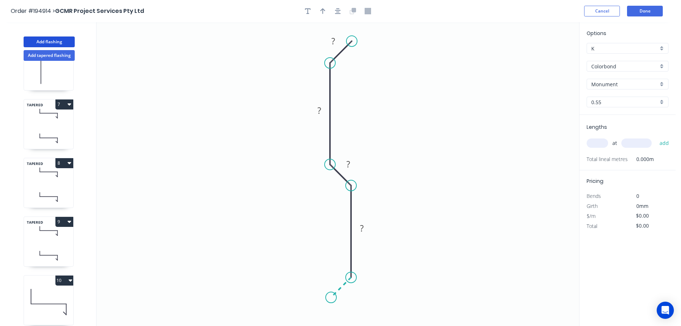
click at [331, 300] on icon "0 ? ? ? ?" at bounding box center [338, 174] width 483 height 304
click at [331, 300] on circle at bounding box center [331, 297] width 11 height 11
click at [376, 63] on div "Crush & Fold" at bounding box center [388, 65] width 72 height 15
drag, startPoint x: 361, startPoint y: 24, endPoint x: 399, endPoint y: 35, distance: 39.6
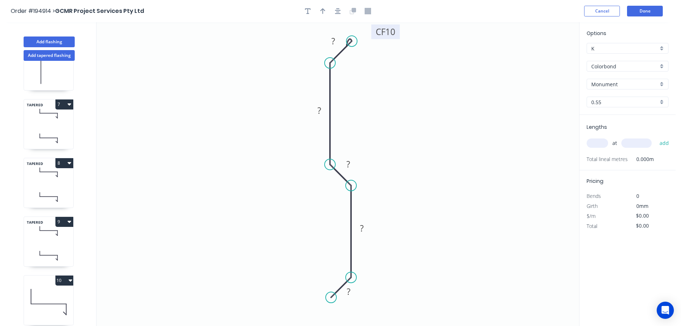
click at [399, 35] on rect at bounding box center [386, 31] width 29 height 15
click at [334, 38] on tspan "?" at bounding box center [334, 41] width 4 height 12
click at [442, 105] on icon "0 ? ? ? ? CF 10 10" at bounding box center [338, 174] width 483 height 304
click at [320, 108] on tspan "?" at bounding box center [320, 110] width 4 height 12
click at [401, 113] on icon "0 ? ? ? 40 CF 10 10" at bounding box center [338, 174] width 483 height 304
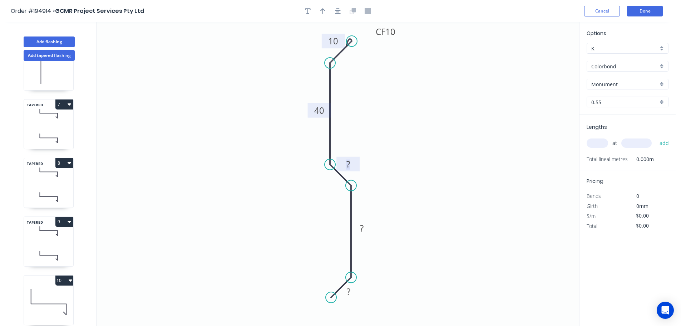
click at [350, 160] on tspan "?" at bounding box center [349, 164] width 4 height 12
click at [382, 153] on icon "0 ? ? 10 40 CF 10 10" at bounding box center [338, 174] width 483 height 304
click at [363, 227] on tspan "?" at bounding box center [362, 228] width 4 height 12
click at [388, 223] on icon "0 ? 30 10 40 CF 10 10" at bounding box center [338, 174] width 483 height 304
click at [350, 292] on tspan "?" at bounding box center [349, 291] width 4 height 12
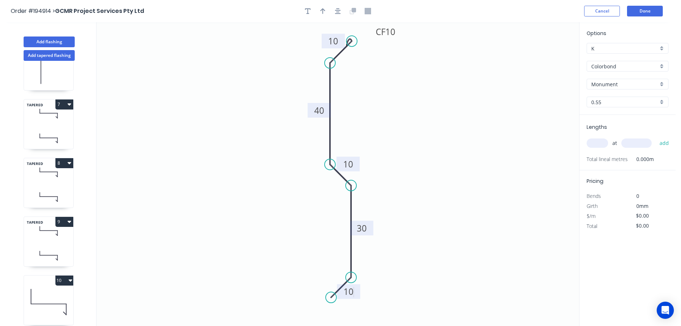
click at [413, 233] on icon "0 10 30 10 40 CF 10 10" at bounding box center [338, 174] width 483 height 304
click at [324, 11] on icon "button" at bounding box center [322, 11] width 5 height 6
drag, startPoint x: 543, startPoint y: 57, endPoint x: 428, endPoint y: 122, distance: 132.6
click at [428, 122] on icon at bounding box center [429, 113] width 6 height 23
click at [428, 122] on icon at bounding box center [428, 114] width 6 height 23
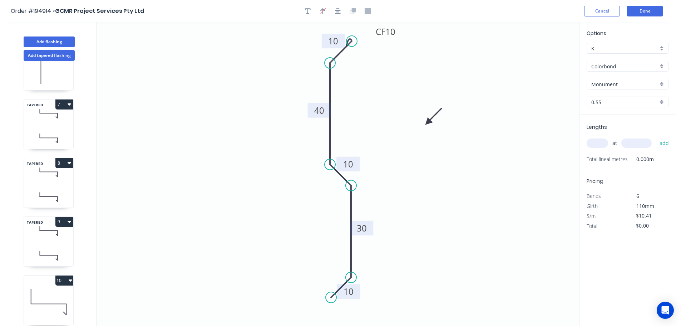
click at [604, 142] on input "text" at bounding box center [597, 142] width 21 height 9
click at [636, 142] on input "text" at bounding box center [637, 142] width 30 height 9
click at [656, 137] on button "add" at bounding box center [664, 143] width 17 height 12
click at [644, 142] on input "text" at bounding box center [637, 142] width 30 height 9
click at [656, 137] on button "add" at bounding box center [664, 143] width 17 height 12
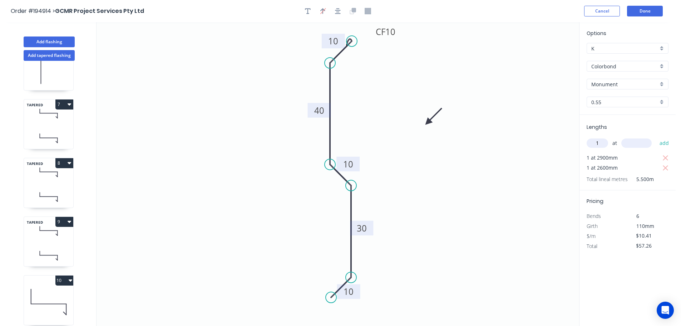
click at [633, 140] on input "text" at bounding box center [637, 142] width 30 height 9
click at [656, 137] on button "add" at bounding box center [664, 143] width 17 height 12
click at [637, 144] on input "text" at bounding box center [637, 142] width 30 height 9
click at [656, 137] on button "add" at bounding box center [664, 143] width 17 height 12
click at [641, 142] on input "text" at bounding box center [637, 142] width 30 height 9
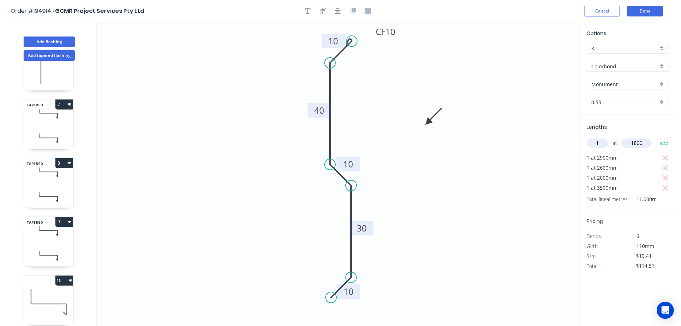
click at [656, 137] on button "add" at bounding box center [664, 143] width 17 height 12
click at [646, 11] on button "Done" at bounding box center [645, 11] width 36 height 11
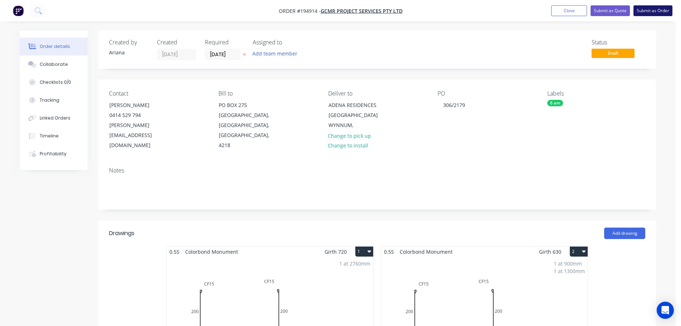
click at [644, 9] on button "Submit as Order" at bounding box center [653, 10] width 39 height 11
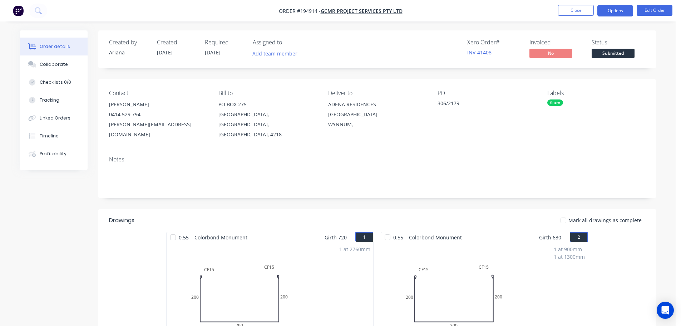
click at [607, 11] on button "Options" at bounding box center [616, 10] width 36 height 11
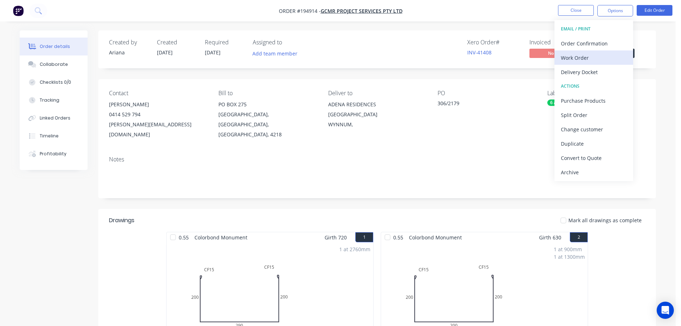
click at [584, 55] on div "Work Order" at bounding box center [594, 58] width 66 height 10
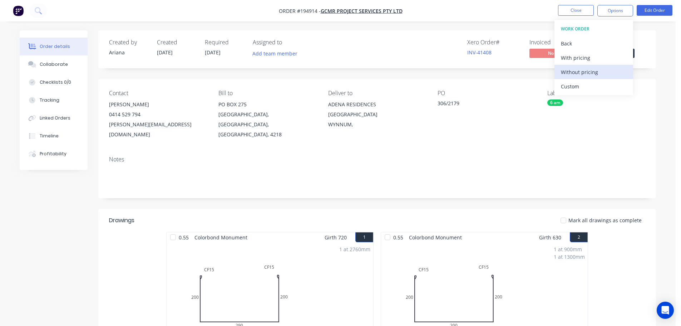
click at [572, 72] on div "Without pricing" at bounding box center [594, 72] width 66 height 10
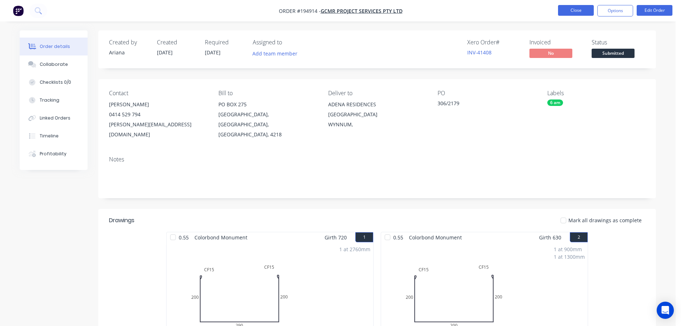
click at [578, 11] on button "Close" at bounding box center [576, 10] width 36 height 11
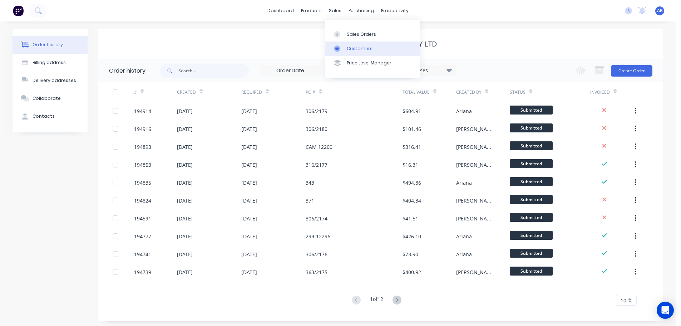
click at [358, 49] on div "Customers" at bounding box center [360, 48] width 26 height 6
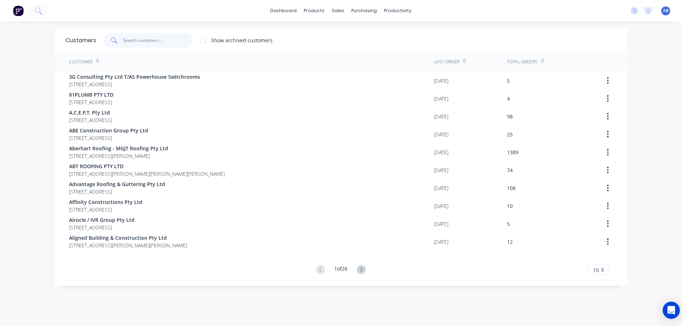
click at [177, 43] on input "text" at bounding box center [158, 40] width 70 height 14
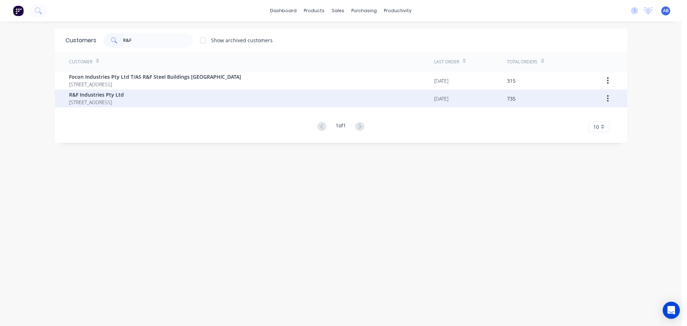
click at [116, 101] on span "[STREET_ADDRESS]" at bounding box center [96, 102] width 55 height 8
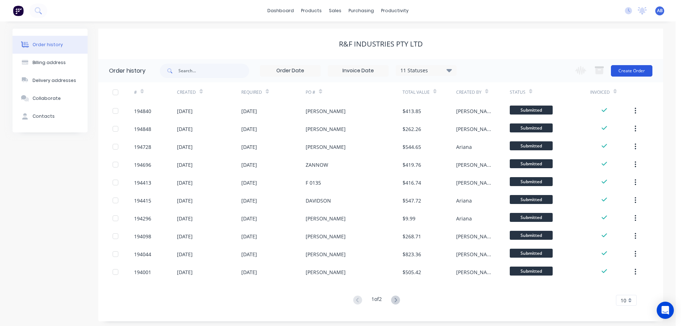
click at [628, 72] on button "Create Order" at bounding box center [631, 70] width 41 height 11
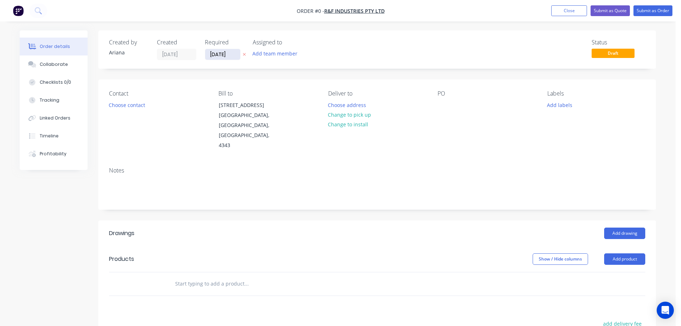
click at [217, 56] on input "[DATE]" at bounding box center [222, 54] width 35 height 11
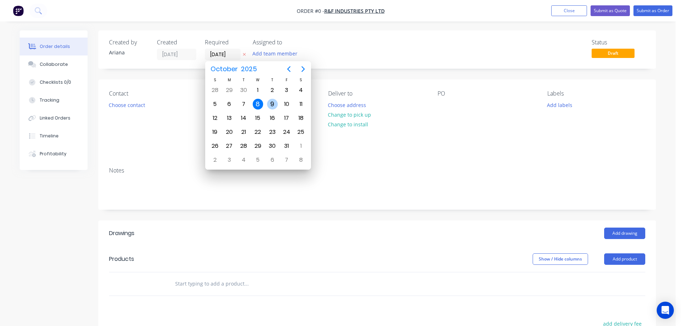
click at [273, 101] on div "9" at bounding box center [272, 104] width 11 height 11
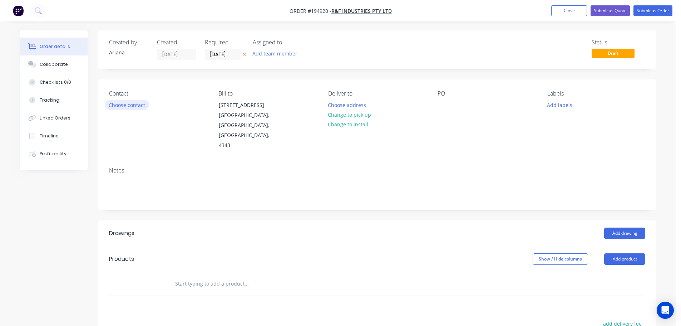
click at [130, 106] on button "Choose contact" at bounding box center [127, 105] width 44 height 10
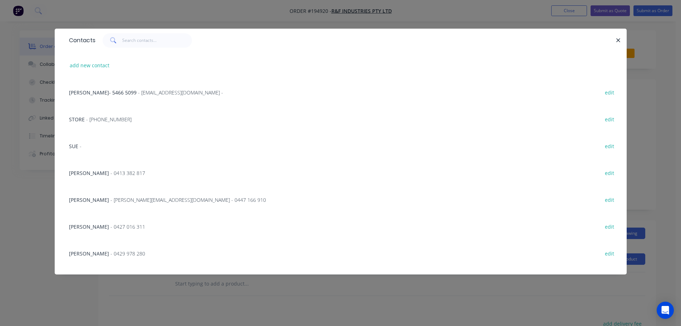
click at [125, 197] on span "- [PERSON_NAME][EMAIL_ADDRESS][DOMAIN_NAME] - 0447 166 910" at bounding box center [189, 199] width 156 height 7
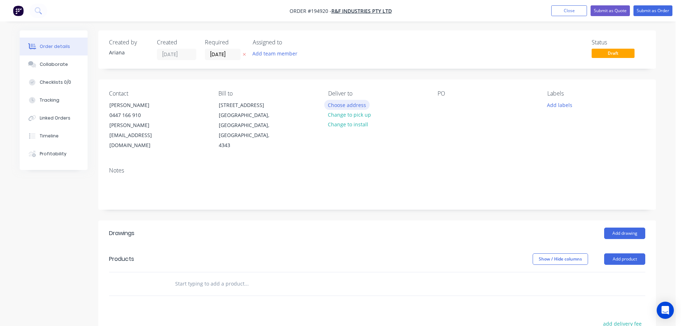
click at [344, 105] on button "Choose address" at bounding box center [347, 105] width 46 height 10
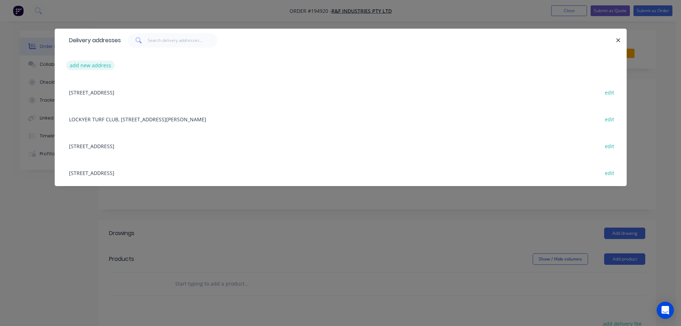
click at [80, 61] on button "add new address" at bounding box center [90, 65] width 49 height 10
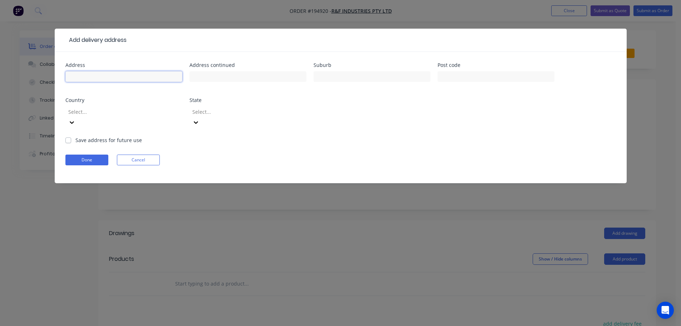
click at [80, 77] on input "text" at bounding box center [123, 76] width 117 height 11
click at [402, 132] on form "Address [STREET_ADDRESS][PERSON_NAME] Address continued Suburb [PERSON_NAME] Po…" at bounding box center [340, 123] width 551 height 121
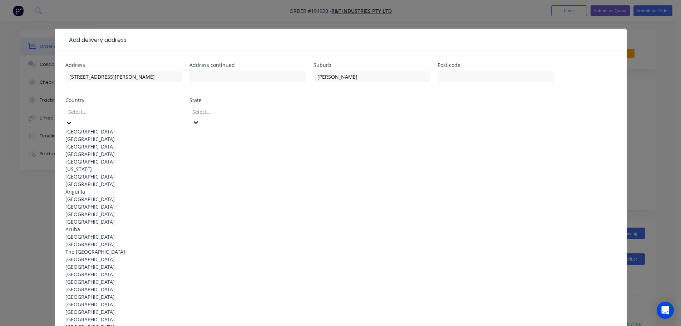
click at [73, 119] on icon at bounding box center [68, 122] width 7 height 7
click at [96, 128] on div "[GEOGRAPHIC_DATA]" at bounding box center [123, 132] width 117 height 8
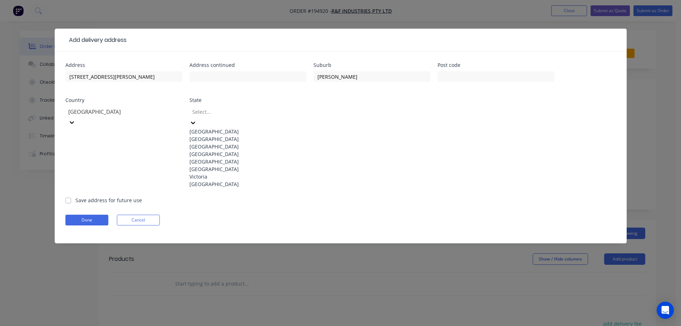
click at [197, 119] on icon at bounding box center [193, 122] width 7 height 7
click at [217, 158] on div "[GEOGRAPHIC_DATA]" at bounding box center [248, 154] width 117 height 8
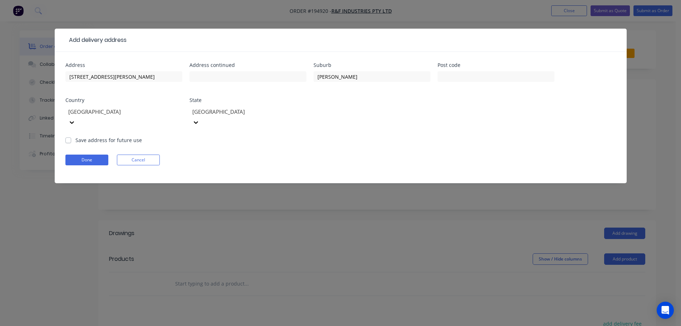
click at [396, 130] on form "Address [STREET_ADDRESS][PERSON_NAME] Address continued Suburb [PERSON_NAME] Po…" at bounding box center [340, 123] width 551 height 121
click at [80, 154] on button "Done" at bounding box center [86, 159] width 43 height 11
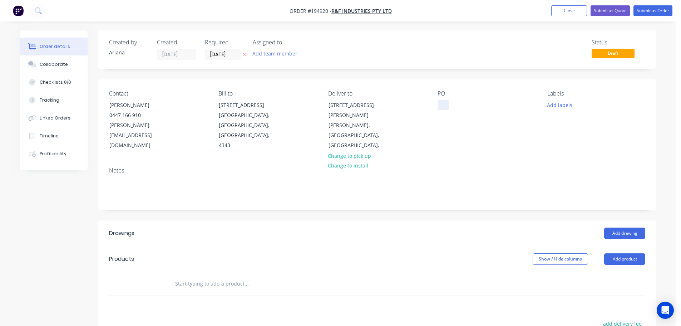
click at [442, 105] on div at bounding box center [443, 105] width 11 height 10
click at [618, 253] on button "Add product" at bounding box center [624, 258] width 41 height 11
click at [615, 272] on div "Product catalogue" at bounding box center [611, 277] width 55 height 10
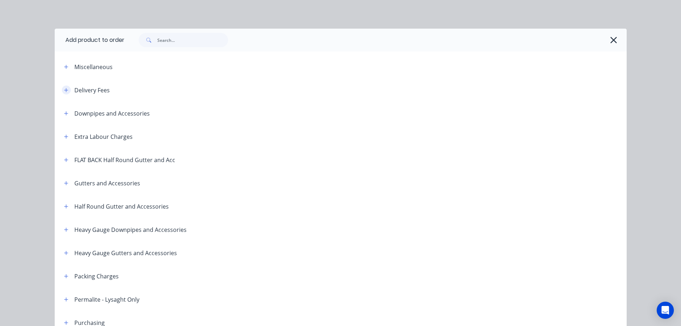
click at [62, 88] on button "button" at bounding box center [66, 89] width 9 height 9
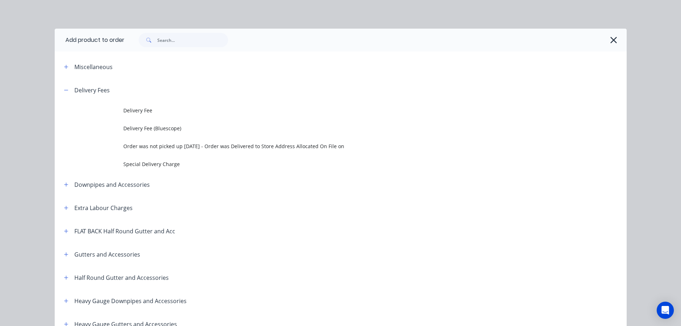
drag, startPoint x: 168, startPoint y: 111, endPoint x: 172, endPoint y: 113, distance: 4.5
click at [168, 111] on span "Delivery Fee" at bounding box center [324, 111] width 403 height 8
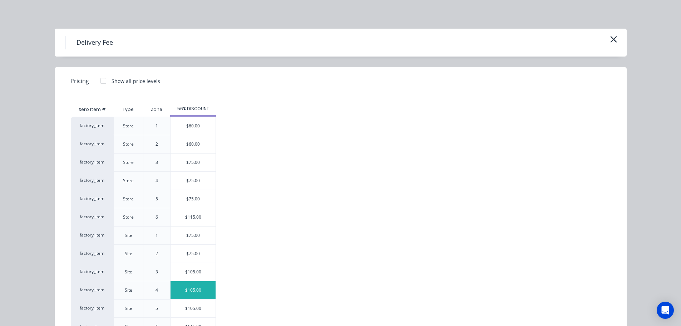
click at [190, 290] on div "$105.00" at bounding box center [193, 290] width 45 height 18
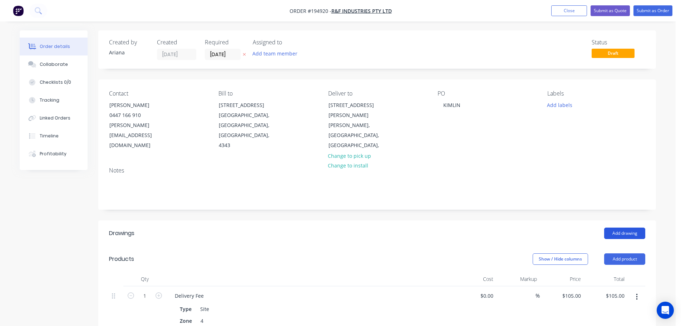
click at [629, 227] on button "Add drawing" at bounding box center [624, 232] width 41 height 11
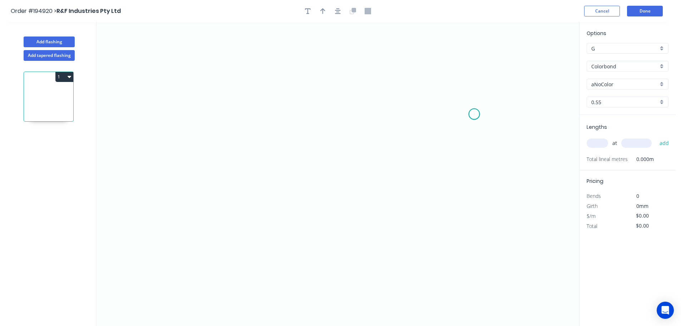
click at [475, 114] on icon "0" at bounding box center [338, 174] width 483 height 304
click at [453, 82] on icon at bounding box center [463, 98] width 21 height 32
click at [313, 64] on icon "0 ?" at bounding box center [338, 174] width 483 height 304
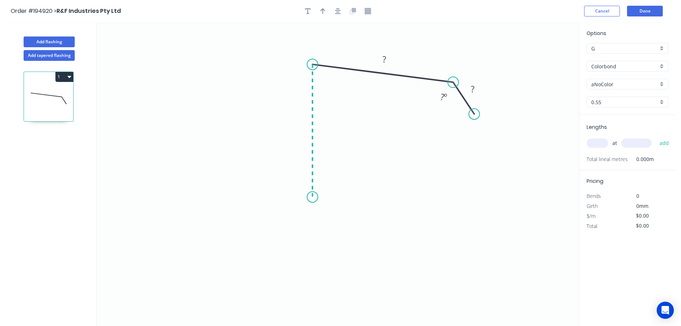
click at [319, 197] on icon "0 ? ? ? º" at bounding box center [338, 174] width 483 height 304
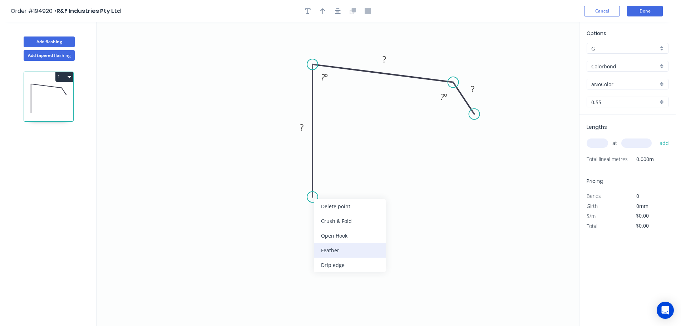
click at [350, 251] on div "Feather" at bounding box center [350, 250] width 72 height 15
click at [323, 215] on div "Flip bend" at bounding box center [344, 217] width 72 height 15
click at [332, 182] on tspan "15" at bounding box center [332, 184] width 10 height 12
click at [363, 197] on icon "0 FE 10 ? ? ? ? º ? º" at bounding box center [338, 174] width 483 height 304
click at [337, 184] on tspan "10" at bounding box center [332, 184] width 10 height 12
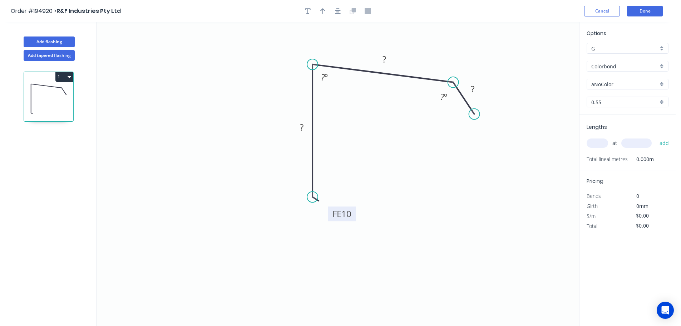
drag, startPoint x: 341, startPoint y: 186, endPoint x: 357, endPoint y: 217, distance: 35.2
click at [356, 217] on rect at bounding box center [342, 213] width 28 height 15
click at [303, 127] on tspan "?" at bounding box center [302, 127] width 4 height 12
click at [325, 76] on tspan "º" at bounding box center [326, 77] width 3 height 12
click at [384, 56] on tspan "?" at bounding box center [385, 59] width 4 height 12
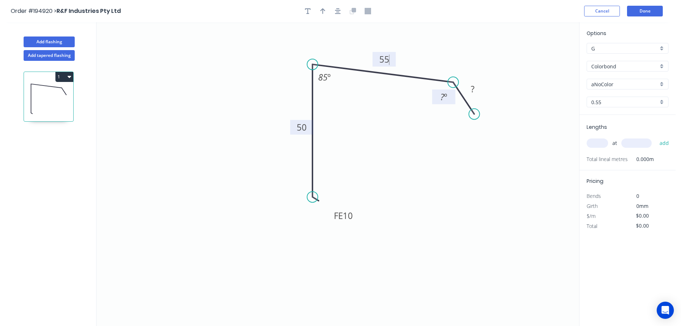
click at [445, 95] on tspan "º" at bounding box center [445, 97] width 3 height 12
click at [474, 87] on tspan "?" at bounding box center [473, 89] width 4 height 12
click at [491, 74] on icon "0 FE 10 50 55 30 125 º 85 º" at bounding box center [338, 174] width 483 height 304
click at [323, 10] on icon "button" at bounding box center [322, 11] width 5 height 6
drag, startPoint x: 543, startPoint y: 56, endPoint x: 419, endPoint y: 45, distance: 124.6
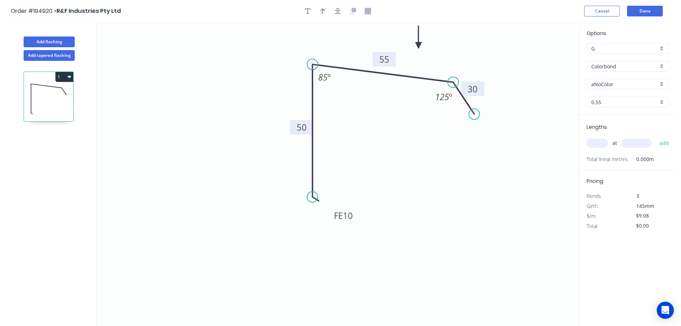
click at [419, 45] on icon at bounding box center [419, 37] width 6 height 23
click at [661, 66] on div "Colorbond" at bounding box center [628, 66] width 82 height 11
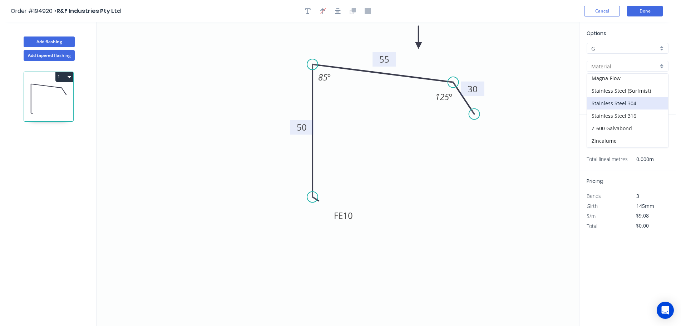
scroll to position [152, 0]
click at [625, 126] on div "Zincalume" at bounding box center [627, 128] width 81 height 13
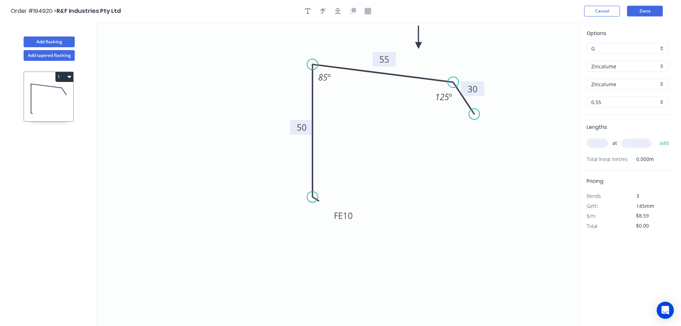
drag, startPoint x: 601, startPoint y: 143, endPoint x: 627, endPoint y: 124, distance: 32.0
click at [601, 143] on input "text" at bounding box center [597, 142] width 21 height 9
click at [656, 137] on button "add" at bounding box center [664, 143] width 17 height 12
drag, startPoint x: 54, startPoint y: 40, endPoint x: 60, endPoint y: 39, distance: 6.4
click at [54, 39] on button "Add flashing" at bounding box center [49, 41] width 51 height 11
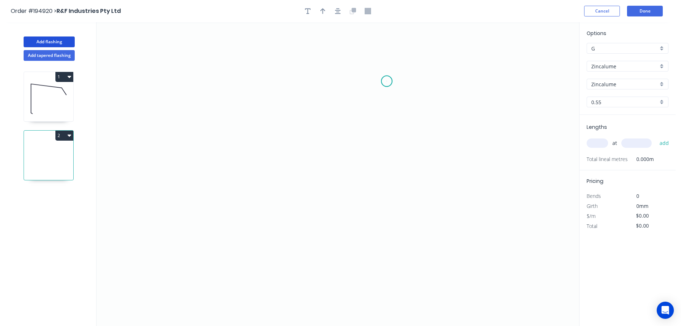
click at [387, 81] on icon "0" at bounding box center [338, 174] width 483 height 304
click at [255, 61] on icon "0" at bounding box center [338, 174] width 483 height 304
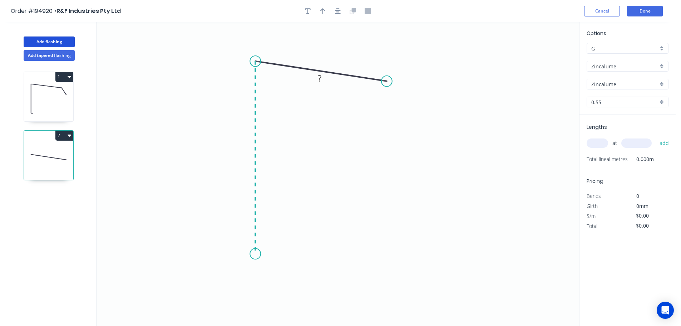
click at [257, 254] on icon "0 ?" at bounding box center [338, 174] width 483 height 304
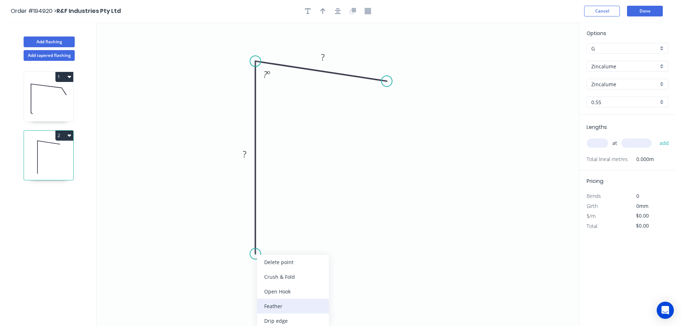
click at [287, 306] on div "Feather" at bounding box center [293, 306] width 72 height 15
click at [277, 276] on div "Flip bend" at bounding box center [292, 275] width 72 height 15
click at [279, 241] on tspan "15" at bounding box center [275, 241] width 10 height 12
click at [298, 235] on icon "0 FE 10 ? ? ? º" at bounding box center [338, 174] width 483 height 304
drag, startPoint x: 282, startPoint y: 242, endPoint x: 297, endPoint y: 276, distance: 36.3
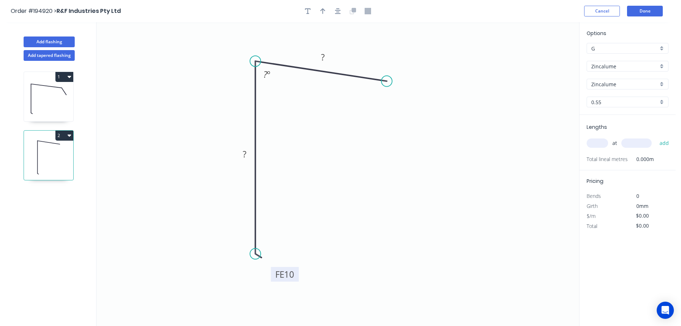
click at [297, 276] on rect at bounding box center [285, 274] width 28 height 15
click at [412, 135] on div "Feather" at bounding box center [422, 135] width 72 height 15
click at [404, 67] on tspan "15" at bounding box center [403, 64] width 10 height 12
click at [420, 78] on icon "0 FE 10 ? FE 10 ? ? º" at bounding box center [338, 174] width 483 height 304
drag, startPoint x: 409, startPoint y: 65, endPoint x: 431, endPoint y: 116, distance: 55.5
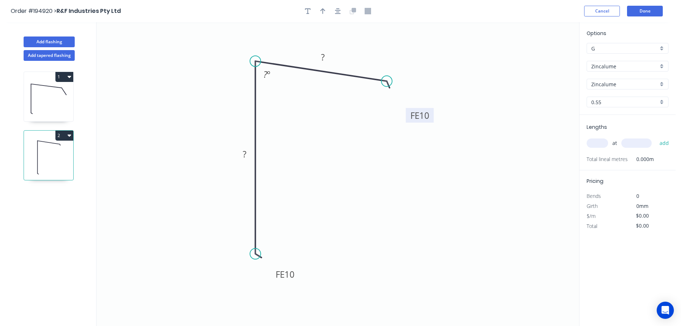
click at [431, 116] on rect at bounding box center [420, 115] width 28 height 15
click at [322, 56] on tspan "?" at bounding box center [323, 57] width 4 height 12
click at [267, 73] on tspan "?" at bounding box center [266, 74] width 4 height 12
click at [299, 125] on icon "0 FE 10 ? FE 10 50 85 º" at bounding box center [338, 174] width 483 height 304
click at [246, 153] on tspan "?" at bounding box center [245, 154] width 4 height 12
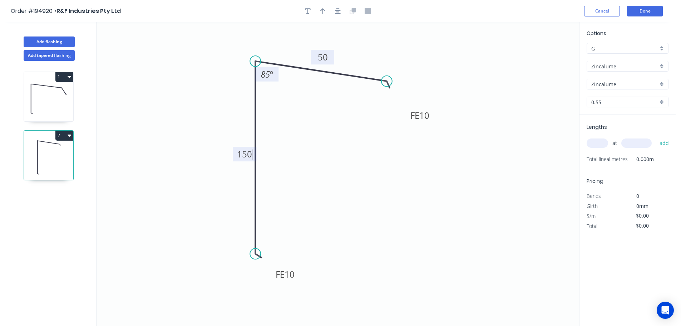
click at [294, 162] on icon "0 FE 10 150 FE 10 50 85 º" at bounding box center [338, 174] width 483 height 304
click at [323, 7] on button "button" at bounding box center [323, 11] width 11 height 11
drag, startPoint x: 544, startPoint y: 58, endPoint x: 203, endPoint y: 76, distance: 340.9
click at [203, 76] on icon at bounding box center [205, 67] width 6 height 23
click at [203, 76] on icon at bounding box center [203, 67] width 6 height 23
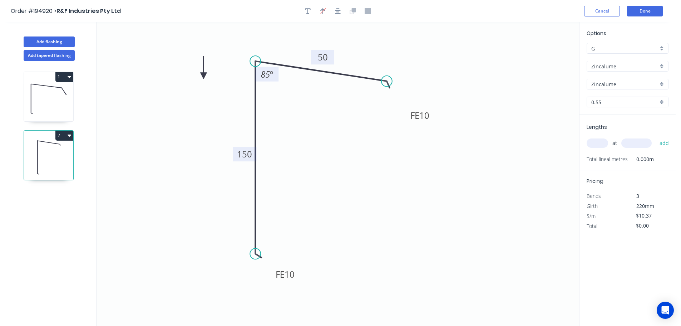
click at [203, 76] on icon at bounding box center [203, 67] width 6 height 23
click at [203, 76] on icon at bounding box center [211, 76] width 23 height 6
click at [203, 76] on icon at bounding box center [209, 81] width 21 height 21
click at [203, 76] on icon at bounding box center [197, 81] width 21 height 21
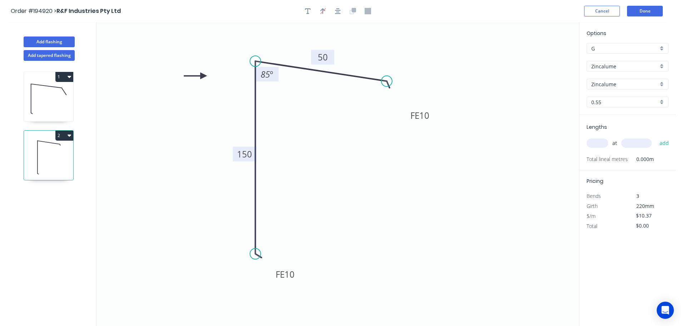
click at [203, 76] on icon at bounding box center [195, 76] width 23 height 6
click at [598, 142] on input "text" at bounding box center [597, 142] width 21 height 9
click at [636, 140] on input "text" at bounding box center [637, 142] width 30 height 9
click at [656, 137] on button "add" at bounding box center [664, 143] width 17 height 12
click at [52, 40] on button "Add flashing" at bounding box center [49, 41] width 51 height 11
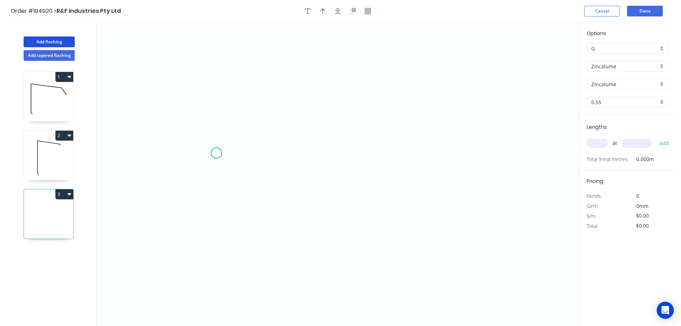
click at [216, 153] on icon "0" at bounding box center [338, 174] width 483 height 304
click at [209, 93] on icon at bounding box center [212, 123] width 7 height 60
click at [214, 92] on circle at bounding box center [209, 93] width 11 height 11
click at [218, 92] on icon at bounding box center [213, 93] width 9 height 2
click at [218, 92] on circle at bounding box center [217, 91] width 11 height 11
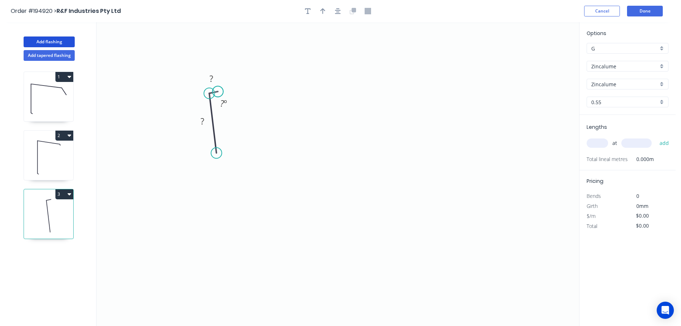
click at [218, 92] on circle at bounding box center [217, 91] width 11 height 11
click at [215, 93] on circle at bounding box center [214, 92] width 11 height 11
click at [220, 149] on circle at bounding box center [216, 153] width 11 height 11
click at [220, 149] on circle at bounding box center [220, 148] width 11 height 11
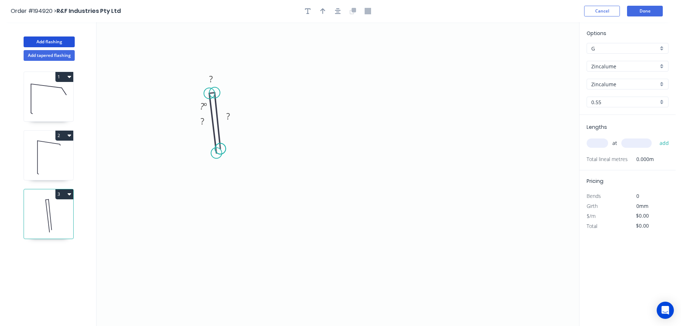
click at [220, 149] on circle at bounding box center [220, 148] width 11 height 11
drag, startPoint x: 220, startPoint y: 148, endPoint x: 222, endPoint y: 153, distance: 5.1
click at [222, 153] on circle at bounding box center [222, 152] width 11 height 11
click at [223, 151] on circle at bounding box center [222, 151] width 11 height 11
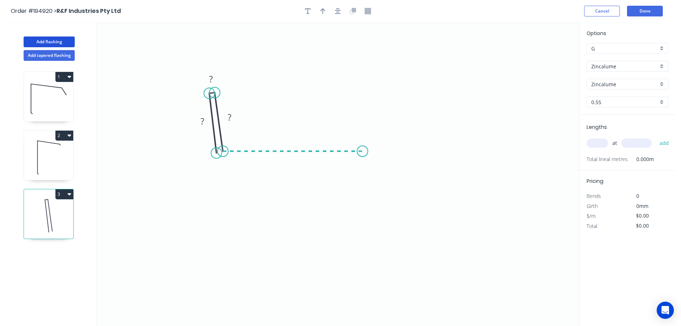
click at [363, 153] on icon "0 ? ? ?" at bounding box center [338, 174] width 483 height 304
click at [382, 131] on icon "0 ? ? ? ? ? º" at bounding box center [338, 174] width 483 height 304
click at [399, 153] on icon "0 ? ? ? ? ? ? º" at bounding box center [338, 174] width 483 height 304
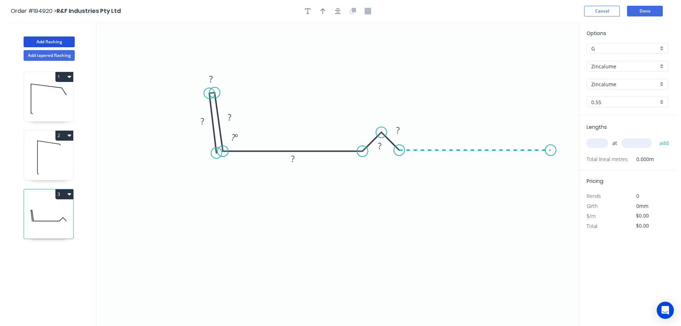
click at [551, 154] on icon "0 ? ? ? ? ? ? ? º" at bounding box center [338, 174] width 483 height 304
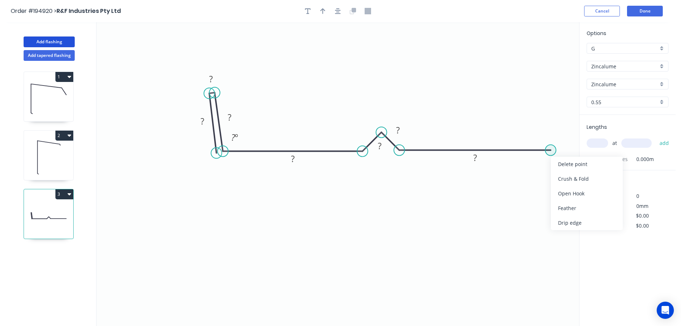
click at [552, 149] on circle at bounding box center [550, 150] width 11 height 11
click at [552, 157] on icon "0 ? ? ? ? ? ? ? ? º" at bounding box center [338, 174] width 483 height 304
click at [552, 157] on circle at bounding box center [551, 157] width 11 height 11
click at [551, 156] on icon "0 ? ? ? ? ? ? ? ? ? º" at bounding box center [338, 174] width 483 height 304
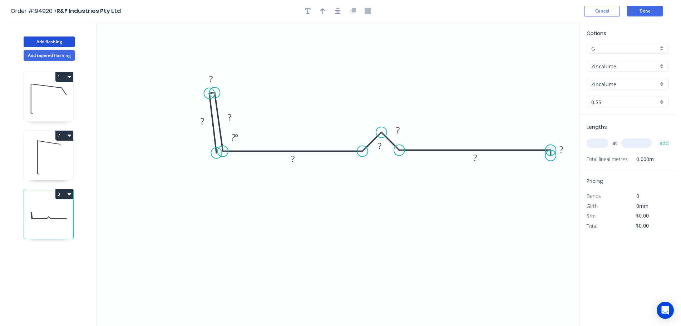
click at [551, 156] on circle at bounding box center [550, 150] width 11 height 11
click at [550, 154] on circle at bounding box center [550, 150] width 11 height 11
click at [551, 154] on circle at bounding box center [550, 150] width 11 height 11
click at [569, 159] on div "Delete point" at bounding box center [587, 163] width 72 height 15
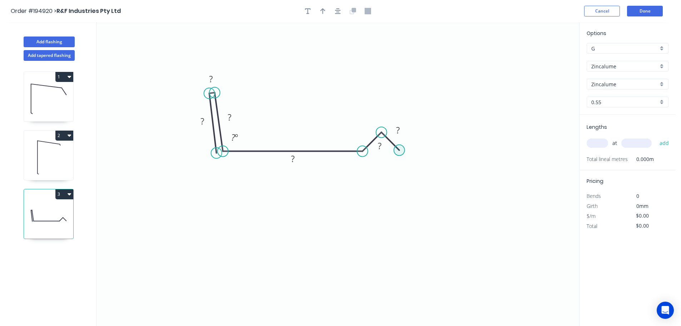
click at [399, 150] on circle at bounding box center [399, 150] width 11 height 11
click at [554, 149] on icon "0 ? ? ? ? ? ? ? º" at bounding box center [338, 174] width 483 height 304
click at [553, 159] on icon "0 ? ? ? ? ? ? ? ? º" at bounding box center [338, 174] width 483 height 304
click at [553, 159] on circle at bounding box center [553, 159] width 11 height 11
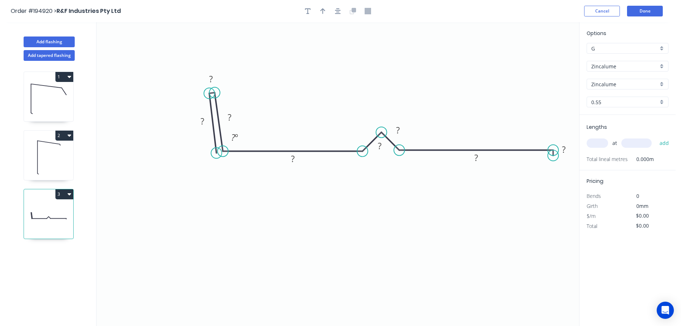
click at [554, 156] on icon "0 ? ? ? ? ? ? ? ? ? º" at bounding box center [338, 174] width 483 height 304
click at [554, 156] on circle at bounding box center [553, 150] width 11 height 11
click at [552, 155] on circle at bounding box center [553, 150] width 11 height 11
drag, startPoint x: 553, startPoint y: 154, endPoint x: 553, endPoint y: 161, distance: 6.4
click at [553, 161] on icon "0 ? ? ? ? ? ? ? ? ? º" at bounding box center [338, 174] width 483 height 304
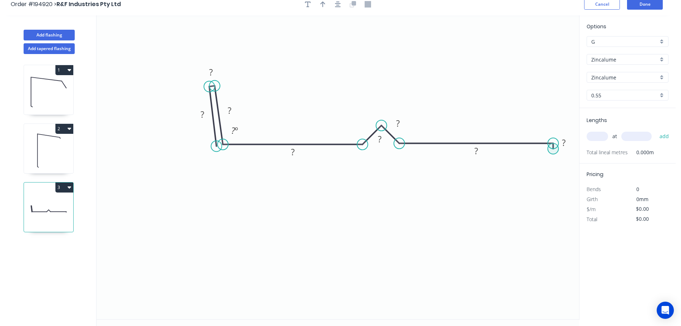
scroll to position [13, 0]
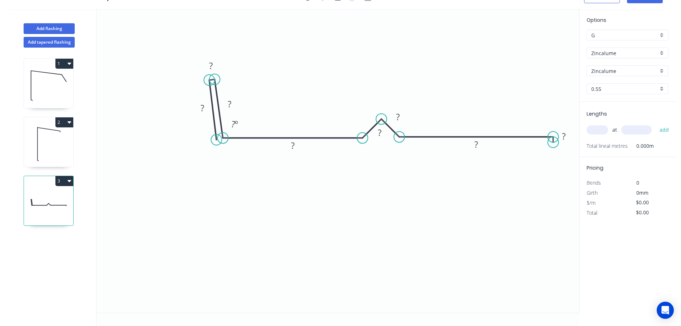
drag, startPoint x: 554, startPoint y: 141, endPoint x: 554, endPoint y: 144, distance: 3.6
click at [554, 144] on icon "0 ? ? ? ? ? ? ? ? ? º" at bounding box center [338, 161] width 483 height 304
click at [554, 142] on circle at bounding box center [553, 137] width 11 height 11
click at [554, 144] on icon "0 ? ? ? ? ? ? ? ? ? º" at bounding box center [338, 161] width 483 height 304
click at [554, 141] on circle at bounding box center [553, 137] width 11 height 11
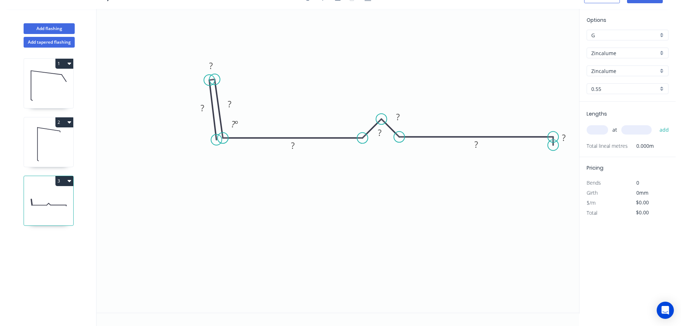
click at [553, 145] on circle at bounding box center [553, 145] width 11 height 11
click at [505, 143] on icon "0 ? ? ? ? ? ? ? ? ? º" at bounding box center [338, 161] width 483 height 304
click at [505, 143] on circle at bounding box center [504, 145] width 11 height 11
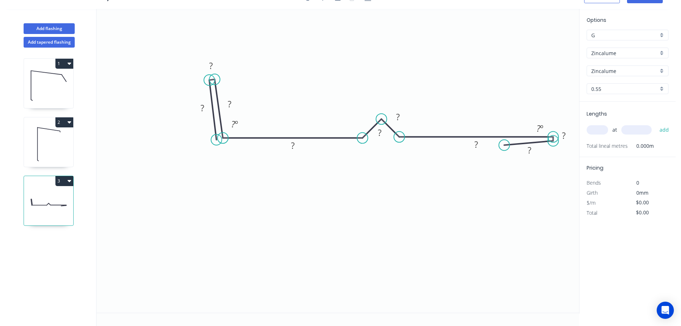
click at [554, 141] on icon "0 ? ? ? ? ? ? ? ? ? ? º ? º" at bounding box center [338, 161] width 483 height 304
click at [507, 142] on circle at bounding box center [506, 141] width 11 height 11
click at [572, 142] on div "Hide measurement" at bounding box center [601, 143] width 72 height 15
click at [217, 139] on circle at bounding box center [216, 139] width 11 height 11
click at [244, 73] on div "Hide measurement" at bounding box center [246, 73] width 72 height 15
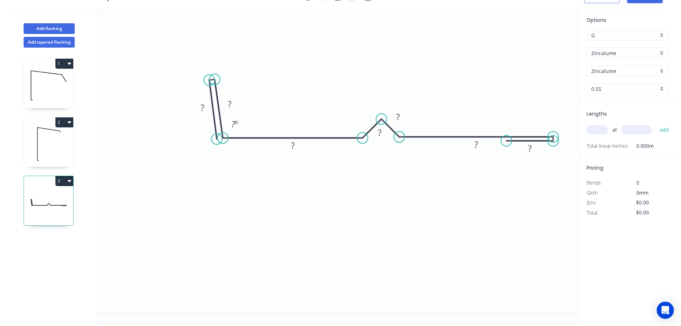
scroll to position [0, 0]
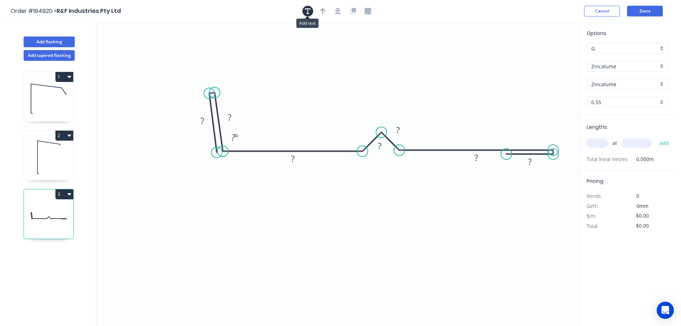
click at [306, 10] on icon "button" at bounding box center [308, 11] width 6 height 6
drag, startPoint x: 153, startPoint y: 51, endPoint x: 229, endPoint y: 64, distance: 76.8
click at [229, 64] on textarea at bounding box center [227, 64] width 58 height 26
click at [276, 45] on icon "CF ? ? ? ? ? ? ? ? º" at bounding box center [338, 174] width 483 height 304
click at [204, 121] on tspan "?" at bounding box center [203, 121] width 4 height 12
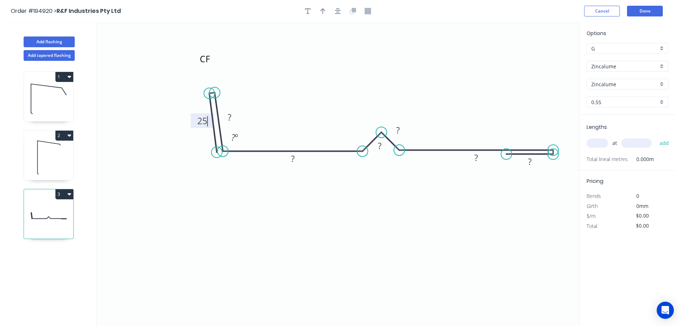
click at [243, 102] on icon "CF ? ? ? 25 ? ? ? ? º" at bounding box center [338, 174] width 483 height 304
click at [230, 115] on tspan "?" at bounding box center [230, 117] width 4 height 12
click at [279, 94] on icon "CF 25 ? ? 25 ? ? ? ? º" at bounding box center [338, 174] width 483 height 304
drag, startPoint x: 240, startPoint y: 115, endPoint x: 241, endPoint y: 104, distance: 11.2
click at [241, 104] on rect at bounding box center [230, 106] width 23 height 15
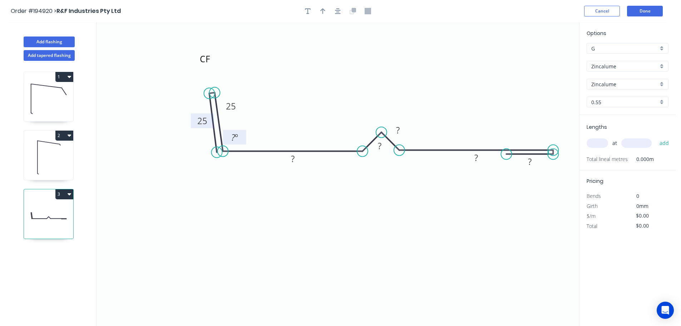
click at [237, 136] on tspan "º" at bounding box center [236, 137] width 3 height 12
click at [250, 118] on icon "CF 25 ? ? 25 ? ? ? 95 º" at bounding box center [338, 174] width 483 height 304
click at [293, 159] on tspan "?" at bounding box center [293, 159] width 4 height 12
click at [296, 128] on icon "CF 25 ? ? 25 135 ? ? 95 º" at bounding box center [338, 174] width 483 height 304
drag, startPoint x: 389, startPoint y: 148, endPoint x: 373, endPoint y: 132, distance: 23.0
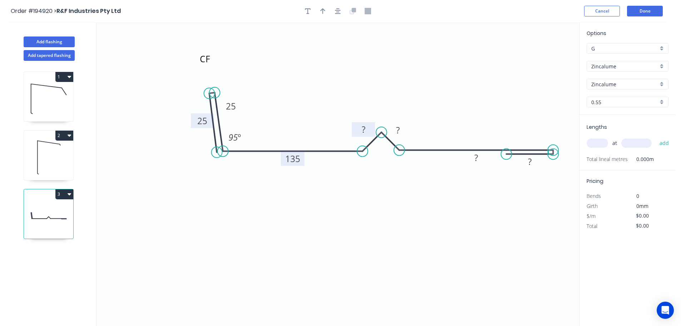
click at [373, 132] on rect at bounding box center [363, 129] width 23 height 15
click at [409, 126] on rect at bounding box center [400, 128] width 23 height 15
click at [366, 128] on rect at bounding box center [364, 130] width 14 height 10
click at [399, 125] on tspan "?" at bounding box center [401, 128] width 4 height 12
drag, startPoint x: 440, startPoint y: 92, endPoint x: 444, endPoint y: 125, distance: 32.8
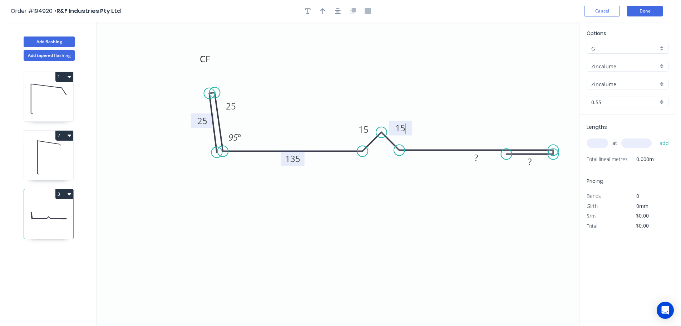
click at [441, 93] on icon "CF 25 ? ? 25 135 15 15 95 º" at bounding box center [338, 174] width 483 height 304
drag, startPoint x: 487, startPoint y: 157, endPoint x: 496, endPoint y: 129, distance: 29.5
click at [496, 129] on rect at bounding box center [486, 129] width 23 height 15
click at [487, 129] on tspan "?" at bounding box center [486, 130] width 4 height 12
click at [511, 107] on icon "CF 25 135 ? 25 135 15 15 95 º" at bounding box center [338, 174] width 483 height 304
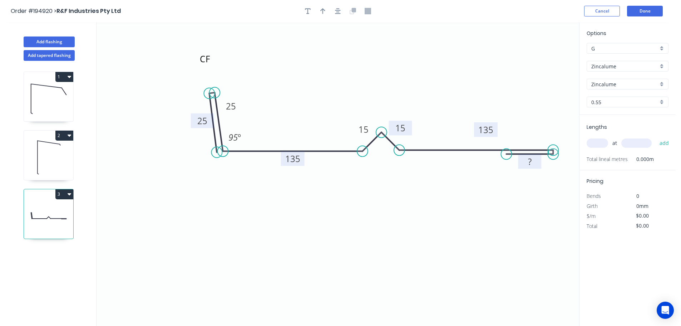
click at [532, 162] on rect at bounding box center [530, 162] width 14 height 10
click at [549, 112] on icon "CF 25 135 25 25 135 15 15 95 º" at bounding box center [338, 174] width 483 height 304
click at [308, 11] on icon "button" at bounding box center [308, 11] width 6 height 6
drag, startPoint x: 132, startPoint y: 47, endPoint x: 571, endPoint y: 204, distance: 466.4
click at [571, 204] on textarea at bounding box center [582, 207] width 58 height 26
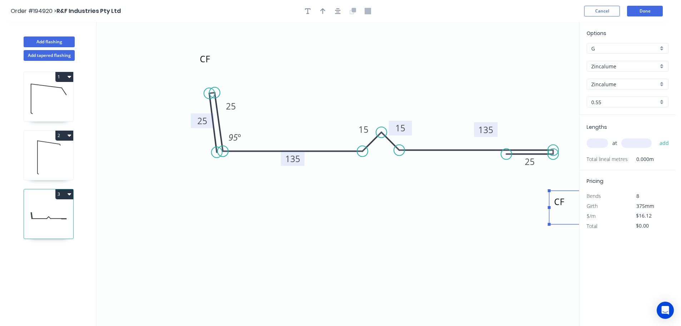
click at [503, 61] on icon "CF CF 25 135 25 25 135 15 15 95 º" at bounding box center [338, 174] width 483 height 304
click at [323, 11] on icon "button" at bounding box center [322, 11] width 5 height 6
drag, startPoint x: 545, startPoint y: 58, endPoint x: 398, endPoint y: 62, distance: 147.0
click at [398, 62] on icon "CF CF 25 135 25 25 135 15 15 95 º" at bounding box center [338, 174] width 483 height 304
drag, startPoint x: 544, startPoint y: 57, endPoint x: 376, endPoint y: 68, distance: 168.8
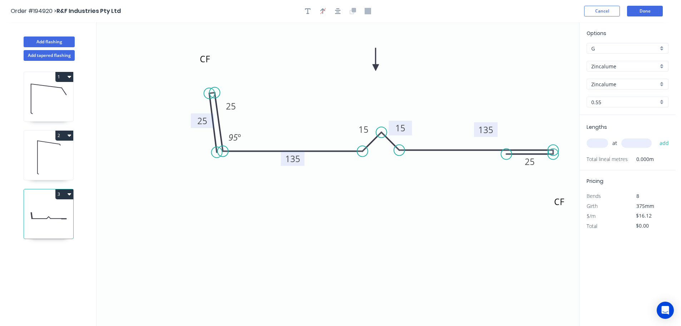
click at [376, 68] on icon at bounding box center [376, 59] width 6 height 23
click at [600, 140] on input "text" at bounding box center [597, 142] width 21 height 9
click at [640, 144] on input "text" at bounding box center [637, 142] width 30 height 9
click at [656, 137] on button "add" at bounding box center [664, 143] width 17 height 12
click at [35, 40] on button "Add flashing" at bounding box center [49, 41] width 51 height 11
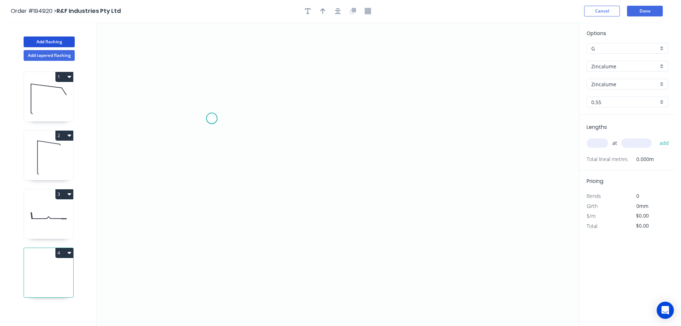
click at [212, 118] on icon "0" at bounding box center [338, 174] width 483 height 304
click at [211, 235] on icon "0" at bounding box center [338, 174] width 483 height 304
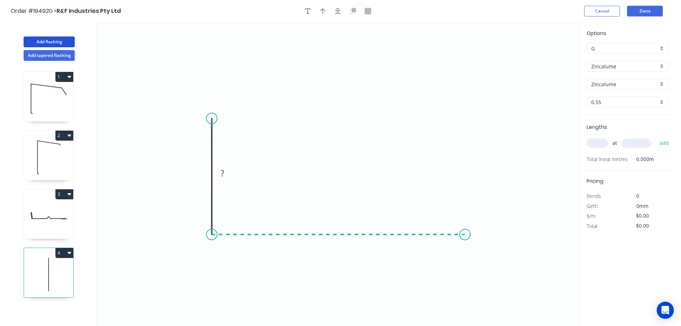
click at [465, 240] on icon "0 ?" at bounding box center [338, 174] width 483 height 304
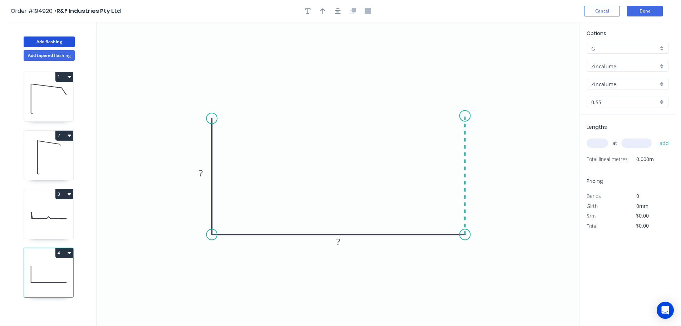
click at [467, 116] on icon "0 ? ?" at bounding box center [338, 174] width 483 height 304
click at [440, 96] on icon "0 ? ? ?" at bounding box center [338, 174] width 483 height 304
click at [440, 96] on circle at bounding box center [440, 95] width 11 height 11
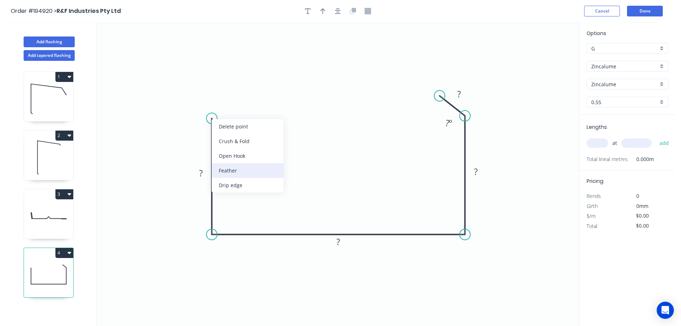
click at [242, 170] on div "Feather" at bounding box center [248, 170] width 72 height 15
click at [233, 126] on tspan "15" at bounding box center [231, 124] width 10 height 12
click at [255, 126] on icon "0 FE 10 ? ? ? ? ? º" at bounding box center [338, 174] width 483 height 304
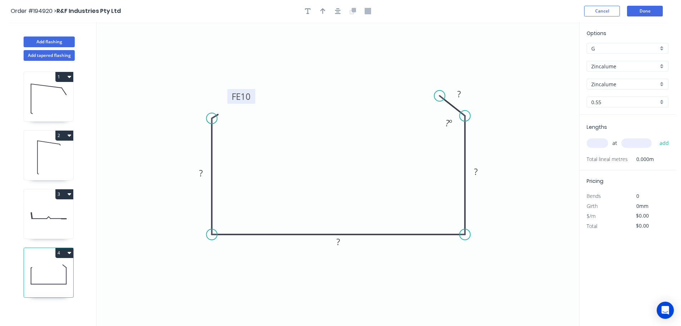
drag, startPoint x: 239, startPoint y: 126, endPoint x: 253, endPoint y: 98, distance: 31.3
click at [253, 98] on rect at bounding box center [241, 96] width 28 height 15
click at [204, 173] on rect at bounding box center [201, 173] width 14 height 10
click at [373, 167] on icon "0 FE 10 50 180 47 30 125 º" at bounding box center [338, 174] width 483 height 304
drag, startPoint x: 321, startPoint y: 9, endPoint x: 367, endPoint y: 31, distance: 51.2
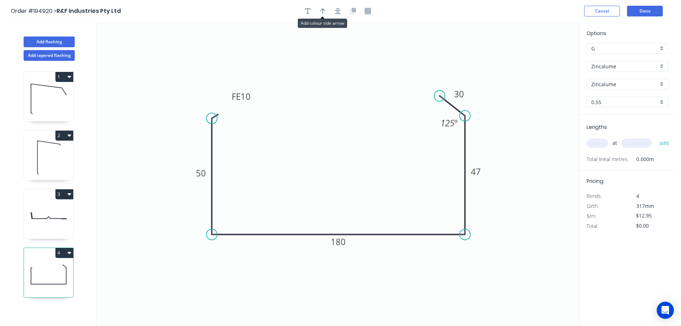
click at [322, 9] on icon "button" at bounding box center [322, 11] width 5 height 6
drag, startPoint x: 544, startPoint y: 57, endPoint x: 456, endPoint y: 280, distance: 239.9
click at [458, 280] on icon at bounding box center [461, 271] width 6 height 23
click at [456, 280] on icon at bounding box center [456, 271] width 6 height 23
click at [456, 280] on icon at bounding box center [462, 274] width 21 height 21
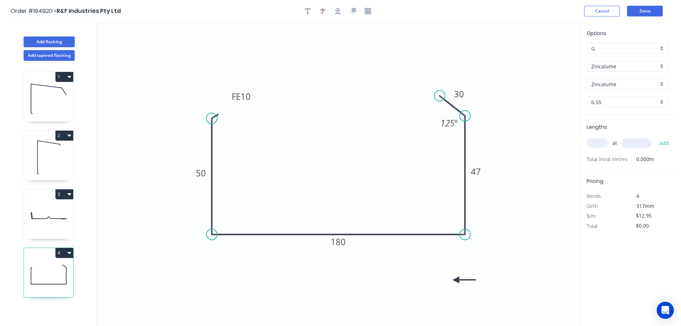
click at [456, 280] on icon at bounding box center [464, 279] width 23 height 6
click at [601, 143] on input "text" at bounding box center [597, 142] width 21 height 9
click at [656, 137] on button "add" at bounding box center [664, 143] width 17 height 12
click at [649, 9] on button "Done" at bounding box center [645, 11] width 36 height 11
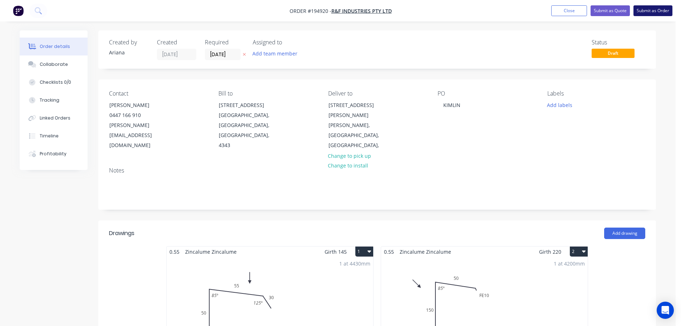
click at [662, 11] on button "Submit as Order" at bounding box center [653, 10] width 39 height 11
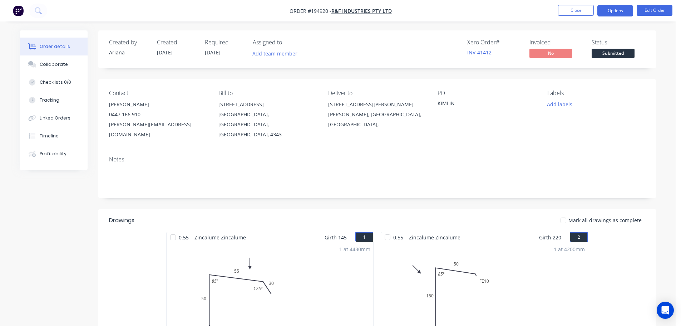
click at [616, 11] on button "Options" at bounding box center [616, 10] width 36 height 11
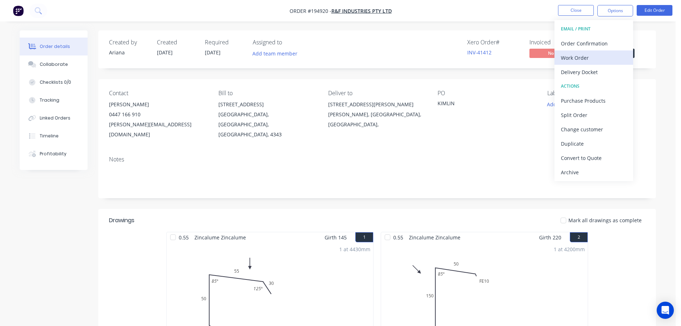
click at [596, 58] on div "Work Order" at bounding box center [594, 58] width 66 height 10
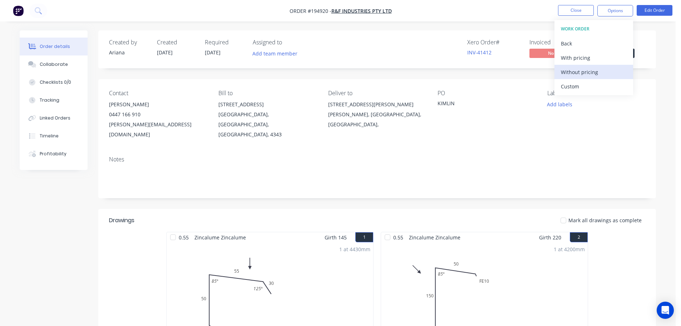
click at [587, 74] on div "Without pricing" at bounding box center [594, 72] width 66 height 10
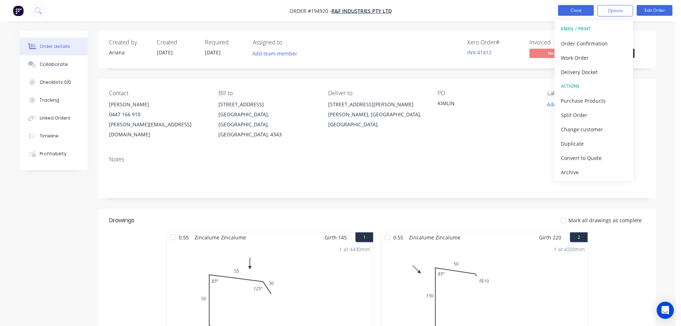
click at [570, 10] on button "Close" at bounding box center [576, 10] width 36 height 11
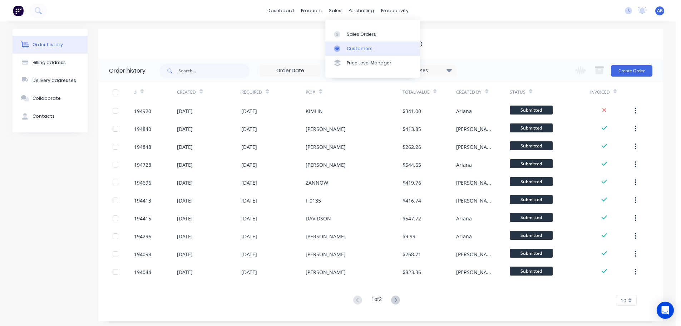
click at [365, 48] on div "Customers" at bounding box center [360, 48] width 26 height 6
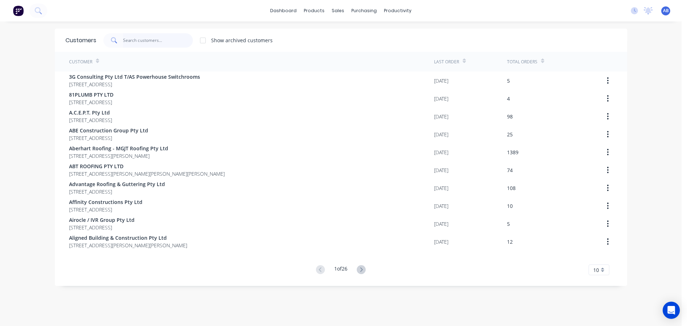
drag, startPoint x: 170, startPoint y: 43, endPoint x: 321, endPoint y: 55, distance: 151.4
click at [170, 43] on input "text" at bounding box center [158, 40] width 70 height 14
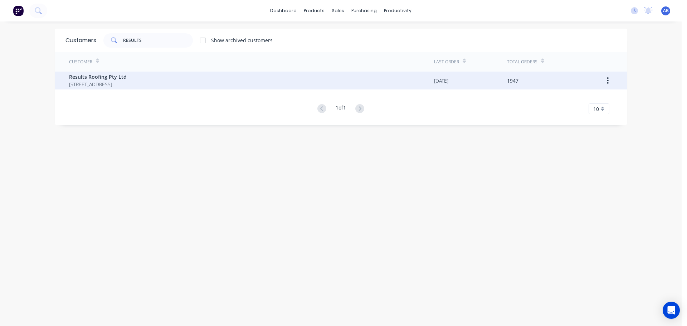
click at [127, 81] on span "[STREET_ADDRESS]" at bounding box center [98, 84] width 58 height 8
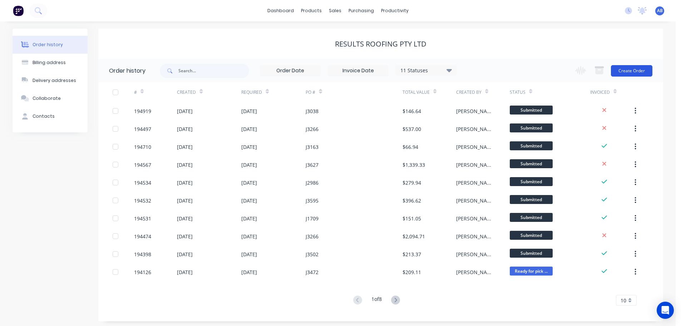
click at [633, 73] on button "Create Order" at bounding box center [631, 70] width 41 height 11
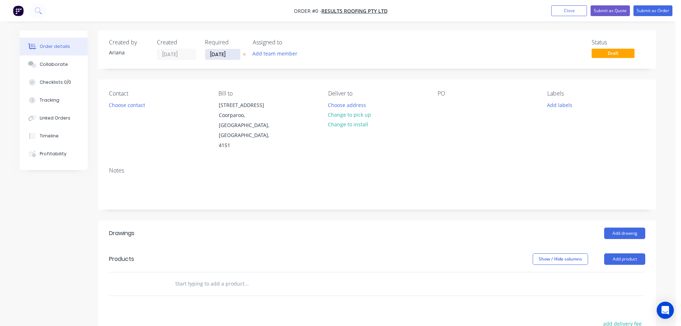
click at [226, 55] on input "[DATE]" at bounding box center [222, 54] width 35 height 11
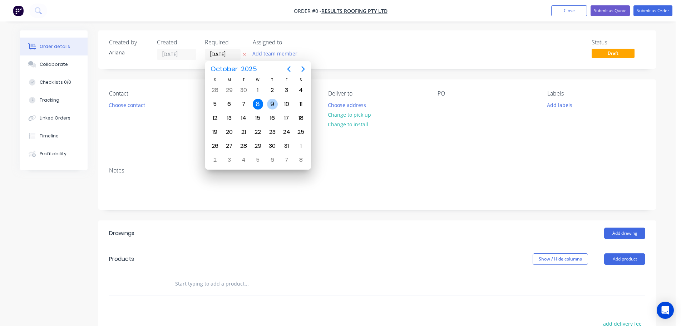
click at [270, 104] on div "9" at bounding box center [272, 104] width 11 height 11
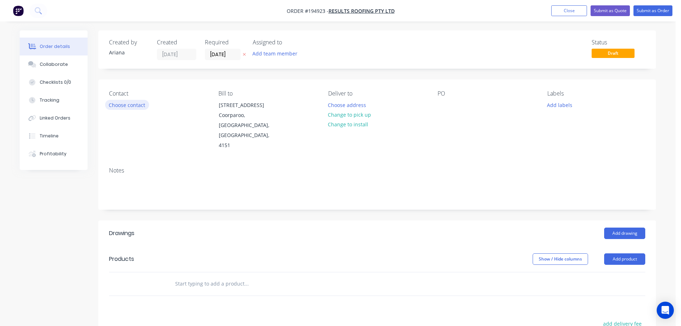
click at [136, 106] on button "Choose contact" at bounding box center [127, 105] width 44 height 10
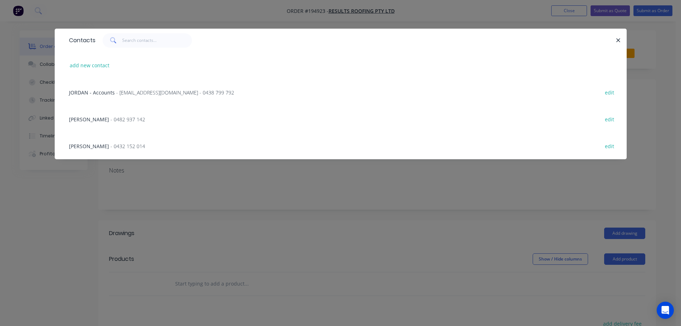
click at [111, 120] on span "- 0482 937 142" at bounding box center [128, 119] width 35 height 7
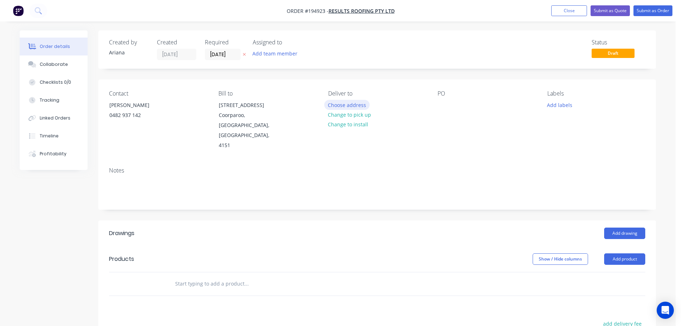
click at [354, 103] on button "Choose address" at bounding box center [347, 105] width 46 height 10
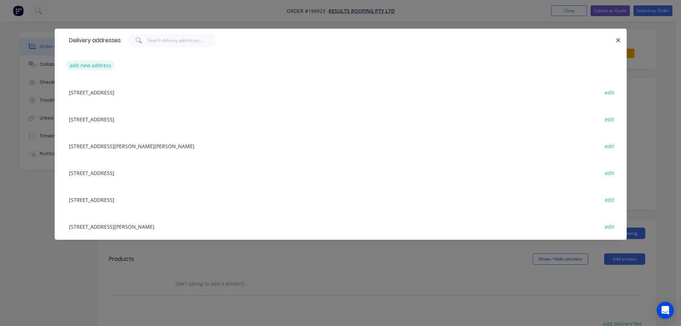
click at [82, 64] on button "add new address" at bounding box center [90, 65] width 49 height 10
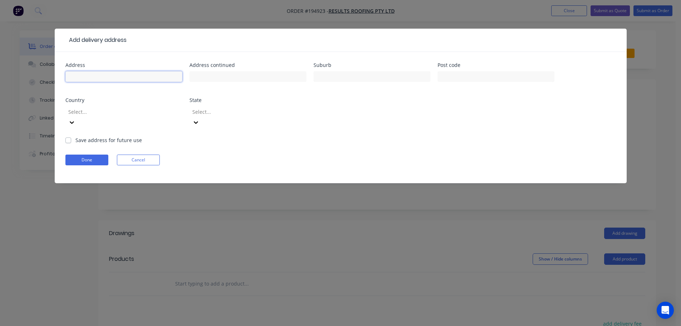
click at [83, 74] on input "text" at bounding box center [123, 76] width 117 height 11
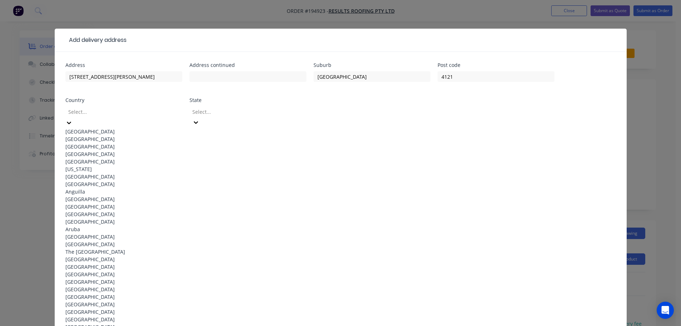
click at [105, 130] on div "[GEOGRAPHIC_DATA]" at bounding box center [123, 132] width 117 height 8
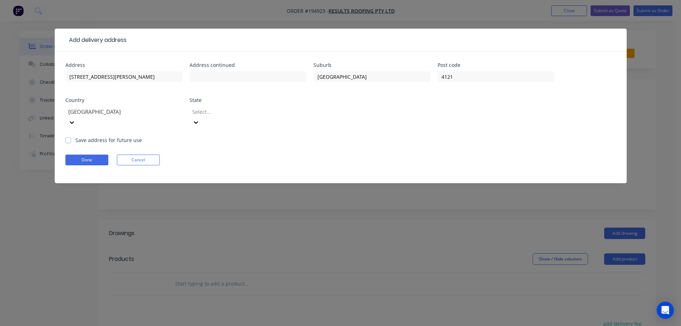
click at [200, 119] on icon at bounding box center [195, 122] width 7 height 7
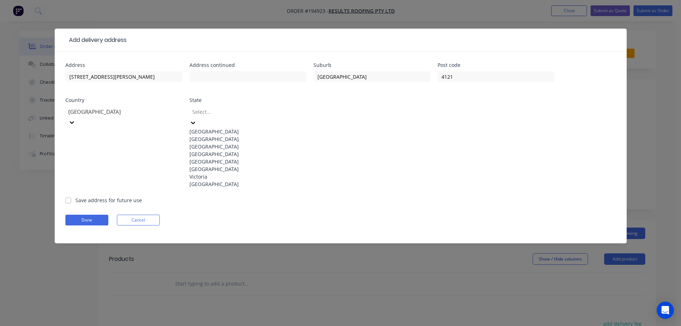
click at [213, 158] on div "[GEOGRAPHIC_DATA]" at bounding box center [248, 154] width 117 height 8
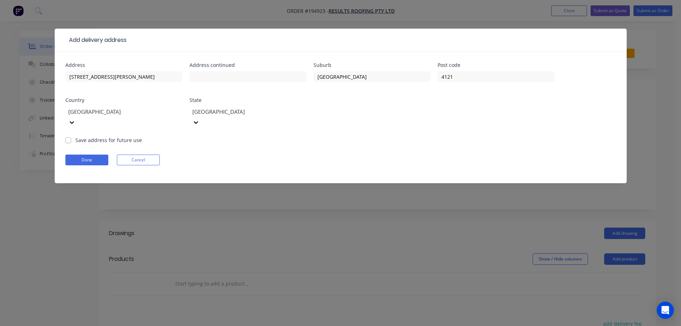
click at [408, 131] on form "Address [STREET_ADDRESS][PERSON_NAME] Save address for future use Done Cancel" at bounding box center [340, 123] width 551 height 121
click at [87, 154] on button "Done" at bounding box center [86, 159] width 43 height 11
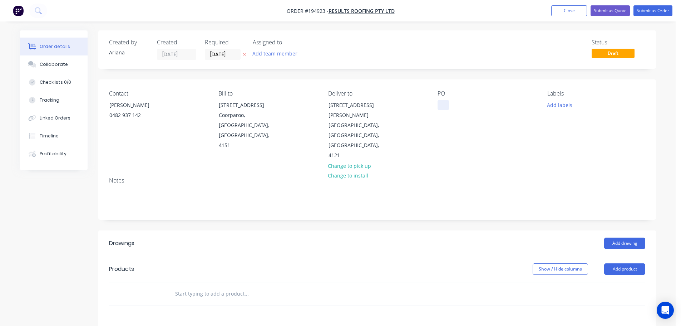
click at [441, 105] on div at bounding box center [443, 105] width 11 height 10
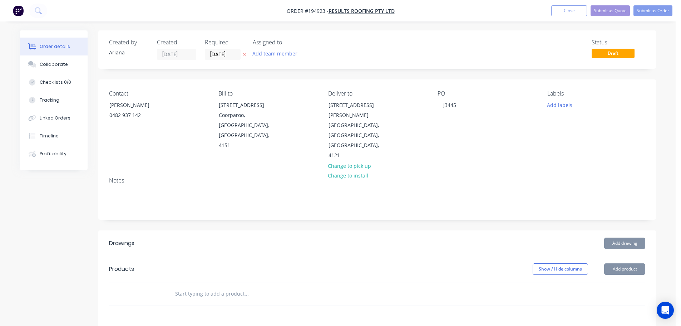
click at [525, 177] on div "Notes" at bounding box center [377, 180] width 536 height 7
click at [622, 263] on button "Add product" at bounding box center [624, 268] width 41 height 11
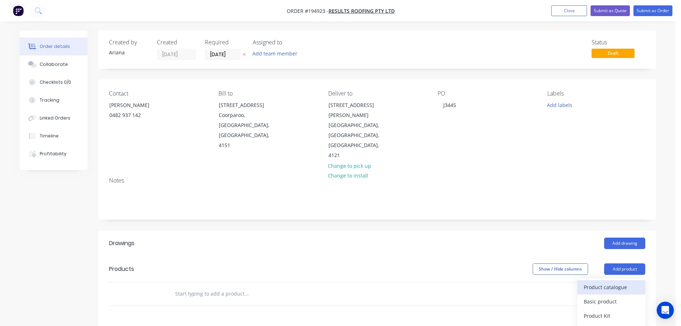
click at [607, 282] on div "Product catalogue" at bounding box center [611, 287] width 55 height 10
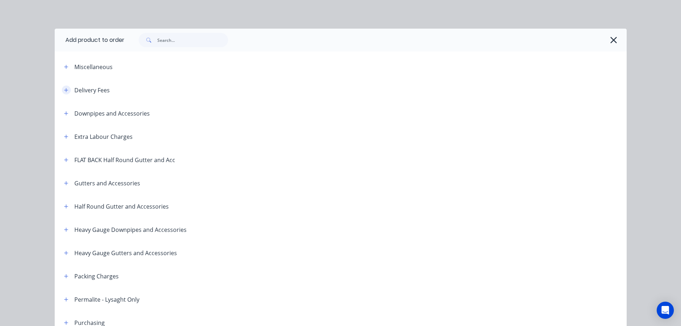
drag, startPoint x: 65, startPoint y: 88, endPoint x: 72, endPoint y: 89, distance: 7.4
click at [65, 88] on icon "button" at bounding box center [66, 90] width 4 height 5
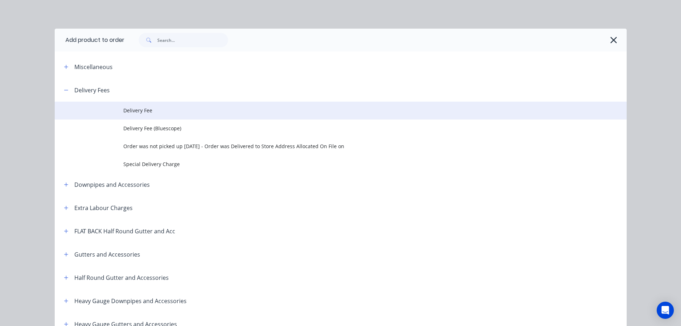
click at [156, 111] on span "Delivery Fee" at bounding box center [324, 111] width 403 height 8
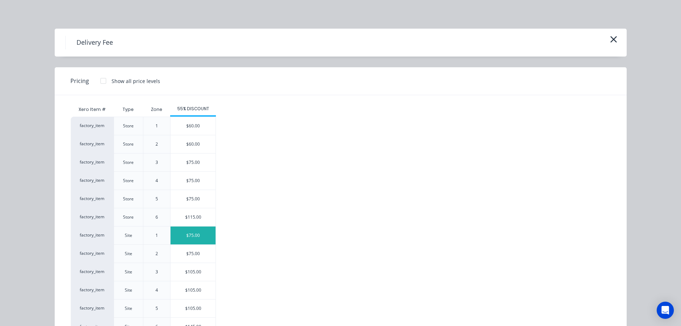
click at [186, 236] on div "$75.00" at bounding box center [193, 235] width 45 height 18
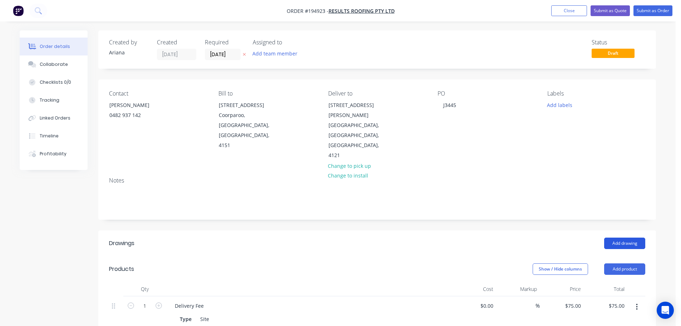
click at [625, 237] on button "Add drawing" at bounding box center [624, 242] width 41 height 11
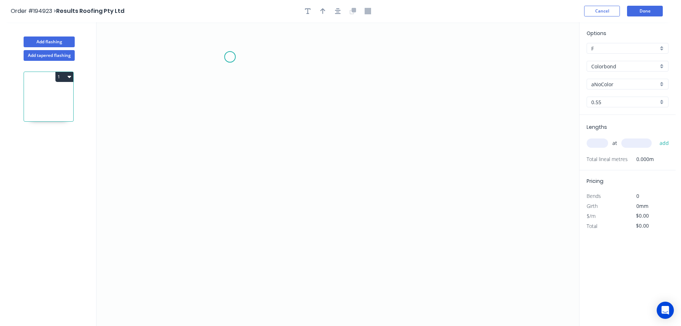
click at [230, 57] on icon "0" at bounding box center [338, 174] width 483 height 304
click at [226, 217] on icon "0" at bounding box center [338, 174] width 483 height 304
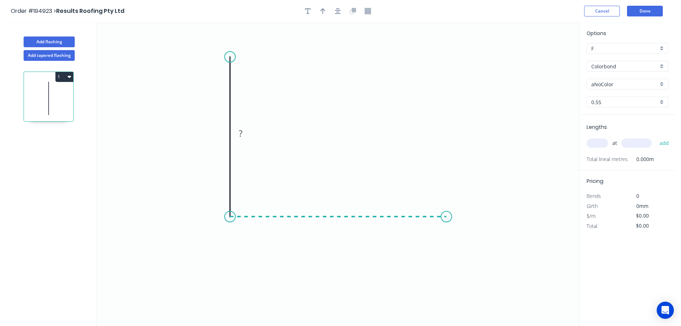
click at [447, 219] on icon "0 ?" at bounding box center [338, 174] width 483 height 304
click at [441, 306] on icon "0 ? ?" at bounding box center [338, 174] width 483 height 304
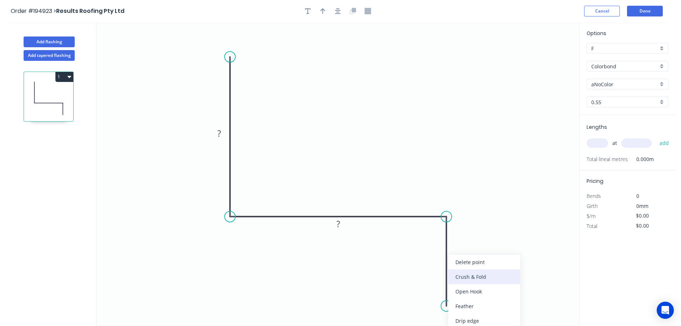
click at [483, 276] on div "Crush & Fold" at bounding box center [484, 276] width 72 height 15
click at [477, 306] on div "Flip bend" at bounding box center [486, 306] width 72 height 15
click at [468, 294] on tspan "10" at bounding box center [467, 293] width 10 height 12
click at [492, 291] on icon "0 ? ? CF 15 ?" at bounding box center [338, 174] width 483 height 304
drag, startPoint x: 474, startPoint y: 295, endPoint x: 506, endPoint y: 314, distance: 37.2
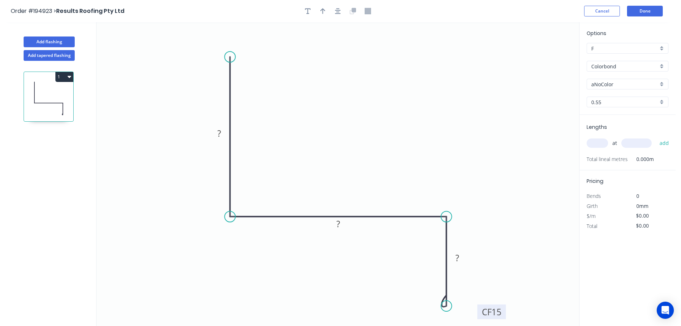
click at [506, 314] on rect at bounding box center [491, 311] width 29 height 15
click at [220, 132] on tspan "?" at bounding box center [219, 133] width 4 height 12
click at [275, 115] on icon "0 100 100 CF 15 75" at bounding box center [338, 174] width 483 height 304
click at [323, 9] on icon "button" at bounding box center [322, 11] width 5 height 6
drag, startPoint x: 543, startPoint y: 55, endPoint x: 340, endPoint y: 111, distance: 209.9
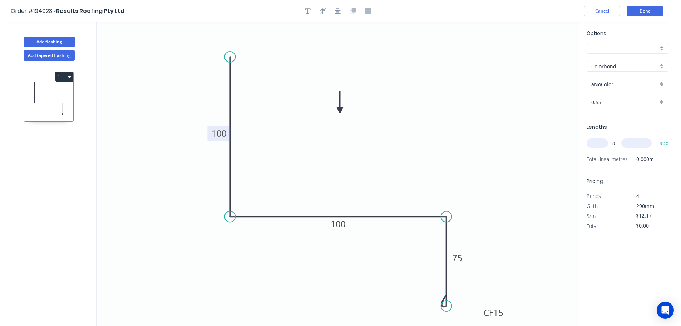
click at [340, 111] on icon at bounding box center [340, 102] width 6 height 23
drag, startPoint x: 662, startPoint y: 83, endPoint x: 660, endPoint y: 88, distance: 6.1
click at [662, 84] on div "aNoColor" at bounding box center [628, 84] width 82 height 11
click at [626, 92] on div "Surfmist" at bounding box center [627, 96] width 81 height 13
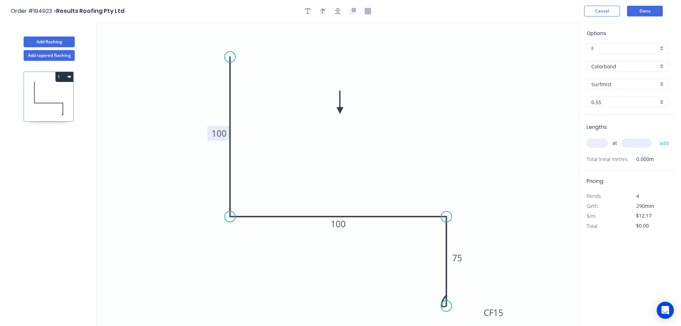
drag, startPoint x: 599, startPoint y: 142, endPoint x: 611, endPoint y: 136, distance: 13.4
click at [599, 142] on input "text" at bounding box center [597, 142] width 21 height 9
click at [656, 137] on button "add" at bounding box center [664, 143] width 17 height 12
click at [642, 7] on button "Done" at bounding box center [645, 11] width 36 height 11
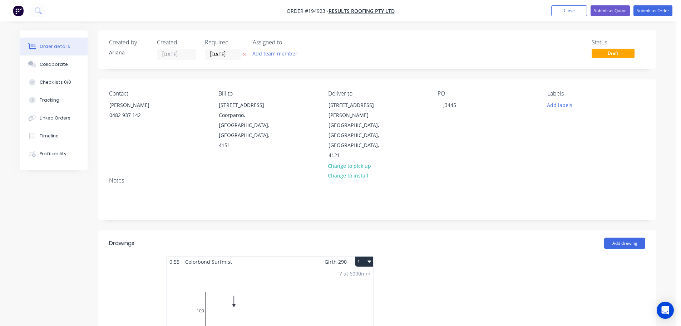
click at [359, 256] on button "1" at bounding box center [364, 261] width 18 height 10
click at [354, 274] on div "Use larger box size" at bounding box center [339, 279] width 55 height 10
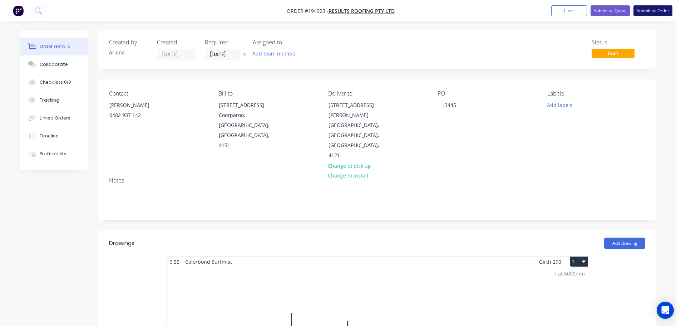
drag, startPoint x: 657, startPoint y: 11, endPoint x: 637, endPoint y: 24, distance: 23.8
click at [656, 11] on button "Submit as Order" at bounding box center [653, 10] width 39 height 11
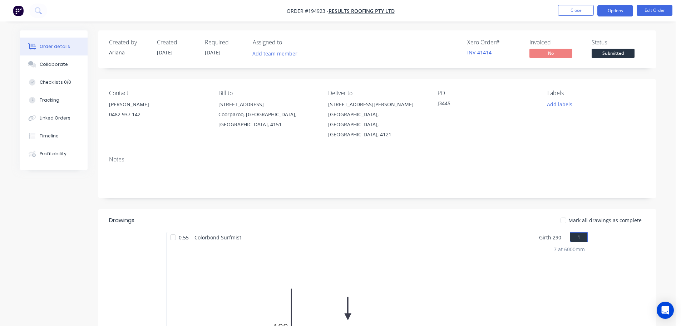
click at [607, 11] on button "Options" at bounding box center [616, 10] width 36 height 11
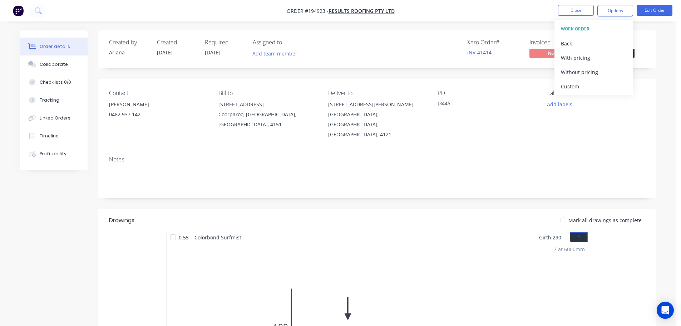
click at [580, 72] on div "Without pricing" at bounding box center [594, 72] width 66 height 10
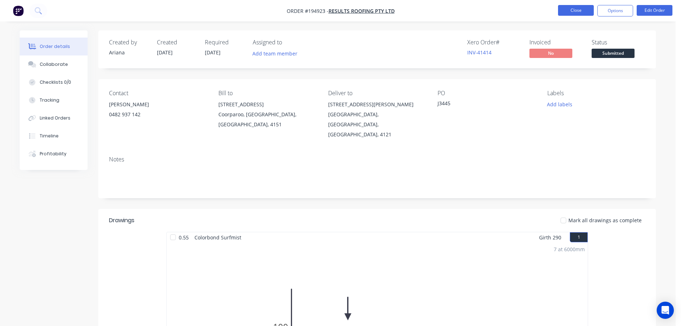
click at [572, 10] on button "Close" at bounding box center [576, 10] width 36 height 11
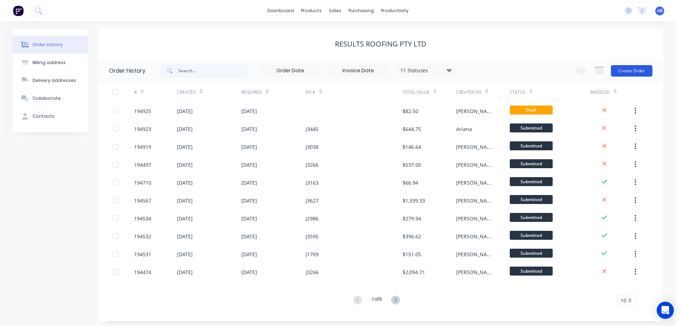
click at [628, 71] on button "Create Order" at bounding box center [631, 70] width 41 height 11
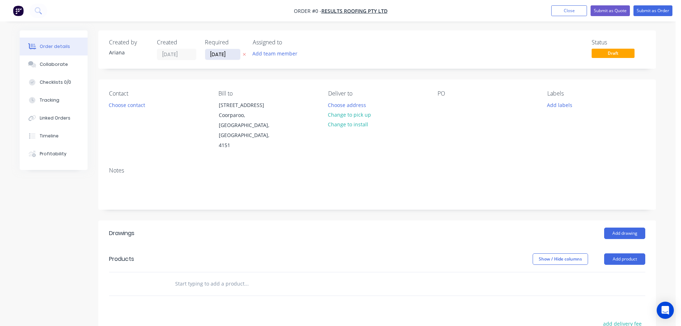
click at [225, 58] on input "[DATE]" at bounding box center [222, 54] width 35 height 11
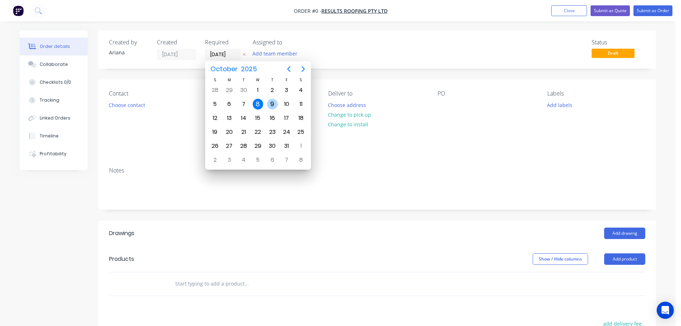
click at [276, 102] on div "9" at bounding box center [272, 104] width 11 height 11
type input "[DATE]"
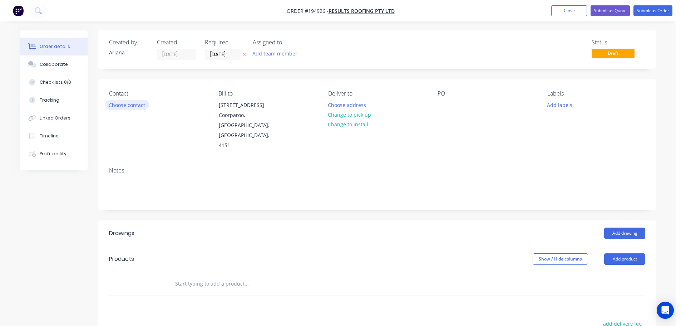
click at [132, 105] on button "Choose contact" at bounding box center [127, 105] width 44 height 10
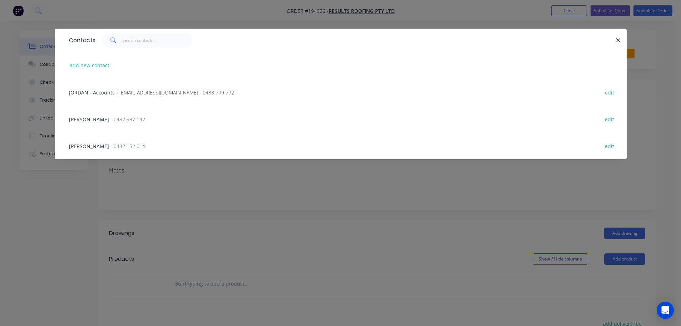
click at [114, 118] on span "- 0482 937 142" at bounding box center [128, 119] width 35 height 7
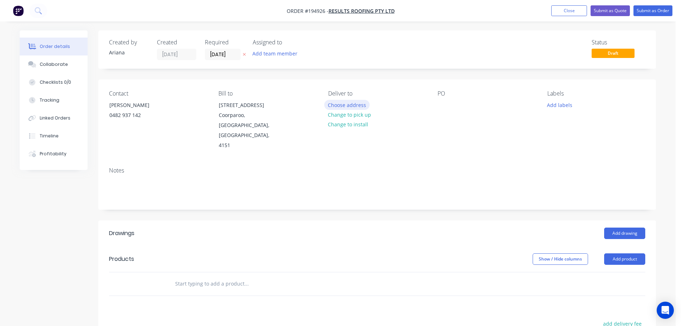
click at [353, 106] on button "Choose address" at bounding box center [347, 105] width 46 height 10
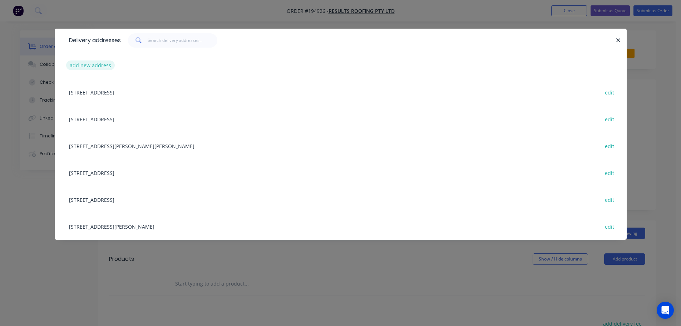
click at [84, 64] on button "add new address" at bounding box center [90, 65] width 49 height 10
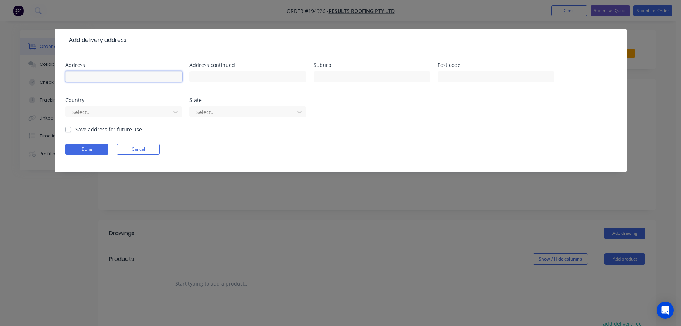
click at [89, 78] on input "text" at bounding box center [123, 76] width 117 height 11
type input "LOT 104 #13 UPTOWN CRT"
type input "CARINA"
click at [362, 143] on form "Address LOT 104 #13 UPTOWN CRT Address continued Suburb CARINA Post code Countr…" at bounding box center [340, 118] width 551 height 110
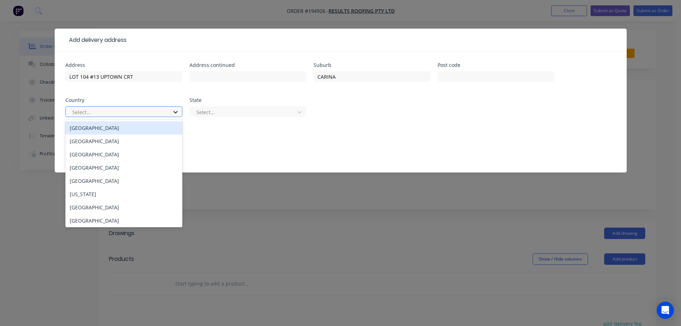
click at [178, 111] on icon at bounding box center [175, 111] width 7 height 7
click at [98, 131] on div "[GEOGRAPHIC_DATA]" at bounding box center [123, 127] width 117 height 13
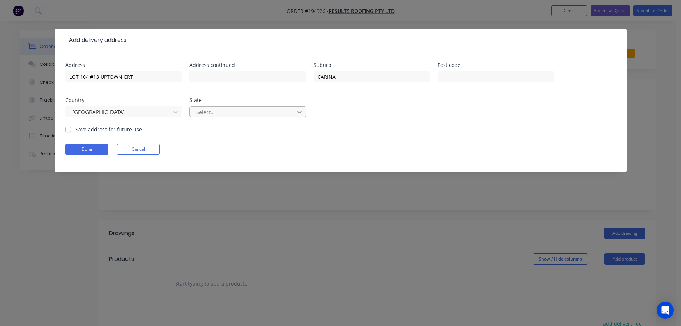
click at [300, 111] on icon at bounding box center [299, 111] width 7 height 7
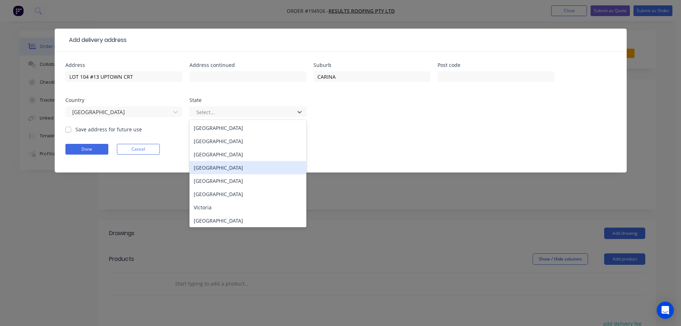
click at [196, 170] on div "[GEOGRAPHIC_DATA]" at bounding box center [248, 167] width 117 height 13
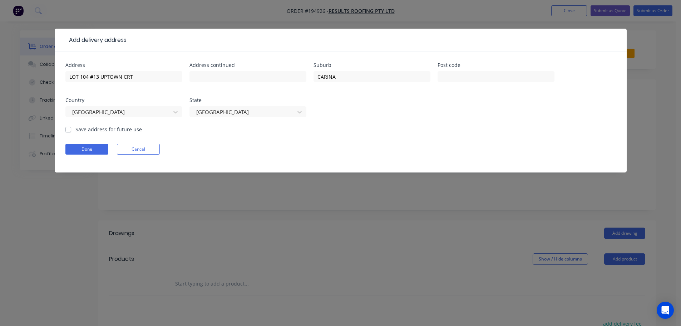
click at [423, 134] on form "Address LOT 104 #13 UPTOWN CRT Address continued Suburb CARINA Post code Countr…" at bounding box center [340, 118] width 551 height 110
click at [90, 148] on button "Done" at bounding box center [86, 149] width 43 height 11
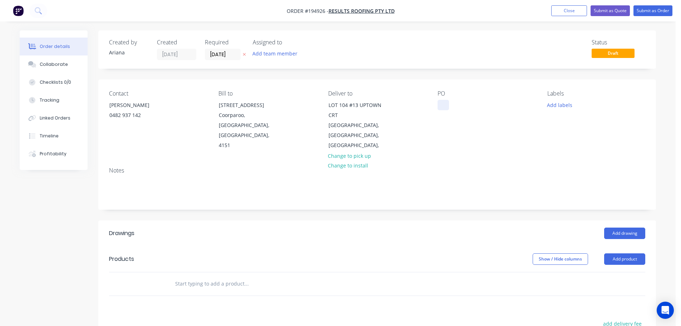
click at [443, 105] on div at bounding box center [443, 105] width 11 height 10
click at [506, 149] on div "Contact BRETT 0482 937 142 Bill to 71 York Street Coorparoo, Queensland, Austra…" at bounding box center [377, 120] width 558 height 82
click at [616, 253] on button "Add product" at bounding box center [624, 258] width 41 height 11
click at [606, 272] on div "Product catalogue" at bounding box center [611, 277] width 55 height 10
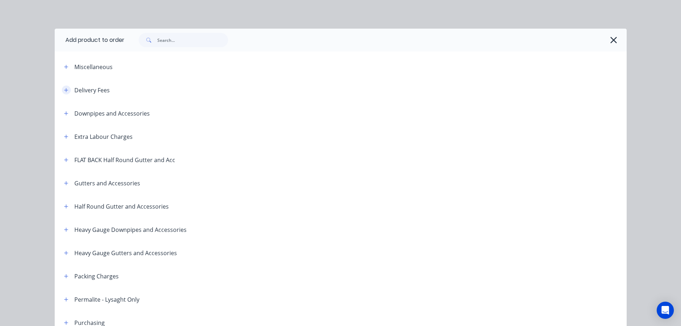
click at [64, 88] on icon "button" at bounding box center [66, 90] width 4 height 5
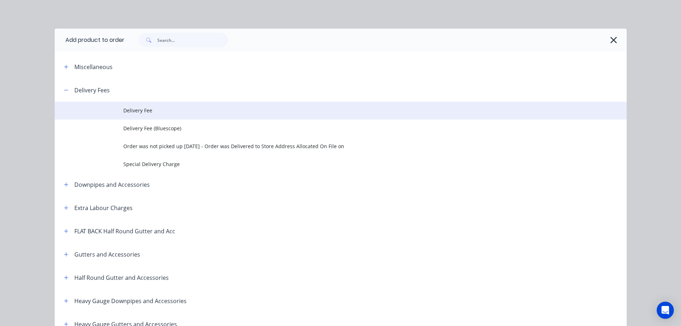
click at [136, 109] on span "Delivery Fee" at bounding box center [324, 111] width 403 height 8
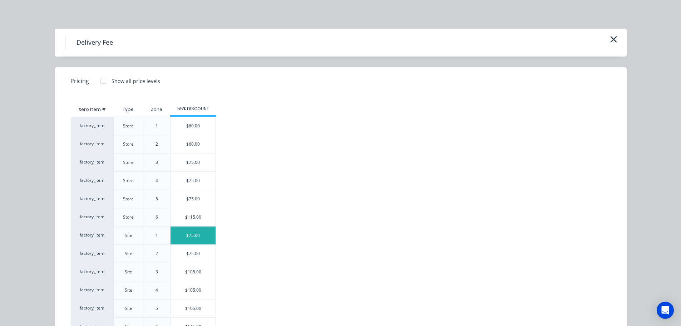
click at [193, 231] on div "$75.00" at bounding box center [193, 235] width 45 height 18
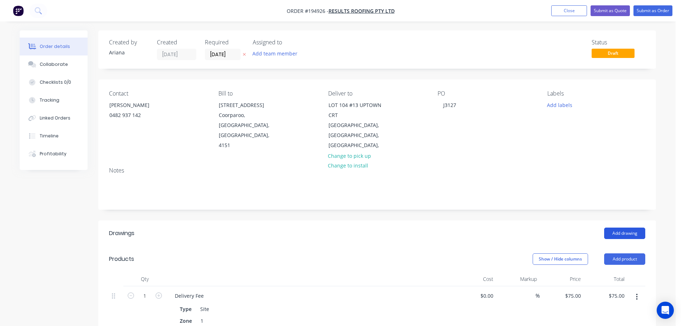
click at [629, 227] on button "Add drawing" at bounding box center [624, 232] width 41 height 11
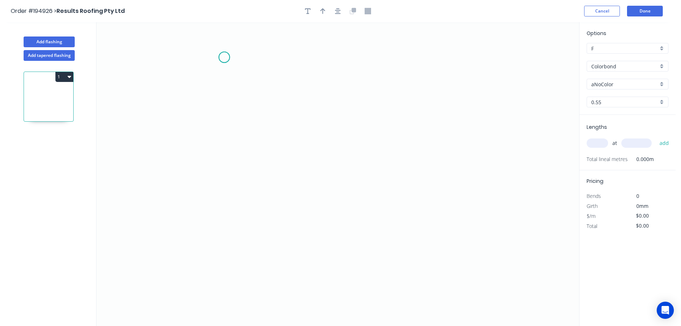
click at [224, 57] on icon "0" at bounding box center [338, 174] width 483 height 304
click at [216, 213] on icon "0" at bounding box center [338, 174] width 483 height 304
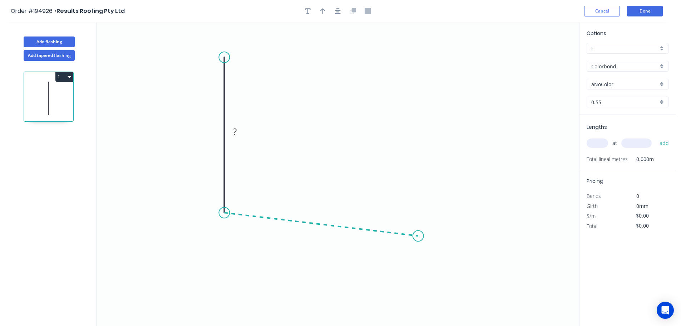
click at [418, 236] on icon "0 ?" at bounding box center [338, 174] width 483 height 304
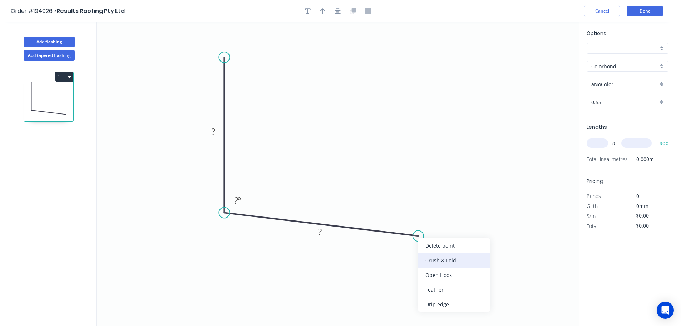
click at [437, 264] on div "Crush & Fold" at bounding box center [454, 260] width 72 height 15
click at [428, 255] on div "Flip bend" at bounding box center [452, 258] width 72 height 15
click at [416, 214] on tspan "10" at bounding box center [416, 216] width 10 height 12
click at [442, 195] on icon "0 ? CF 15 ? ? º" at bounding box center [338, 174] width 483 height 304
drag, startPoint x: 424, startPoint y: 216, endPoint x: 464, endPoint y: 261, distance: 60.8
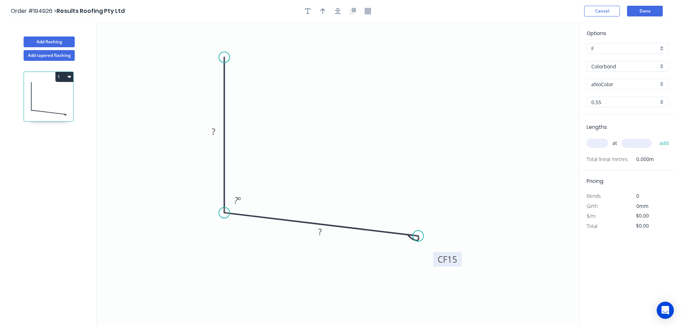
click at [462, 261] on rect at bounding box center [447, 259] width 29 height 15
click at [214, 130] on tspan "?" at bounding box center [214, 132] width 4 height 12
click at [284, 118] on icon "0 100 CF 15 100 92 º" at bounding box center [338, 174] width 483 height 304
type input "$11.36"
click at [322, 9] on icon "button" at bounding box center [322, 11] width 5 height 6
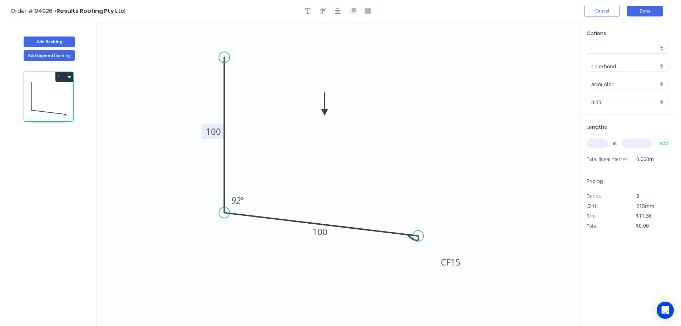
drag, startPoint x: 543, startPoint y: 57, endPoint x: 325, endPoint y: 113, distance: 225.4
click at [325, 113] on icon at bounding box center [325, 104] width 6 height 23
click at [663, 83] on div "aNoColor" at bounding box center [628, 84] width 82 height 11
click at [624, 100] on div "Surfmist" at bounding box center [627, 96] width 81 height 13
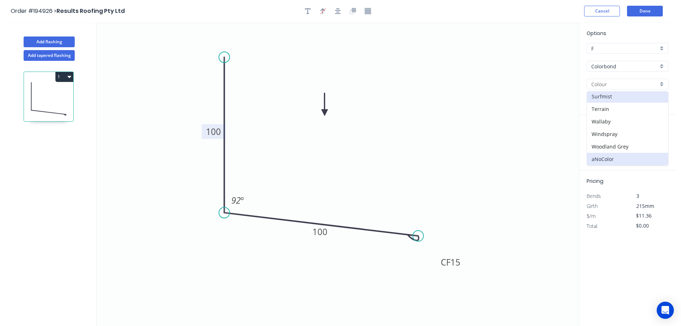
type input "Surfmist"
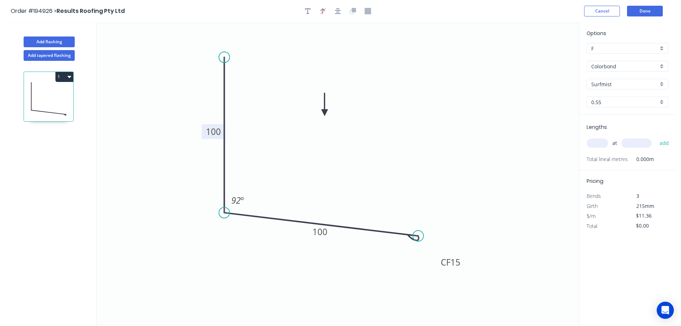
click at [598, 144] on input "text" at bounding box center [597, 142] width 21 height 9
type input "3"
type input "4500"
click at [656, 137] on button "add" at bounding box center [664, 143] width 17 height 12
type input "$153.36"
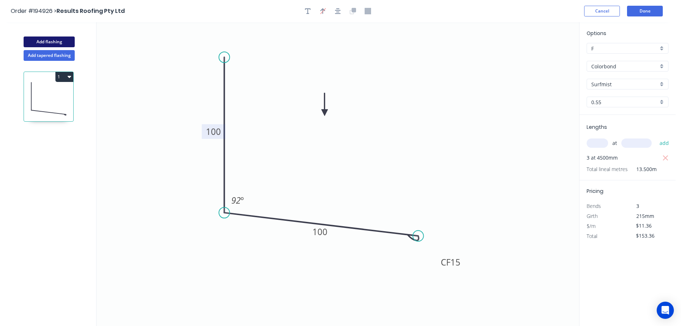
click at [48, 41] on button "Add flashing" at bounding box center [49, 41] width 51 height 11
type input "$0.00"
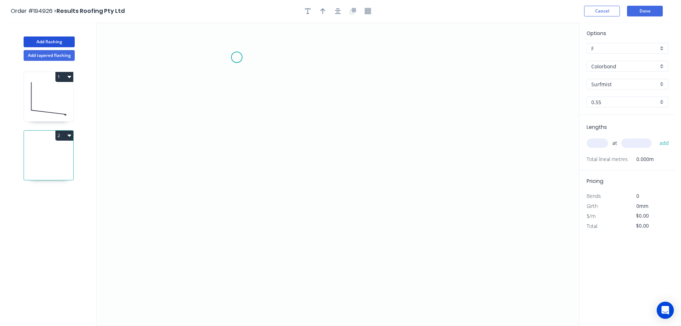
click at [237, 57] on icon "0" at bounding box center [338, 174] width 483 height 304
click at [240, 202] on icon "0" at bounding box center [338, 174] width 483 height 304
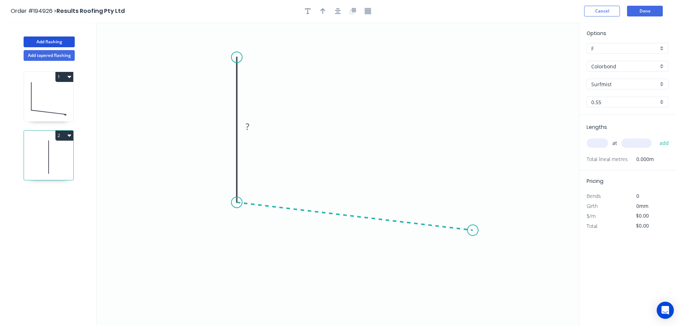
click at [473, 230] on icon "0 ?" at bounding box center [338, 174] width 483 height 304
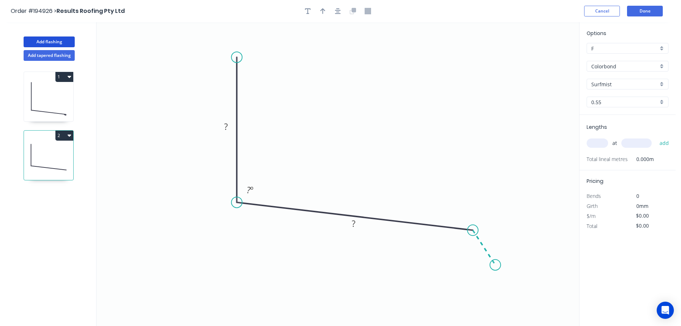
click at [496, 265] on icon "0 ? ? ? º" at bounding box center [338, 174] width 483 height 304
click at [496, 265] on circle at bounding box center [495, 264] width 11 height 11
click at [227, 126] on tspan "?" at bounding box center [226, 127] width 4 height 12
click at [423, 105] on icon "0 100 170 30 95 º 135 º" at bounding box center [338, 174] width 483 height 304
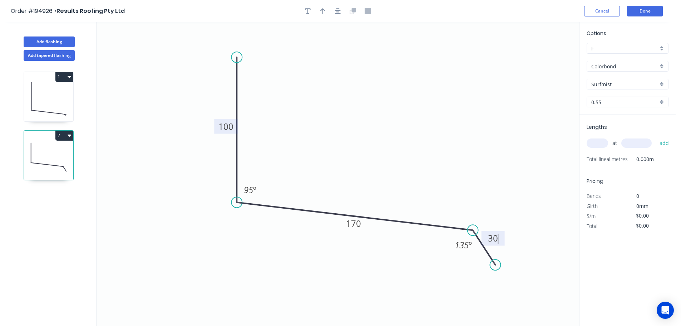
type input "$10.55"
click at [322, 10] on icon "button" at bounding box center [322, 11] width 5 height 6
drag, startPoint x: 542, startPoint y: 56, endPoint x: 360, endPoint y: 112, distance: 190.8
click at [360, 112] on icon at bounding box center [362, 101] width 6 height 23
click at [599, 141] on input "text" at bounding box center [597, 142] width 21 height 9
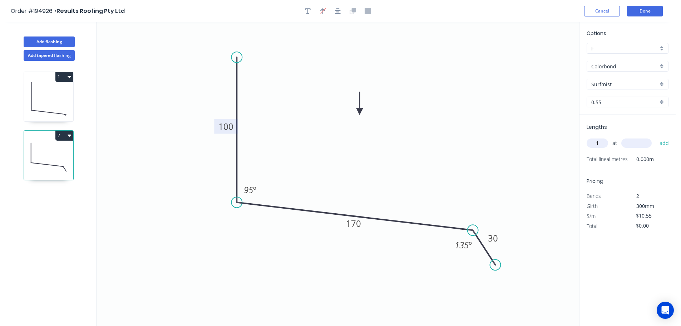
type input "1"
type input "4500"
click at [656, 137] on button "add" at bounding box center [664, 143] width 17 height 12
click at [63, 135] on button "2" at bounding box center [64, 136] width 18 height 10
click at [55, 147] on button "Duplicate" at bounding box center [39, 153] width 68 height 14
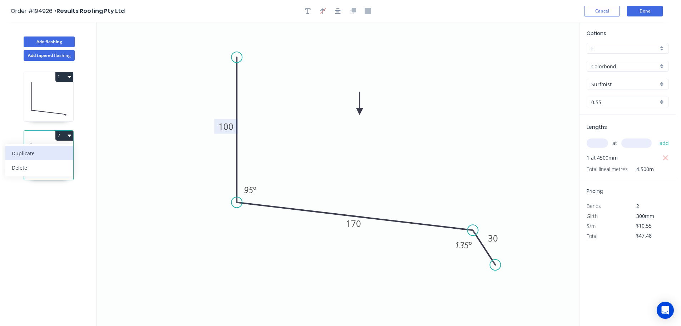
type input "$0.00"
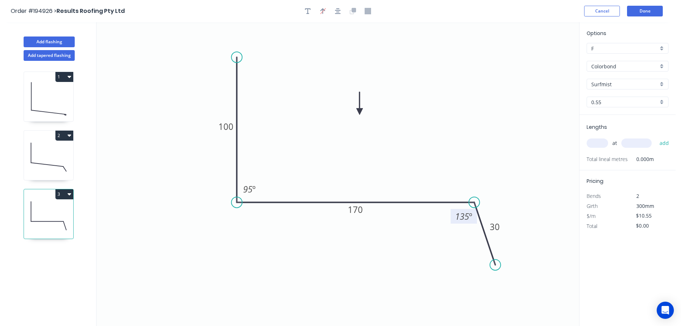
drag, startPoint x: 473, startPoint y: 231, endPoint x: 475, endPoint y: 217, distance: 13.6
click at [475, 217] on g "135 º" at bounding box center [465, 210] width 29 height 27
drag, startPoint x: 494, startPoint y: 264, endPoint x: 498, endPoint y: 229, distance: 35.3
click at [498, 229] on circle at bounding box center [497, 225] width 11 height 11
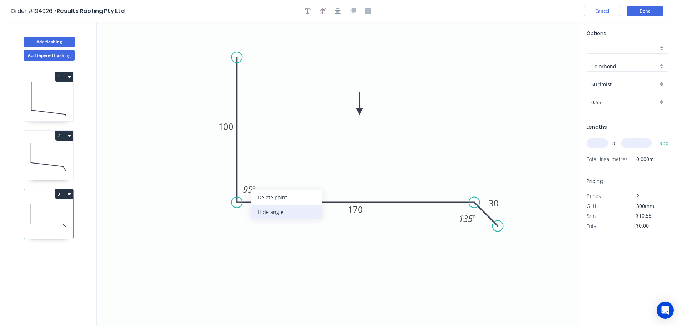
click at [265, 210] on div "Hide angle" at bounding box center [287, 212] width 72 height 15
click at [360, 208] on tspan "170" at bounding box center [355, 209] width 15 height 12
click at [477, 126] on icon "0 100 160 20 135 º" at bounding box center [338, 174] width 483 height 304
click at [600, 141] on input "text" at bounding box center [597, 142] width 21 height 9
type input "1"
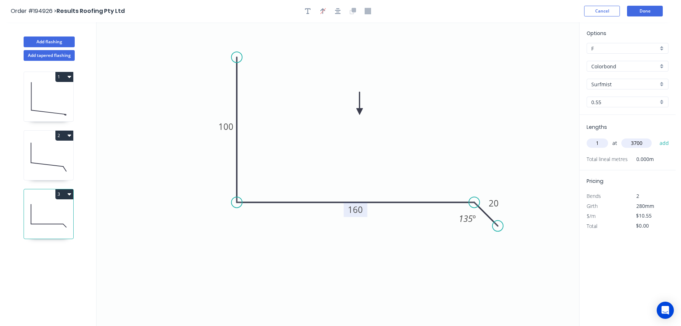
type input "3700"
click at [656, 137] on button "add" at bounding box center [664, 143] width 17 height 12
type input "$39.04"
click at [646, 9] on button "Done" at bounding box center [645, 11] width 36 height 11
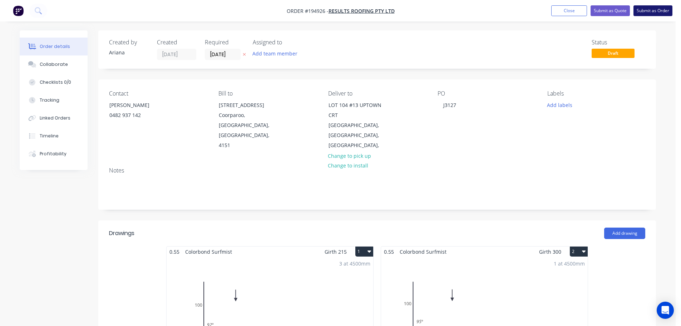
click at [656, 11] on button "Submit as Order" at bounding box center [653, 10] width 39 height 11
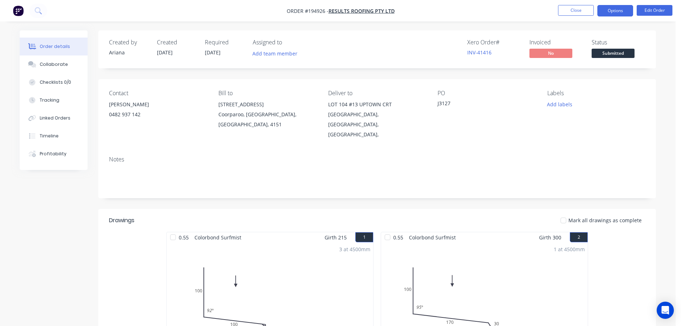
click at [617, 9] on button "Options" at bounding box center [616, 10] width 36 height 11
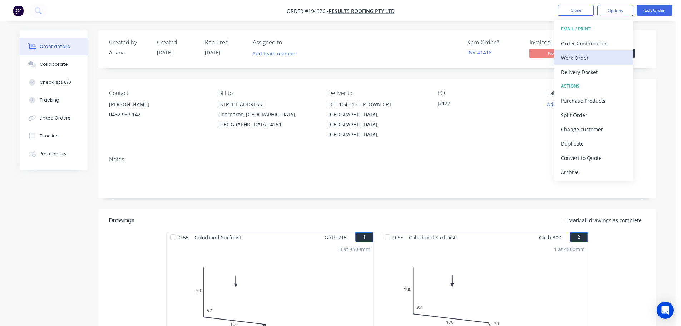
click at [587, 55] on div "Work Order" at bounding box center [594, 58] width 66 height 10
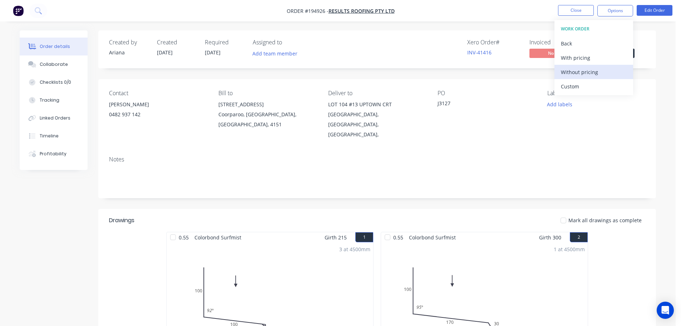
click at [578, 71] on div "Without pricing" at bounding box center [594, 72] width 66 height 10
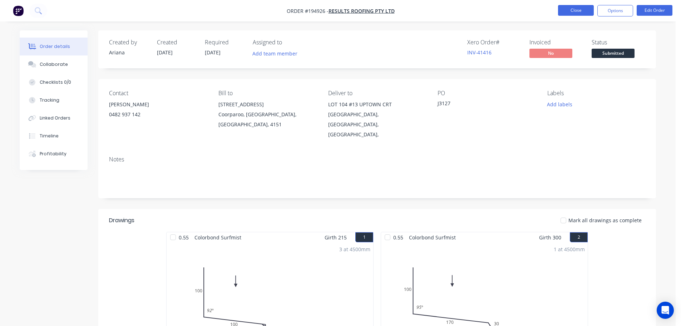
click at [575, 10] on button "Close" at bounding box center [576, 10] width 36 height 11
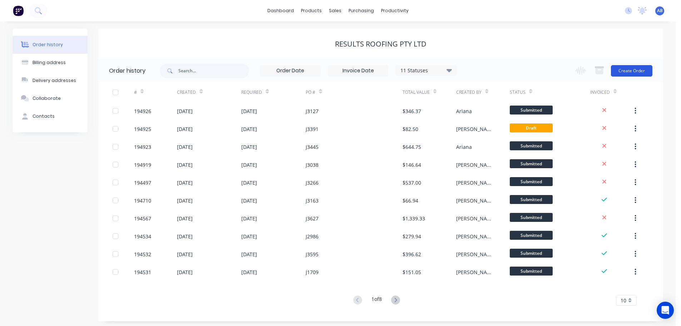
click at [632, 69] on button "Create Order" at bounding box center [631, 70] width 41 height 11
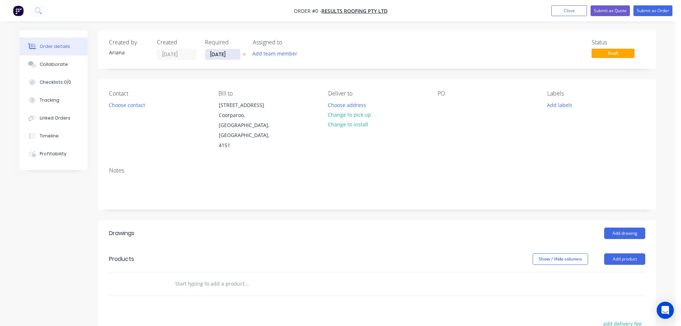
click at [225, 56] on input "[DATE]" at bounding box center [222, 54] width 35 height 11
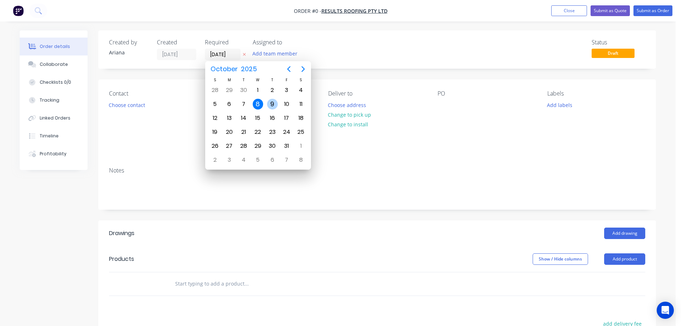
click at [271, 100] on div "9" at bounding box center [272, 104] width 11 height 11
type input "[DATE]"
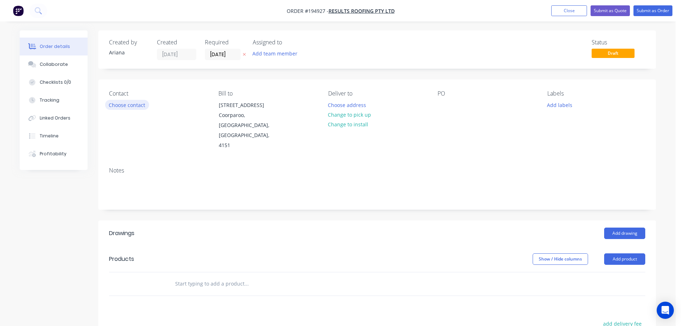
click at [137, 108] on button "Choose contact" at bounding box center [127, 105] width 44 height 10
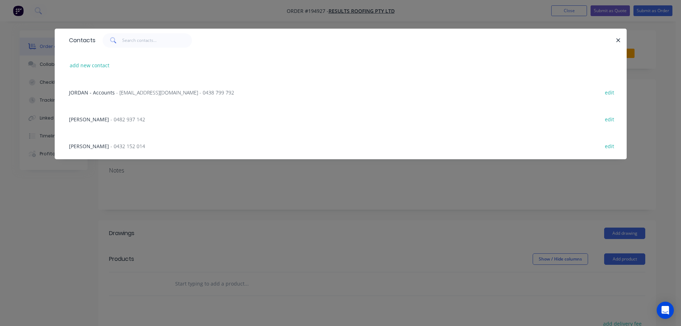
drag, startPoint x: 94, startPoint y: 118, endPoint x: 193, endPoint y: 118, distance: 98.7
click at [111, 118] on span "- 0482 937 142" at bounding box center [128, 119] width 35 height 7
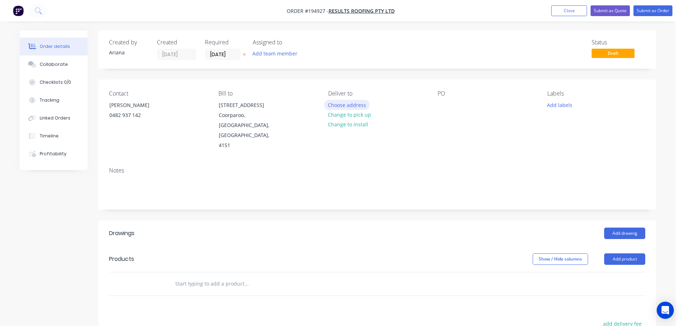
click at [350, 105] on button "Choose address" at bounding box center [347, 105] width 46 height 10
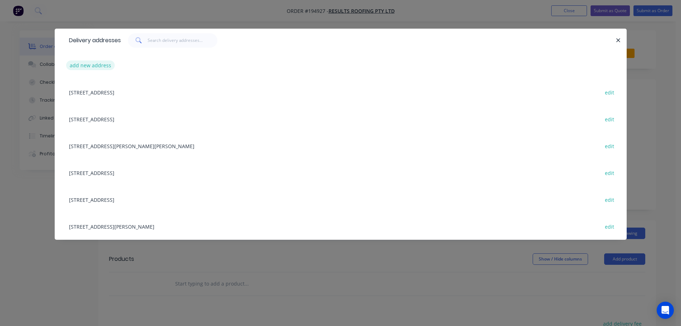
click at [79, 65] on button "add new address" at bounding box center [90, 65] width 49 height 10
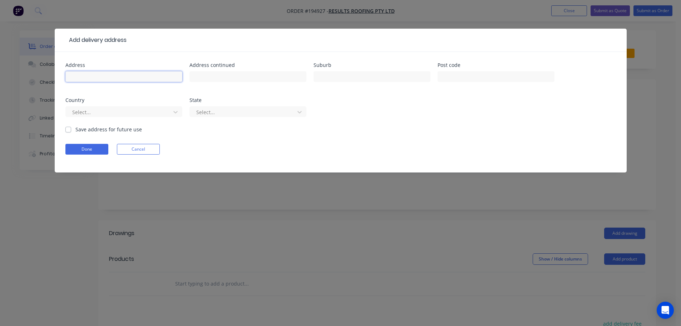
click at [92, 77] on input "text" at bounding box center [123, 76] width 117 height 11
type input "23-31 GRAMPIAN RD"
type input "SOUTH MACLEAN"
type input "4280"
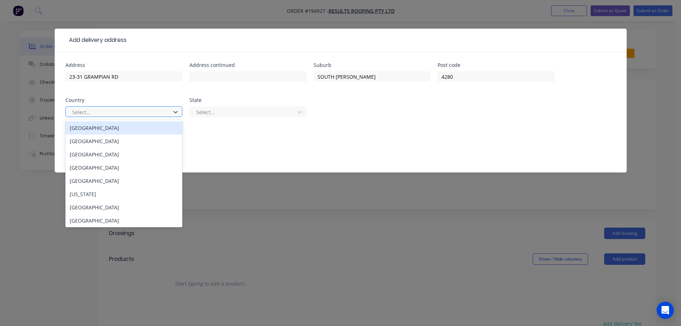
click at [98, 128] on div "[GEOGRAPHIC_DATA]" at bounding box center [123, 127] width 117 height 13
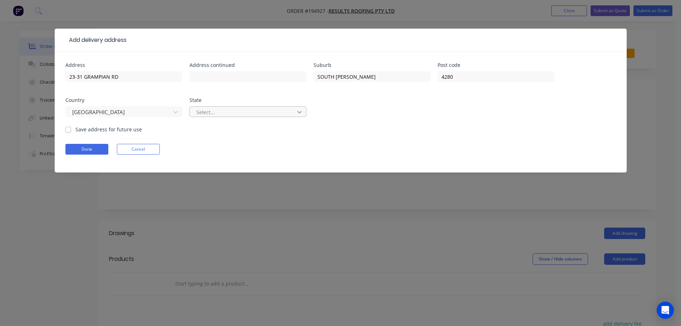
drag, startPoint x: 301, startPoint y: 113, endPoint x: 289, endPoint y: 119, distance: 13.4
click at [301, 113] on icon at bounding box center [299, 111] width 7 height 7
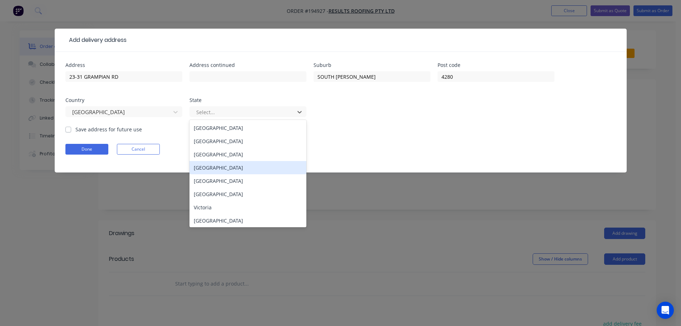
click at [205, 169] on div "[GEOGRAPHIC_DATA]" at bounding box center [248, 167] width 117 height 13
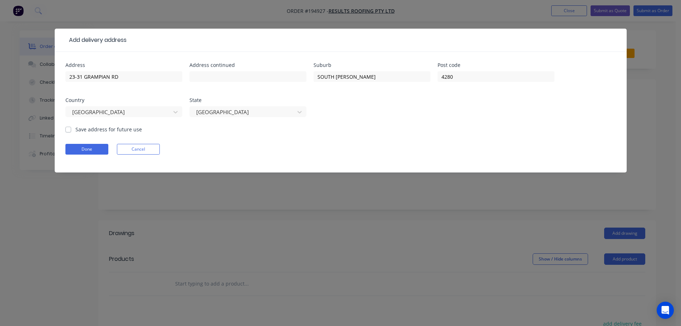
click at [424, 133] on form "Address 23-31 GRAMPIAN RD Address continued Suburb SOUTH MACLEAN Post code 4280…" at bounding box center [340, 118] width 551 height 110
click at [92, 152] on button "Done" at bounding box center [86, 149] width 43 height 11
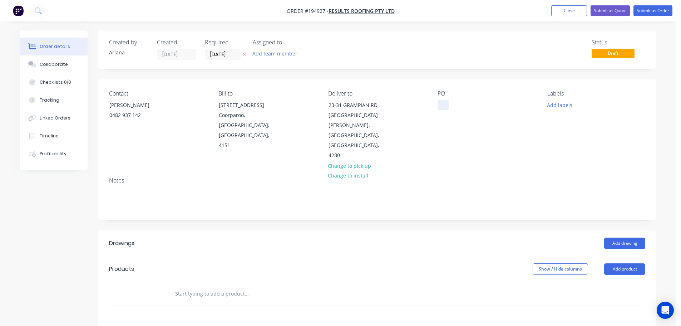
click at [447, 107] on div at bounding box center [443, 105] width 11 height 10
click at [480, 133] on div "PO J3300" at bounding box center [487, 125] width 98 height 70
click at [624, 263] on button "Add product" at bounding box center [624, 268] width 41 height 11
click at [620, 282] on div "Product catalogue" at bounding box center [611, 287] width 55 height 10
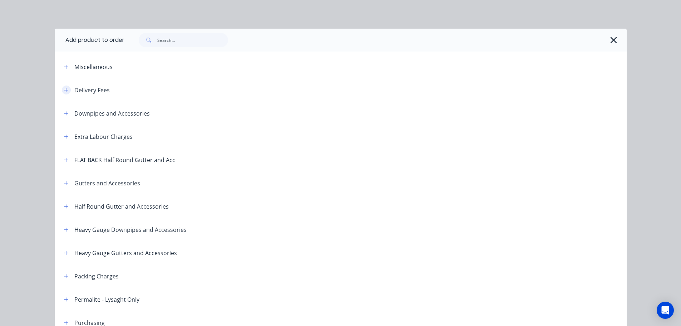
click at [62, 88] on button "button" at bounding box center [66, 89] width 9 height 9
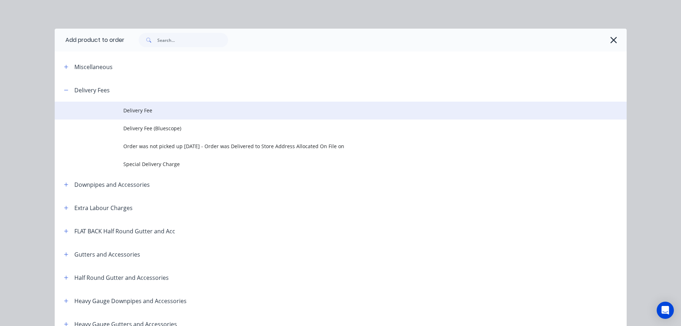
click at [162, 107] on span "Delivery Fee" at bounding box center [324, 111] width 403 height 8
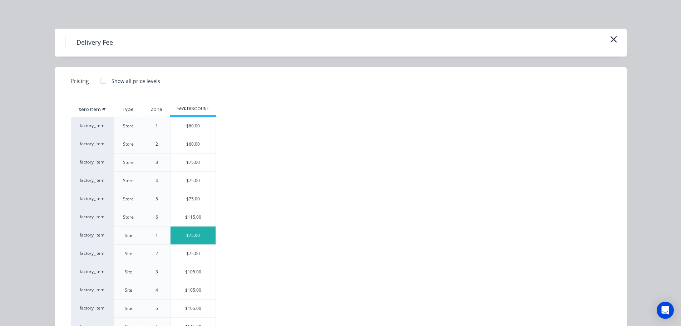
click at [184, 232] on div "$75.00" at bounding box center [193, 235] width 45 height 18
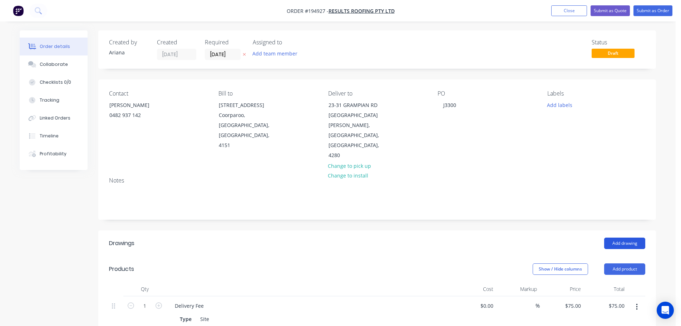
click at [628, 237] on button "Add drawing" at bounding box center [624, 242] width 41 height 11
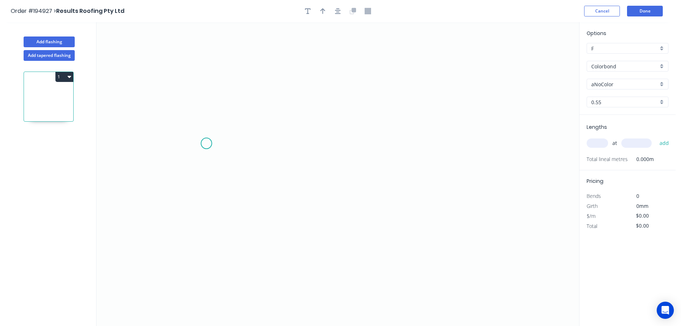
click at [206, 143] on icon "0" at bounding box center [338, 174] width 483 height 304
click at [482, 142] on icon "0" at bounding box center [338, 174] width 483 height 304
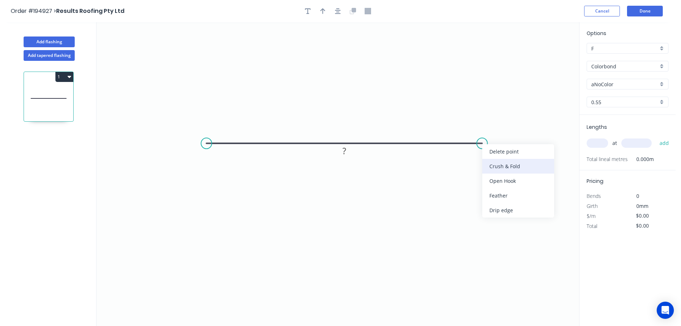
click at [522, 164] on div "Crush & Fold" at bounding box center [518, 166] width 72 height 15
click at [500, 125] on tspan "10" at bounding box center [496, 125] width 10 height 12
click at [522, 120] on icon "0 CF 15 ?" at bounding box center [338, 174] width 483 height 304
drag, startPoint x: 504, startPoint y: 127, endPoint x: 528, endPoint y: 114, distance: 27.2
click at [528, 114] on rect at bounding box center [515, 111] width 29 height 15
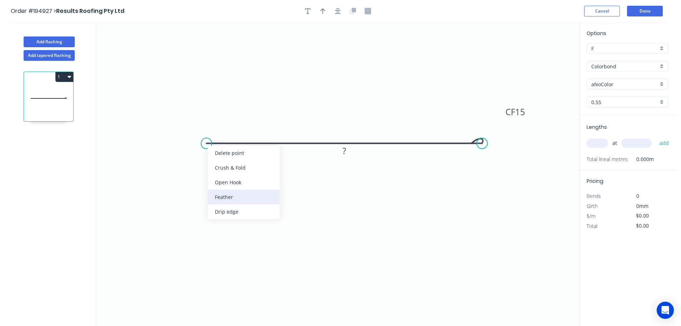
click at [222, 197] on div "Feather" at bounding box center [244, 197] width 72 height 15
click at [219, 163] on div "Flip bend" at bounding box center [244, 165] width 72 height 15
click at [222, 154] on tspan "15" at bounding box center [220, 155] width 10 height 12
click at [247, 173] on icon "0 FE 10 CF 15 ?" at bounding box center [338, 174] width 483 height 304
drag, startPoint x: 228, startPoint y: 158, endPoint x: 173, endPoint y: 180, distance: 58.4
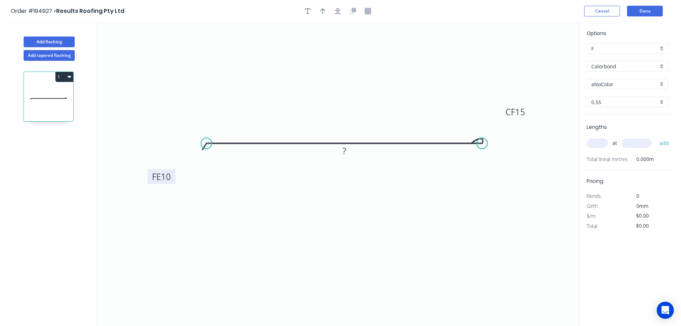
click at [173, 180] on rect at bounding box center [162, 176] width 28 height 15
click at [345, 151] on tspan "?" at bounding box center [345, 151] width 4 height 12
click at [349, 171] on icon "0 FE 10 CF 15 200" at bounding box center [338, 174] width 483 height 304
type input "$11.36"
click at [322, 11] on icon "button" at bounding box center [322, 11] width 5 height 6
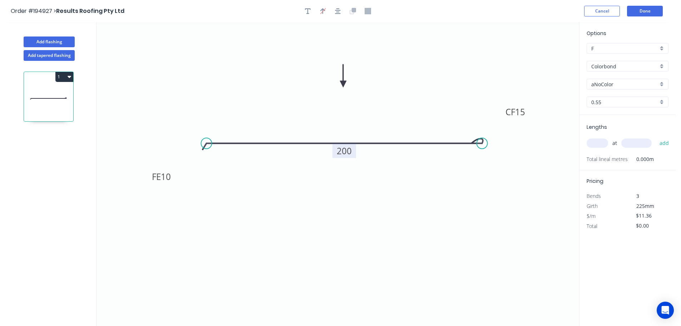
drag, startPoint x: 545, startPoint y: 56, endPoint x: 343, endPoint y: 84, distance: 204.0
click at [343, 84] on icon at bounding box center [343, 75] width 6 height 23
click at [662, 82] on div "aNoColor" at bounding box center [628, 84] width 82 height 11
click at [617, 111] on div "Southerly" at bounding box center [627, 114] width 81 height 13
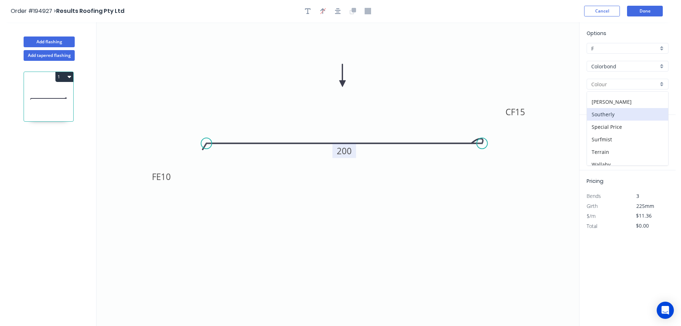
type input "Southerly"
click at [597, 144] on input "text" at bounding box center [597, 142] width 21 height 9
type input "4"
type input "2000"
click at [656, 137] on button "add" at bounding box center [664, 143] width 17 height 12
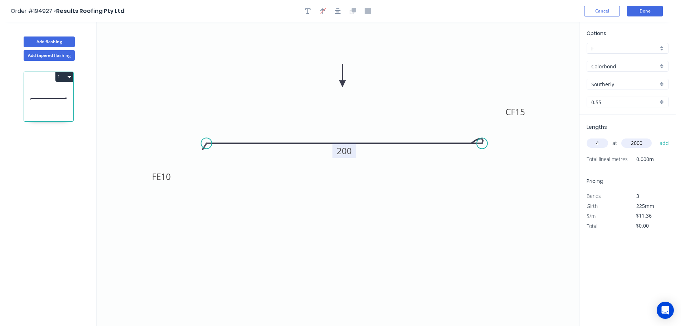
type input "$90.88"
click at [52, 41] on button "Add flashing" at bounding box center [49, 41] width 51 height 11
type input "$0.00"
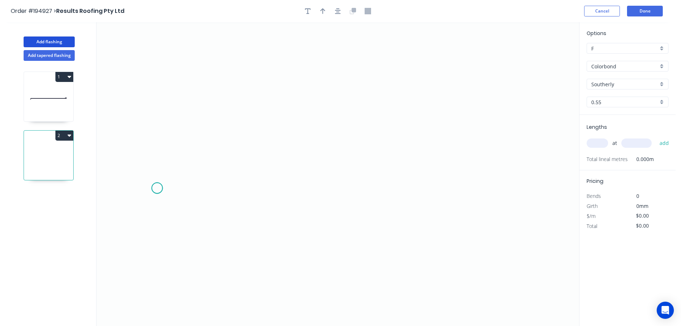
drag, startPoint x: 157, startPoint y: 188, endPoint x: 187, endPoint y: 167, distance: 36.7
click at [158, 188] on icon "0" at bounding box center [338, 174] width 483 height 304
click at [181, 157] on icon at bounding box center [169, 172] width 24 height 31
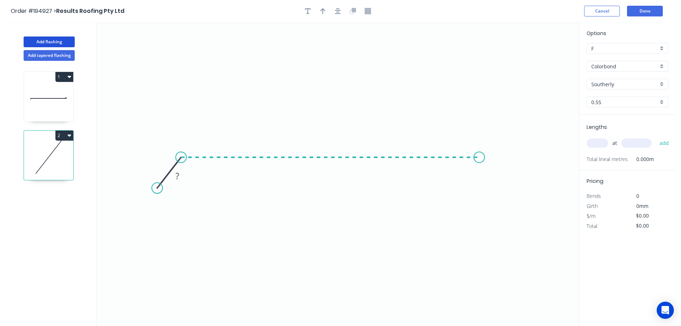
click at [480, 155] on icon "0 ?" at bounding box center [338, 174] width 483 height 304
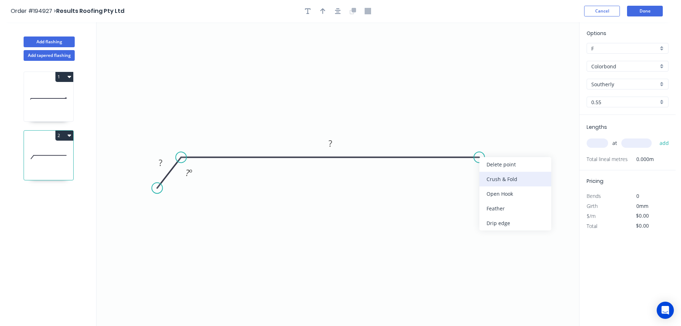
click at [513, 177] on div "Crush & Fold" at bounding box center [516, 179] width 72 height 15
click at [494, 139] on tspan "10" at bounding box center [494, 139] width 10 height 12
click at [506, 128] on icon "0 ? CF 15 ? ? º" at bounding box center [338, 174] width 483 height 304
drag, startPoint x: 500, startPoint y: 139, endPoint x: 522, endPoint y: 128, distance: 24.6
click at [522, 128] on rect at bounding box center [510, 127] width 29 height 15
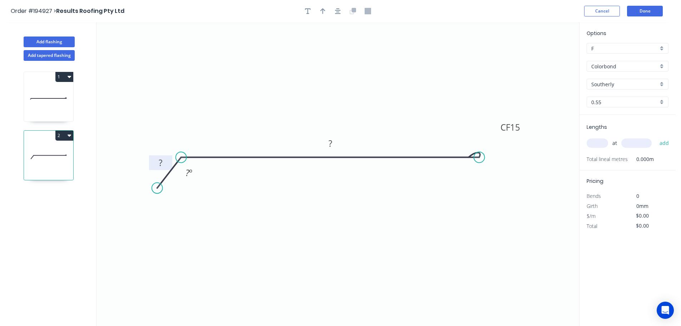
click at [164, 162] on rect at bounding box center [160, 163] width 14 height 10
click at [335, 236] on icon "0 20 CF 15 1170 135 º" at bounding box center [338, 174] width 483 height 304
click at [321, 10] on icon "button" at bounding box center [322, 11] width 5 height 6
drag, startPoint x: 545, startPoint y: 55, endPoint x: 346, endPoint y: 86, distance: 201.2
click at [346, 86] on icon at bounding box center [346, 78] width 6 height 23
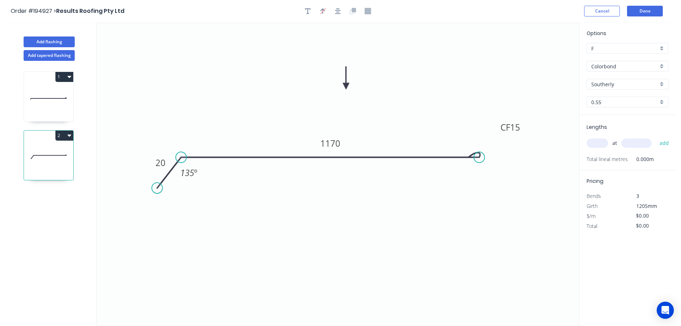
click at [606, 144] on input "text" at bounding box center [597, 142] width 21 height 9
type input "4"
type input "2000"
click at [656, 137] on button "add" at bounding box center [664, 143] width 17 height 12
click at [472, 235] on icon "0 20 CF 15 1170 135 º" at bounding box center [338, 174] width 483 height 304
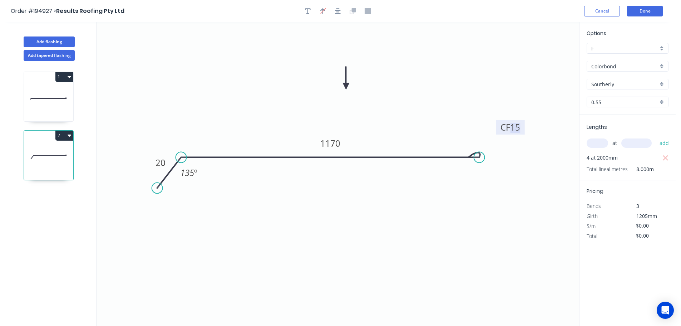
click at [517, 128] on tspan "15" at bounding box center [515, 127] width 10 height 12
click at [514, 178] on icon "0 20 CF 10 1170 135 º" at bounding box center [338, 174] width 483 height 304
type input "$30.02"
type input "$240.16"
click at [647, 13] on button "Done" at bounding box center [645, 11] width 36 height 11
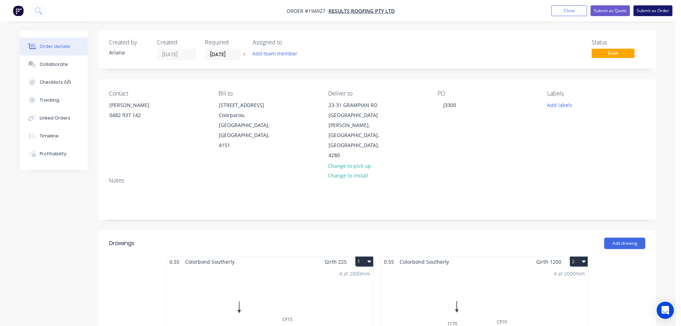
click at [658, 11] on button "Submit as Order" at bounding box center [653, 10] width 39 height 11
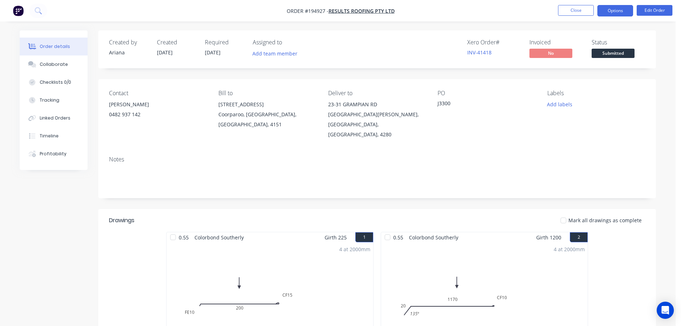
click at [616, 12] on button "Options" at bounding box center [616, 10] width 36 height 11
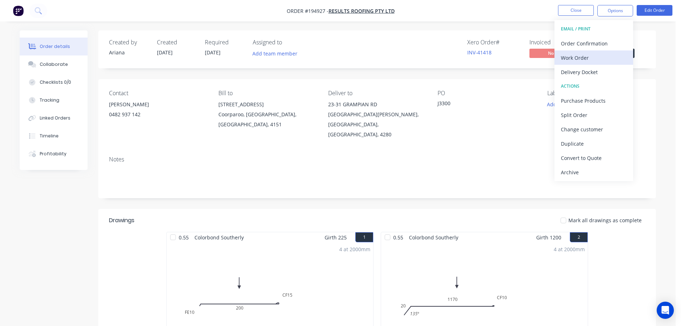
click at [585, 60] on div "Work Order" at bounding box center [594, 58] width 66 height 10
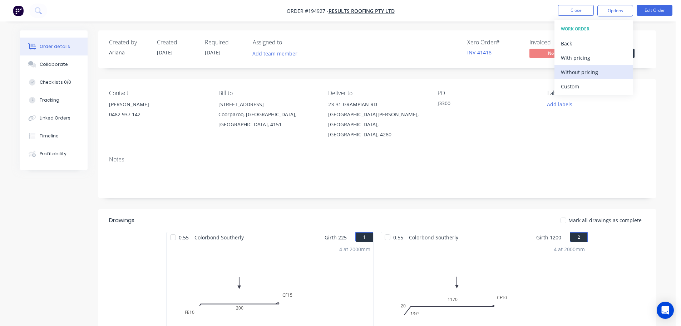
click at [573, 71] on div "Without pricing" at bounding box center [594, 72] width 66 height 10
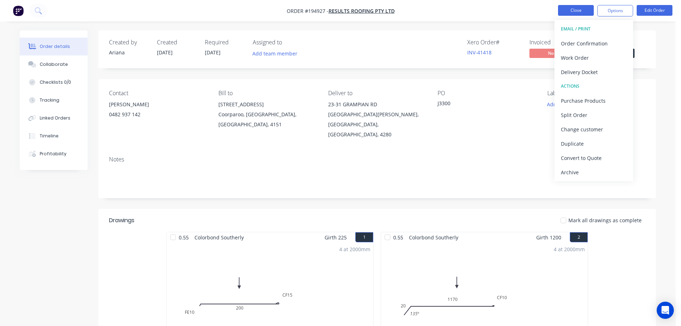
click at [582, 10] on button "Close" at bounding box center [576, 10] width 36 height 11
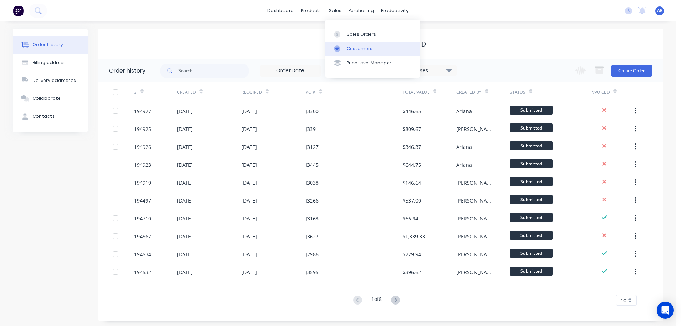
click at [353, 47] on div "Customers" at bounding box center [360, 48] width 26 height 6
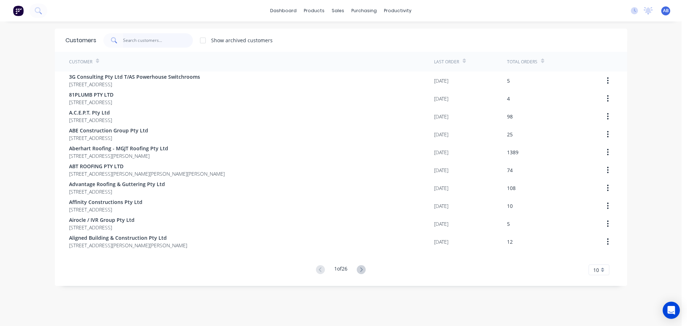
drag, startPoint x: 154, startPoint y: 39, endPoint x: 294, endPoint y: 37, distance: 139.8
click at [155, 39] on input "text" at bounding box center [158, 40] width 70 height 14
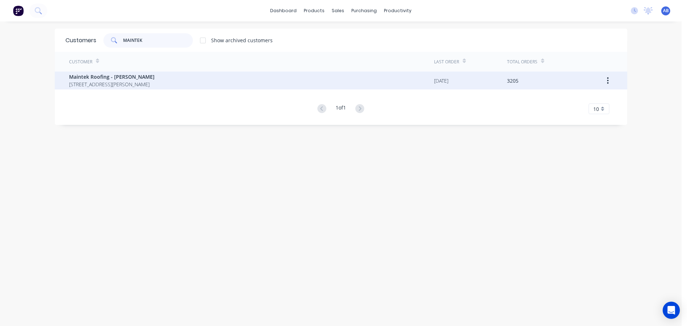
type input "MAINTEK"
click at [154, 79] on span "Maintek Roofing - [PERSON_NAME]" at bounding box center [111, 77] width 85 height 8
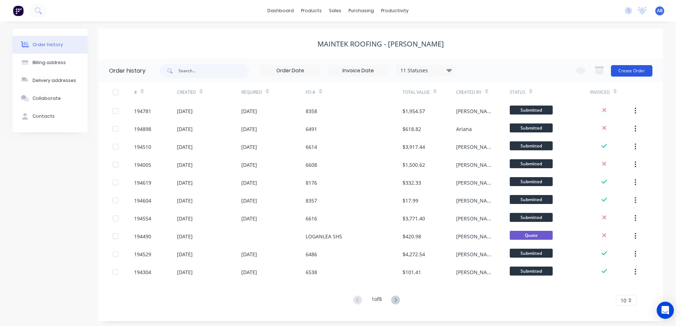
click at [639, 73] on button "Create Order" at bounding box center [631, 70] width 41 height 11
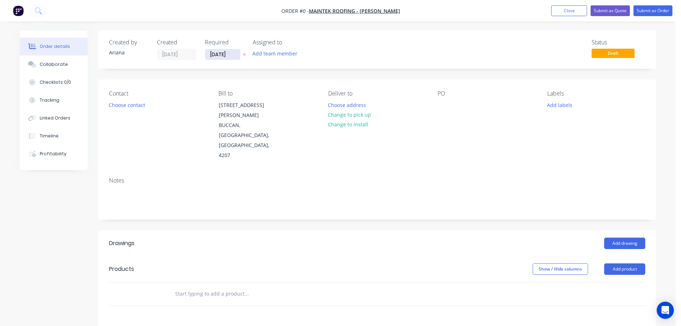
click at [222, 57] on input "[DATE]" at bounding box center [222, 54] width 35 height 11
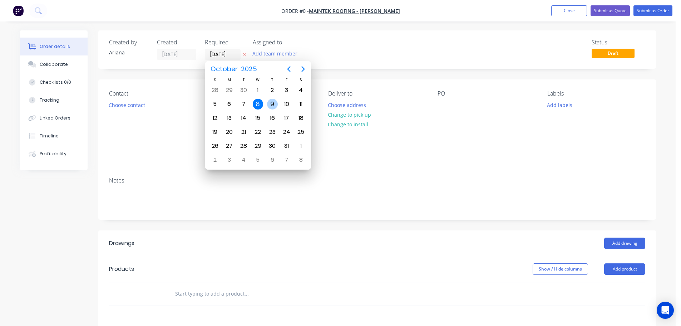
click at [270, 103] on div "9" at bounding box center [272, 104] width 11 height 11
type input "[DATE]"
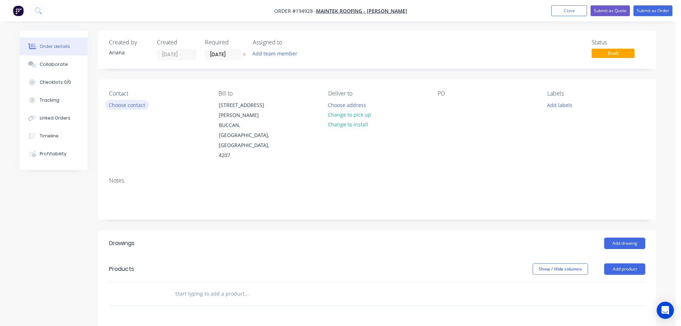
click at [136, 104] on button "Choose contact" at bounding box center [127, 105] width 44 height 10
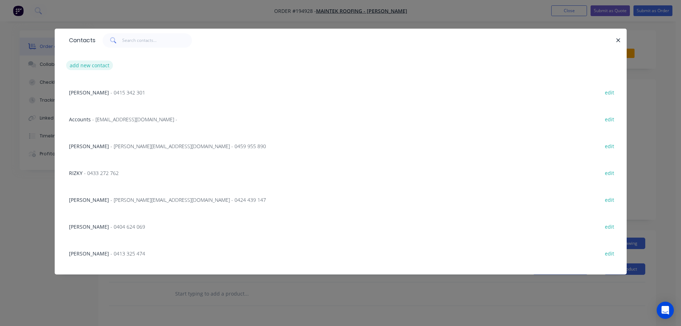
click at [79, 63] on button "add new contact" at bounding box center [89, 65] width 47 height 10
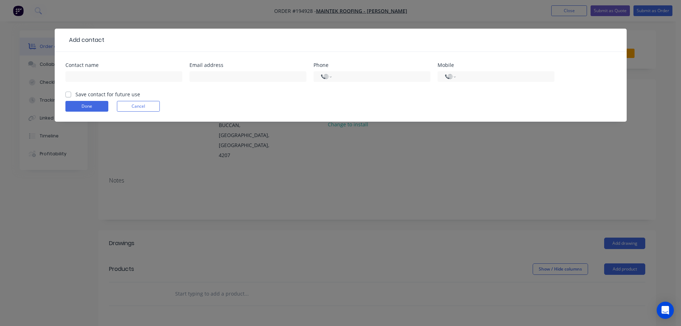
select select "AU"
click at [83, 77] on input "text" at bounding box center [123, 76] width 117 height 11
type input "LEE"
drag, startPoint x: 466, startPoint y: 77, endPoint x: 462, endPoint y: 81, distance: 5.8
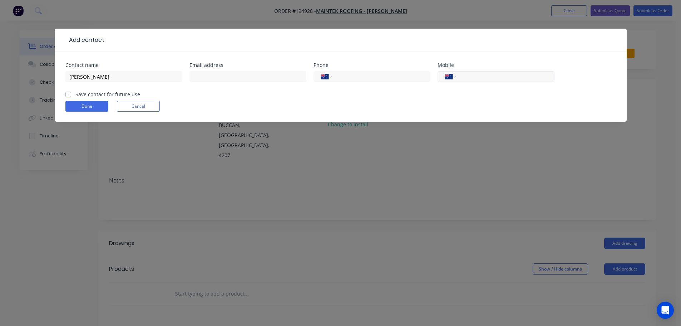
click at [466, 77] on input "tel" at bounding box center [504, 77] width 86 height 8
type input "0406 533 038"
click at [85, 104] on button "Done" at bounding box center [86, 106] width 43 height 11
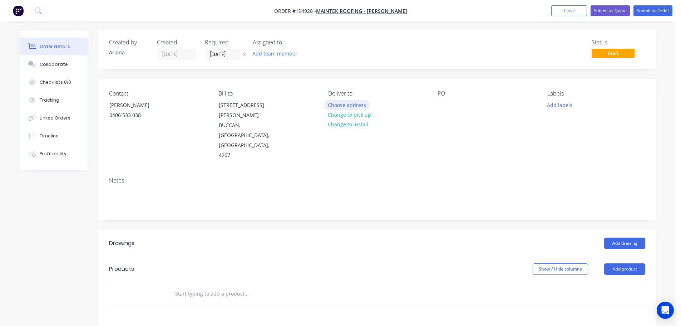
click at [347, 103] on button "Choose address" at bounding box center [347, 105] width 46 height 10
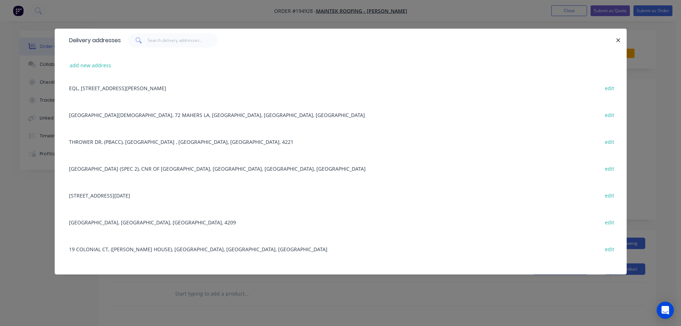
scroll to position [636, 0]
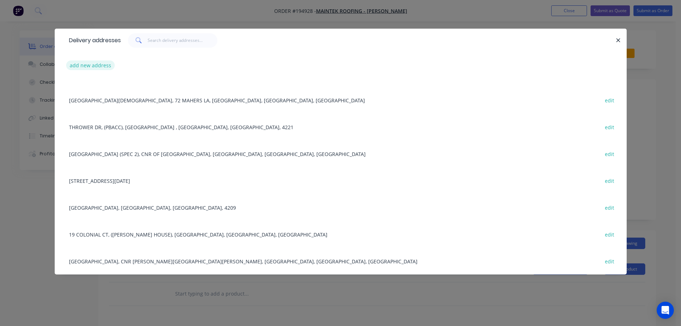
click at [84, 66] on button "add new address" at bounding box center [90, 65] width 49 height 10
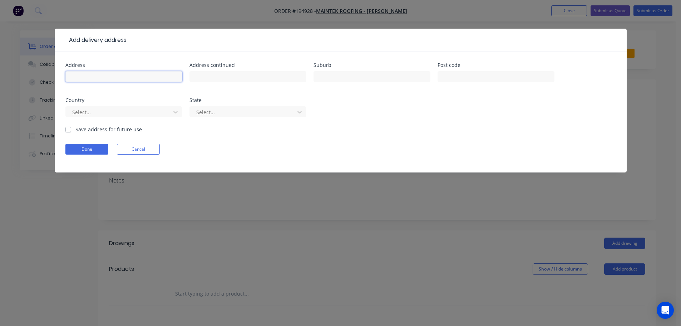
click at [79, 77] on input "text" at bounding box center [123, 76] width 117 height 11
type input "293 HONOUR AVE"
type input "GRACEVILLE"
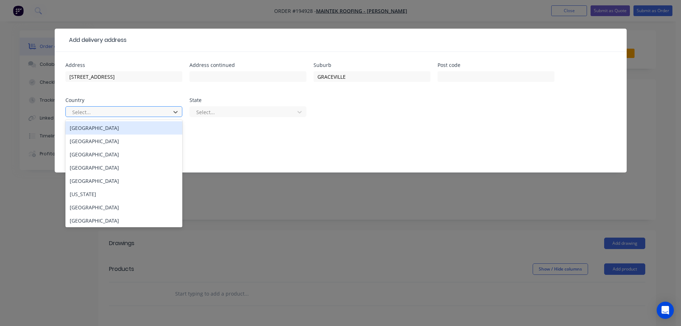
click at [128, 131] on div "[GEOGRAPHIC_DATA]" at bounding box center [123, 127] width 117 height 13
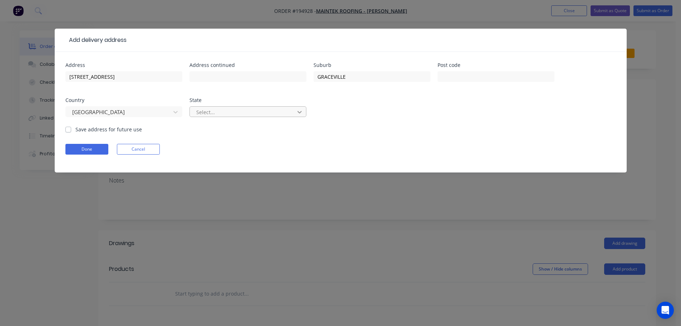
click at [300, 112] on icon at bounding box center [300, 112] width 4 height 3
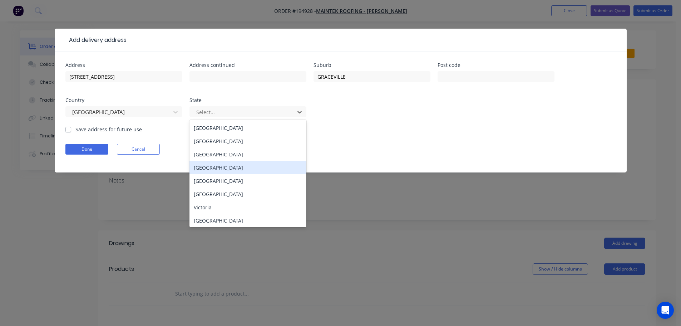
click at [204, 165] on div "[GEOGRAPHIC_DATA]" at bounding box center [248, 167] width 117 height 13
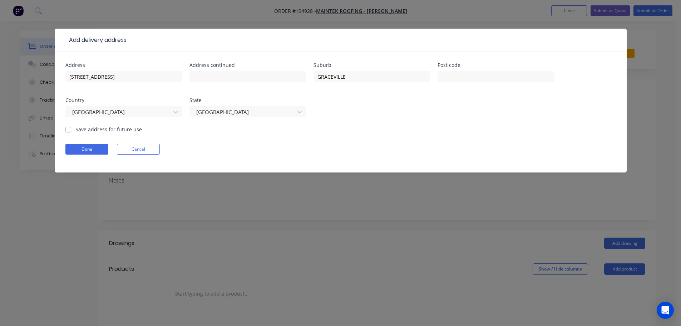
click at [361, 122] on div "Address 293 HONOUR AVE Address continued Suburb GRACEVILLE Post code Country Au…" at bounding box center [340, 94] width 551 height 63
click at [73, 148] on button "Done" at bounding box center [86, 149] width 43 height 11
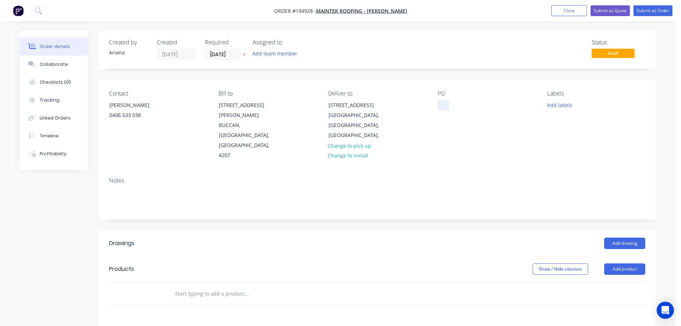
click at [444, 101] on div at bounding box center [443, 105] width 11 height 10
click at [472, 130] on div "PO 6492" at bounding box center [487, 125] width 98 height 70
click at [560, 105] on button "Add labels" at bounding box center [559, 105] width 33 height 10
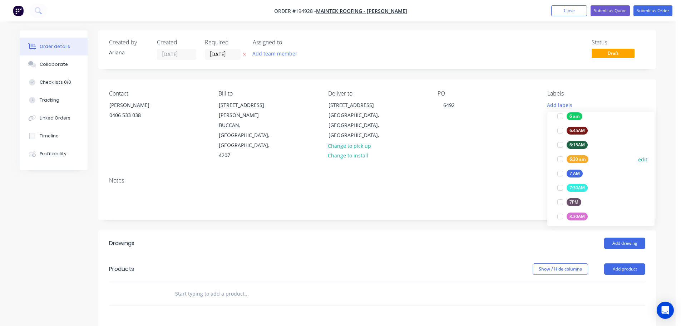
click at [560, 157] on div at bounding box center [560, 159] width 14 height 14
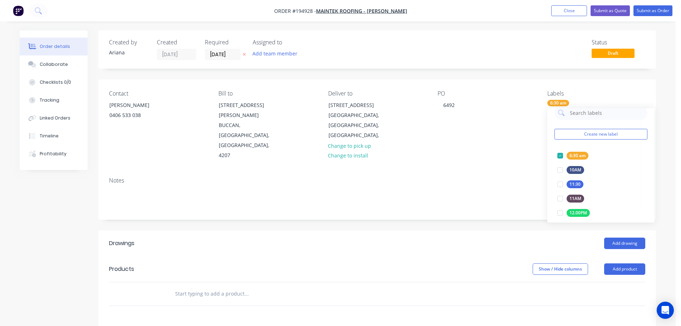
click at [521, 171] on div "Notes" at bounding box center [377, 195] width 558 height 48
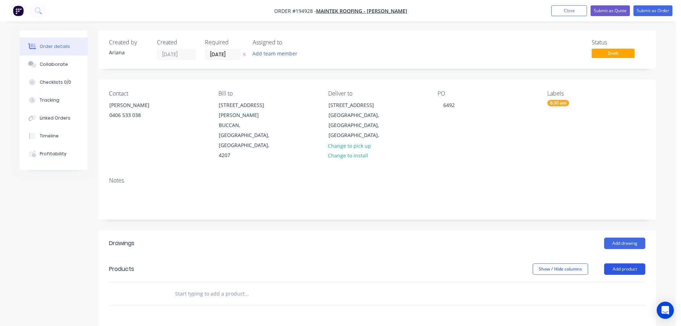
click at [618, 263] on button "Add product" at bounding box center [624, 268] width 41 height 11
click at [607, 282] on div "Product catalogue" at bounding box center [611, 287] width 55 height 10
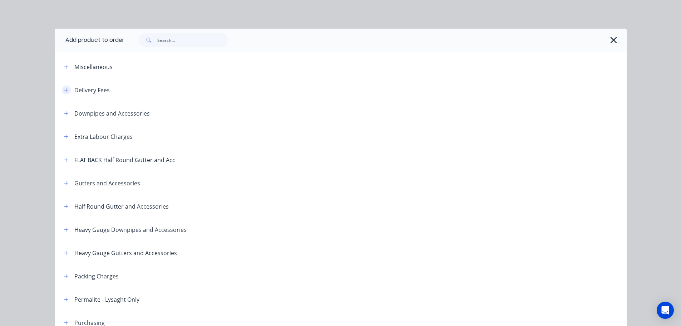
click at [65, 89] on icon "button" at bounding box center [66, 90] width 4 height 5
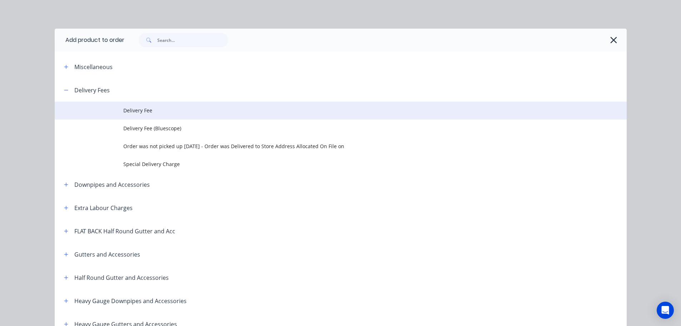
click at [147, 106] on td "Delivery Fee" at bounding box center [375, 111] width 504 height 18
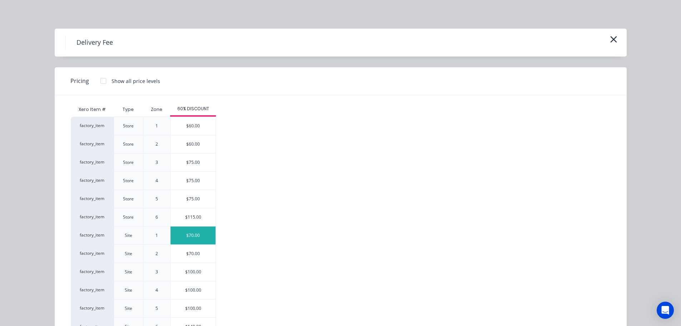
click at [191, 234] on div "$70.00" at bounding box center [193, 235] width 45 height 18
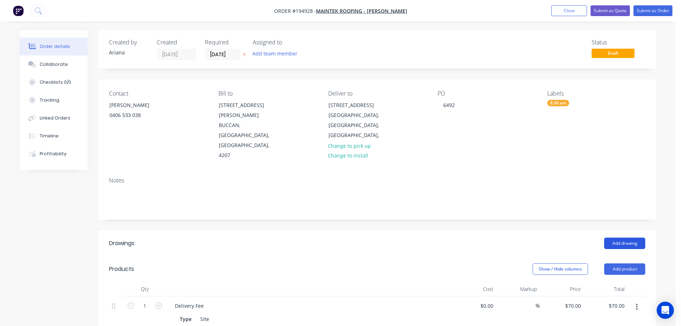
click at [626, 237] on button "Add drawing" at bounding box center [624, 242] width 41 height 11
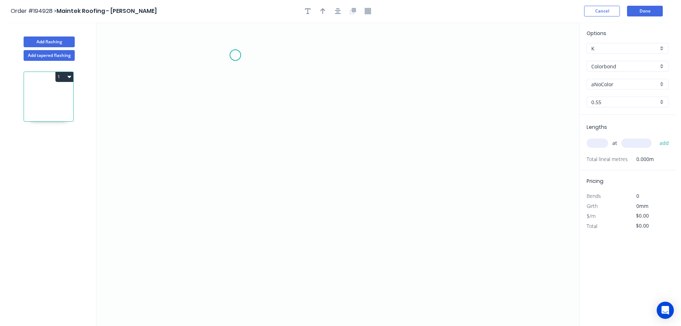
click at [235, 55] on icon "0" at bounding box center [338, 174] width 483 height 304
click at [254, 171] on icon "0" at bounding box center [338, 174] width 483 height 304
click at [436, 170] on icon "0 ?" at bounding box center [338, 174] width 483 height 304
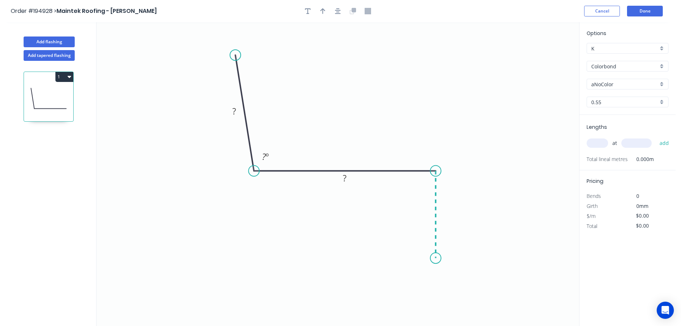
click at [436, 258] on icon "0 ? ? ? º" at bounding box center [338, 174] width 483 height 304
click at [467, 276] on div "Crush & Fold" at bounding box center [472, 276] width 72 height 15
click at [453, 276] on div "Flip bend" at bounding box center [472, 278] width 72 height 15
click at [458, 245] on tspan "10" at bounding box center [456, 245] width 10 height 12
click at [473, 236] on icon "0 ? ? CF 15 ? ? º" at bounding box center [338, 174] width 483 height 304
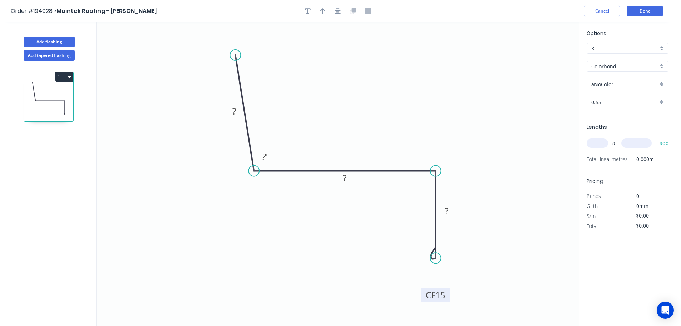
drag, startPoint x: 464, startPoint y: 248, endPoint x: 448, endPoint y: 298, distance: 52.8
click at [448, 298] on rect at bounding box center [435, 295] width 29 height 15
click at [234, 111] on tspan "?" at bounding box center [234, 111] width 4 height 12
click at [370, 93] on icon "0 50 75 CF 15 50 93 º" at bounding box center [338, 174] width 483 height 304
type input "$8.97"
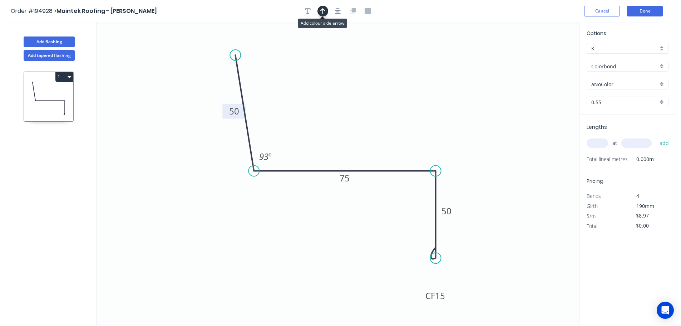
click at [324, 10] on icon "button" at bounding box center [322, 11] width 5 height 6
drag, startPoint x: 544, startPoint y: 57, endPoint x: 352, endPoint y: 92, distance: 195.3
click at [352, 92] on icon at bounding box center [352, 84] width 6 height 23
click at [662, 82] on div "aNoColor" at bounding box center [628, 84] width 82 height 11
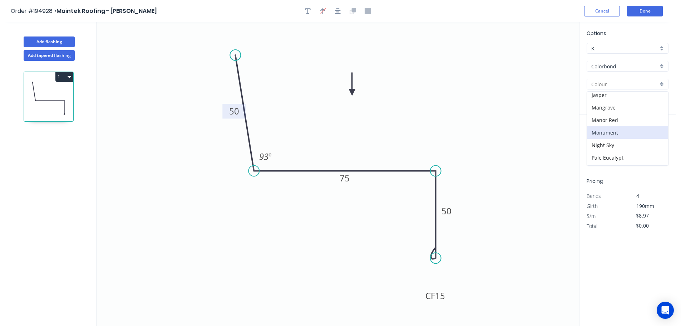
scroll to position [277, 0]
click at [625, 99] on div "Surfmist" at bounding box center [627, 96] width 81 height 13
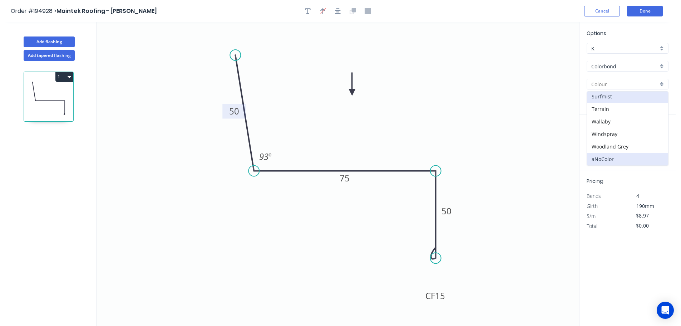
type input "Surfmist"
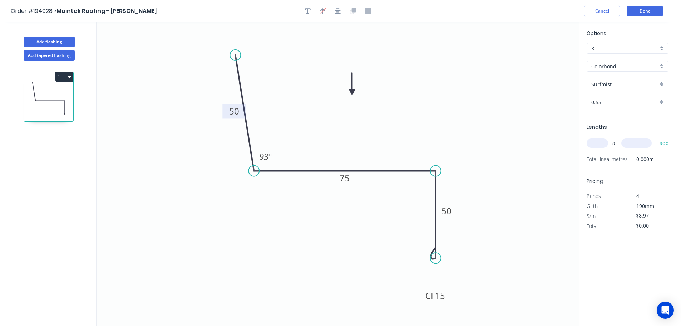
click at [605, 144] on input "text" at bounding box center [597, 142] width 21 height 9
type input "2"
type input "3600"
click at [656, 137] on button "add" at bounding box center [664, 143] width 17 height 12
type input "$64.58"
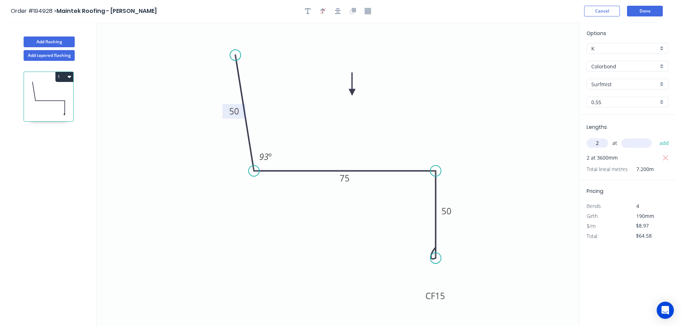
type input "2"
type input "1700"
click at [656, 137] on button "add" at bounding box center [664, 143] width 17 height 12
type input "$95.08"
type input "3"
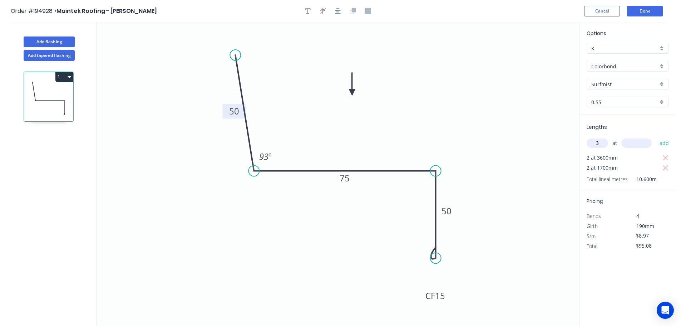
click at [640, 140] on input "text" at bounding box center [637, 142] width 30 height 9
type input "4800"
click at [656, 137] on button "add" at bounding box center [664, 143] width 17 height 12
type input "$224.25"
type input "2"
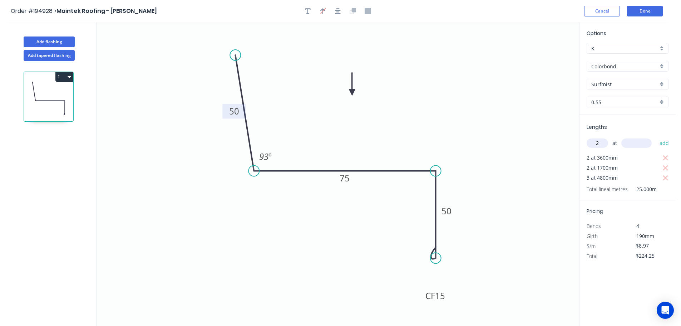
click at [646, 147] on input "text" at bounding box center [637, 142] width 30 height 9
type input "3700"
click at [656, 137] on button "add" at bounding box center [664, 143] width 17 height 12
type input "$290.63"
type input "1"
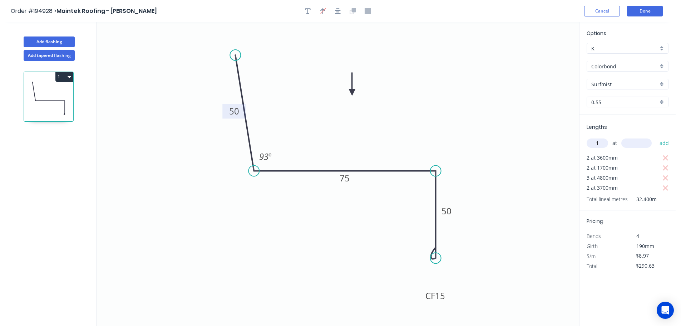
click at [644, 142] on input "text" at bounding box center [637, 142] width 30 height 9
type input "3300"
click at [656, 137] on button "add" at bounding box center [664, 143] width 17 height 12
type input "$320.23"
click at [646, 13] on button "Done" at bounding box center [645, 11] width 36 height 11
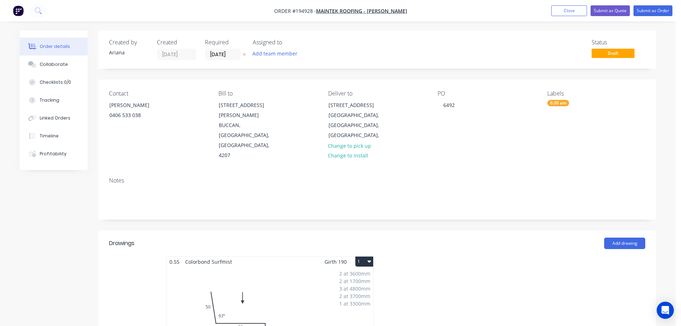
click at [366, 256] on button "1" at bounding box center [364, 261] width 18 height 10
click at [359, 274] on div "Use larger box size" at bounding box center [339, 279] width 55 height 10
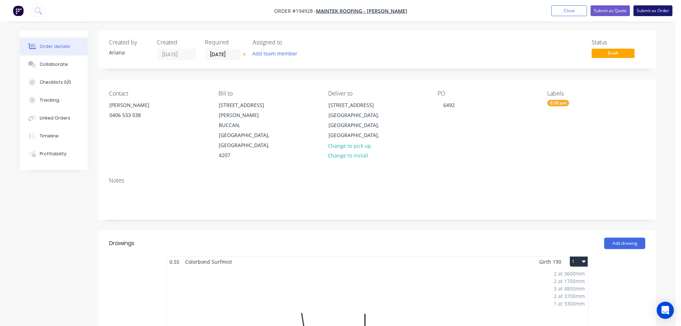
click at [649, 11] on button "Submit as Order" at bounding box center [653, 10] width 39 height 11
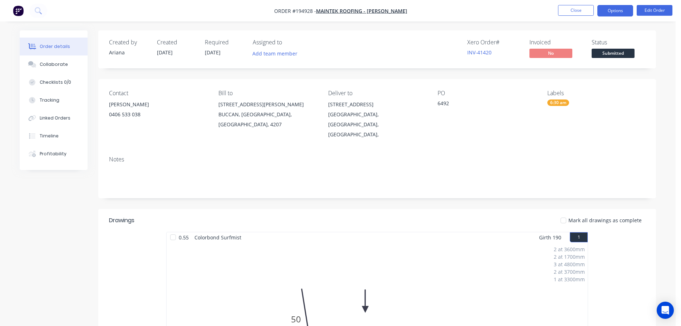
click at [607, 10] on button "Options" at bounding box center [616, 10] width 36 height 11
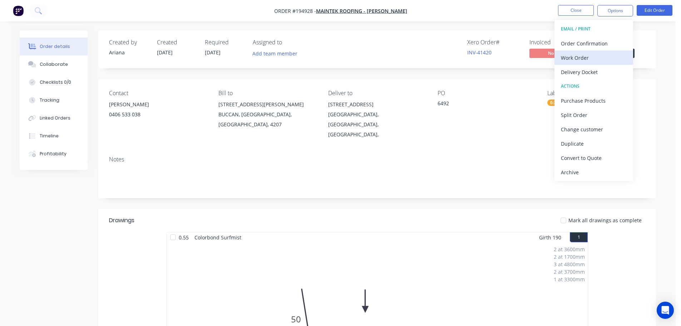
click at [573, 54] on div "Work Order" at bounding box center [594, 58] width 66 height 10
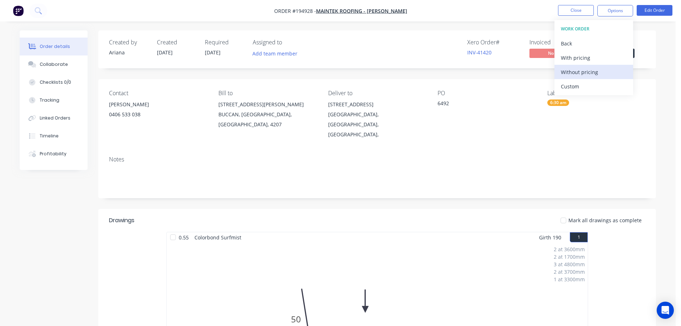
click at [563, 70] on div "Without pricing" at bounding box center [594, 72] width 66 height 10
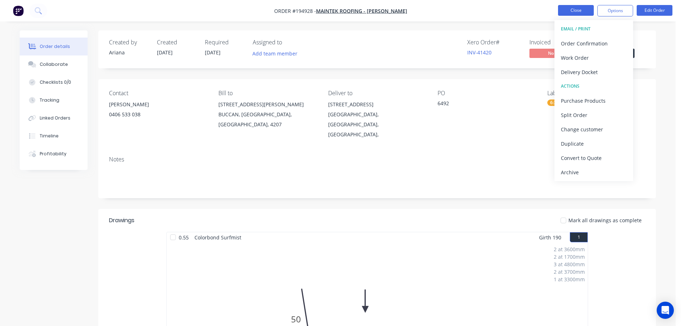
click at [577, 7] on button "Close" at bounding box center [576, 10] width 36 height 11
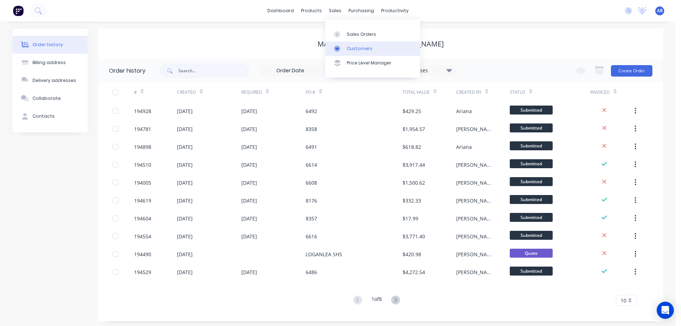
click at [355, 46] on div "Customers" at bounding box center [360, 48] width 26 height 6
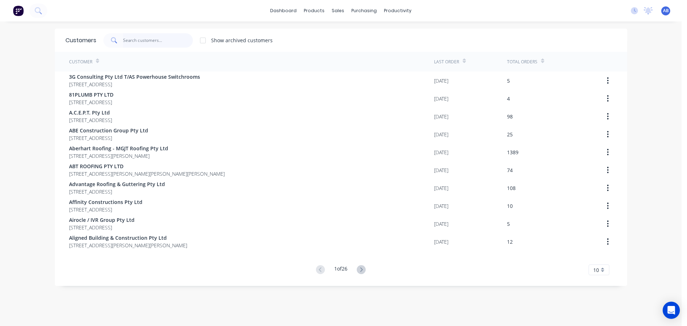
drag, startPoint x: 169, startPoint y: 42, endPoint x: 259, endPoint y: 44, distance: 89.8
click at [172, 41] on input "text" at bounding box center [158, 40] width 70 height 14
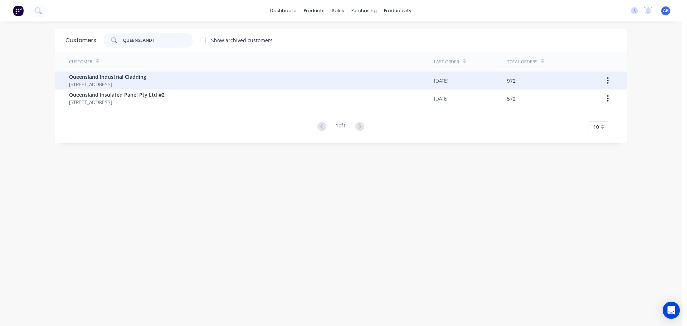
type input "QUEENSLAND I"
click at [134, 76] on span "Queensland Industrial Cladding" at bounding box center [107, 77] width 77 height 8
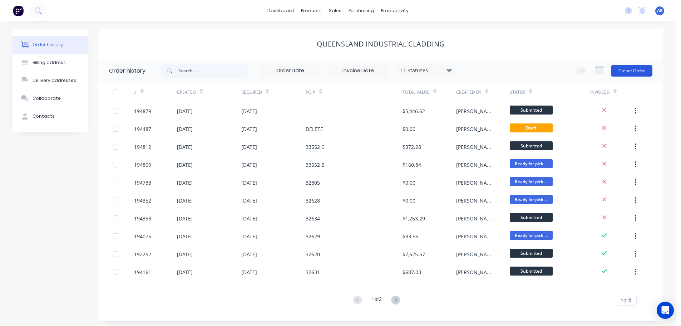
click at [636, 71] on button "Create Order" at bounding box center [631, 70] width 41 height 11
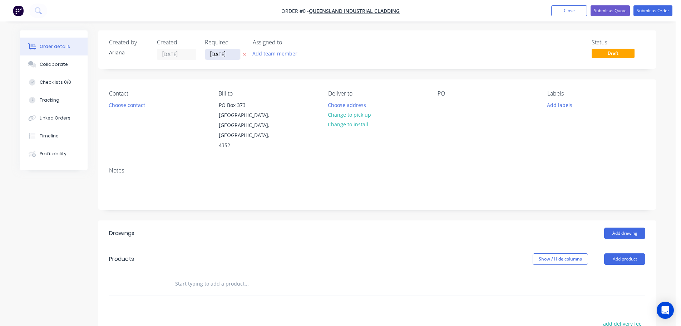
click at [217, 51] on input "[DATE]" at bounding box center [222, 54] width 35 height 11
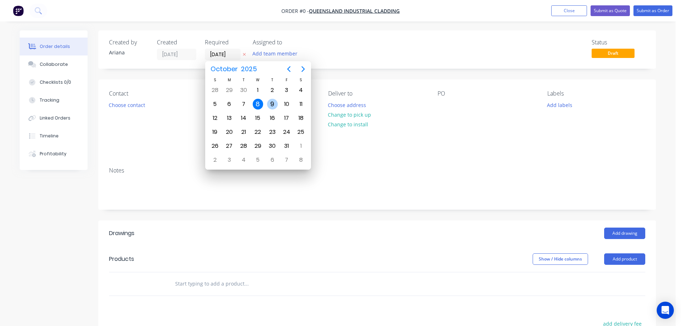
click at [271, 104] on div "9" at bounding box center [272, 104] width 11 height 11
type input "[DATE]"
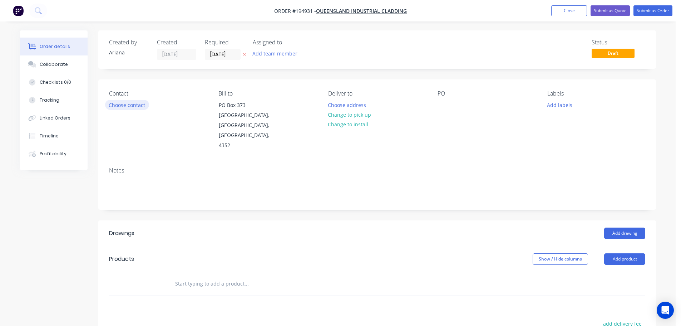
click at [122, 107] on button "Choose contact" at bounding box center [127, 105] width 44 height 10
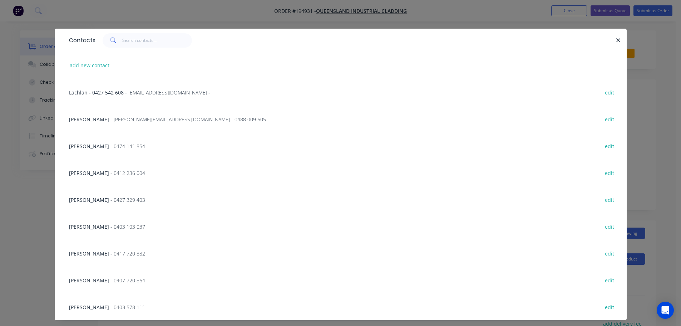
click at [129, 117] on span "- jason@industrialcladding.com.au - 0488 009 605" at bounding box center [189, 119] width 156 height 7
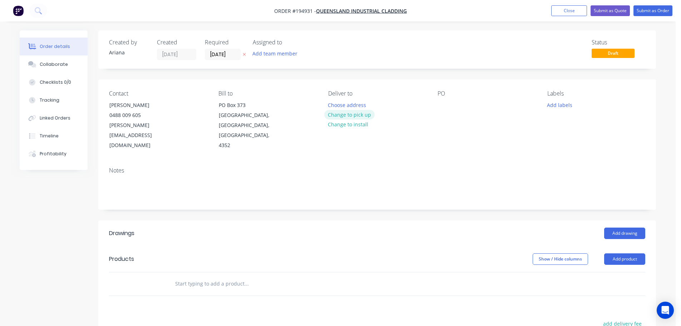
click at [352, 113] on button "Change to pick up" at bounding box center [349, 115] width 51 height 10
click at [334, 102] on div at bounding box center [333, 105] width 11 height 10
click at [436, 161] on div "Notes" at bounding box center [377, 185] width 558 height 48
click at [441, 104] on div at bounding box center [443, 105] width 11 height 10
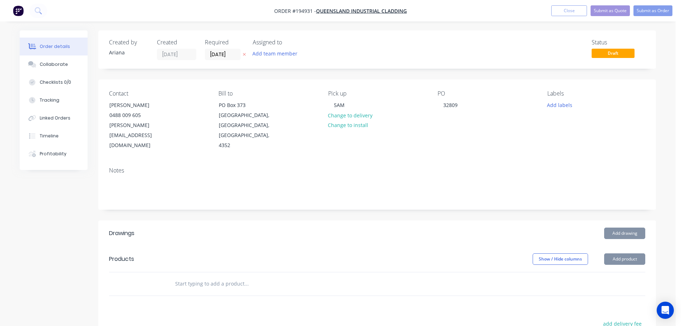
click at [539, 138] on div "Contact JASON 0488 009 605 jason@industrialcladding.com.au Bill to PO Box 373 H…" at bounding box center [377, 120] width 558 height 82
click at [627, 227] on button "Add drawing" at bounding box center [624, 232] width 41 height 11
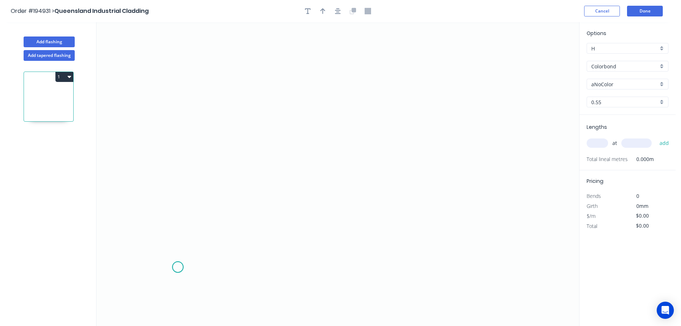
click at [178, 267] on icon "0" at bounding box center [338, 174] width 483 height 304
click at [222, 268] on icon "0" at bounding box center [338, 174] width 483 height 304
click at [231, 103] on icon "0 ?" at bounding box center [338, 174] width 483 height 304
click at [306, 104] on icon "0 ? ?" at bounding box center [338, 174] width 483 height 304
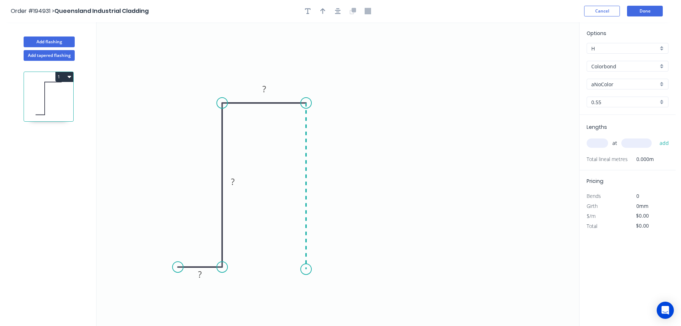
click at [307, 269] on icon "0 ? ? ?" at bounding box center [338, 174] width 483 height 304
click at [351, 268] on icon "0 ? ? ? ?" at bounding box center [338, 174] width 483 height 304
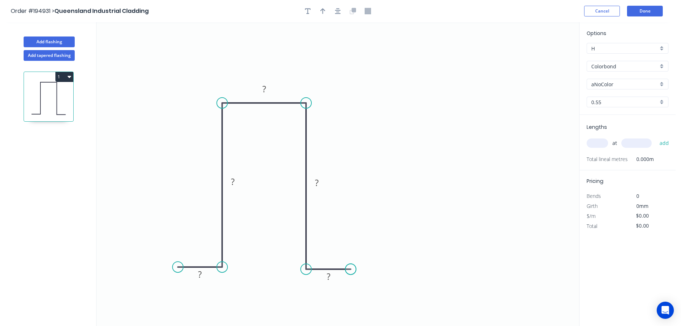
click at [351, 268] on circle at bounding box center [350, 269] width 11 height 11
click at [349, 270] on circle at bounding box center [348, 269] width 11 height 11
click at [201, 274] on tspan "?" at bounding box center [200, 274] width 4 height 12
click at [401, 235] on icon "0 30 200 40 200 30" at bounding box center [338, 174] width 483 height 304
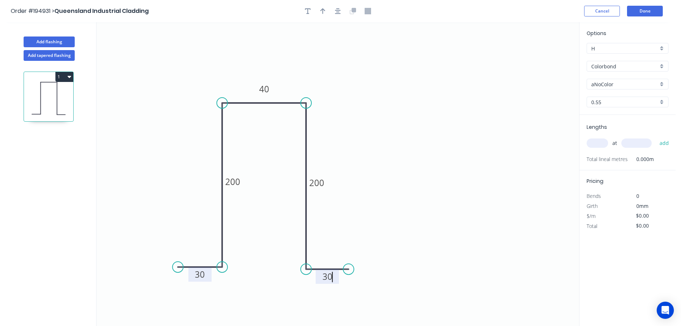
type input "$15.59"
click at [324, 8] on icon "button" at bounding box center [322, 11] width 5 height 6
drag, startPoint x: 543, startPoint y: 55, endPoint x: 360, endPoint y: 92, distance: 186.1
click at [360, 92] on icon at bounding box center [360, 84] width 6 height 23
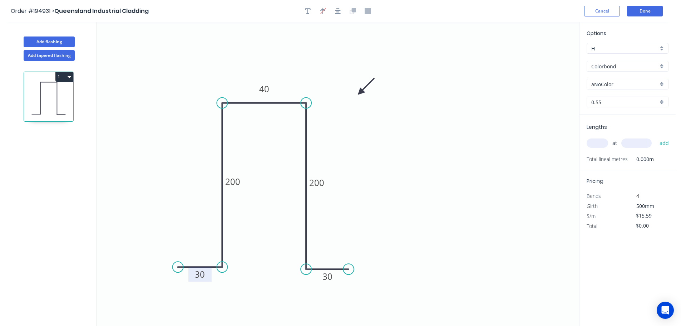
click at [661, 65] on div "Colorbond" at bounding box center [628, 66] width 82 height 11
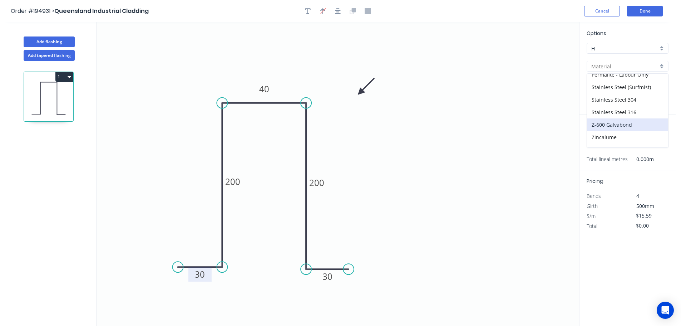
scroll to position [164, 0]
click at [628, 125] on div "Zincalume" at bounding box center [627, 128] width 81 height 13
type input "Zincalume"
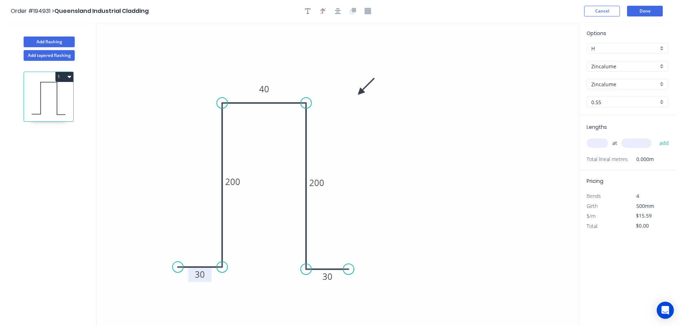
type input "$14.40"
click at [602, 142] on input "text" at bounding box center [597, 142] width 21 height 9
type input "1"
click at [663, 103] on div "0.55" at bounding box center [628, 102] width 82 height 11
click at [611, 153] on div "1.2" at bounding box center [627, 153] width 81 height 13
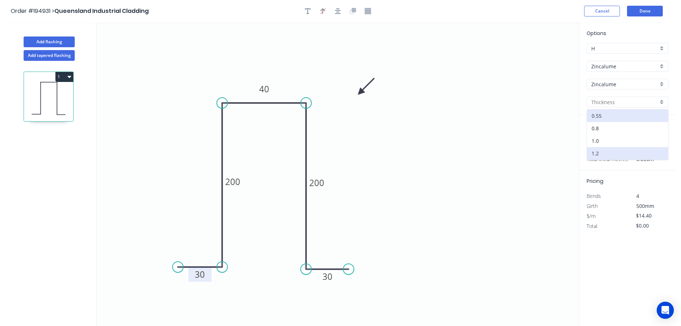
type input "1.2"
type input "$30.44"
click at [641, 139] on input "text" at bounding box center [637, 142] width 30 height 9
type input "2200"
click at [656, 137] on button "add" at bounding box center [664, 143] width 17 height 12
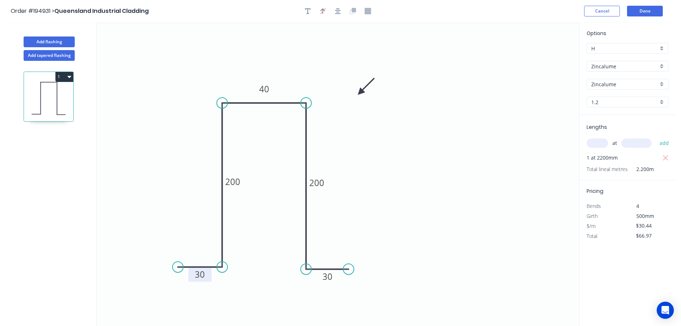
click at [470, 183] on icon "0 30 200 40 200 30" at bounding box center [338, 174] width 483 height 304
click at [60, 79] on button "1" at bounding box center [64, 77] width 18 height 10
click at [57, 93] on div "Duplicate" at bounding box center [39, 94] width 55 height 10
type input "$0.00"
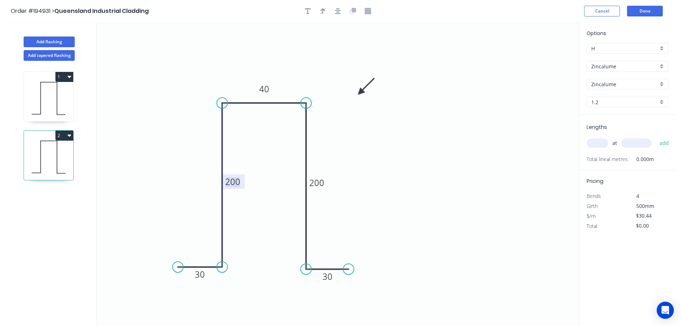
click at [237, 182] on tspan "200" at bounding box center [232, 182] width 15 height 12
click at [322, 185] on tspan "200" at bounding box center [316, 183] width 15 height 12
click at [348, 162] on icon "0 30 155 40 155 30" at bounding box center [338, 174] width 483 height 304
click at [596, 141] on input "text" at bounding box center [597, 142] width 21 height 9
type input "1"
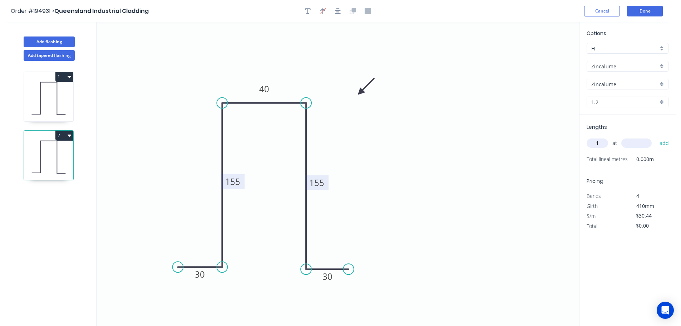
click at [646, 144] on input "text" at bounding box center [637, 142] width 30 height 9
type input "2200"
click at [656, 137] on button "add" at bounding box center [664, 143] width 17 height 12
click at [63, 134] on button "2" at bounding box center [64, 136] width 18 height 10
click at [53, 150] on div "Duplicate" at bounding box center [39, 153] width 55 height 10
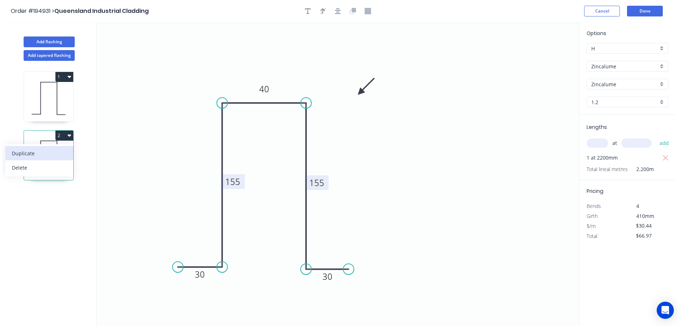
type input "$0.00"
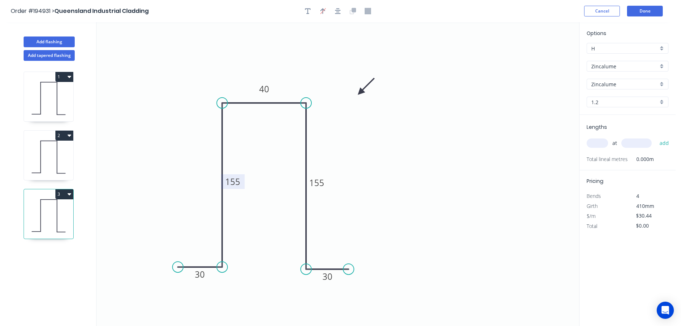
click at [237, 182] on tspan "155" at bounding box center [232, 182] width 15 height 12
click at [369, 217] on icon "0 30 100 40 155 30" at bounding box center [338, 174] width 483 height 304
click at [322, 182] on tspan "155" at bounding box center [316, 183] width 15 height 12
click at [338, 182] on icon "0 30 100 40 100 30" at bounding box center [338, 174] width 483 height 304
type input "$21.22"
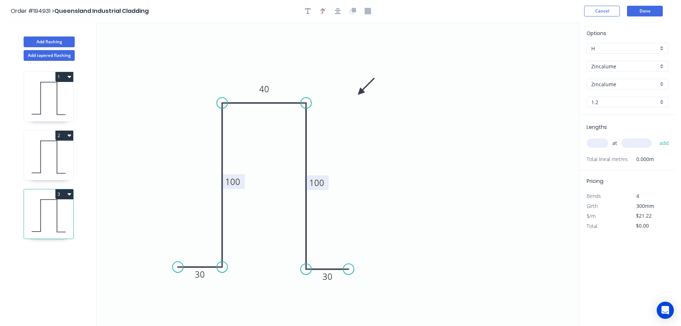
click at [599, 143] on input "text" at bounding box center [597, 142] width 21 height 9
type input "1"
click at [638, 143] on input "text" at bounding box center [637, 142] width 30 height 9
type input "2200"
click at [656, 137] on button "add" at bounding box center [664, 143] width 17 height 12
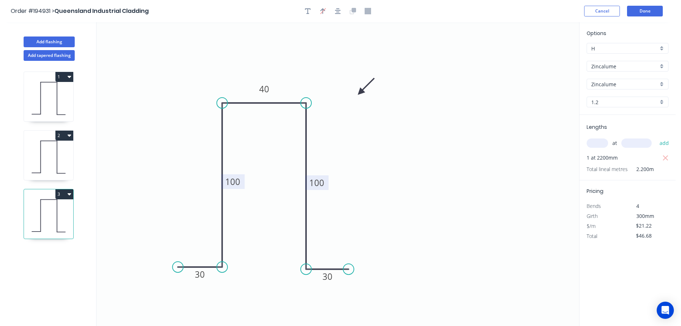
click at [65, 193] on button "3" at bounding box center [64, 194] width 18 height 10
click at [46, 210] on div "Duplicate" at bounding box center [39, 212] width 55 height 10
type input "$0.00"
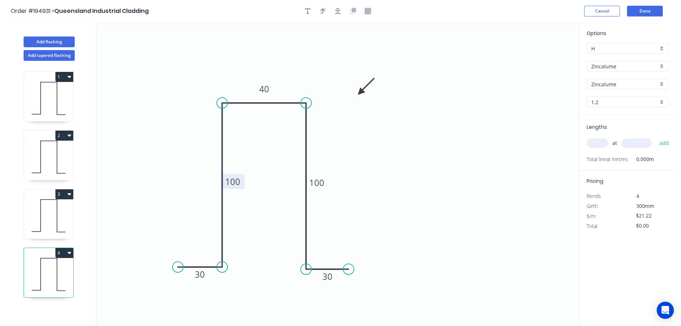
click at [237, 182] on tspan "100" at bounding box center [232, 182] width 15 height 12
click at [324, 180] on tspan "100" at bounding box center [316, 183] width 15 height 12
click at [357, 180] on icon "0 30 50 40 50 30" at bounding box center [338, 174] width 483 height 304
type input "$16.61"
click at [599, 142] on input "text" at bounding box center [597, 142] width 21 height 9
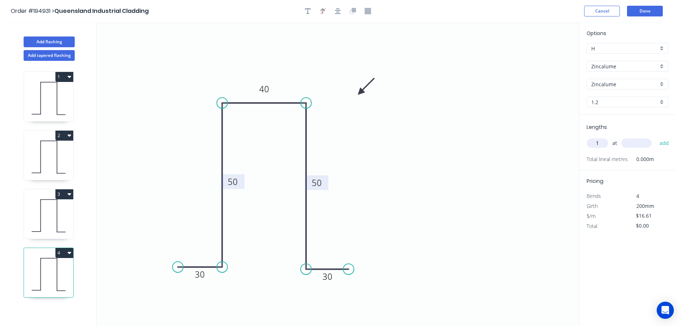
type input "1"
click at [641, 139] on input "text" at bounding box center [637, 142] width 30 height 9
type input "2200"
click at [656, 137] on button "add" at bounding box center [664, 143] width 17 height 12
type input "$36.54"
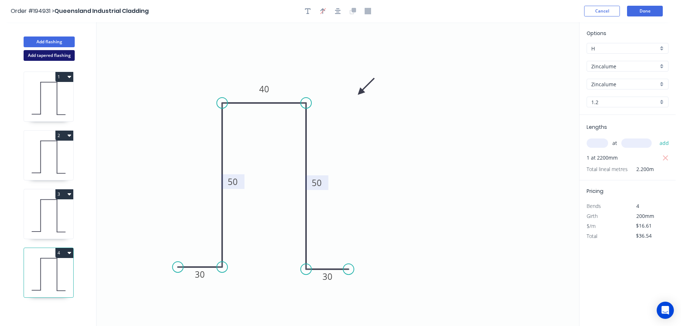
click at [49, 56] on button "Add tapered flashing" at bounding box center [49, 55] width 51 height 11
type input "$0.00"
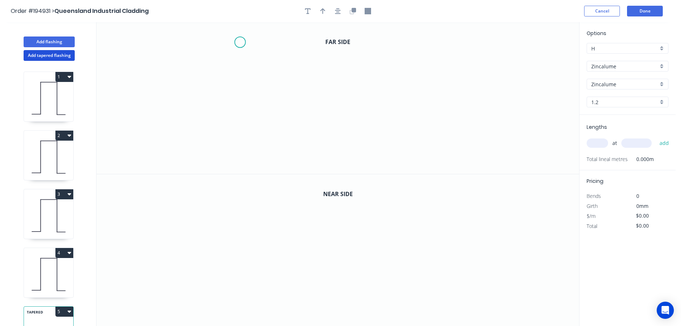
click at [240, 42] on icon "0" at bounding box center [338, 98] width 483 height 152
click at [245, 133] on icon "0" at bounding box center [338, 98] width 483 height 152
click at [454, 128] on icon "0 ?" at bounding box center [338, 98] width 483 height 152
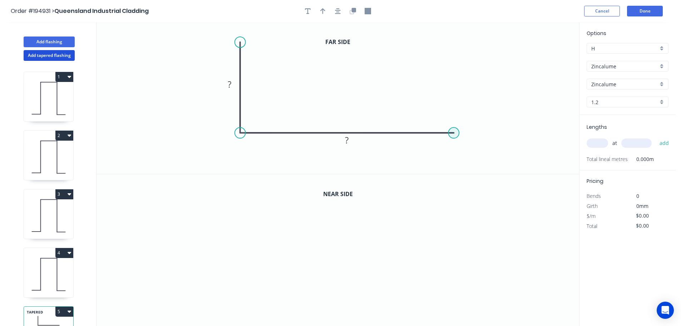
click at [454, 133] on circle at bounding box center [453, 132] width 11 height 11
click at [475, 160] on icon "0 ? ?" at bounding box center [338, 98] width 483 height 152
click at [475, 160] on circle at bounding box center [475, 159] width 11 height 11
click at [471, 170] on div "Hide angle" at bounding box center [482, 170] width 72 height 15
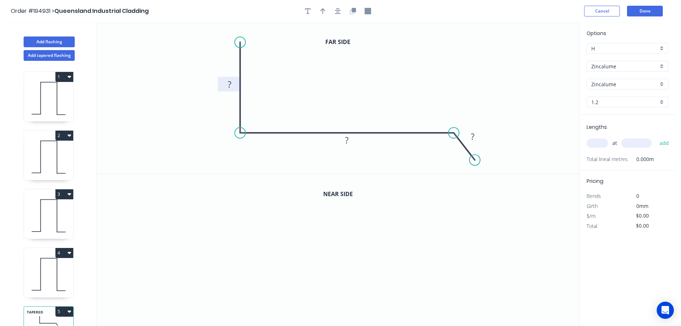
click at [231, 86] on tspan "?" at bounding box center [230, 84] width 4 height 12
click at [348, 63] on icon "0 170 235 30" at bounding box center [338, 98] width 483 height 152
click at [321, 11] on icon "button" at bounding box center [322, 11] width 5 height 6
drag, startPoint x: 543, startPoint y: 56, endPoint x: 360, endPoint y: 83, distance: 184.7
click at [360, 83] on icon at bounding box center [360, 74] width 6 height 23
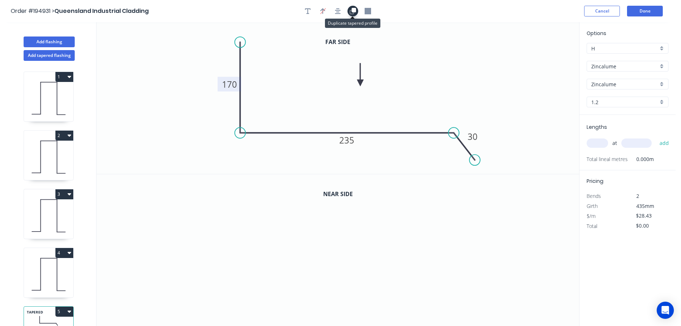
click at [354, 9] on icon "button" at bounding box center [354, 10] width 4 height 4
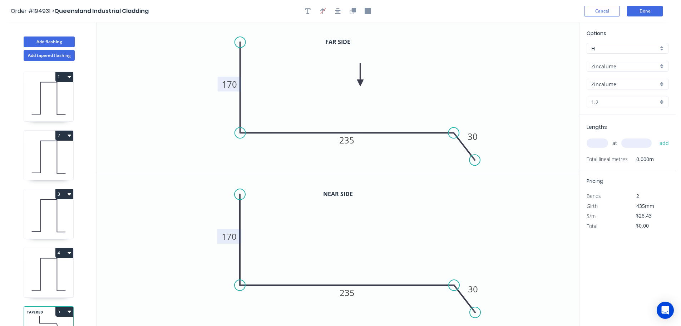
click at [234, 237] on tspan "170" at bounding box center [229, 236] width 15 height 12
click at [258, 231] on icon "0 300 235 30" at bounding box center [338, 250] width 483 height 152
type input "$35.05"
click at [663, 66] on div "Zincalume" at bounding box center [628, 66] width 82 height 11
click at [629, 79] on div "Colorbond" at bounding box center [627, 80] width 81 height 13
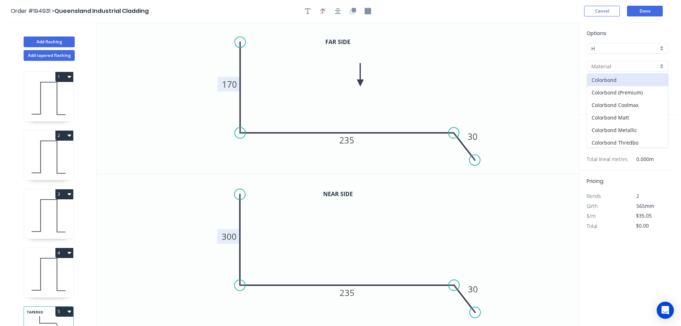
type input "Colorbond"
type input "aNoColor"
type input "$37.16"
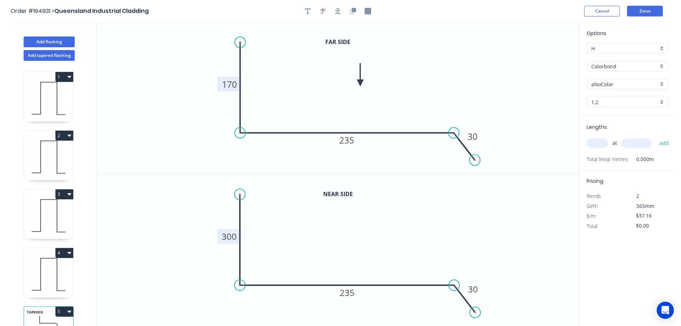
click at [664, 84] on div "aNoColor" at bounding box center [628, 84] width 82 height 11
click at [627, 131] on div "Monument" at bounding box center [627, 132] width 81 height 13
type input "Monument"
click at [663, 101] on div "1.2" at bounding box center [628, 102] width 82 height 11
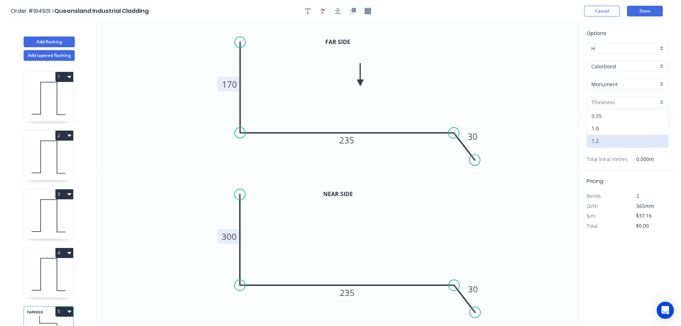
click at [606, 119] on div "0.55" at bounding box center [627, 115] width 81 height 13
type input "0.55"
type input "$17.57"
click at [599, 142] on input "text" at bounding box center [597, 142] width 21 height 9
type input "1"
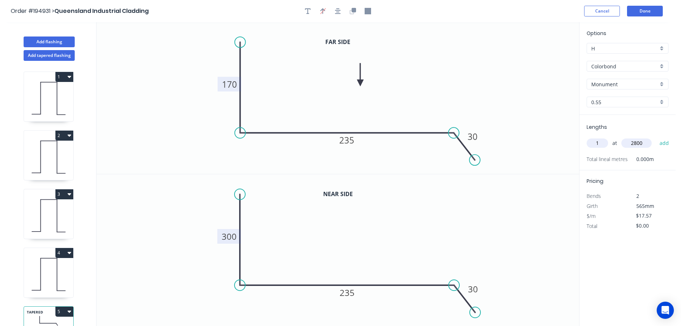
type input "2800"
click at [656, 137] on button "add" at bounding box center [664, 143] width 17 height 12
type input "$49.20"
click at [55, 54] on button "Add tapered flashing" at bounding box center [49, 55] width 51 height 11
type input "$0.00"
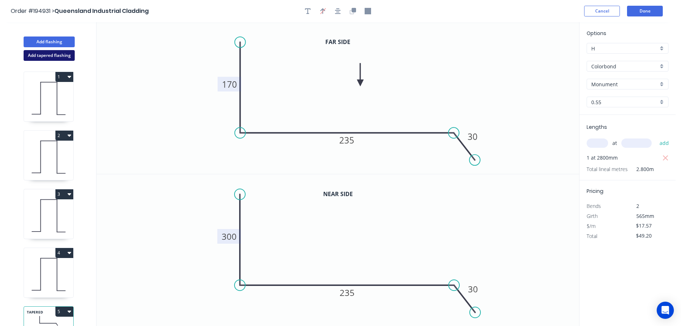
type input "$0.00"
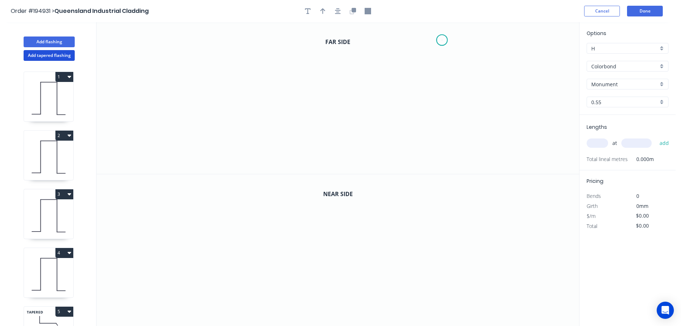
click at [442, 40] on icon "0" at bounding box center [338, 98] width 483 height 152
click at [442, 132] on icon "0" at bounding box center [338, 98] width 483 height 152
click at [254, 129] on icon "0 ?" at bounding box center [338, 98] width 483 height 152
click at [233, 160] on icon "0 ? ?" at bounding box center [338, 98] width 483 height 152
click at [233, 160] on circle at bounding box center [233, 159] width 11 height 11
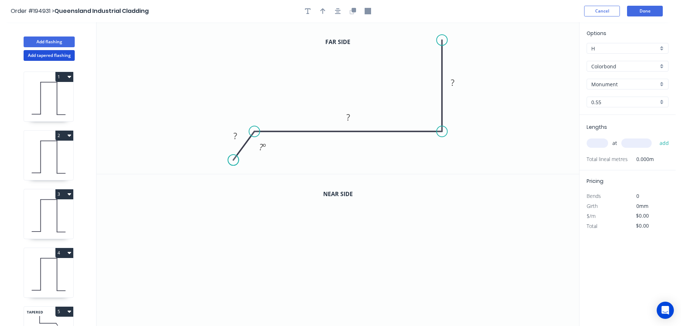
click at [233, 160] on circle at bounding box center [233, 159] width 11 height 11
click at [274, 167] on div "Hide angle" at bounding box center [297, 170] width 72 height 15
click at [238, 135] on rect at bounding box center [235, 136] width 14 height 10
click at [288, 59] on icon "0 30 280 170" at bounding box center [338, 98] width 483 height 152
click at [324, 9] on icon "button" at bounding box center [322, 11] width 5 height 6
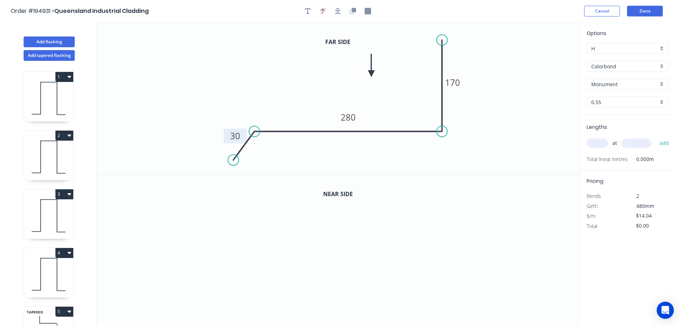
drag, startPoint x: 543, startPoint y: 59, endPoint x: 372, endPoint y: 74, distance: 171.6
click at [372, 74] on icon at bounding box center [371, 65] width 6 height 23
click at [354, 13] on icon "button" at bounding box center [352, 12] width 4 height 4
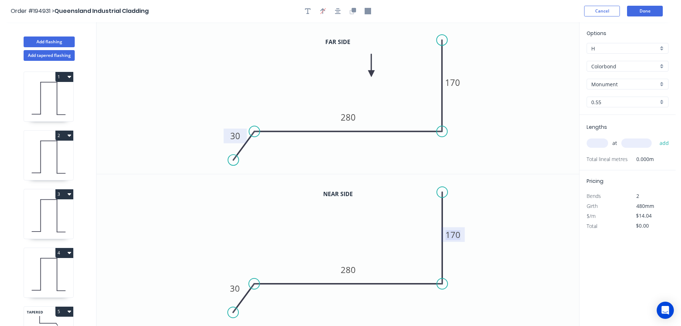
click at [458, 234] on tspan "170" at bounding box center [453, 235] width 15 height 12
click at [491, 229] on icon "0 30 280 300" at bounding box center [338, 250] width 483 height 152
type input "$21.54"
click at [601, 144] on input "text" at bounding box center [597, 142] width 21 height 9
type input "1"
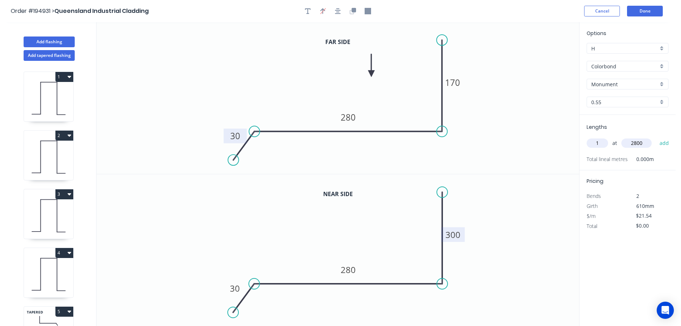
type input "2800"
click at [656, 137] on button "add" at bounding box center [664, 143] width 17 height 12
type input "$60.31"
click at [49, 41] on button "Add flashing" at bounding box center [49, 41] width 51 height 11
type input "$0.00"
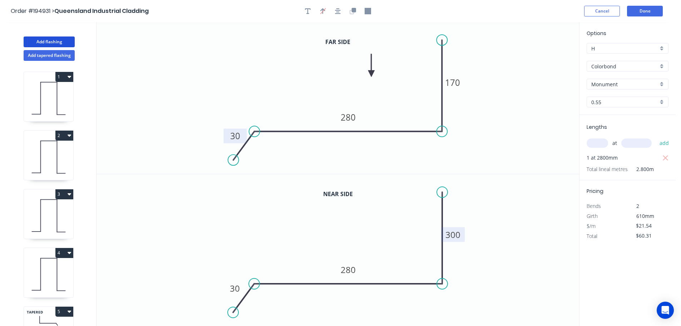
type input "$0.00"
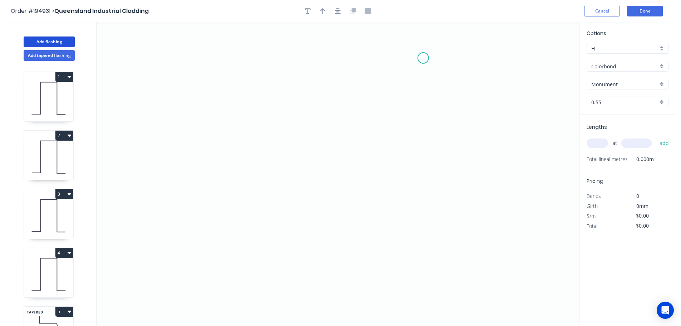
click at [423, 58] on icon "0" at bounding box center [338, 174] width 483 height 304
click at [418, 232] on icon "0" at bounding box center [338, 174] width 483 height 304
click at [197, 219] on icon "0 ?" at bounding box center [338, 174] width 483 height 304
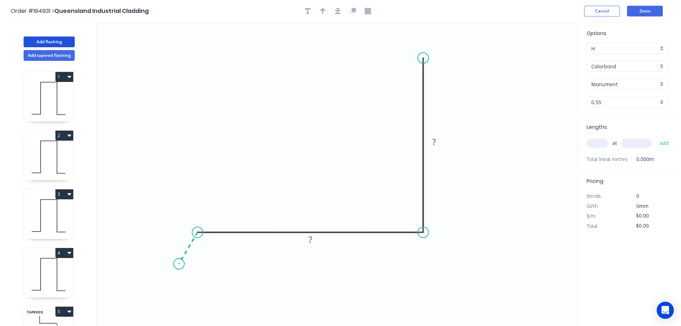
click at [179, 264] on icon "0 ? ?" at bounding box center [338, 174] width 483 height 304
click at [179, 264] on circle at bounding box center [179, 263] width 11 height 11
drag, startPoint x: 224, startPoint y: 267, endPoint x: 202, endPoint y: 258, distance: 24.2
click at [225, 267] on div "Hide angle" at bounding box center [245, 270] width 72 height 15
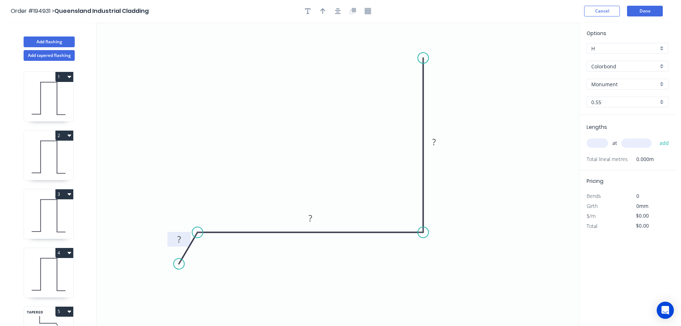
click at [179, 236] on tspan "?" at bounding box center [179, 239] width 4 height 12
click at [340, 84] on icon "0 30 200 170" at bounding box center [338, 174] width 483 height 304
type input "$12.06"
click at [322, 11] on icon "button" at bounding box center [322, 11] width 5 height 6
drag, startPoint x: 544, startPoint y: 55, endPoint x: 296, endPoint y: 119, distance: 256.2
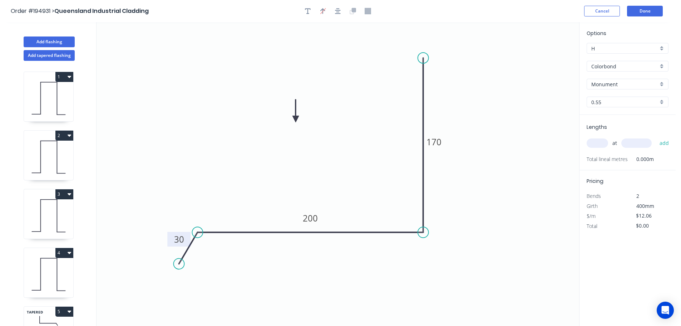
click at [296, 119] on icon at bounding box center [296, 110] width 6 height 23
click at [598, 141] on input "text" at bounding box center [597, 142] width 21 height 9
type input "1"
type input "2400"
click at [656, 137] on button "add" at bounding box center [664, 143] width 17 height 12
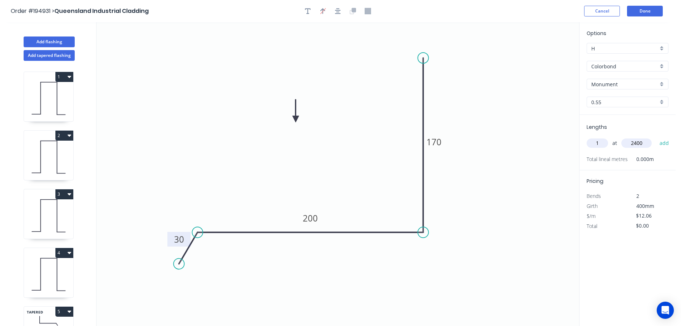
type input "$28.94"
click at [47, 44] on button "Add flashing" at bounding box center [49, 41] width 51 height 11
type input "$0.00"
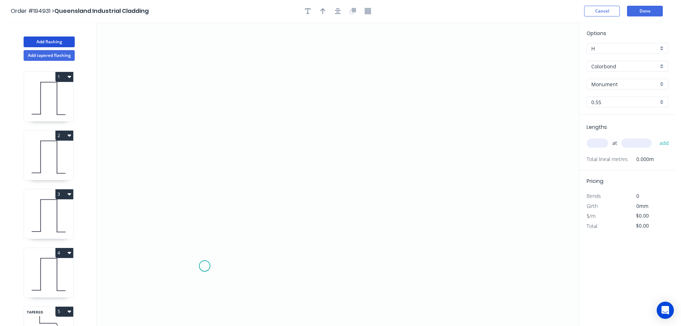
click at [205, 266] on icon "0" at bounding box center [338, 174] width 483 height 304
click at [180, 238] on icon "0" at bounding box center [338, 174] width 483 height 304
click at [205, 216] on icon "0 ?" at bounding box center [338, 174] width 483 height 304
click at [210, 72] on icon "0 ? ?" at bounding box center [338, 174] width 483 height 304
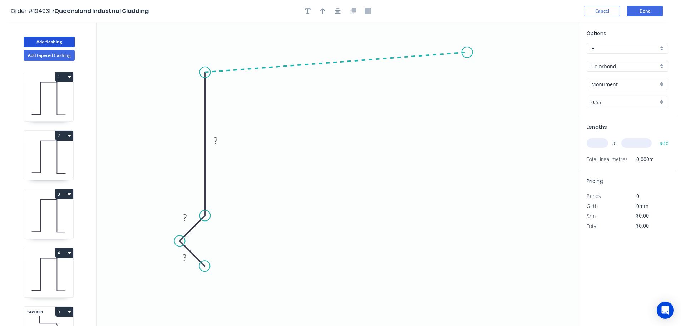
click at [467, 52] on icon "0 ? ? ?" at bounding box center [338, 174] width 483 height 304
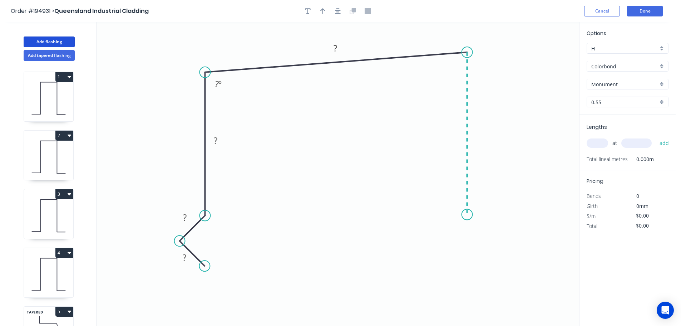
click at [469, 215] on icon "0 ? ? ? ? ? º" at bounding box center [338, 174] width 483 height 304
click at [490, 240] on icon "0 ? ? ? ? ? ? º ? º" at bounding box center [338, 174] width 483 height 304
click at [466, 263] on icon "0 ? ? ? ? ? ? ? º ? º" at bounding box center [338, 174] width 483 height 304
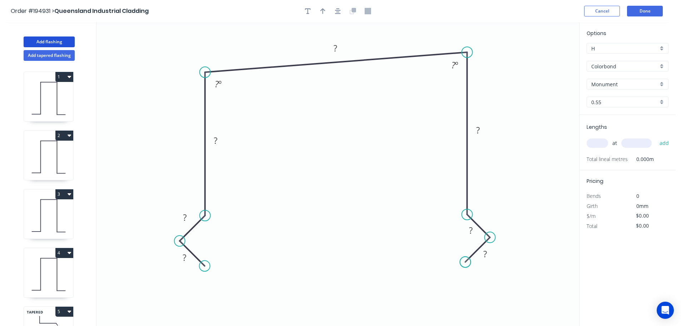
click at [466, 263] on circle at bounding box center [465, 261] width 11 height 11
drag, startPoint x: 478, startPoint y: 226, endPoint x: 496, endPoint y: 210, distance: 23.8
click at [496, 210] on rect at bounding box center [489, 215] width 23 height 15
drag, startPoint x: 496, startPoint y: 257, endPoint x: 500, endPoint y: 260, distance: 4.8
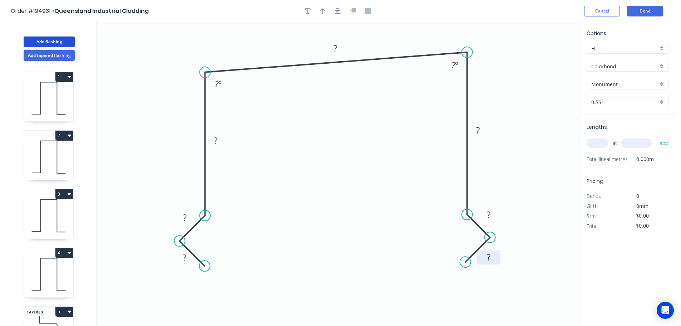
click at [500, 260] on rect at bounding box center [488, 257] width 23 height 15
click at [187, 257] on rect at bounding box center [184, 258] width 14 height 10
click at [341, 181] on icon "0 15 10 120 200 120 10 15 96 º 84 º" at bounding box center [338, 174] width 483 height 304
type input "$17.14"
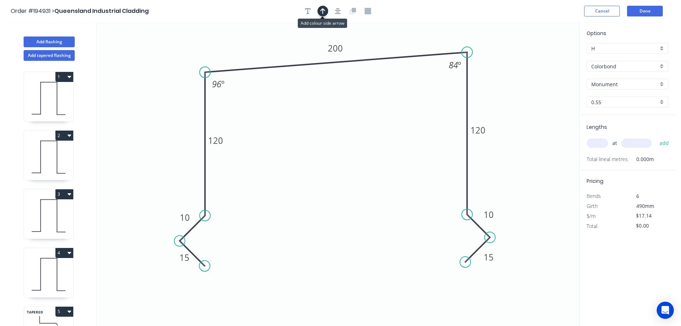
click at [323, 10] on icon "button" at bounding box center [322, 11] width 5 height 6
drag, startPoint x: 542, startPoint y: 57, endPoint x: 377, endPoint y: 38, distance: 166.0
click at [377, 38] on icon at bounding box center [377, 29] width 6 height 23
click at [603, 144] on input "text" at bounding box center [597, 142] width 21 height 9
type input "2"
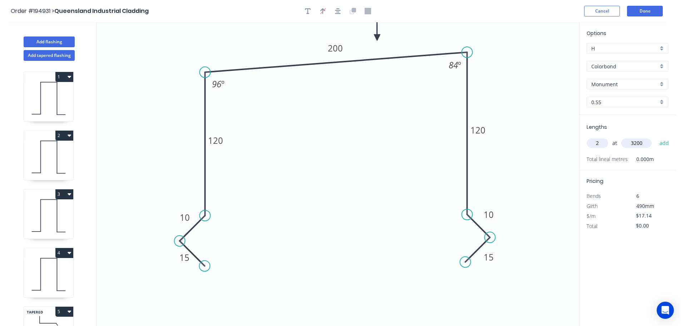
type input "3200"
click at [656, 137] on button "add" at bounding box center [664, 143] width 17 height 12
type input "$109.70"
type input "1"
type input "2800"
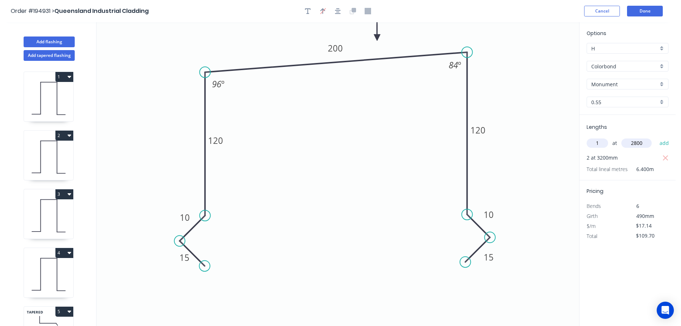
click at [656, 137] on button "add" at bounding box center [664, 143] width 17 height 12
type input "$157.69"
drag, startPoint x: 38, startPoint y: 39, endPoint x: 89, endPoint y: 49, distance: 52.1
click at [39, 39] on button "Add flashing" at bounding box center [49, 41] width 51 height 11
type input "$0.00"
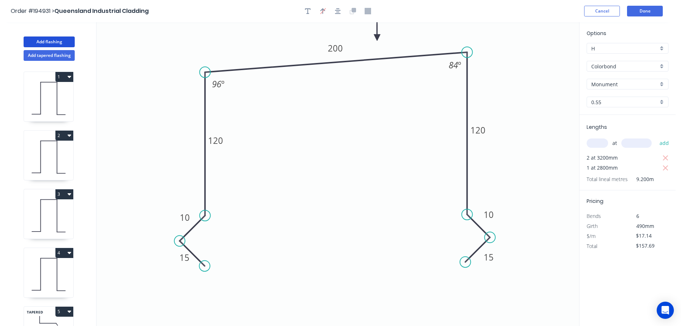
type input "$0.00"
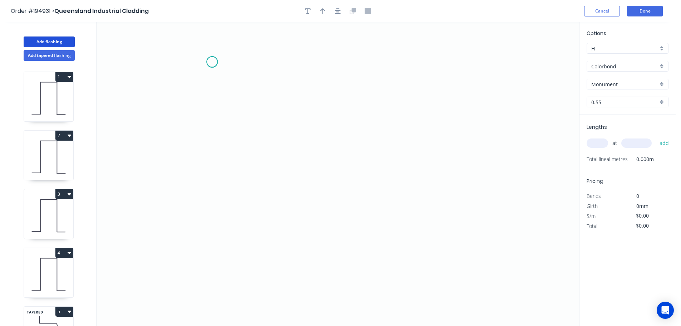
click at [212, 62] on icon "0" at bounding box center [338, 174] width 483 height 304
click at [207, 219] on icon "0" at bounding box center [338, 174] width 483 height 304
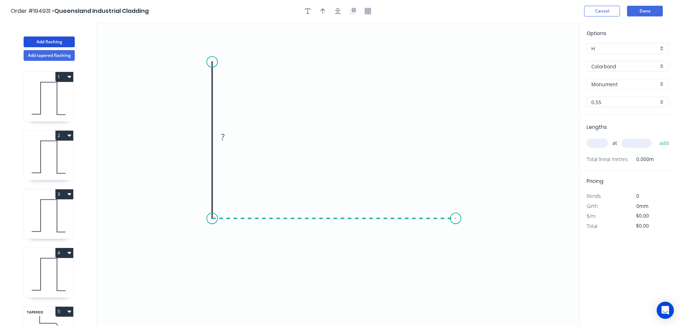
click at [456, 216] on icon "0 ?" at bounding box center [338, 174] width 483 height 304
click at [475, 239] on icon "0 ? ?" at bounding box center [338, 174] width 483 height 304
click at [475, 239] on circle at bounding box center [475, 237] width 11 height 11
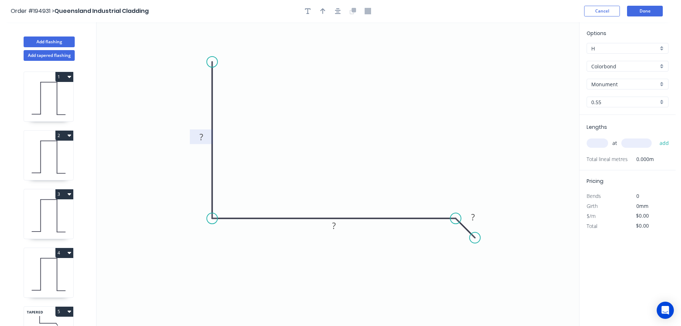
click at [203, 133] on tspan "?" at bounding box center [202, 137] width 4 height 12
click at [326, 61] on icon "0 150 235 30" at bounding box center [338, 174] width 483 height 304
type input "$14.04"
click at [323, 11] on icon "button" at bounding box center [322, 11] width 5 height 6
drag, startPoint x: 544, startPoint y: 56, endPoint x: 333, endPoint y: 131, distance: 223.5
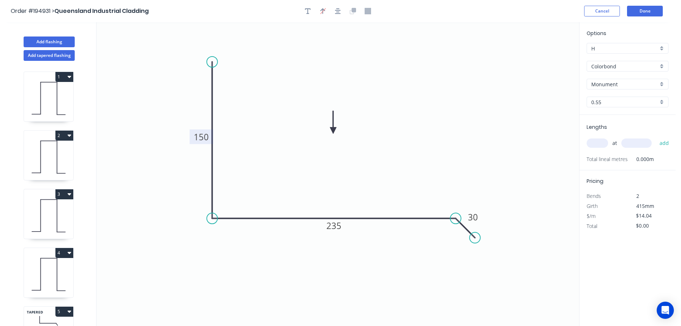
click at [333, 131] on icon at bounding box center [333, 122] width 6 height 23
click at [602, 144] on input "text" at bounding box center [597, 142] width 21 height 9
type input "1"
type input "2800"
click at [656, 137] on button "add" at bounding box center [664, 143] width 17 height 12
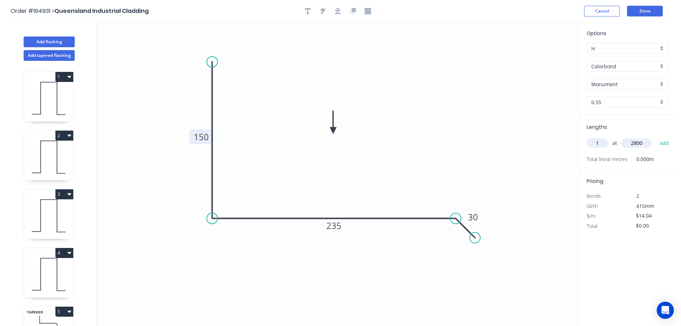
type input "$39.31"
click at [49, 41] on button "Add flashing" at bounding box center [49, 41] width 51 height 11
type input "$0.00"
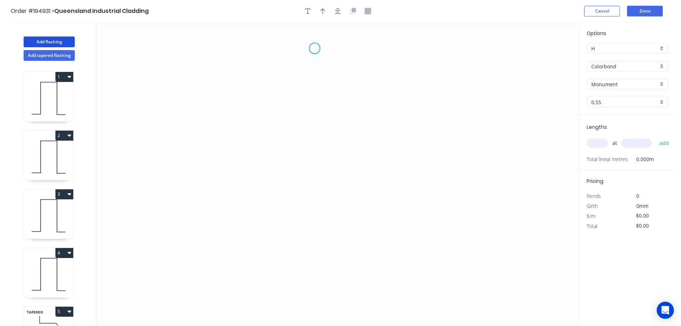
click at [315, 48] on icon "0" at bounding box center [338, 174] width 483 height 304
click at [290, 74] on icon "0" at bounding box center [338, 174] width 483 height 304
click at [291, 127] on icon "0 ?" at bounding box center [338, 174] width 483 height 304
click at [318, 152] on icon "0 ? ?" at bounding box center [338, 174] width 483 height 304
click at [316, 268] on icon "0 ? ? ?" at bounding box center [338, 174] width 483 height 304
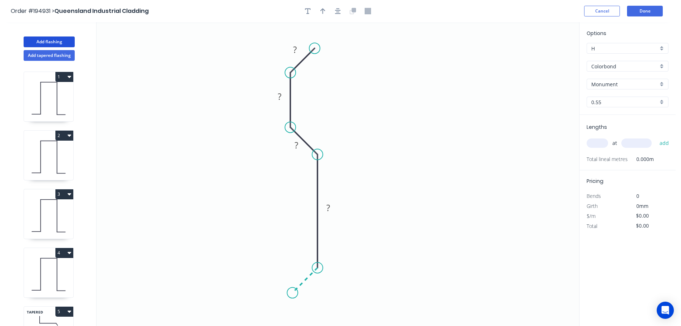
click at [293, 290] on icon "0 ? ? ? ?" at bounding box center [338, 174] width 483 height 304
click at [293, 290] on circle at bounding box center [292, 292] width 11 height 11
click at [295, 47] on tspan "?" at bounding box center [295, 50] width 4 height 12
click at [368, 68] on icon "0 15 40 15 20 15" at bounding box center [338, 174] width 483 height 304
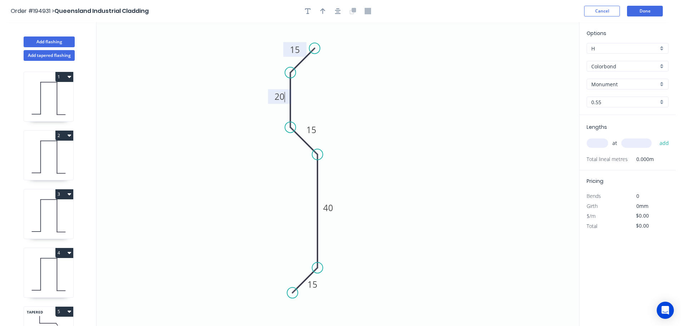
type input "$9.64"
click at [322, 9] on icon "button" at bounding box center [322, 11] width 5 height 6
drag, startPoint x: 544, startPoint y: 56, endPoint x: 405, endPoint y: 114, distance: 150.0
click at [405, 114] on icon at bounding box center [408, 105] width 6 height 23
click at [405, 114] on icon at bounding box center [405, 105] width 6 height 23
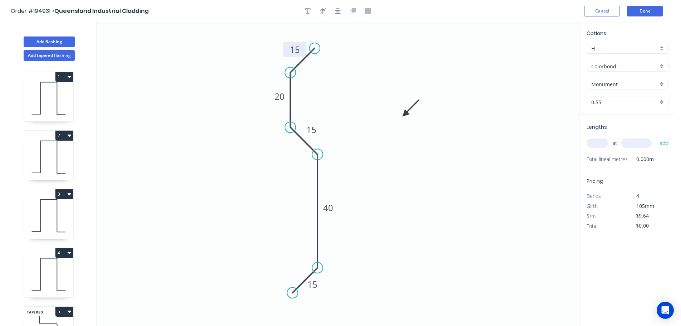
click at [594, 141] on input "text" at bounding box center [597, 142] width 21 height 9
type input "1"
click at [643, 143] on input "text" at bounding box center [637, 142] width 30 height 9
type input "3000"
click at [656, 137] on button "add" at bounding box center [664, 143] width 17 height 12
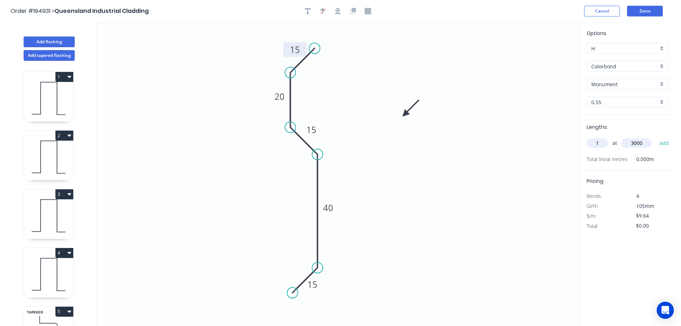
type input "$28.92"
click at [43, 56] on button "Add tapered flashing" at bounding box center [49, 55] width 51 height 11
type input "$0.00"
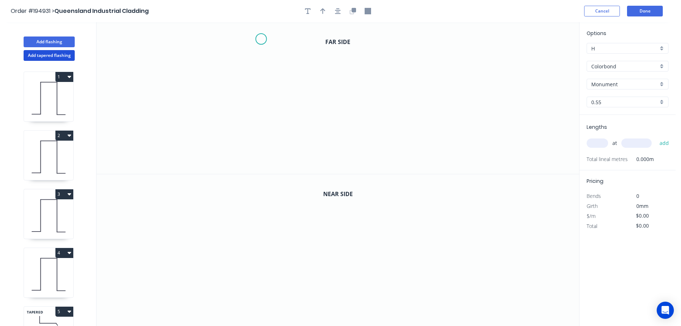
click at [261, 39] on icon "0" at bounding box center [338, 98] width 483 height 152
click at [263, 128] on icon "0" at bounding box center [338, 98] width 483 height 152
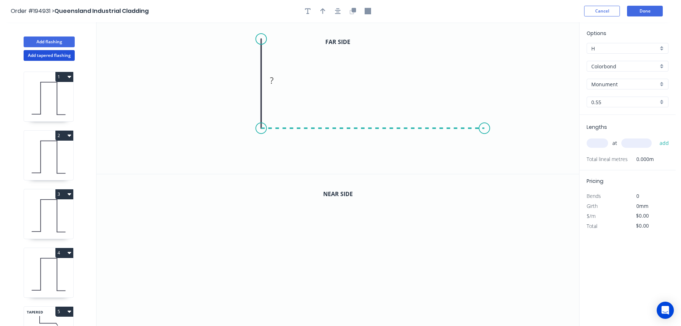
click at [485, 121] on icon "0 ?" at bounding box center [338, 98] width 483 height 152
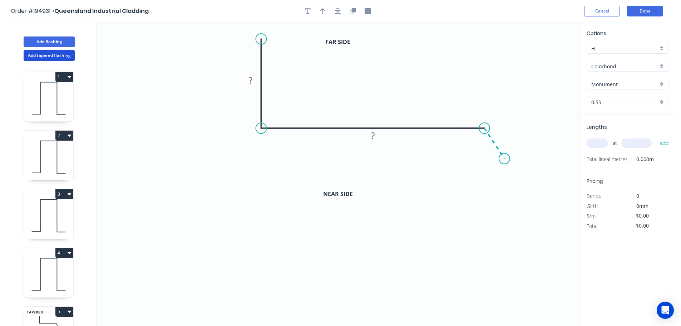
click at [505, 159] on icon "0 ? ?" at bounding box center [338, 98] width 483 height 152
click at [505, 159] on circle at bounding box center [504, 158] width 11 height 11
click at [488, 162] on div "Hide angle" at bounding box center [513, 166] width 72 height 15
click at [251, 80] on tspan "?" at bounding box center [251, 80] width 4 height 12
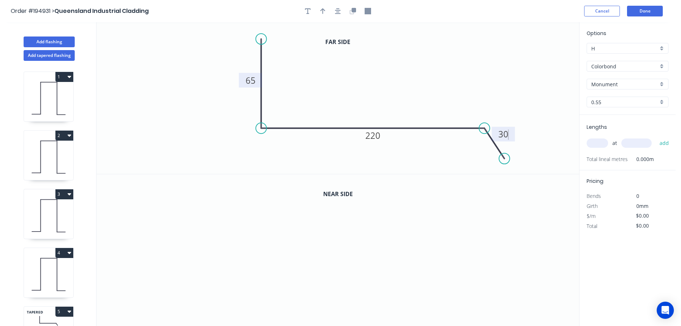
click at [366, 71] on icon "0 65 220 30" at bounding box center [338, 98] width 483 height 152
click at [322, 13] on icon "button" at bounding box center [322, 11] width 5 height 6
drag, startPoint x: 544, startPoint y: 57, endPoint x: 376, endPoint y: 85, distance: 170.3
click at [376, 85] on icon at bounding box center [375, 76] width 6 height 23
click at [354, 10] on icon "button" at bounding box center [354, 10] width 4 height 4
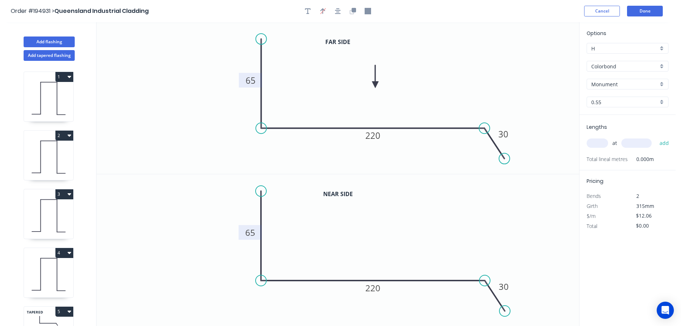
click at [254, 233] on tspan "65" at bounding box center [250, 232] width 10 height 12
type input "$13.61"
click at [482, 218] on icon "0 120 220 30" at bounding box center [338, 250] width 483 height 152
click at [597, 141] on input "text" at bounding box center [597, 142] width 21 height 9
type input "1"
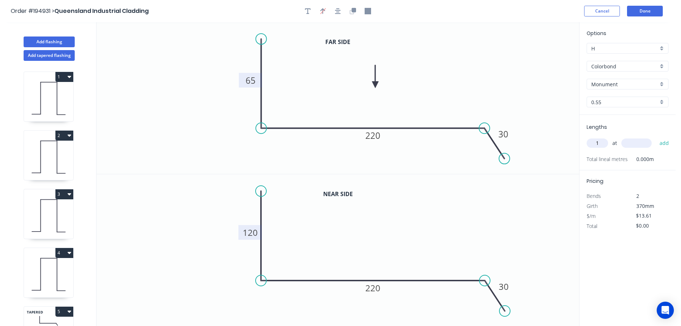
click at [639, 140] on input "text" at bounding box center [637, 142] width 30 height 9
type input "2800"
click at [656, 137] on button "add" at bounding box center [664, 143] width 17 height 12
type input "$38.11"
click at [44, 41] on button "Add flashing" at bounding box center [49, 41] width 51 height 11
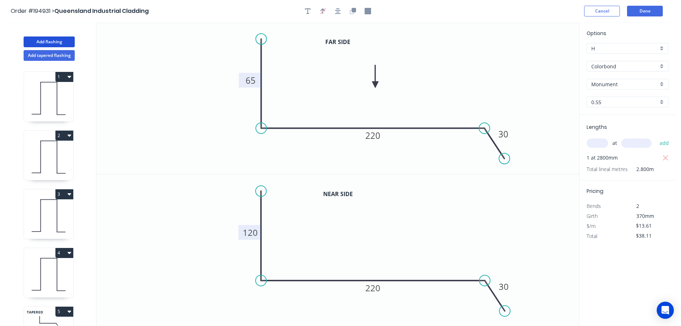
type input "$0.00"
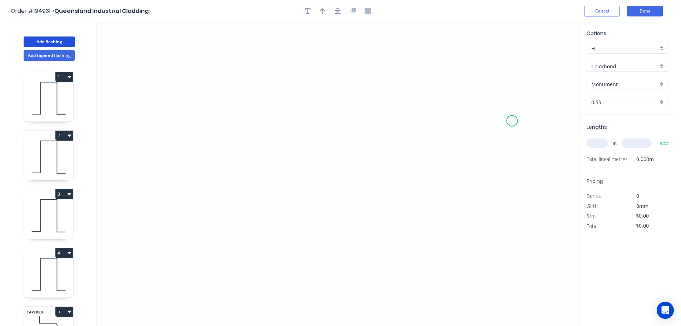
click at [512, 121] on icon "0" at bounding box center [338, 174] width 483 height 304
click at [495, 87] on icon at bounding box center [504, 104] width 18 height 34
click at [225, 55] on icon "0 ?" at bounding box center [338, 174] width 483 height 304
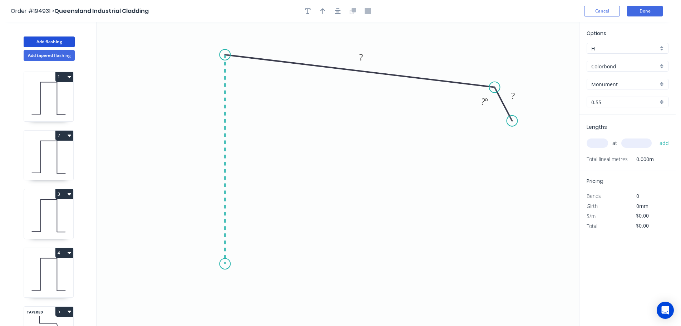
click at [236, 264] on icon "0 ? ? ? º" at bounding box center [338, 174] width 483 height 304
click at [199, 287] on icon "0 ? ? ? ? º ? º" at bounding box center [338, 174] width 483 height 304
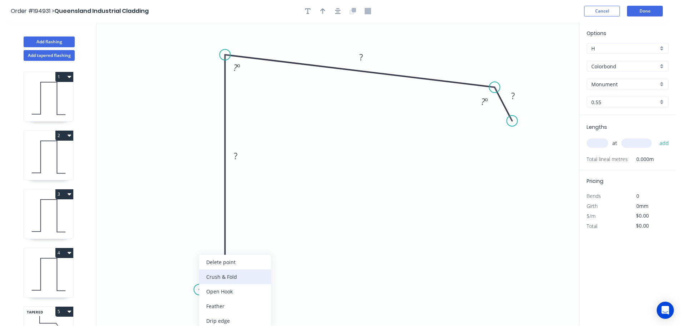
click at [240, 278] on div "Crush & Fold" at bounding box center [235, 276] width 72 height 15
click at [201, 270] on tspan "10" at bounding box center [200, 269] width 10 height 12
click at [265, 256] on icon "0 CF 15 ? ? ? ? ? º ? º" at bounding box center [338, 174] width 483 height 304
drag, startPoint x: 183, startPoint y: 269, endPoint x: 143, endPoint y: 311, distance: 58.2
click at [143, 311] on rect at bounding box center [155, 311] width 29 height 15
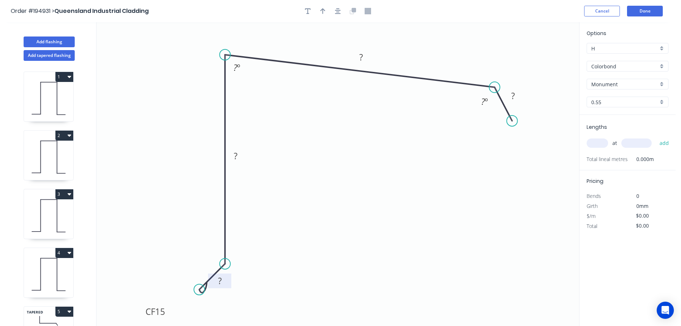
click at [222, 282] on rect at bounding box center [220, 281] width 14 height 10
click at [362, 54] on tspan "?" at bounding box center [361, 57] width 4 height 12
click at [389, 107] on icon "0 CF 15 15 400 200 30 ? º 88 º" at bounding box center [338, 174] width 483 height 304
type input "$22.31"
click at [507, 125] on div "Hide angle" at bounding box center [524, 124] width 72 height 15
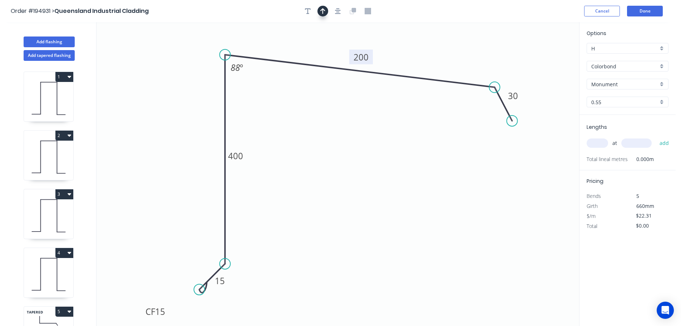
click at [322, 10] on icon "button" at bounding box center [322, 11] width 5 height 6
drag, startPoint x: 543, startPoint y: 55, endPoint x: 424, endPoint y: 54, distance: 118.7
click at [424, 54] on icon at bounding box center [424, 46] width 6 height 23
click at [603, 140] on input "text" at bounding box center [597, 142] width 21 height 9
type input "1"
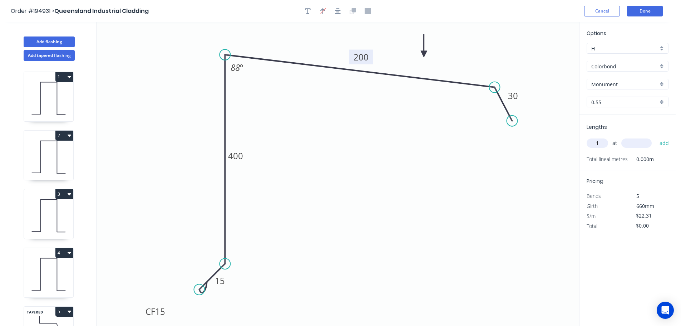
click at [642, 142] on input "text" at bounding box center [637, 142] width 30 height 9
type input "1200"
click at [656, 137] on button "add" at bounding box center [664, 143] width 17 height 12
type input "$26.77"
click at [46, 40] on button "Add flashing" at bounding box center [49, 41] width 51 height 11
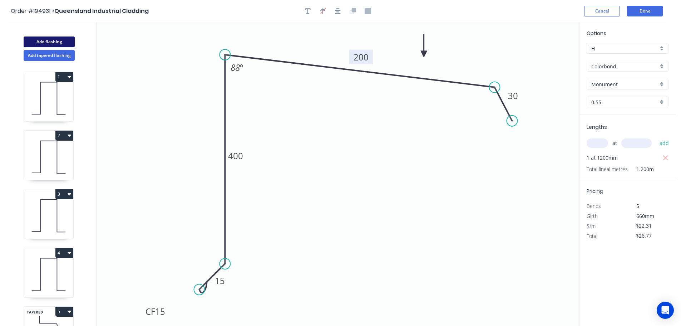
type input "$0.00"
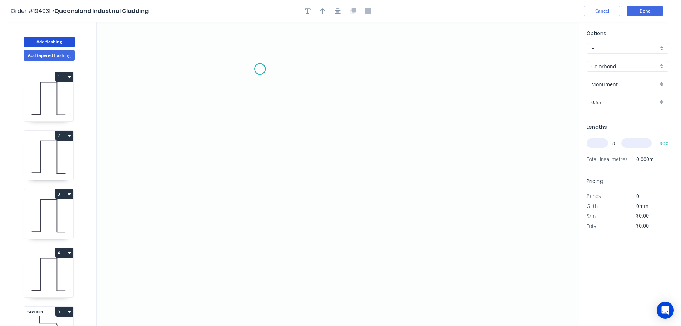
click at [260, 69] on icon "0" at bounding box center [338, 174] width 483 height 304
click at [427, 65] on icon "0" at bounding box center [338, 174] width 483 height 304
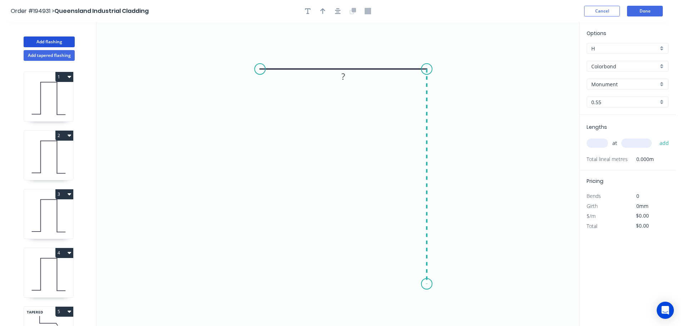
click at [427, 284] on icon "0 ?" at bounding box center [338, 174] width 483 height 304
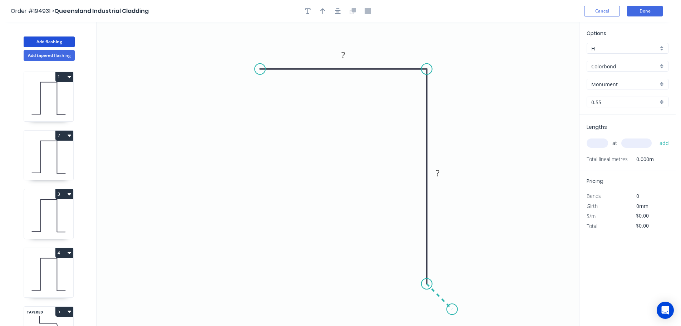
click at [452, 311] on icon "0 ? ?" at bounding box center [338, 174] width 483 height 304
click at [476, 275] on div "Crush & Fold" at bounding box center [488, 276] width 72 height 15
drag, startPoint x: 464, startPoint y: 310, endPoint x: 468, endPoint y: 306, distance: 5.3
click at [465, 310] on div "Flip bend" at bounding box center [488, 306] width 72 height 15
click at [461, 286] on tspan "10" at bounding box center [461, 288] width 10 height 12
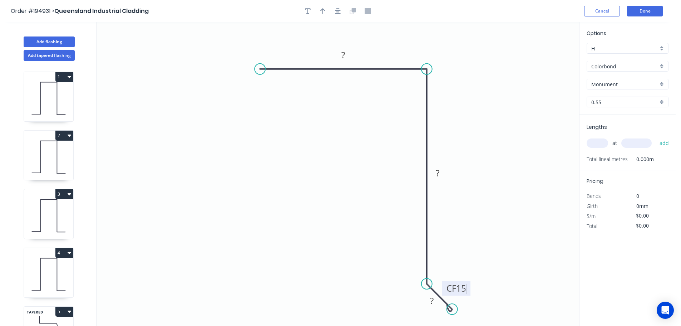
click at [499, 285] on icon "0 ? ? CF 15 ?" at bounding box center [338, 174] width 483 height 304
drag, startPoint x: 467, startPoint y: 287, endPoint x: 504, endPoint y: 316, distance: 47.3
click at [504, 316] on rect at bounding box center [492, 317] width 29 height 15
click at [323, 12] on icon "button" at bounding box center [322, 11] width 5 height 6
drag, startPoint x: 544, startPoint y: 55, endPoint x: 477, endPoint y: 67, distance: 68.2
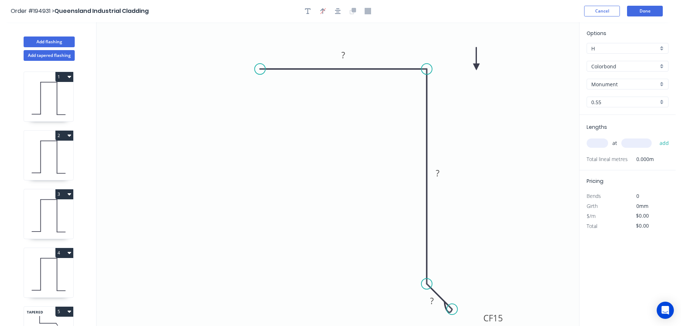
click at [477, 67] on icon at bounding box center [476, 58] width 6 height 23
click at [278, 90] on div "Crush & Fold" at bounding box center [297, 91] width 72 height 15
click at [260, 80] on tspan "10" at bounding box center [256, 81] width 10 height 12
drag, startPoint x: 263, startPoint y: 83, endPoint x: 240, endPoint y: 100, distance: 28.5
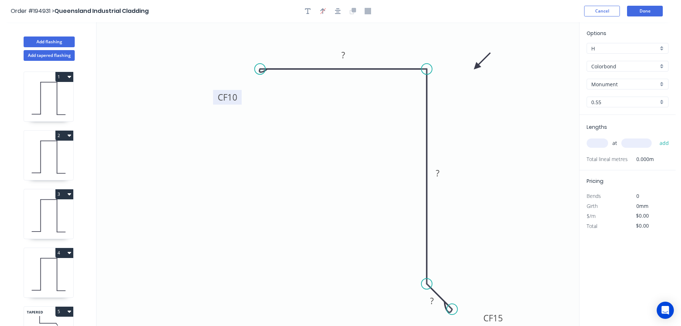
click at [240, 100] on rect at bounding box center [227, 97] width 29 height 15
click at [344, 54] on tspan "?" at bounding box center [344, 55] width 4 height 12
click at [439, 173] on tspan "?" at bounding box center [438, 173] width 4 height 12
click at [465, 176] on icon "0 CF 10 120 310 CF 15 ?" at bounding box center [338, 174] width 483 height 304
click at [435, 301] on rect at bounding box center [432, 301] width 14 height 10
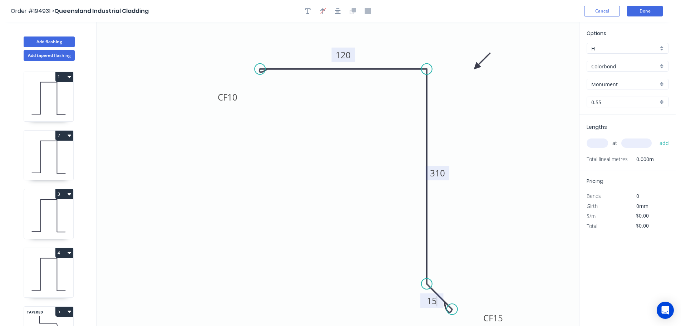
click at [493, 234] on icon "0 CF 10 120 310 CF 15 15" at bounding box center [338, 174] width 483 height 304
type input "$17.14"
click at [599, 145] on input "text" at bounding box center [597, 142] width 21 height 9
type input "1"
click at [642, 140] on input "text" at bounding box center [637, 142] width 30 height 9
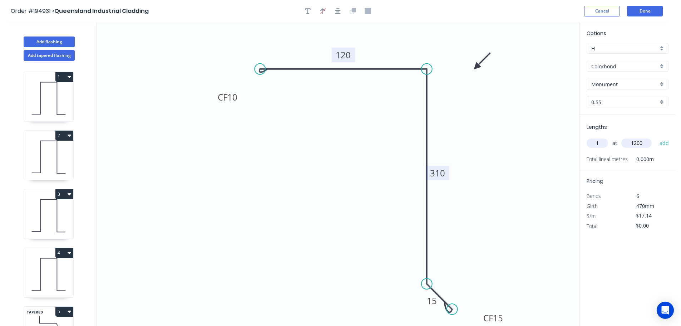
type input "1200"
click at [656, 137] on button "add" at bounding box center [664, 143] width 17 height 12
type input "$20.57"
click at [651, 10] on button "Done" at bounding box center [645, 11] width 36 height 11
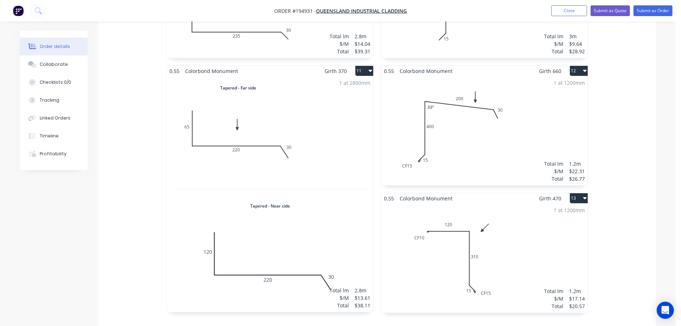
scroll to position [1001, 0]
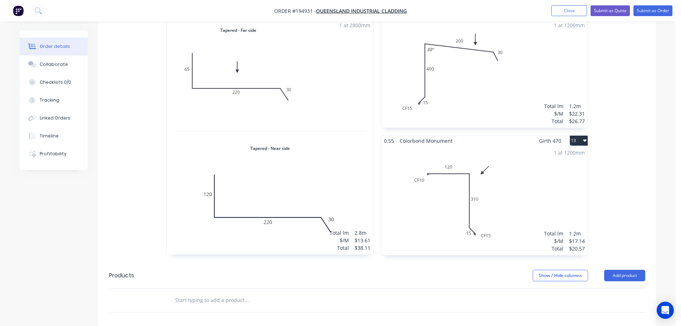
click at [525, 163] on div "1 at 1200mm Total lm $/M Total 1.2m $17.14 $20.57" at bounding box center [484, 200] width 207 height 109
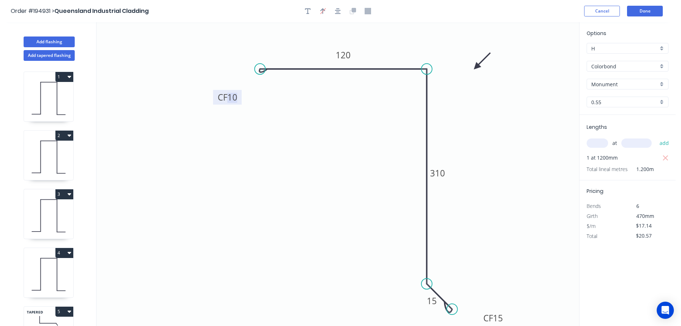
click at [234, 98] on tspan "10" at bounding box center [232, 97] width 10 height 12
click at [263, 111] on icon "0 CF 15 120 310 CF 15 15" at bounding box center [338, 174] width 483 height 304
click at [648, 10] on button "Done" at bounding box center [645, 11] width 36 height 11
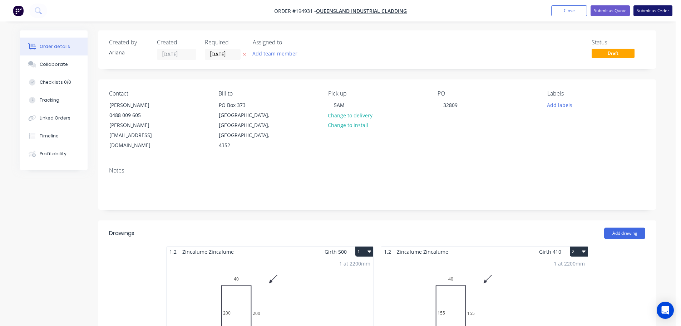
click at [650, 8] on button "Submit as Order" at bounding box center [653, 10] width 39 height 11
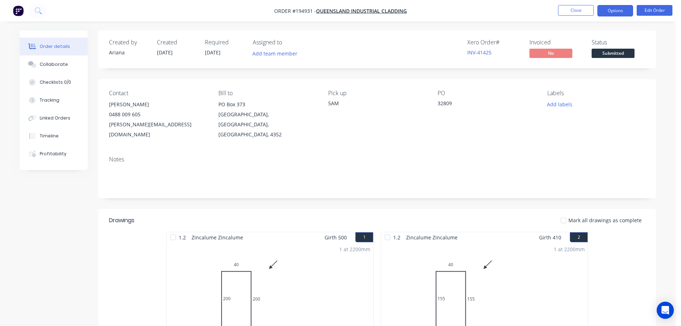
click at [611, 10] on button "Options" at bounding box center [616, 10] width 36 height 11
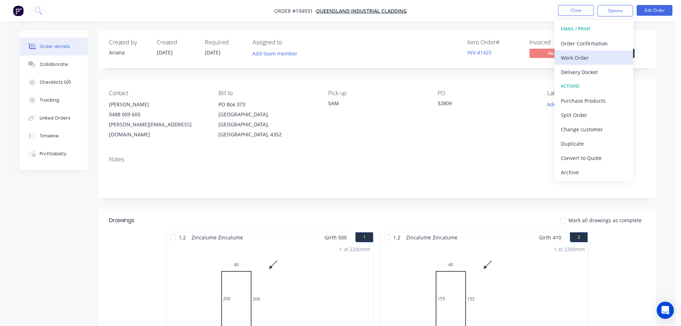
click at [588, 57] on div "Work Order" at bounding box center [594, 58] width 66 height 10
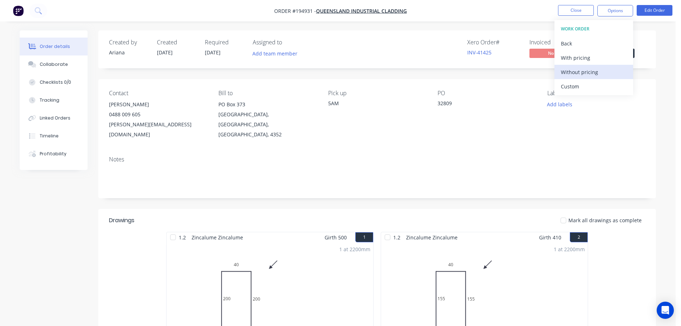
click at [581, 71] on div "Without pricing" at bounding box center [594, 72] width 66 height 10
click at [450, 17] on nav "Order #194931 - Queensland Industrial Cladding Close Options EMAIL / PRINT Orde…" at bounding box center [340, 10] width 681 height 21
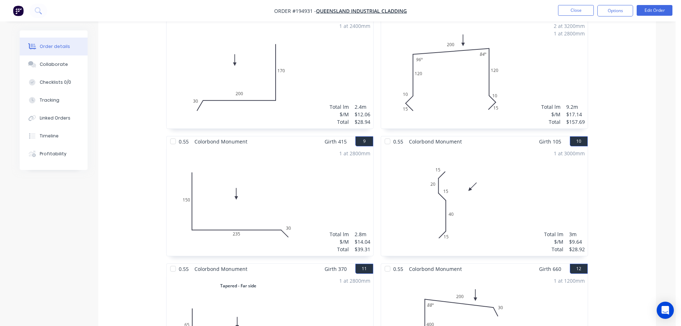
scroll to position [540, 0]
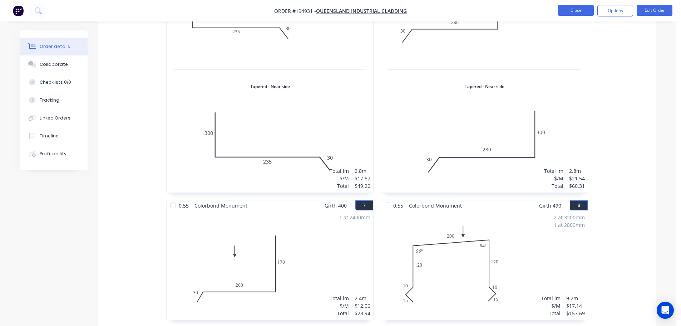
click at [574, 9] on button "Close" at bounding box center [576, 10] width 36 height 11
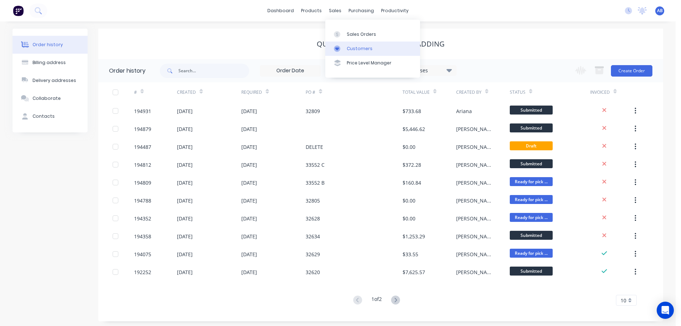
click at [358, 43] on link "Customers" at bounding box center [372, 48] width 95 height 14
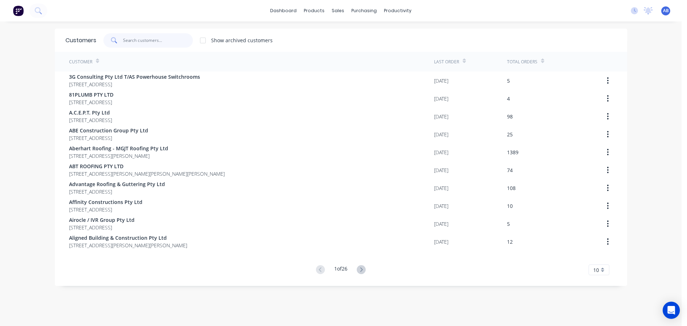
click at [134, 40] on input "text" at bounding box center [158, 40] width 70 height 14
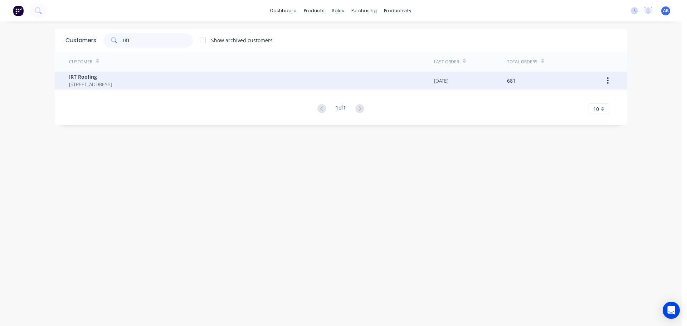
type input "IRT"
click at [112, 83] on span "PO Box 189 Cleveland Queensland Australia 4163" at bounding box center [90, 84] width 43 height 8
